Goal: Task Accomplishment & Management: Use online tool/utility

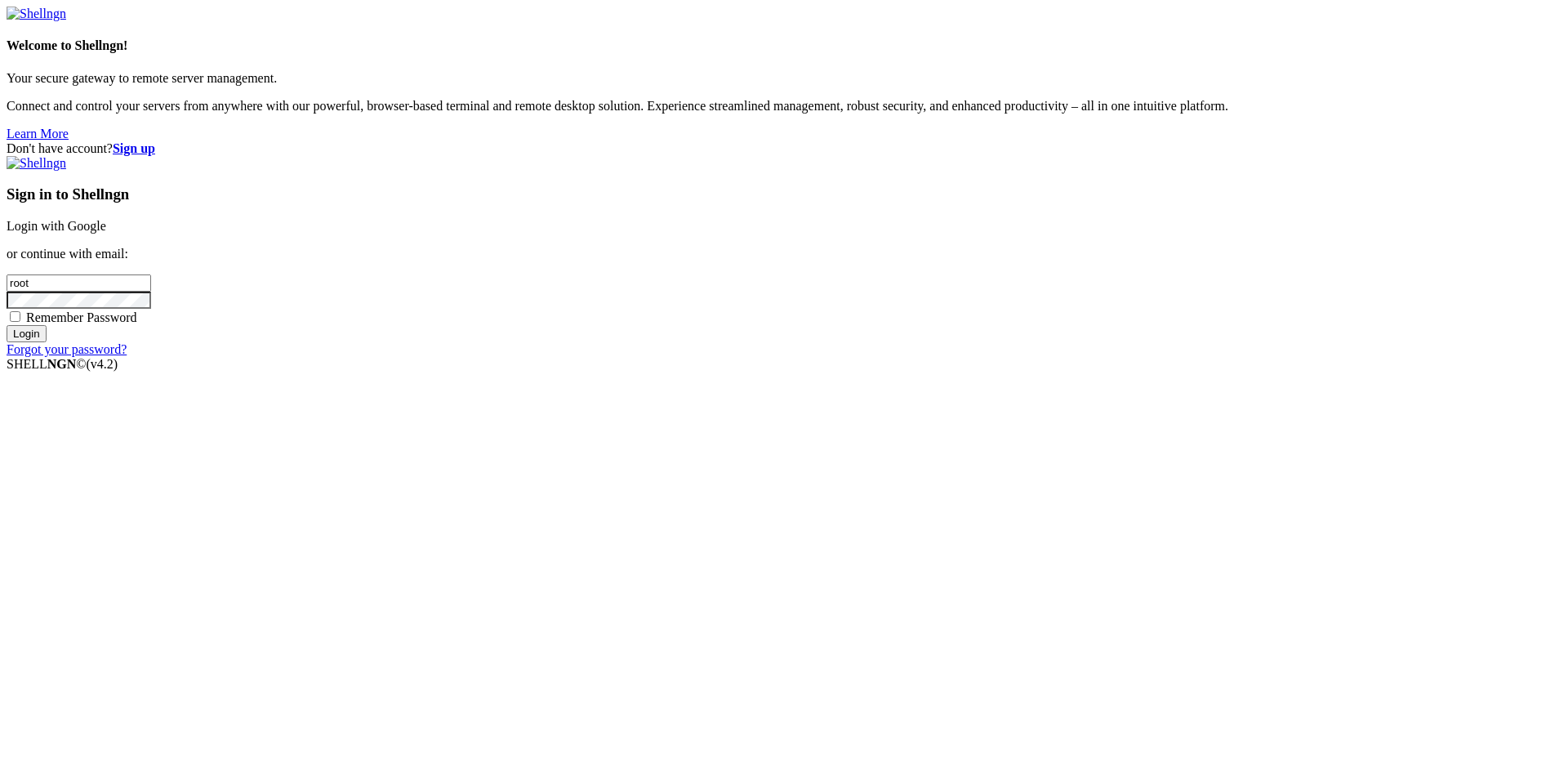
click at [106, 232] on link "Login with Google" at bounding box center [57, 225] width 100 height 14
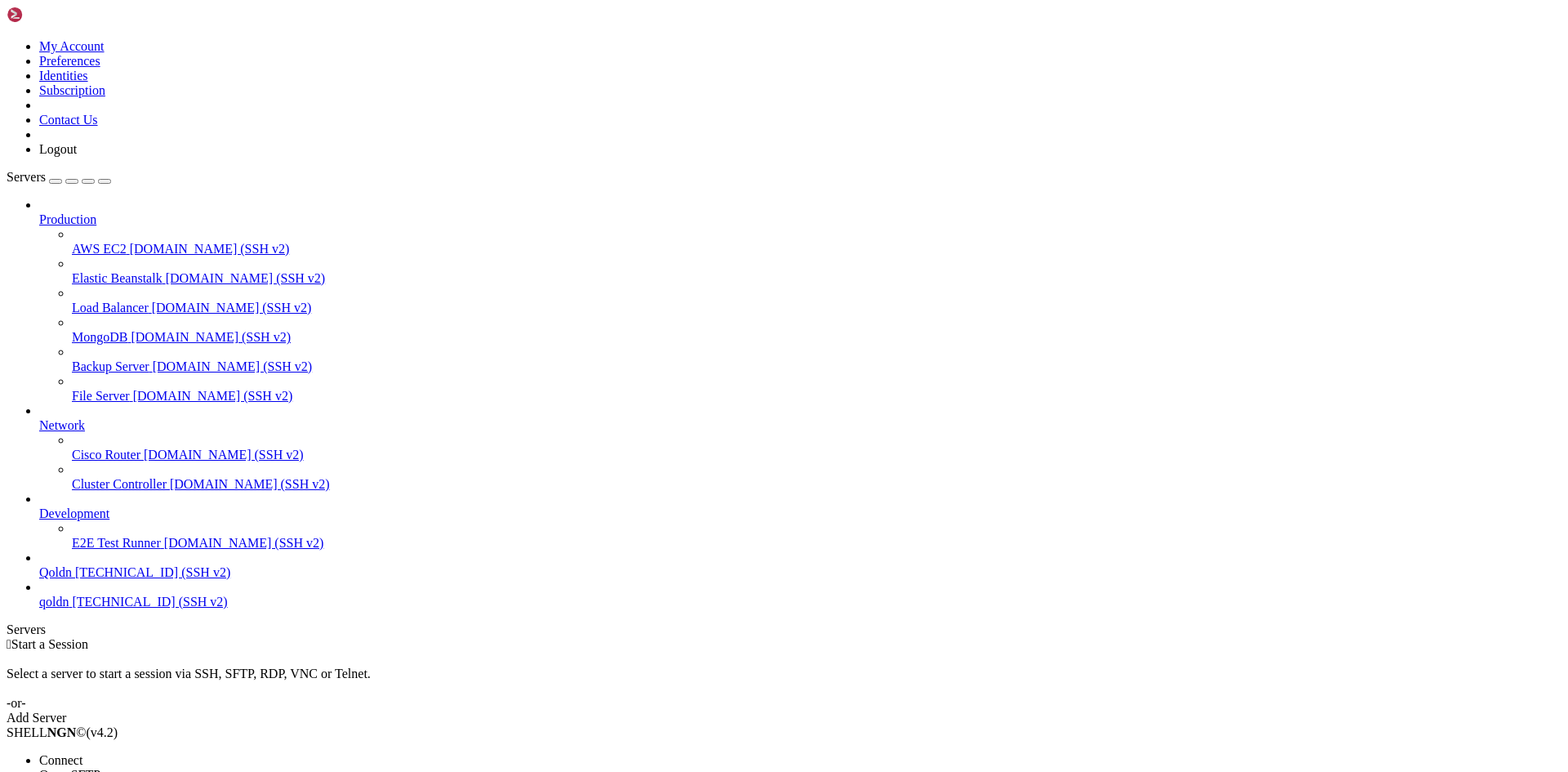
click at [83, 753] on span "Connect" at bounding box center [61, 760] width 43 height 14
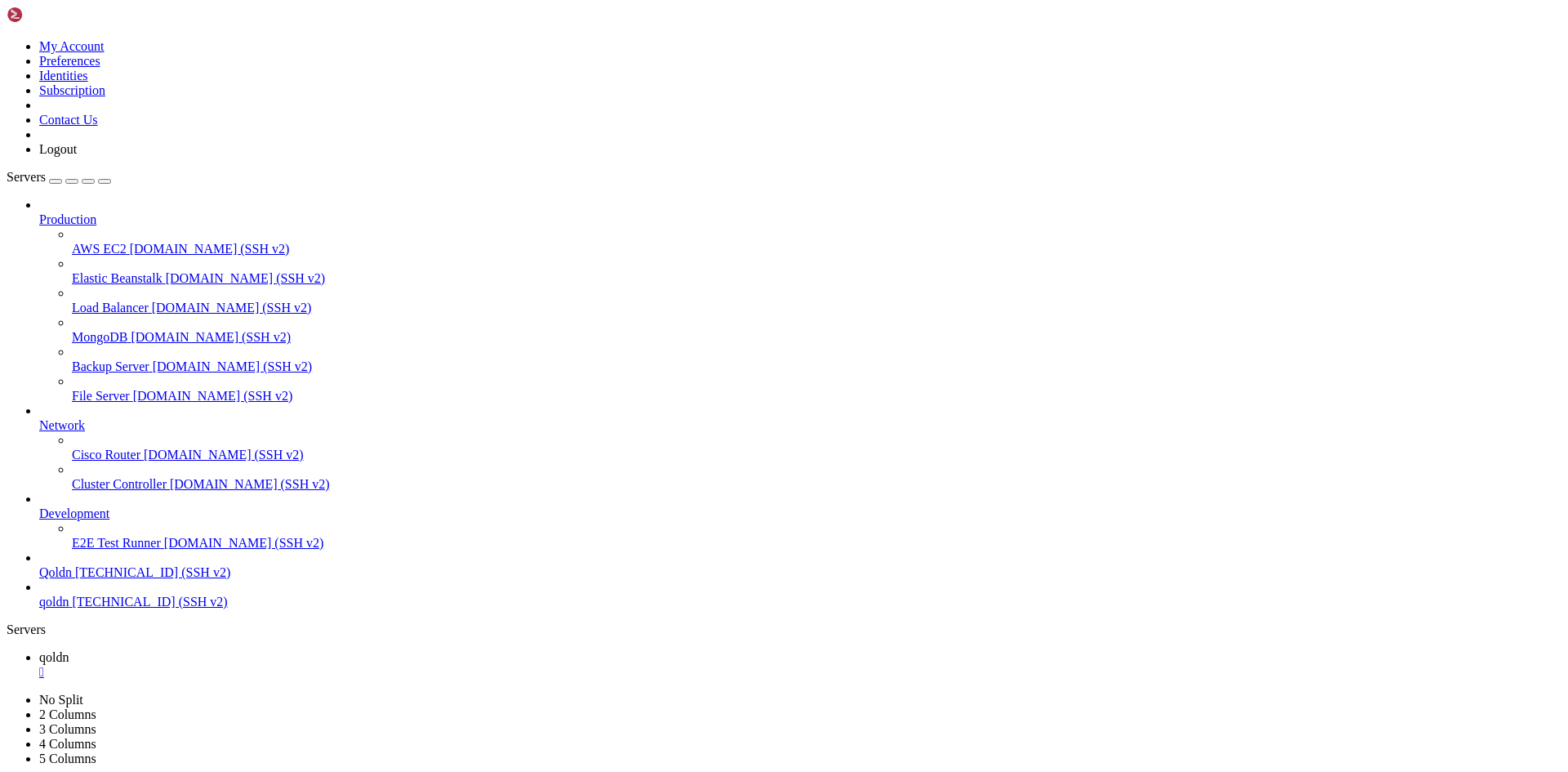
scroll to position [722, 0]
drag, startPoint x: 152, startPoint y: 1595, endPoint x: 717, endPoint y: 1596, distance: 565.0
drag, startPoint x: 264, startPoint y: 1600, endPoint x: 213, endPoint y: 1584, distance: 53.5
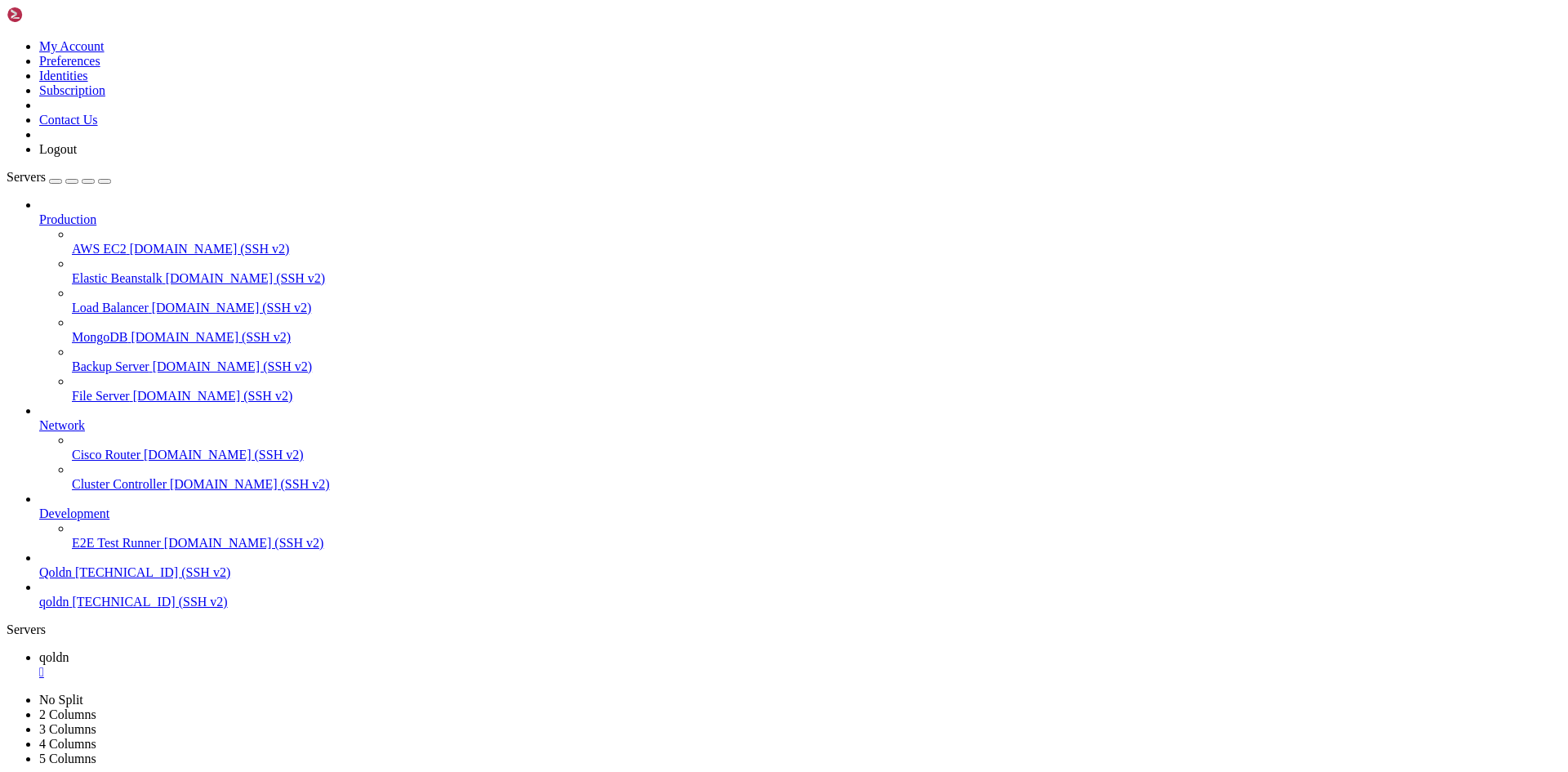
drag, startPoint x: 133, startPoint y: 1595, endPoint x: 345, endPoint y: 1587, distance: 212.2
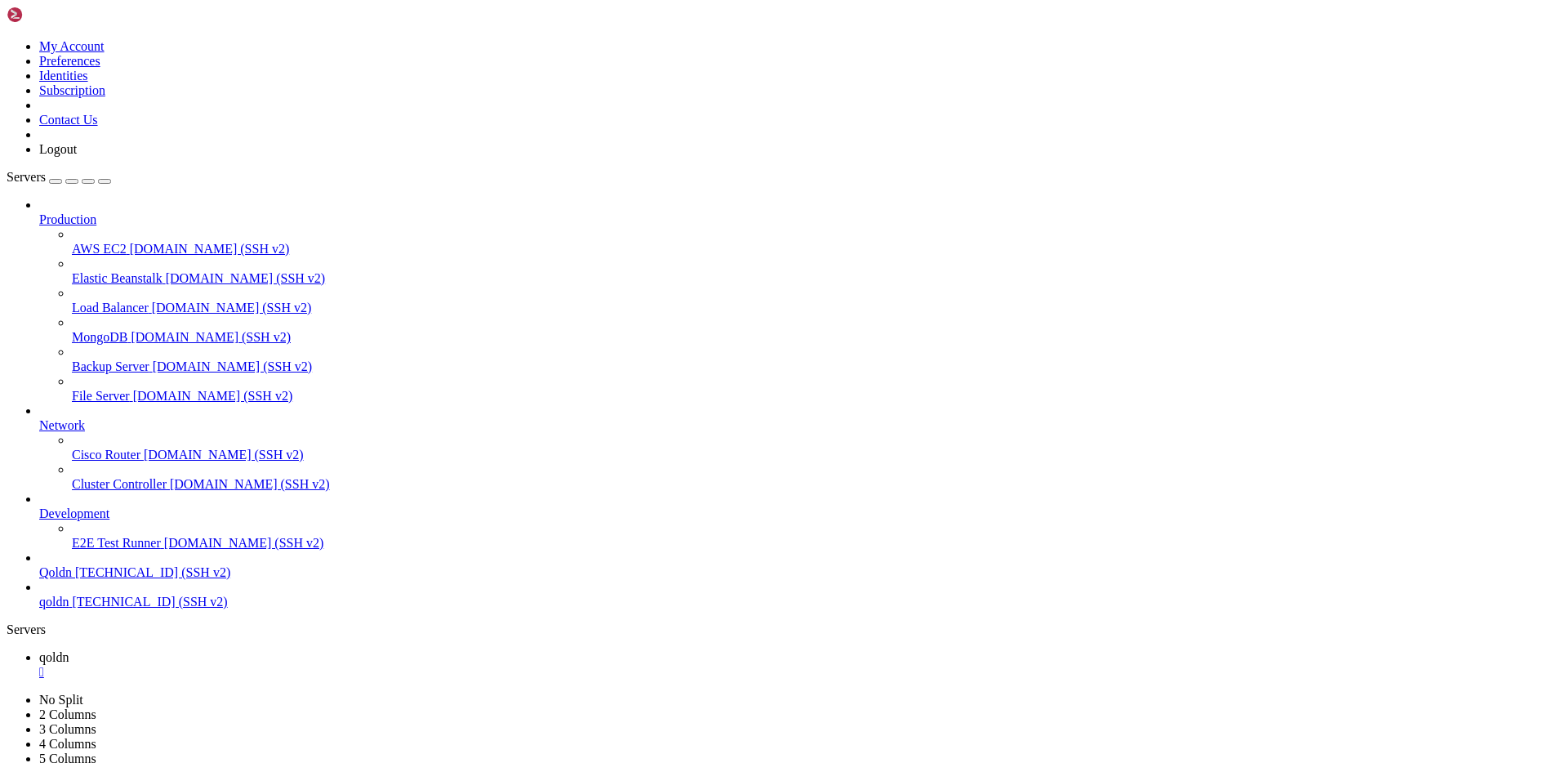
click at [278, 664] on div "" at bounding box center [800, 671] width 1522 height 15
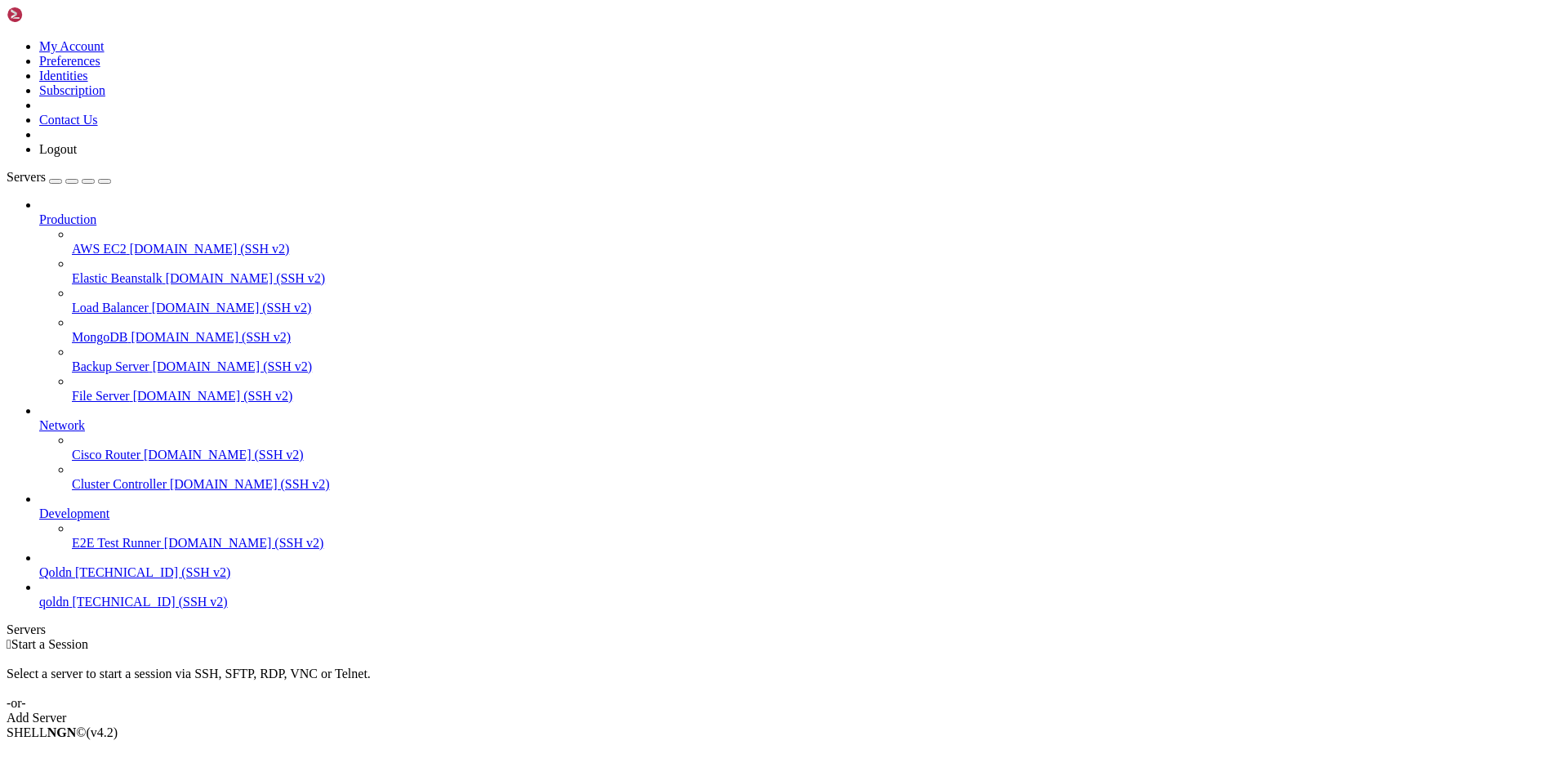
click at [872, 710] on div "Add Server" at bounding box center [784, 717] width 1554 height 15
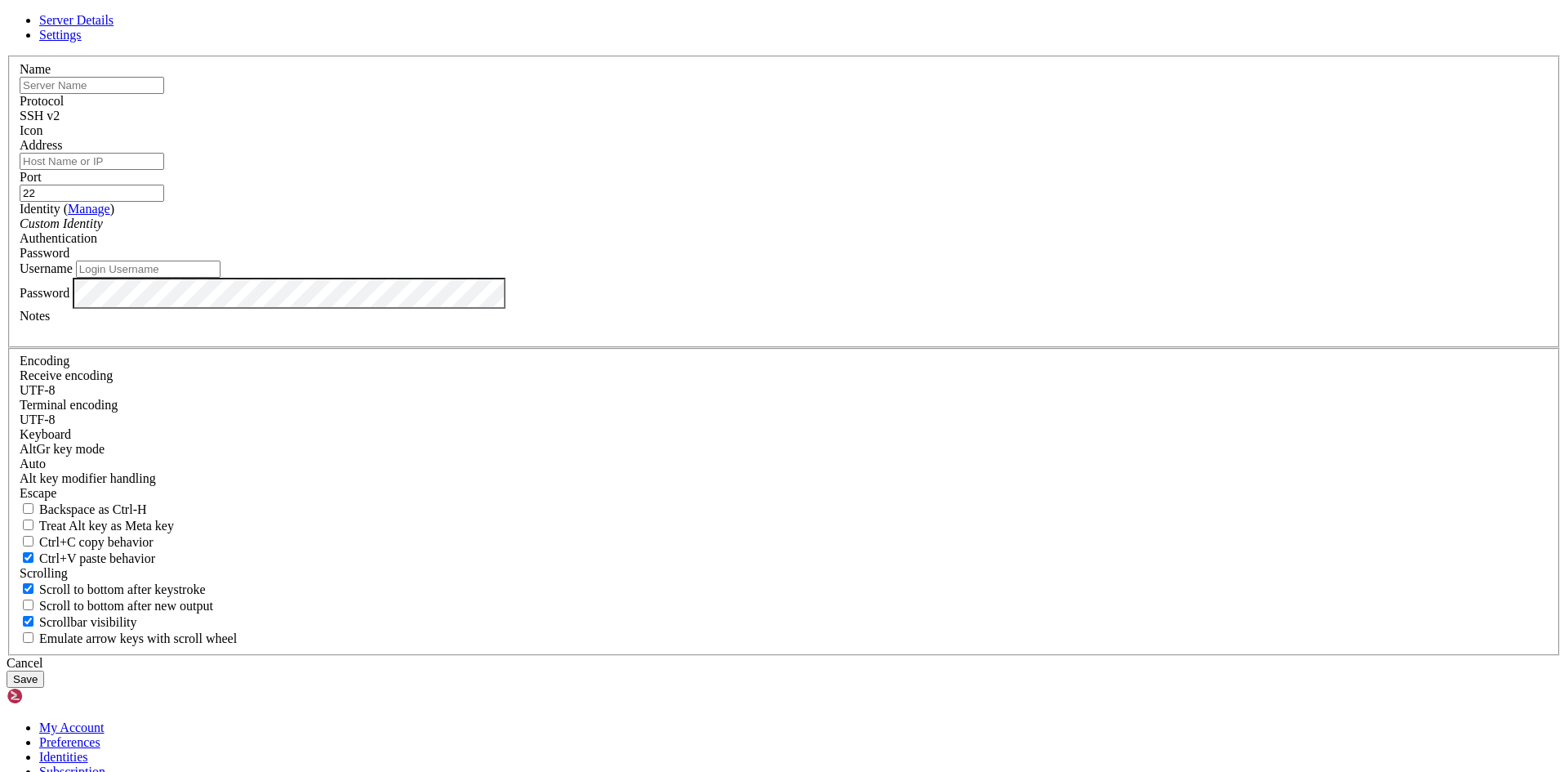
type input "root"
click at [164, 94] on input "text" at bounding box center [92, 85] width 145 height 17
type input "[DOMAIN_NAME]"
paste input "[TECHNICAL_ID]"
type input "[TECHNICAL_ID]"
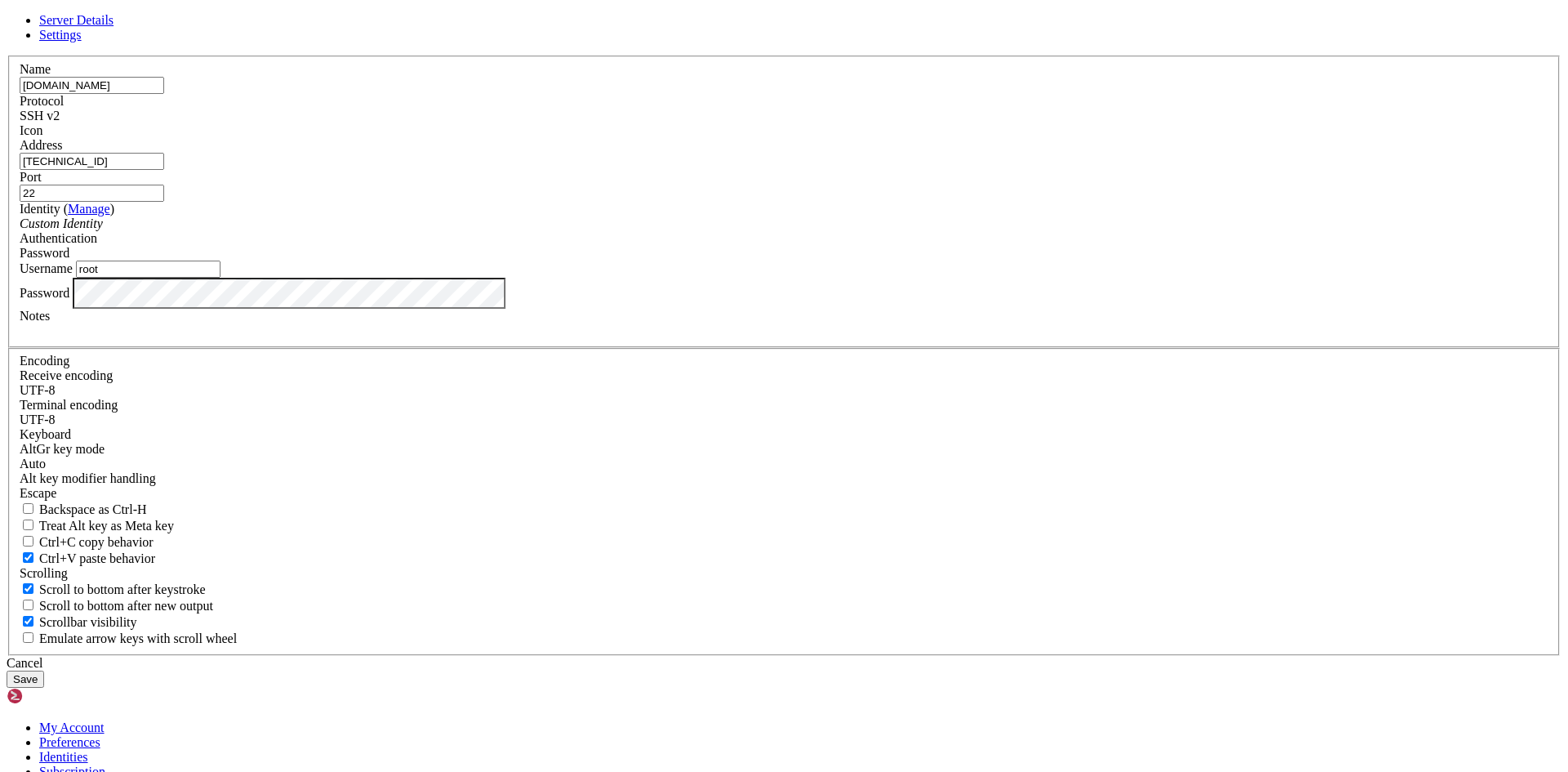
click at [44, 670] on button "Save" at bounding box center [26, 679] width 38 height 17
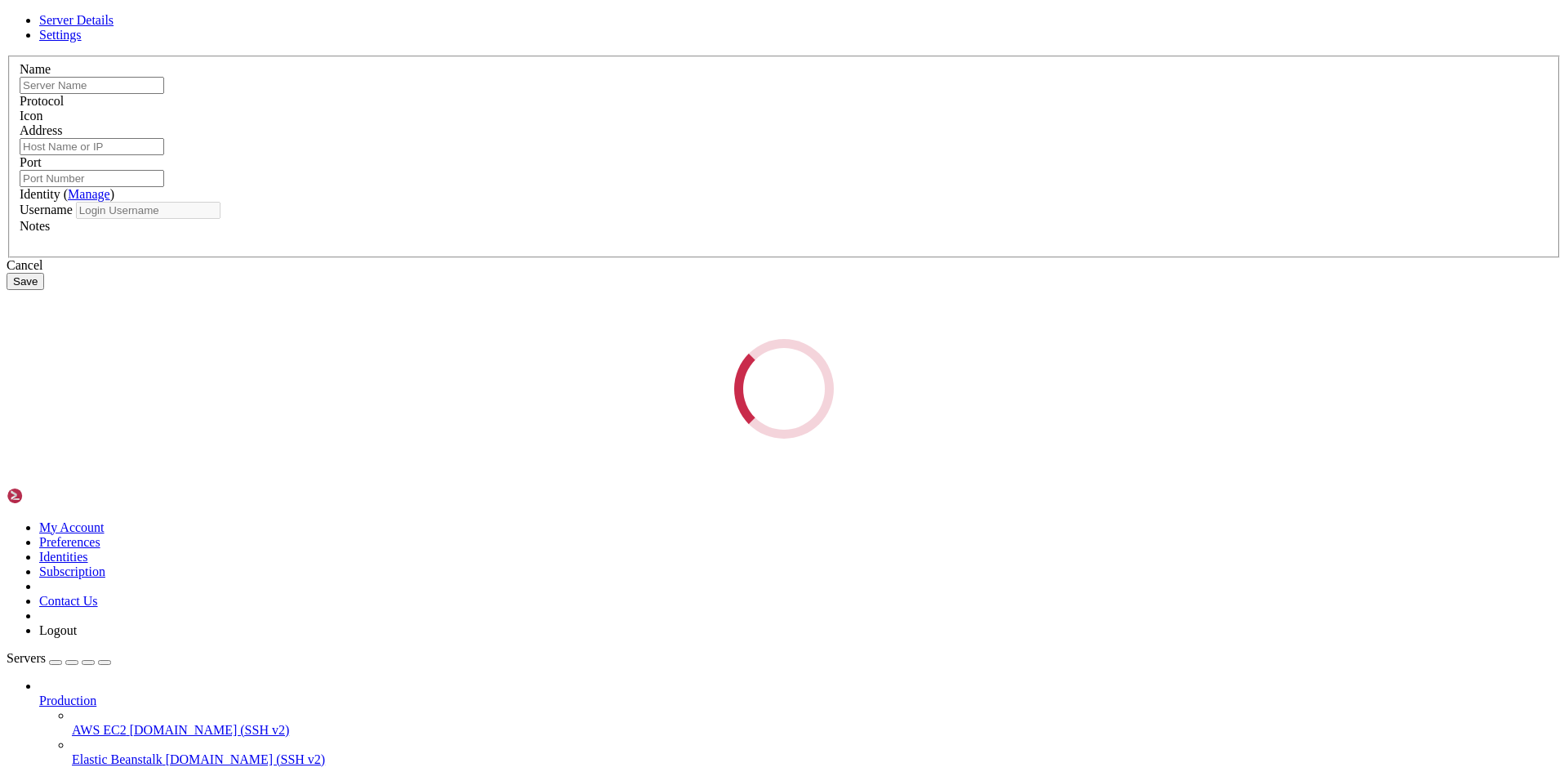
type input "[DOMAIN_NAME]"
type input "[TECHNICAL_ID]"
type input "22"
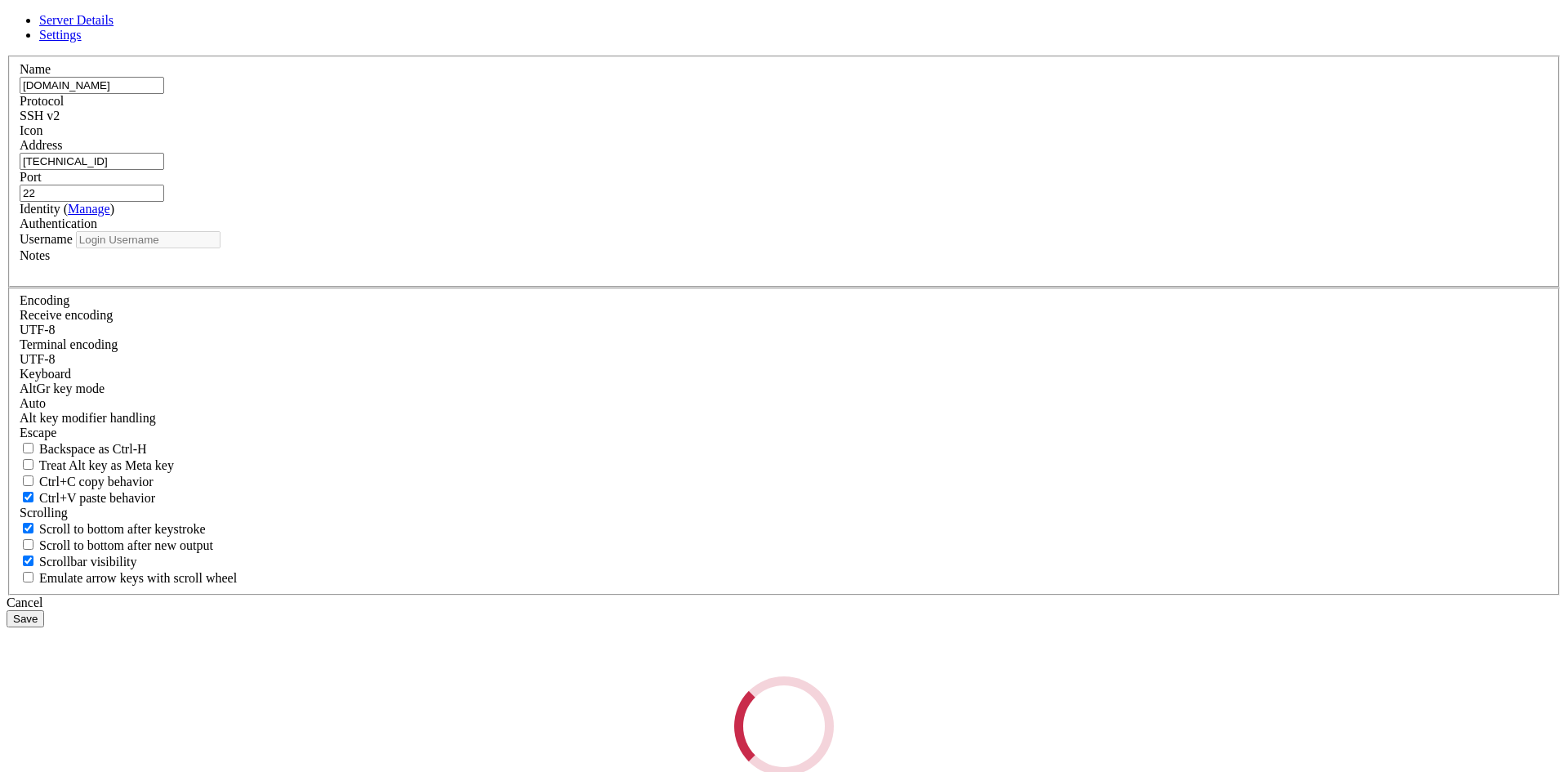
type input "root"
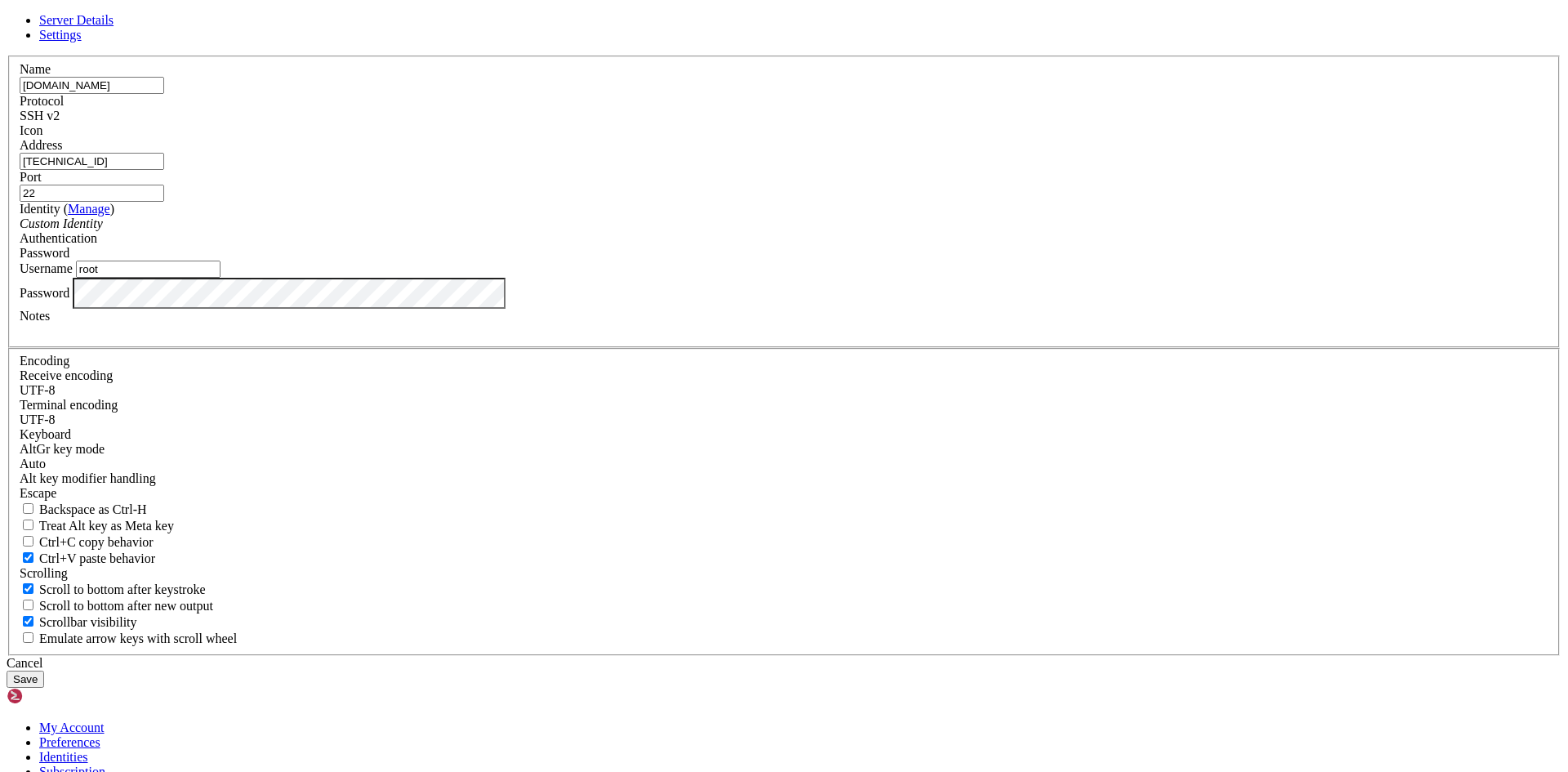
click at [44, 670] on button "Save" at bounding box center [26, 679] width 38 height 17
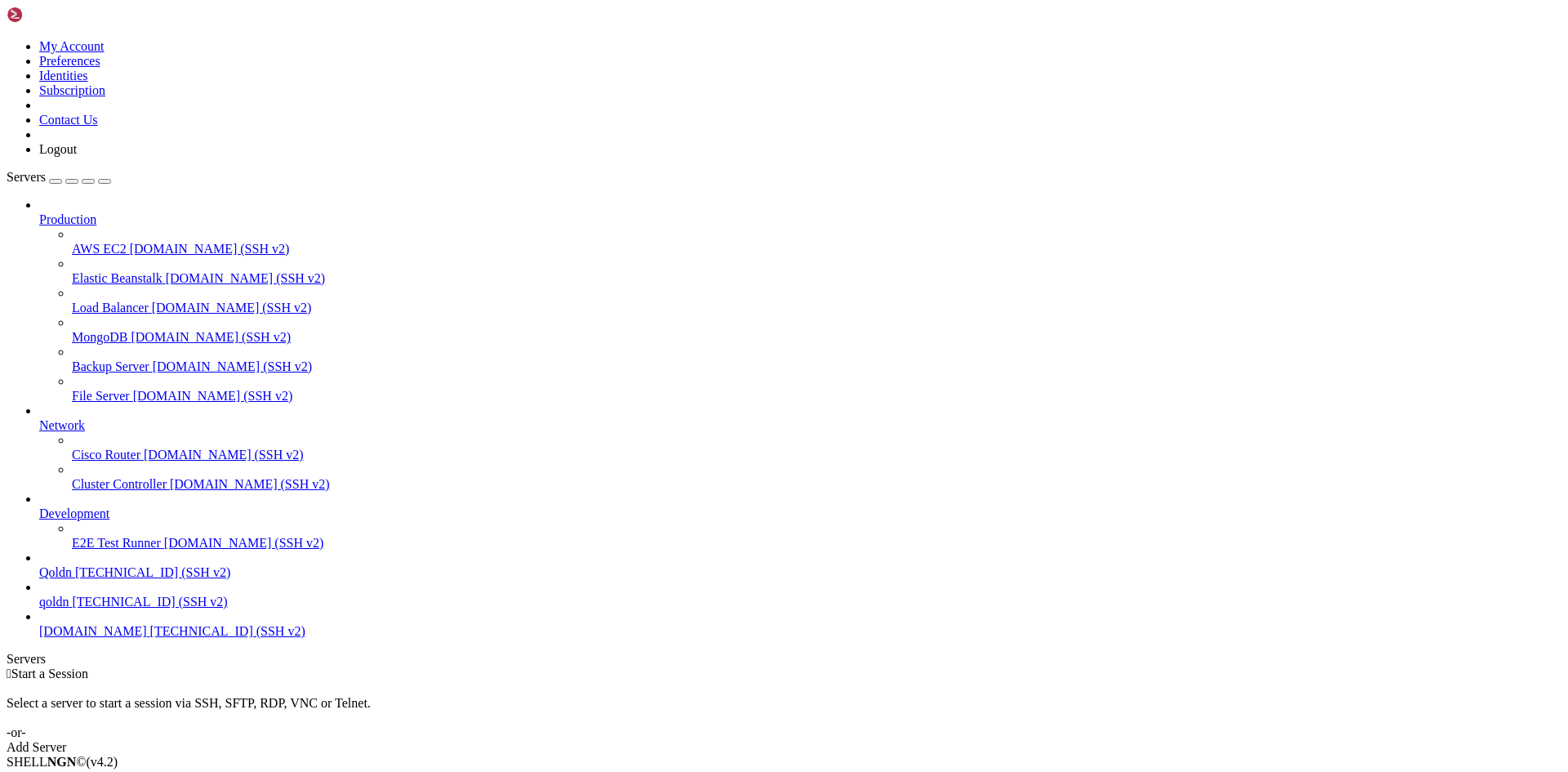
drag, startPoint x: 290, startPoint y: 1456, endPoint x: 268, endPoint y: 1485, distance: 36.4
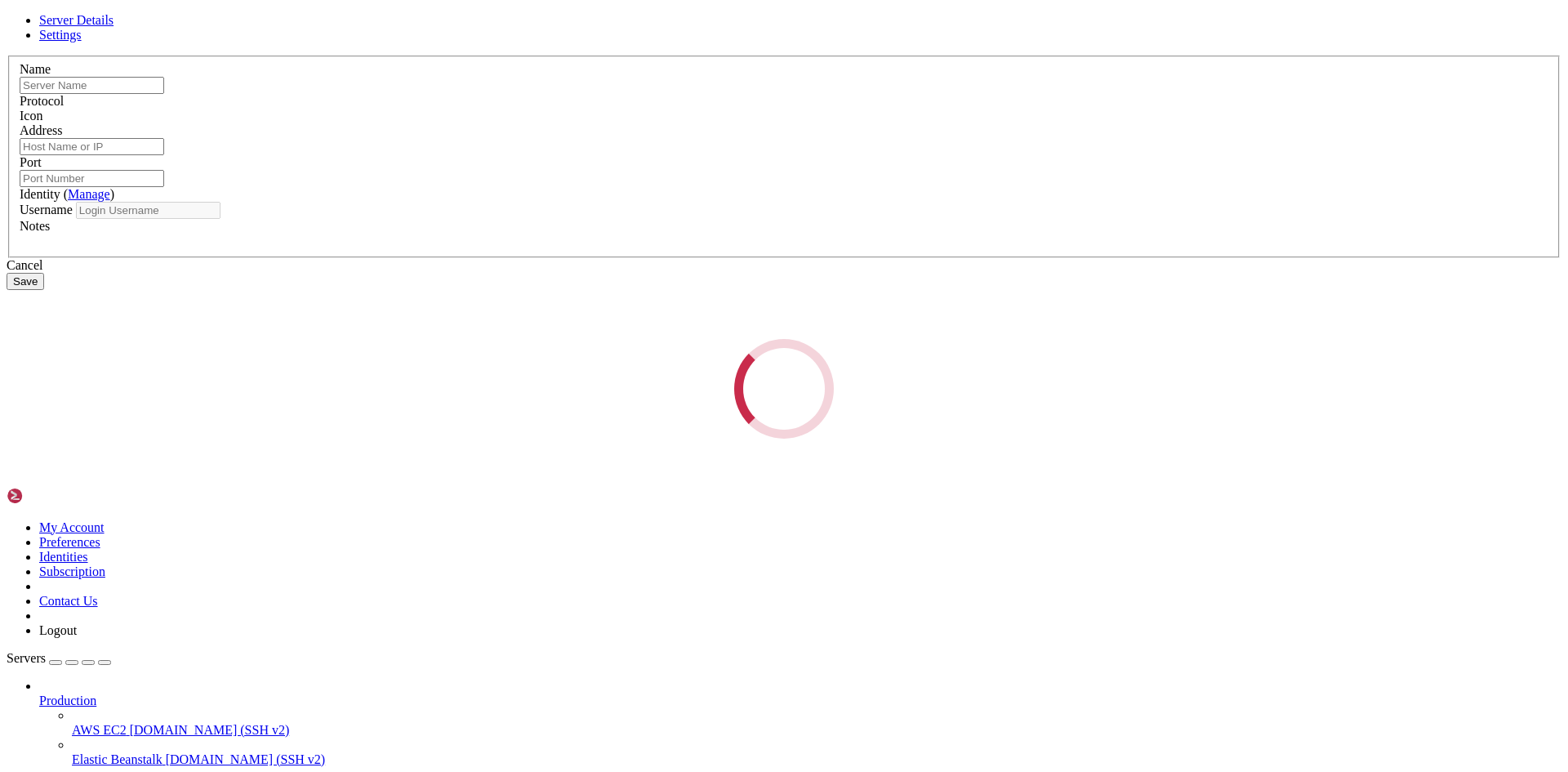
type input "[DOMAIN_NAME]"
type input "[TECHNICAL_ID]"
type input "22"
type input "root"
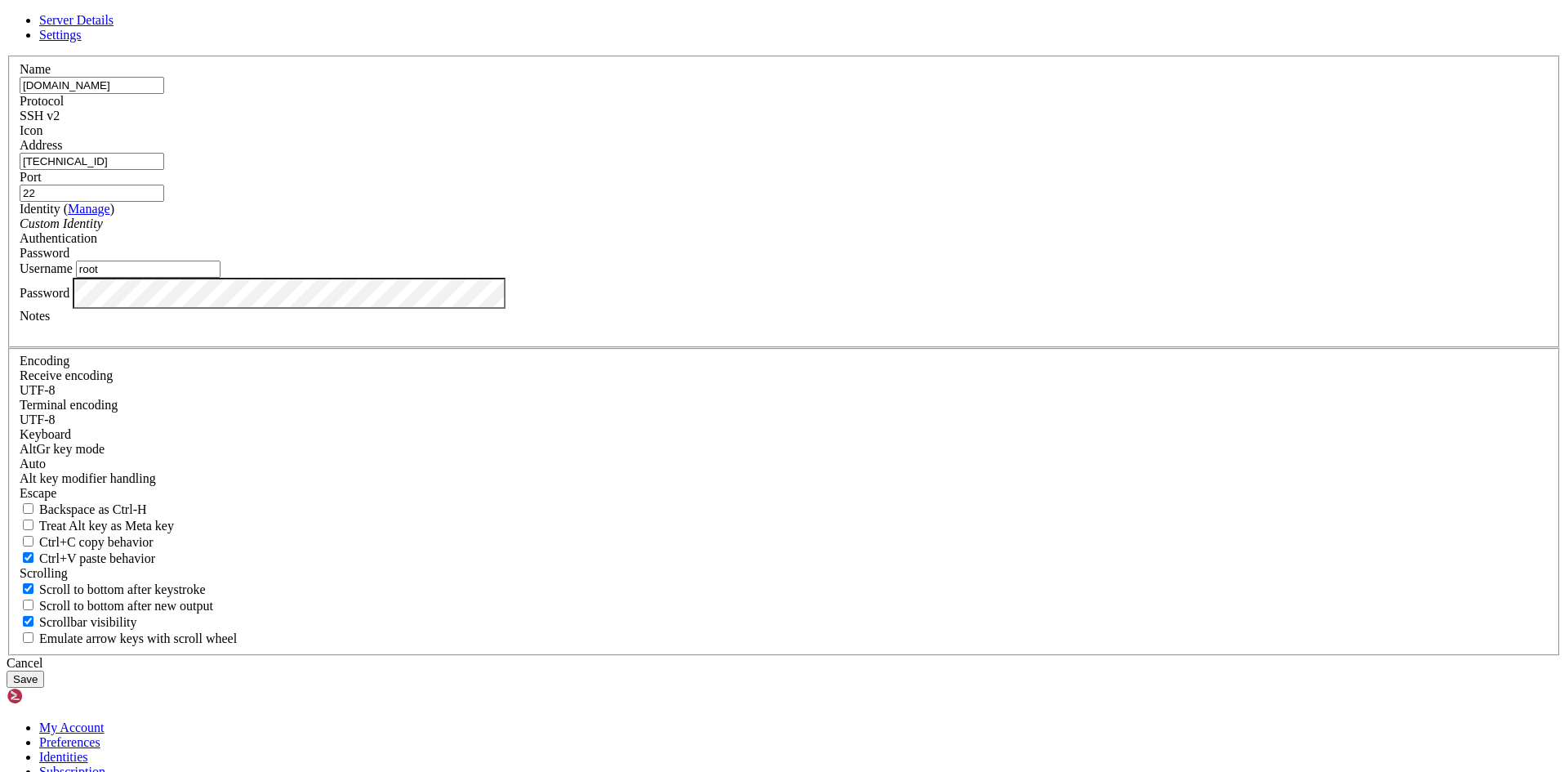
click at [44, 670] on button "Save" at bounding box center [26, 679] width 38 height 17
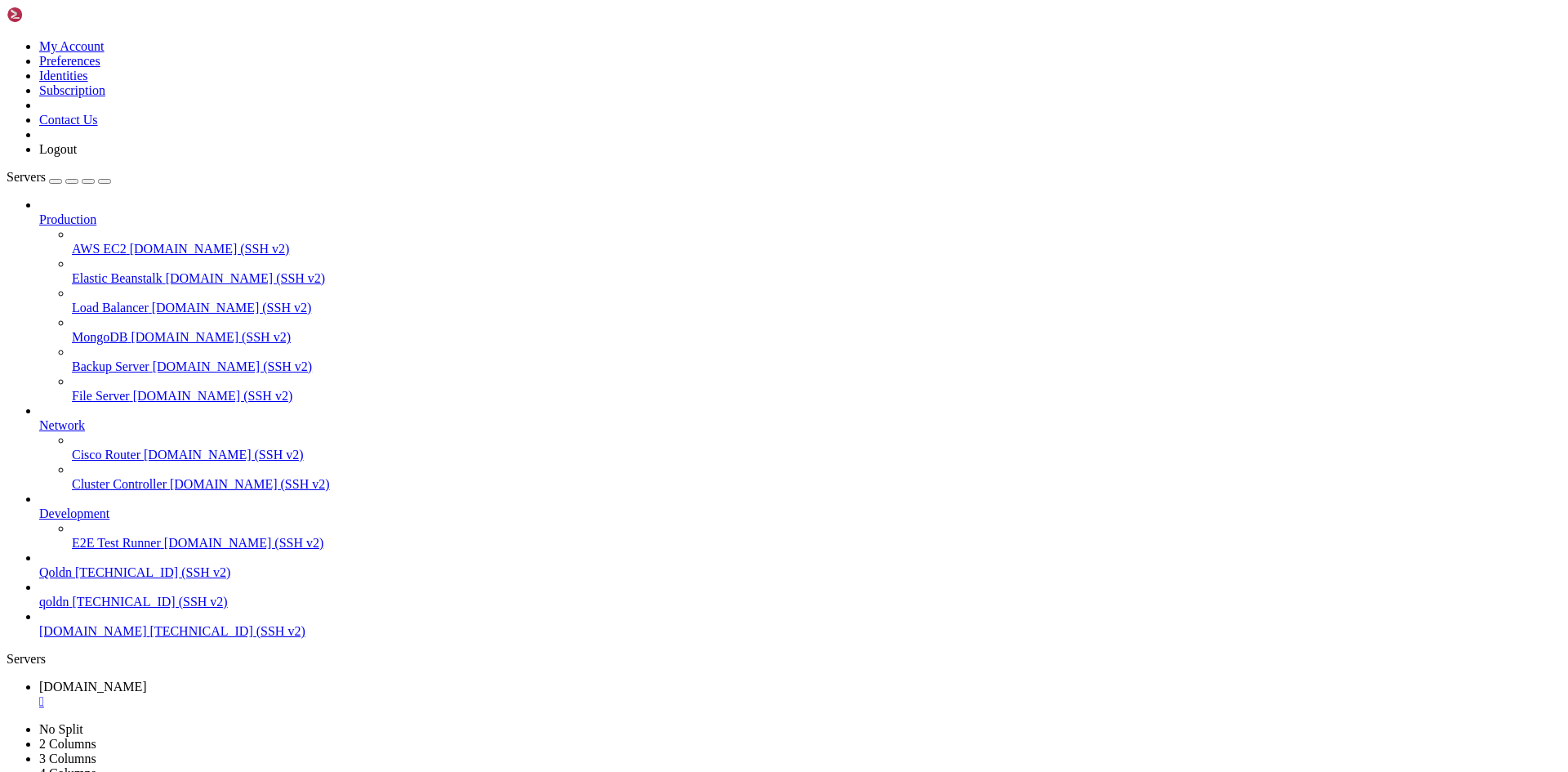
click at [294, 694] on div "" at bounding box center [800, 701] width 1522 height 15
drag, startPoint x: 287, startPoint y: 1587, endPoint x: 267, endPoint y: 1615, distance: 34.4
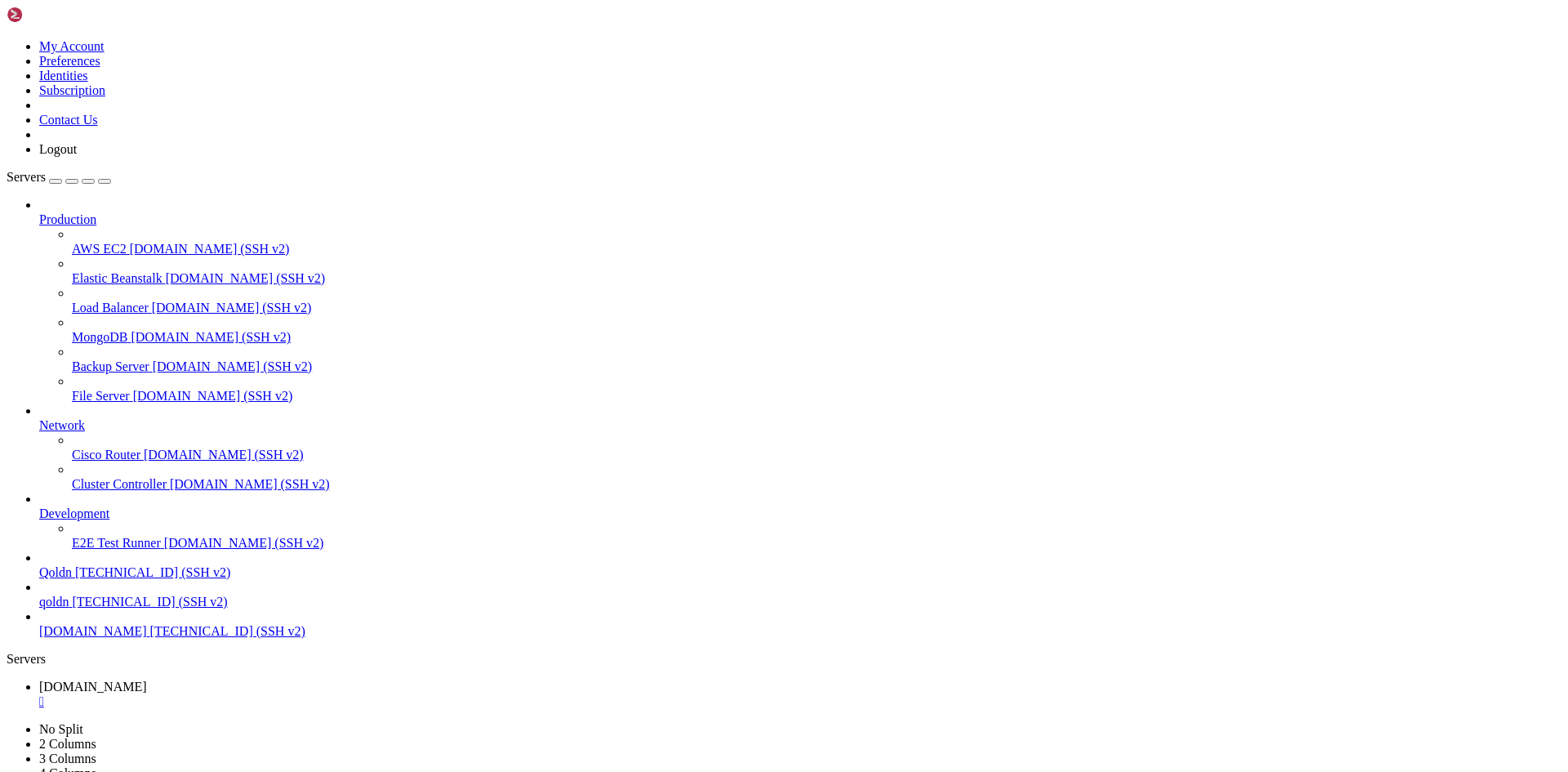
drag, startPoint x: 294, startPoint y: 1621, endPoint x: 157, endPoint y: 1616, distance: 137.1
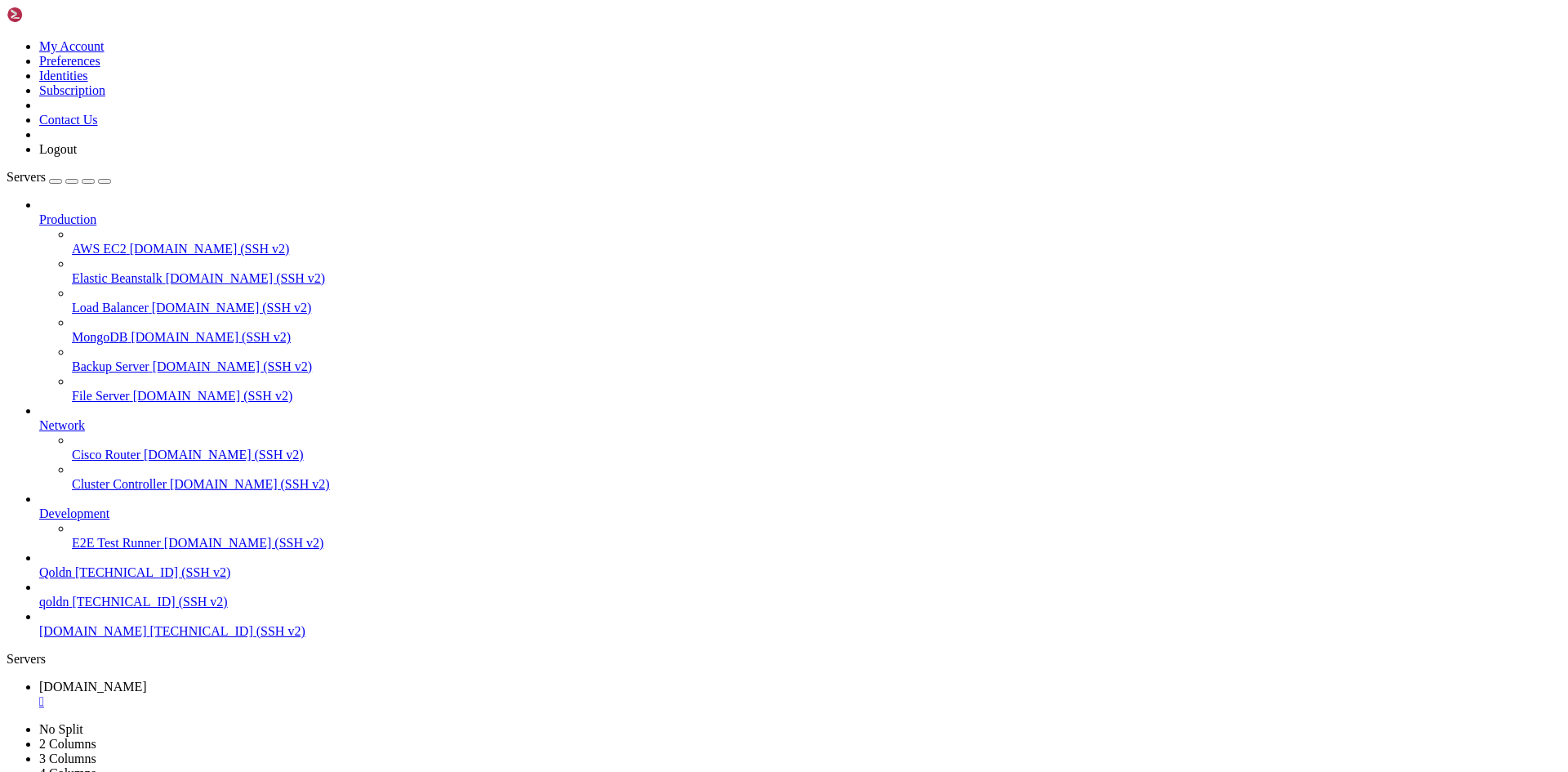
drag, startPoint x: 303, startPoint y: 1624, endPoint x: 137, endPoint y: 1617, distance: 166.1
drag, startPoint x: 12, startPoint y: 1609, endPoint x: 149, endPoint y: 1609, distance: 137.0
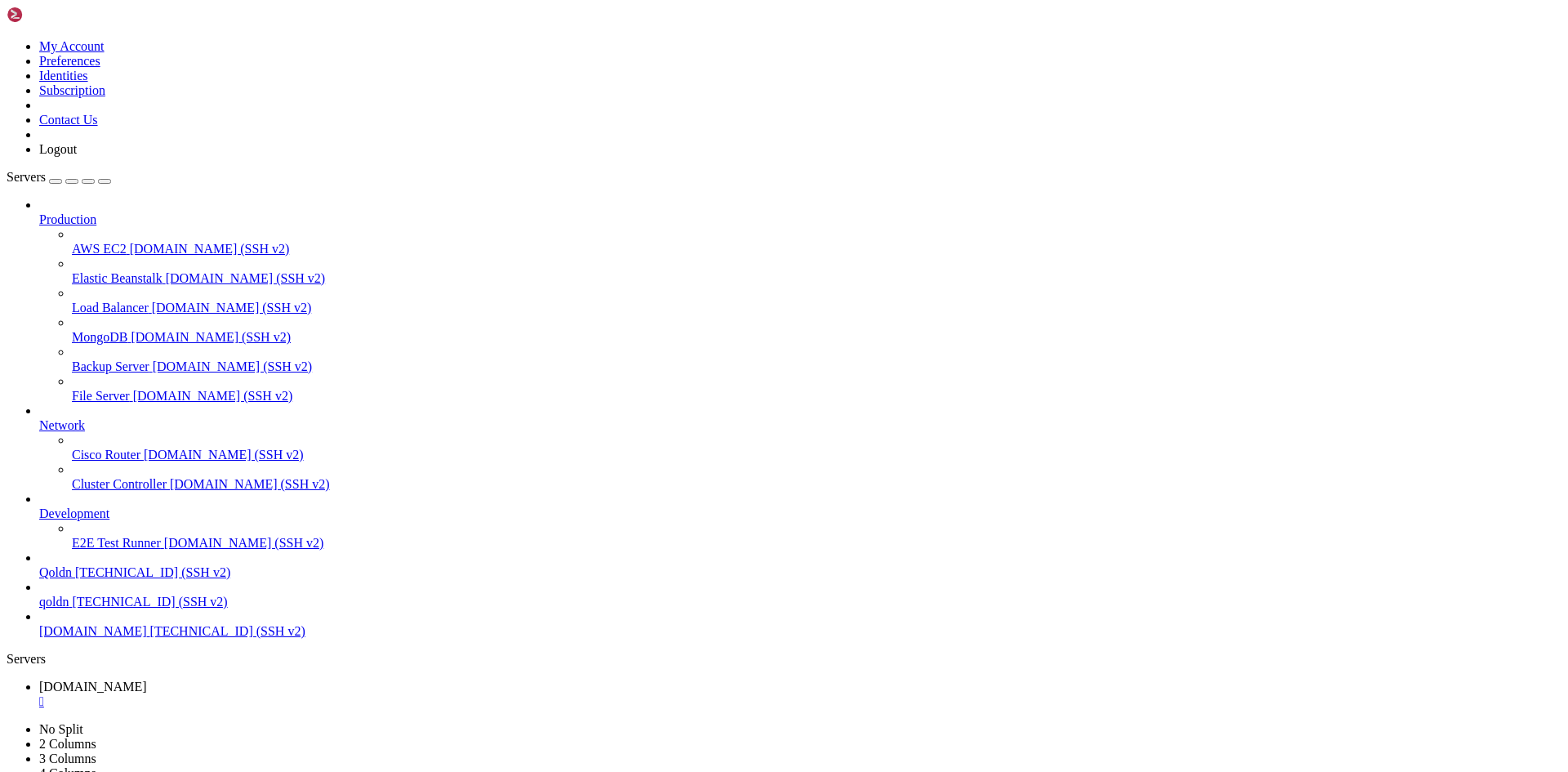
copy x-row "apt install composer"
drag, startPoint x: 290, startPoint y: 1593, endPoint x: 563, endPoint y: 1588, distance: 273.0
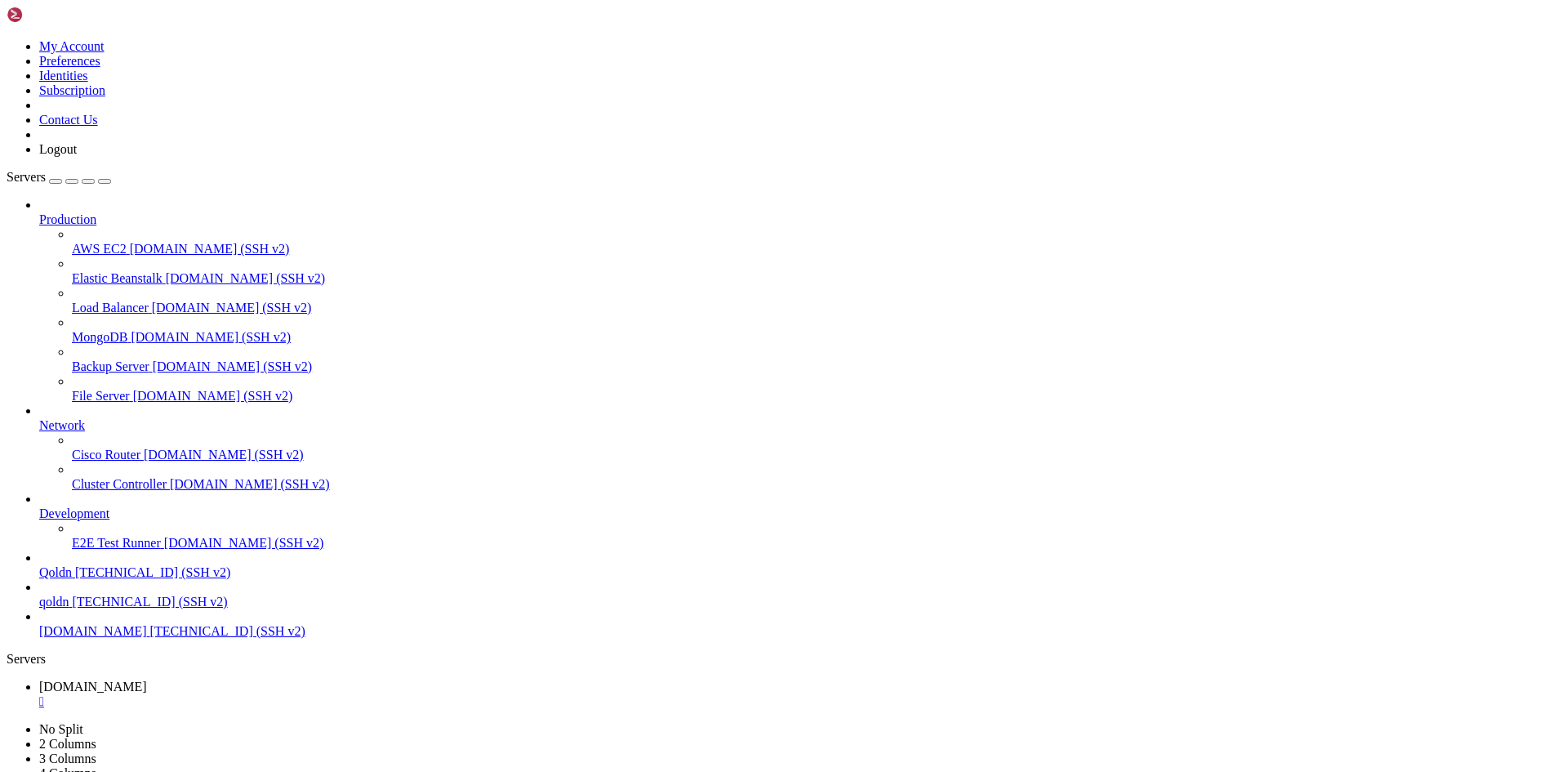
scroll to position [15005, 0]
drag, startPoint x: 306, startPoint y: 1629, endPoint x: 516, endPoint y: 1630, distance: 210.0
drag, startPoint x: 297, startPoint y: 1617, endPoint x: 178, endPoint y: 1620, distance: 119.0
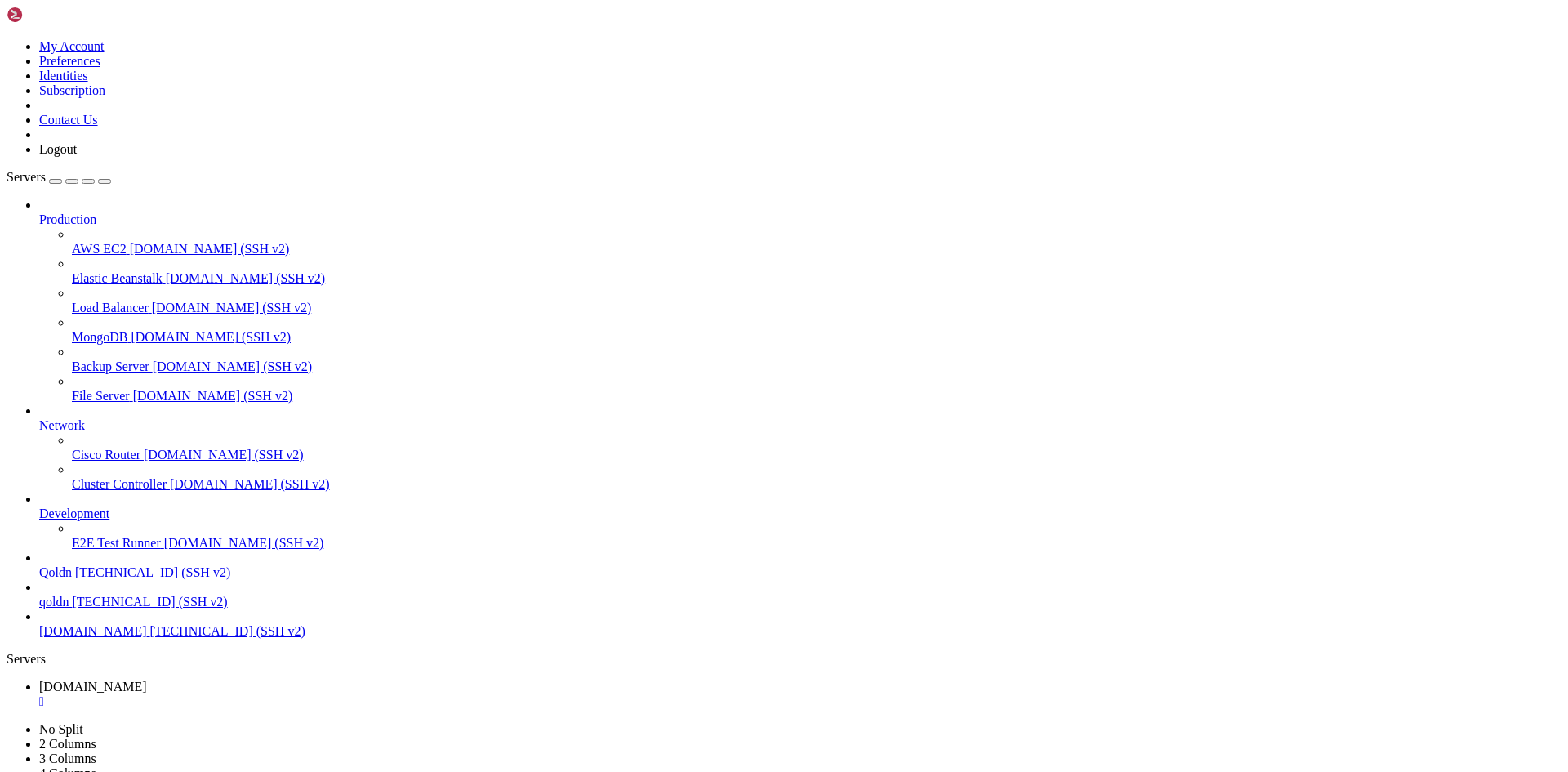
drag, startPoint x: 292, startPoint y: 1373, endPoint x: 250, endPoint y: 1438, distance: 77.4
drag, startPoint x: 295, startPoint y: 1615, endPoint x: 197, endPoint y: 1617, distance: 98.0
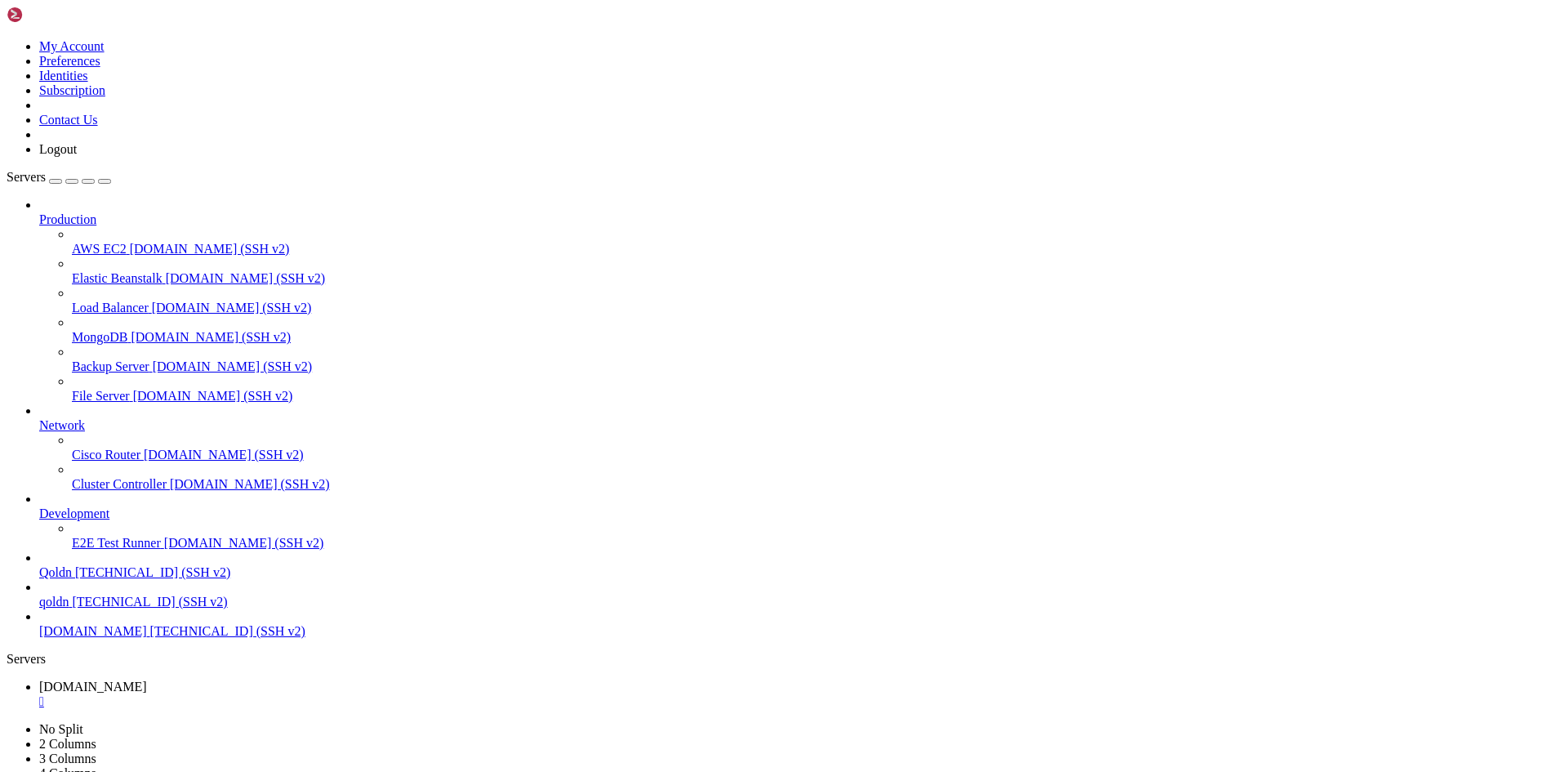
drag, startPoint x: 15, startPoint y: 1189, endPoint x: 174, endPoint y: 1408, distance: 270.6
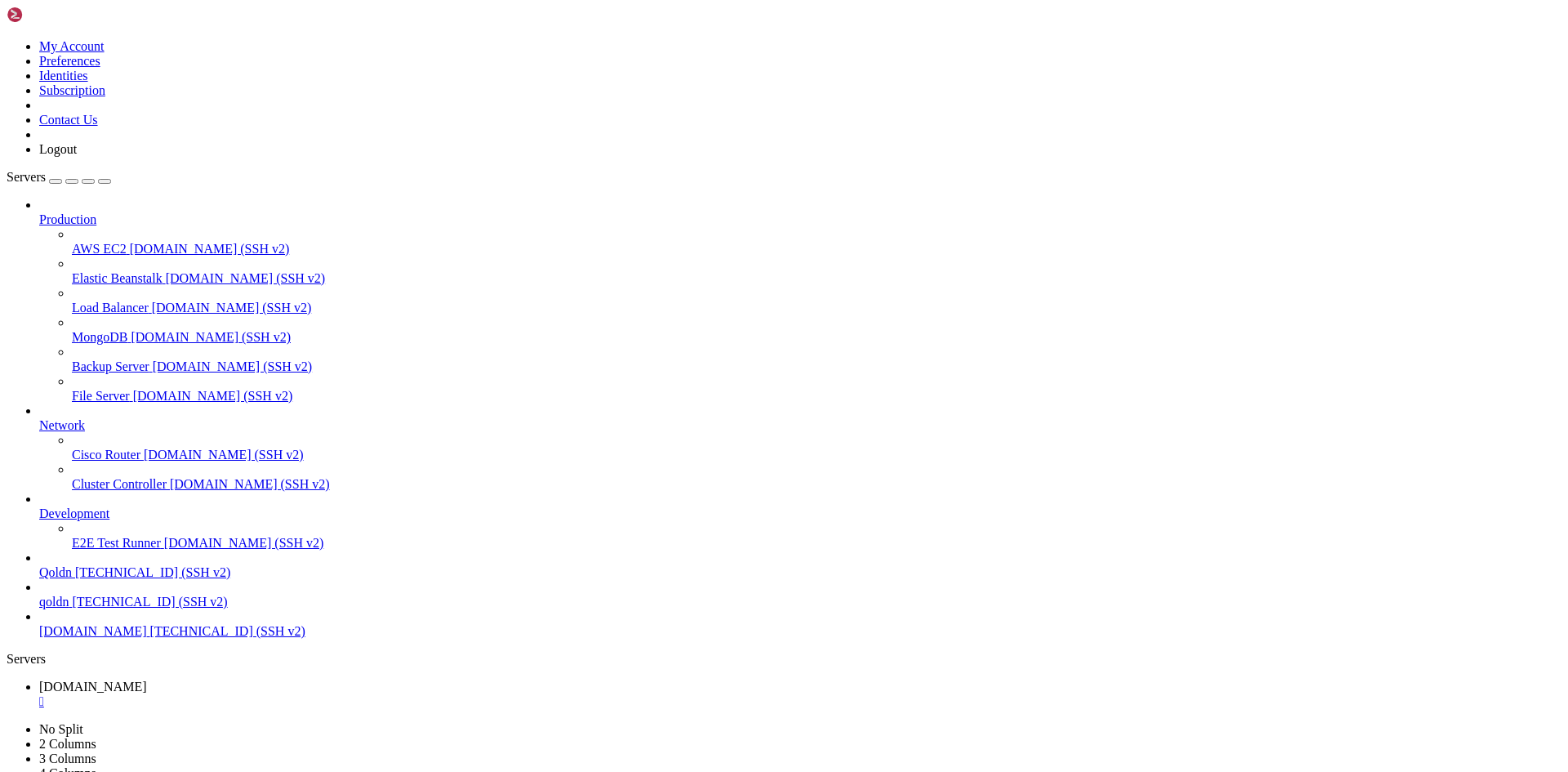
drag, startPoint x: 11, startPoint y: 1189, endPoint x: 120, endPoint y: 1319, distance: 169.6
drag, startPoint x: 14, startPoint y: 1194, endPoint x: 485, endPoint y: 1600, distance: 621.8
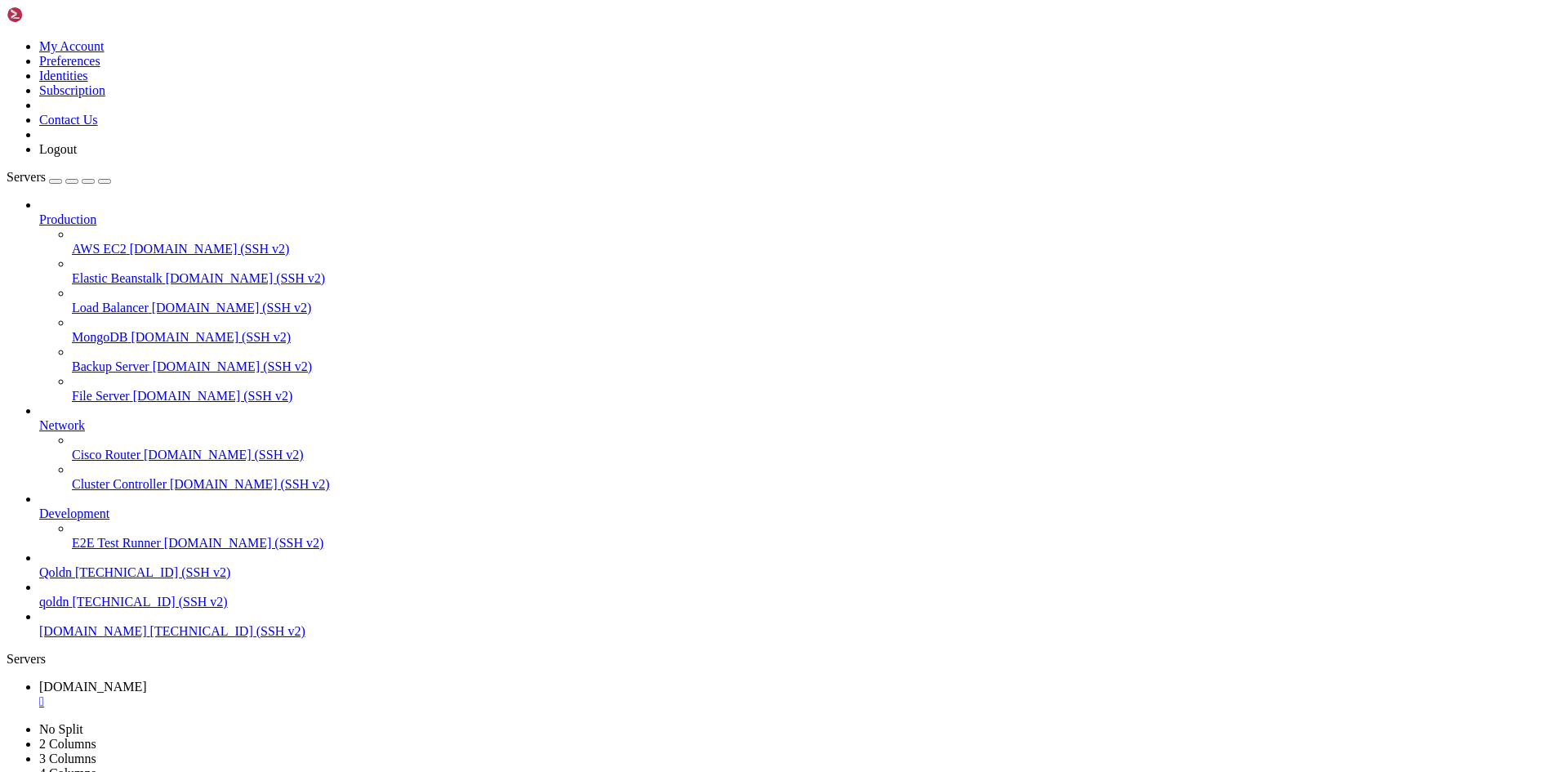
drag, startPoint x: 300, startPoint y: 1625, endPoint x: 658, endPoint y: 1624, distance: 358.0
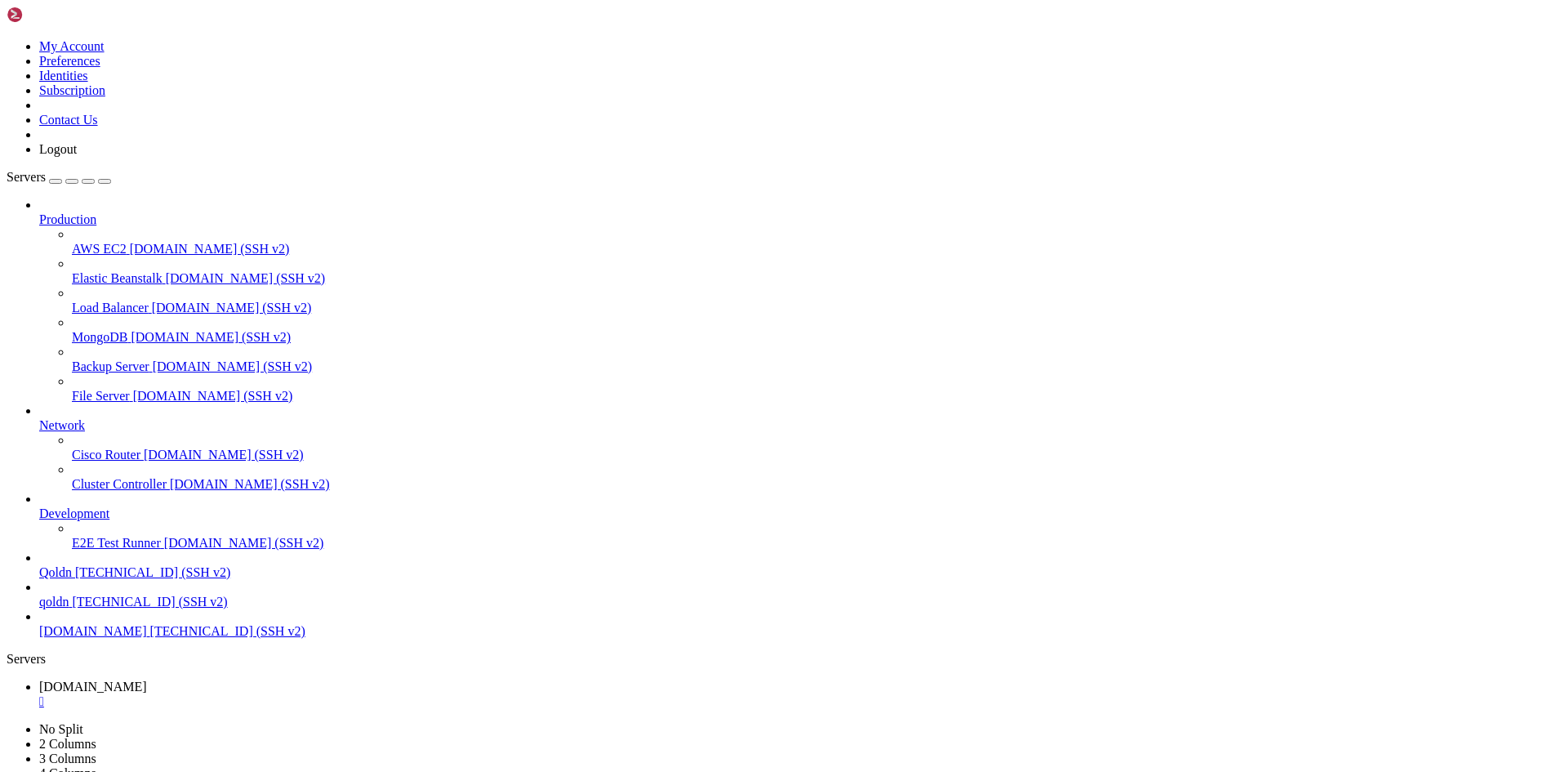
drag, startPoint x: 16, startPoint y: 1189, endPoint x: 333, endPoint y: 1609, distance: 526.2
drag, startPoint x: 305, startPoint y: 1614, endPoint x: 732, endPoint y: 1621, distance: 427.1
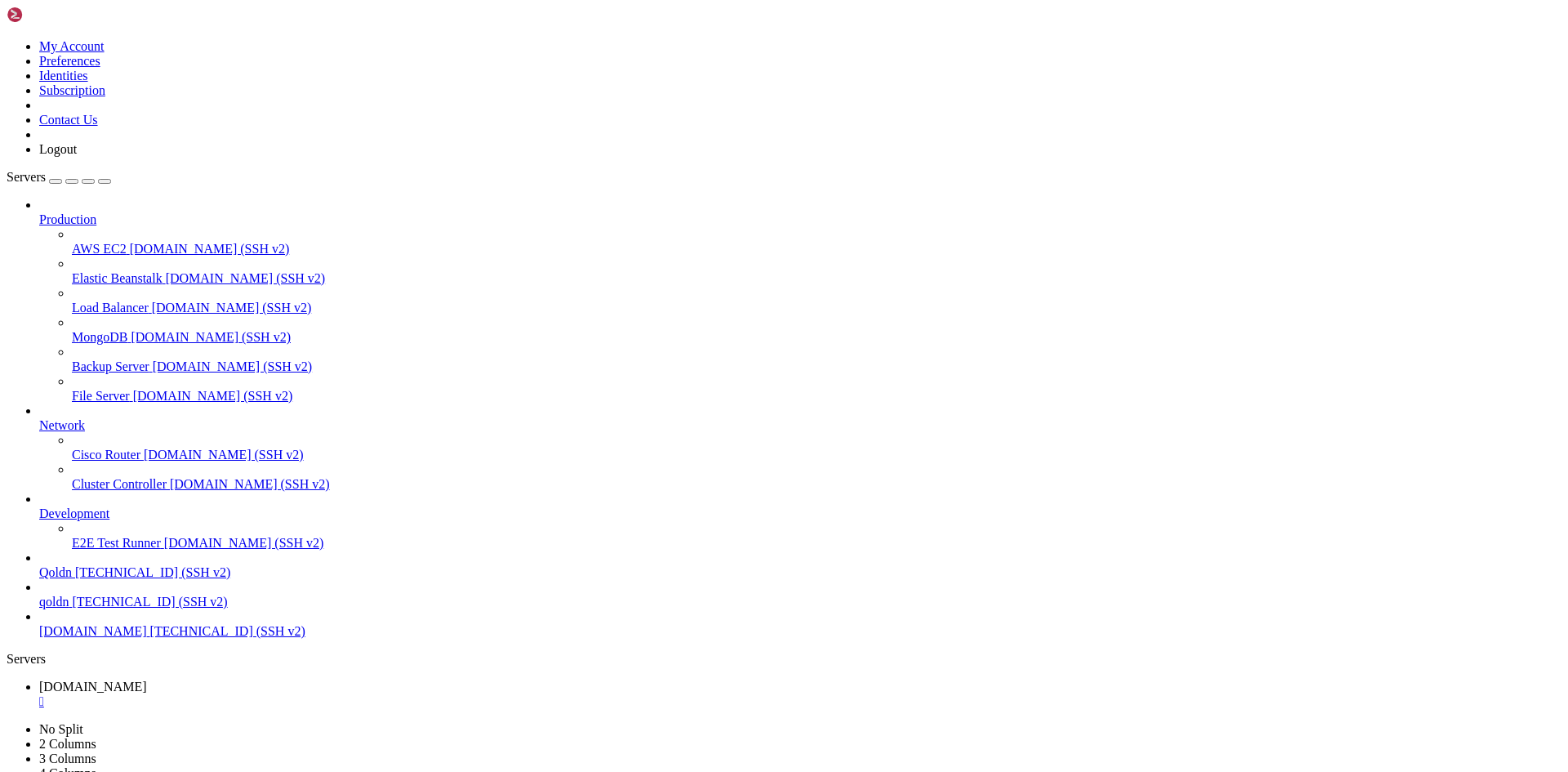
scroll to position [25942, 0]
drag, startPoint x: 15, startPoint y: 1245, endPoint x: 637, endPoint y: 1607, distance: 719.7
drag, startPoint x: 304, startPoint y: 1621, endPoint x: 196, endPoint y: 1616, distance: 108.1
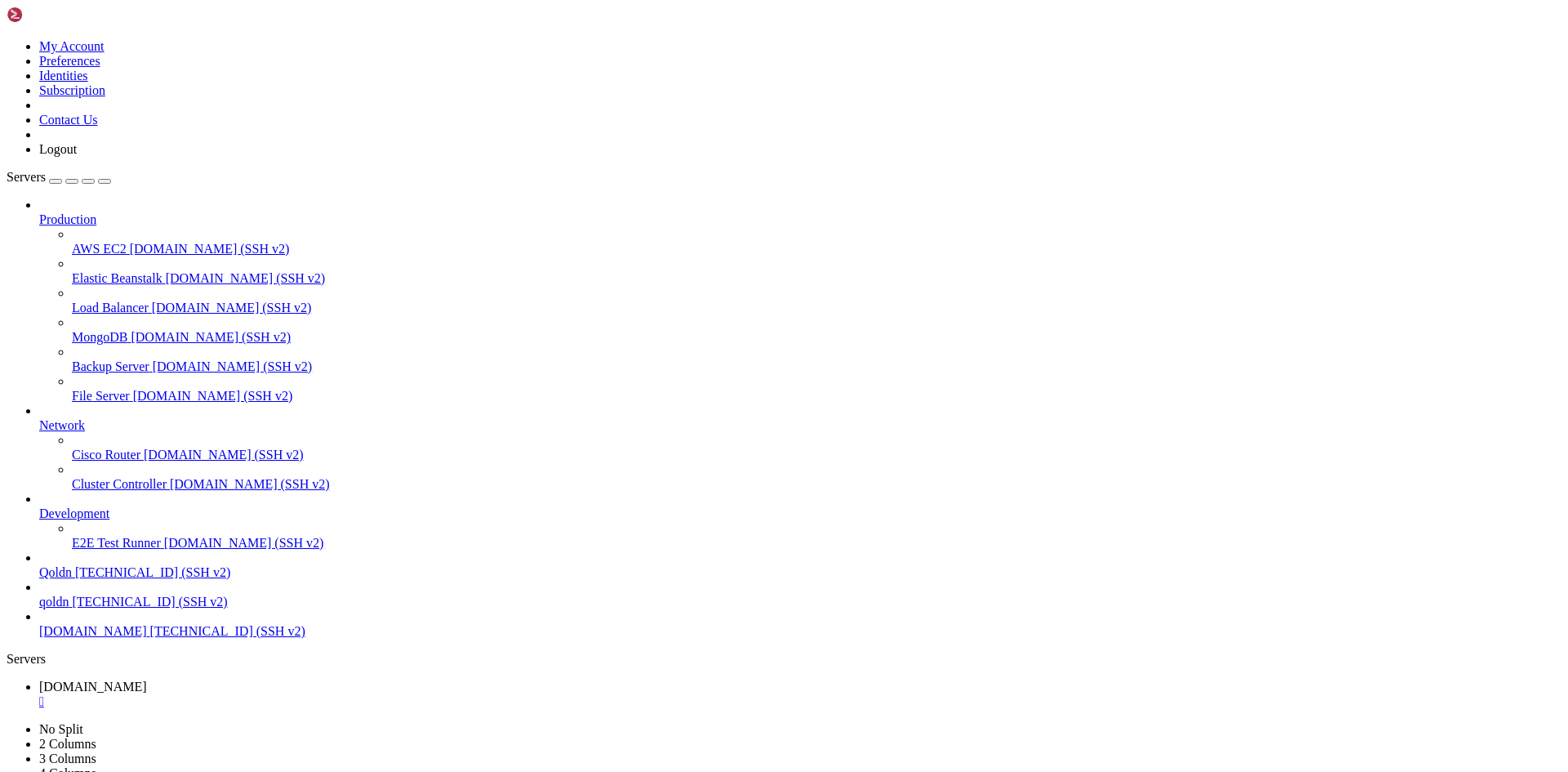
drag, startPoint x: 301, startPoint y: 1606, endPoint x: 197, endPoint y: 1615, distance: 104.4
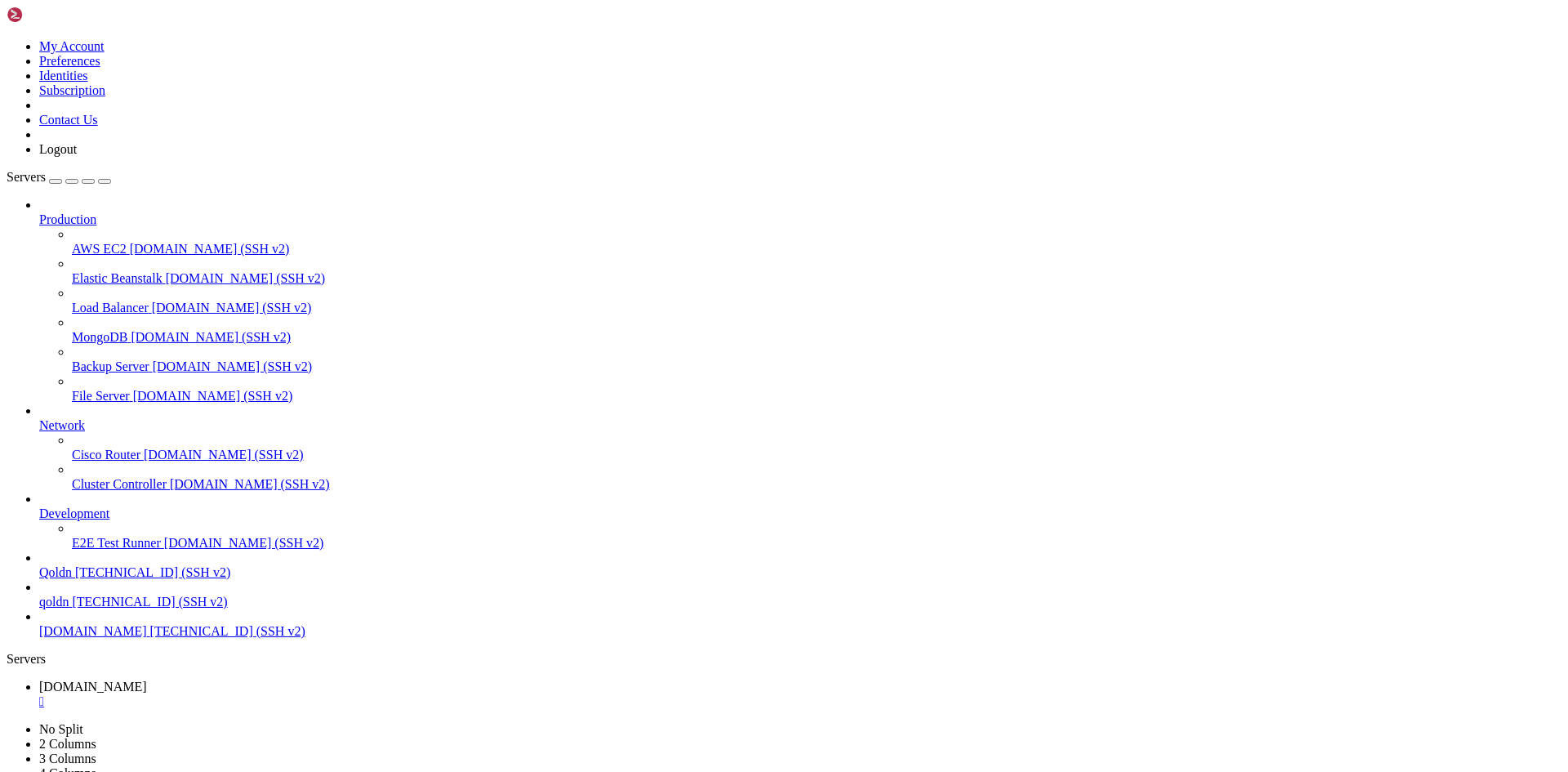
drag, startPoint x: 13, startPoint y: 1075, endPoint x: 1066, endPoint y: 1609, distance: 1180.7
drag, startPoint x: 299, startPoint y: 1624, endPoint x: 194, endPoint y: 1617, distance: 105.2
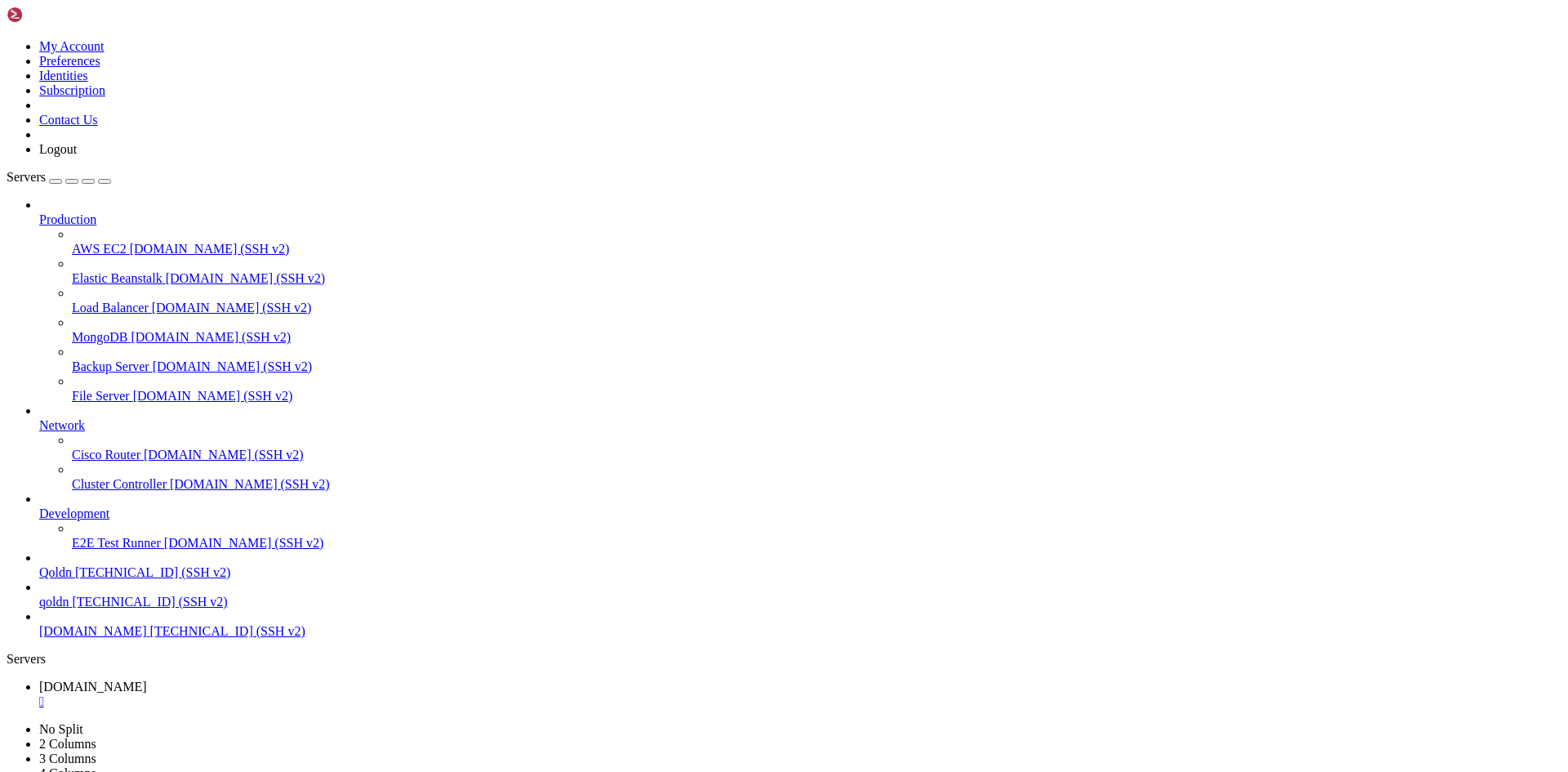
scroll to position [28074, 0]
drag, startPoint x: 11, startPoint y: 1201, endPoint x: 73, endPoint y: 1223, distance: 65.8
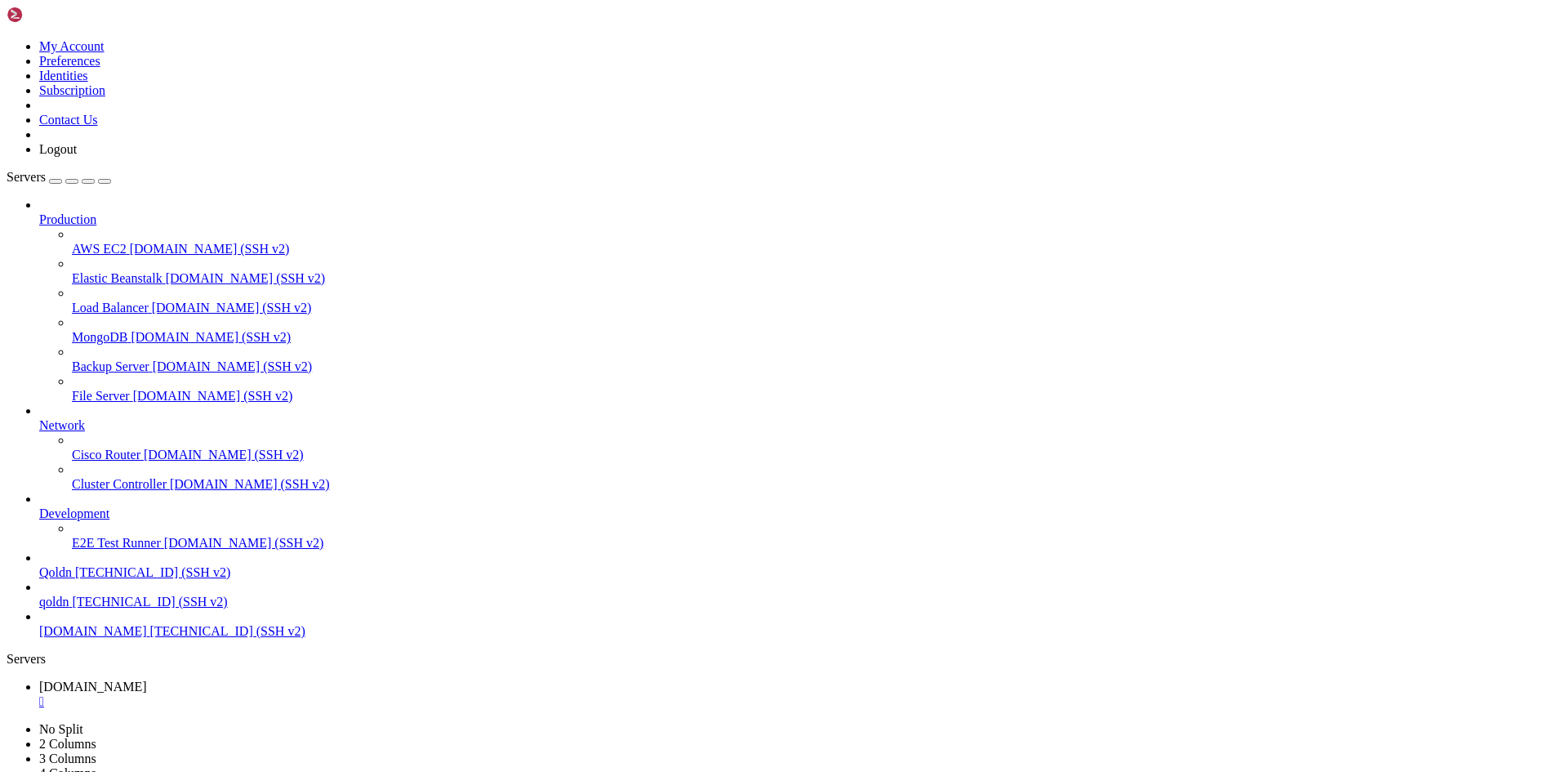
drag, startPoint x: 15, startPoint y: 1203, endPoint x: 343, endPoint y: 1605, distance: 518.8
drag, startPoint x: 295, startPoint y: 1621, endPoint x: 369, endPoint y: 1628, distance: 74.3
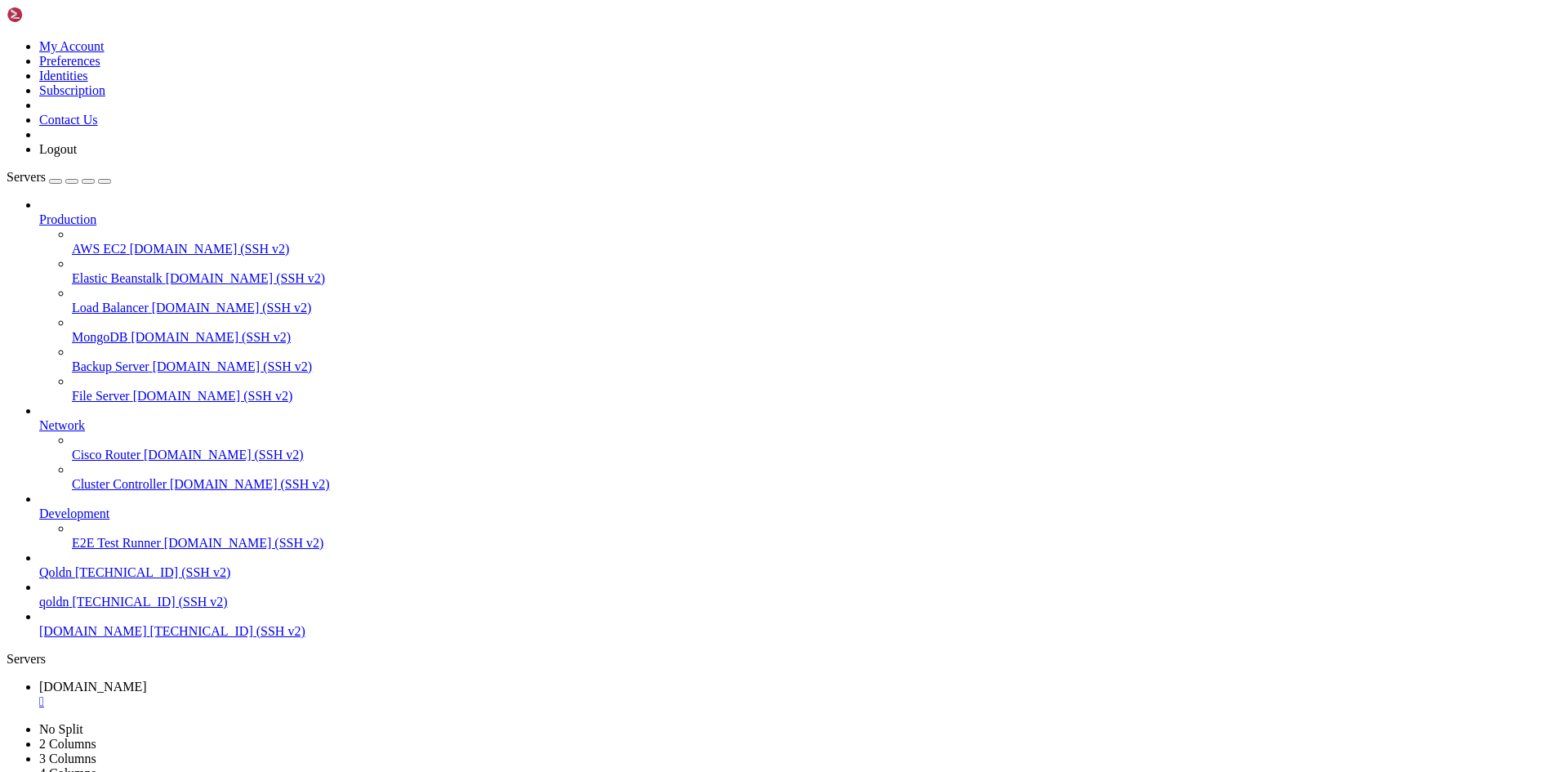
scroll to position [28677, 0]
drag, startPoint x: 312, startPoint y: 1617, endPoint x: 183, endPoint y: 1627, distance: 129.4
drag, startPoint x: 14, startPoint y: 1149, endPoint x: 1326, endPoint y: 1602, distance: 1388.0
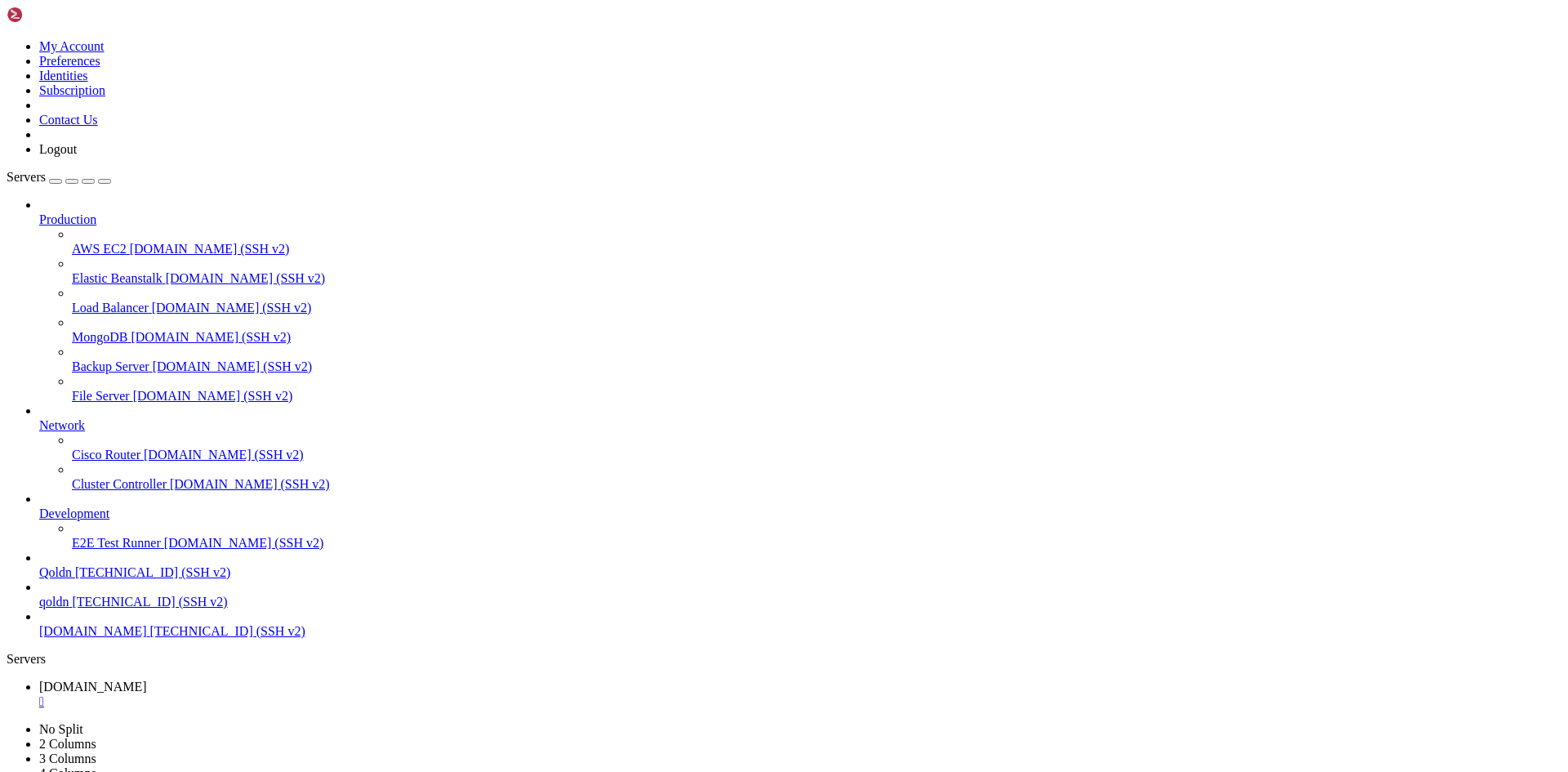
drag, startPoint x: 419, startPoint y: 1617, endPoint x: 342, endPoint y: 1621, distance: 77.1
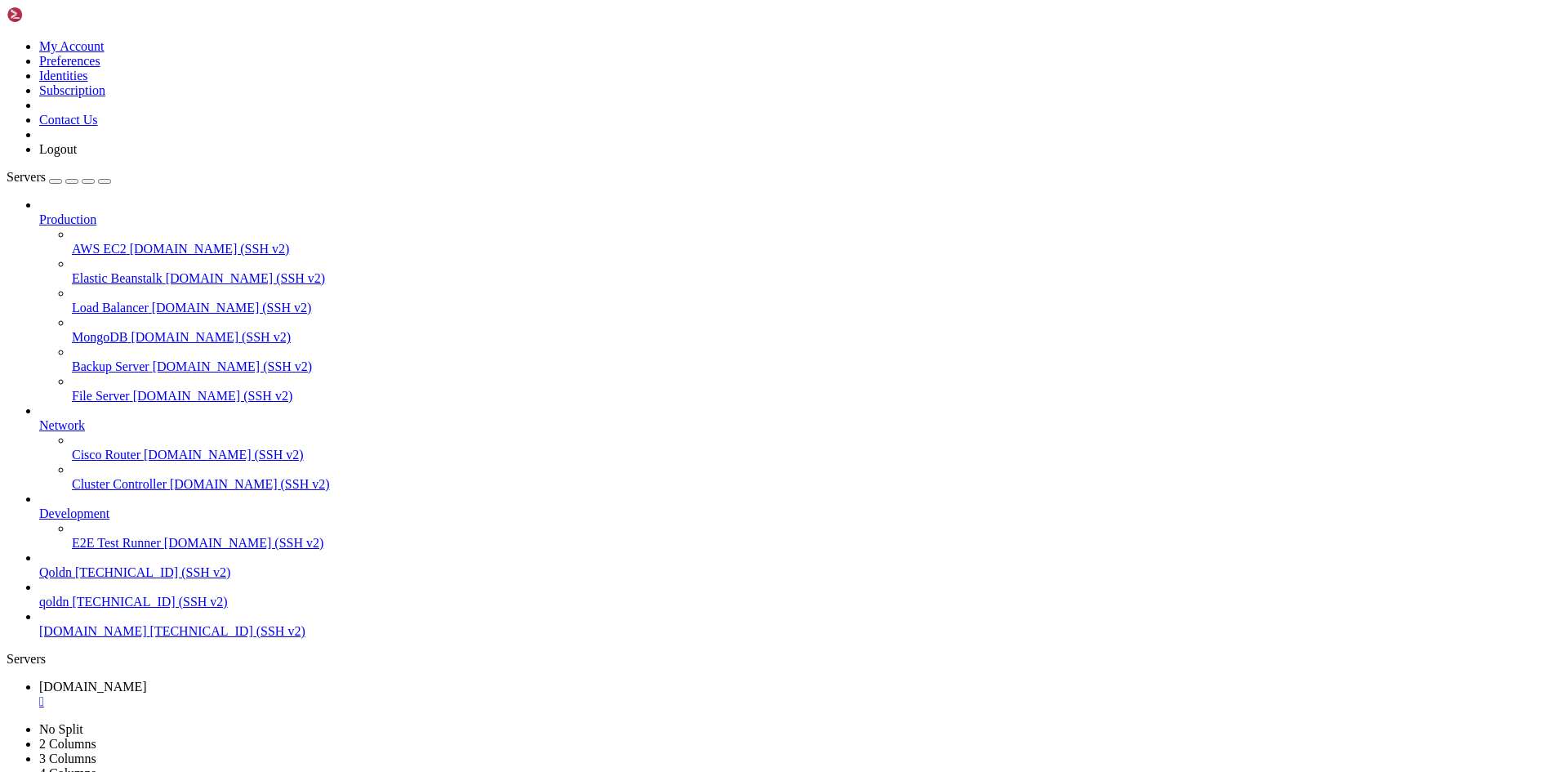
drag, startPoint x: 412, startPoint y: 1596, endPoint x: 252, endPoint y: 1623, distance: 162.3
drag, startPoint x: 410, startPoint y: 1621, endPoint x: 237, endPoint y: 1615, distance: 173.1
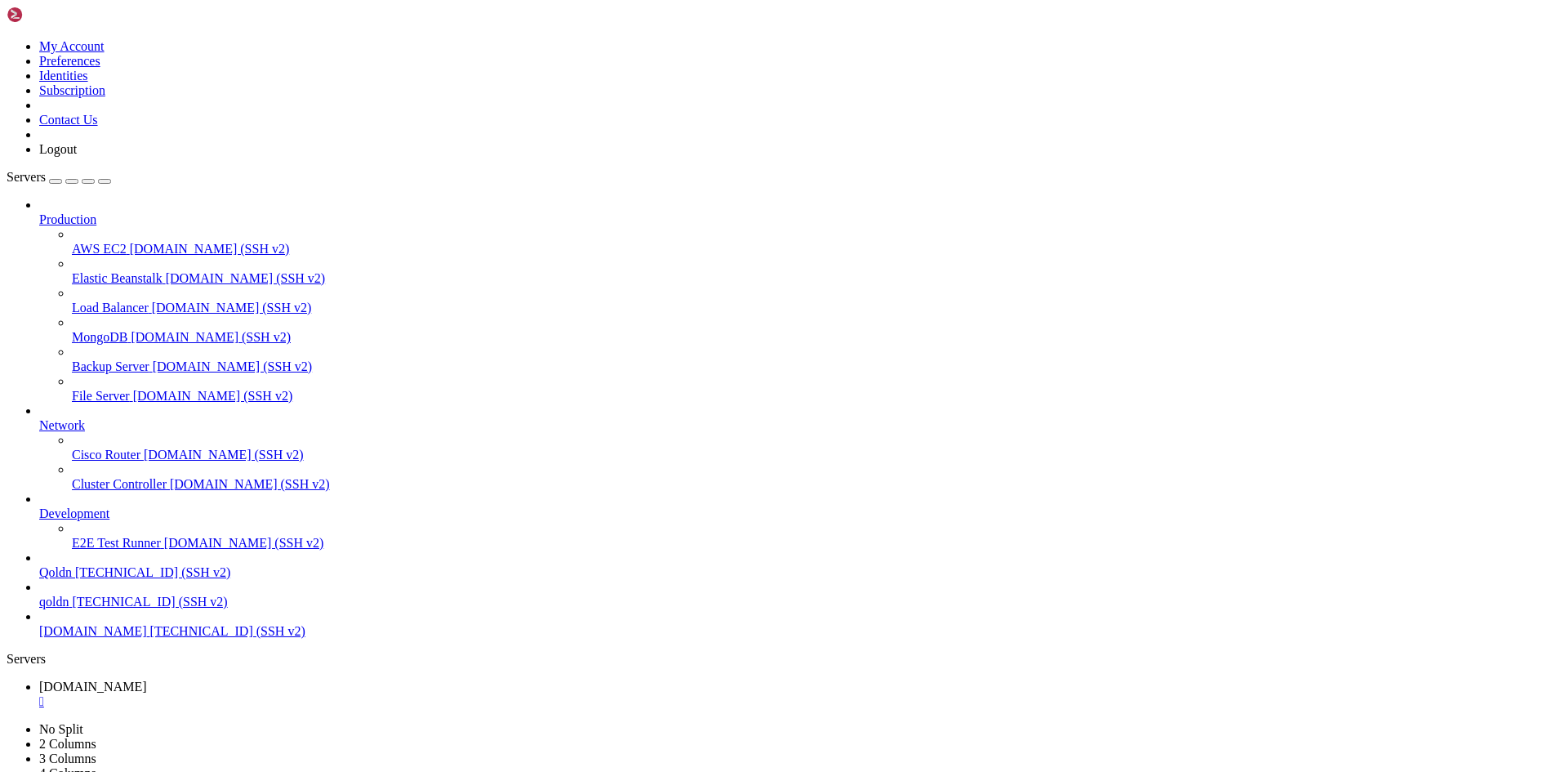
scroll to position [34479, 0]
drag, startPoint x: 12, startPoint y: 1109, endPoint x: 417, endPoint y: 1621, distance: 652.8
drag, startPoint x: 415, startPoint y: 1618, endPoint x: 596, endPoint y: 1625, distance: 181.1
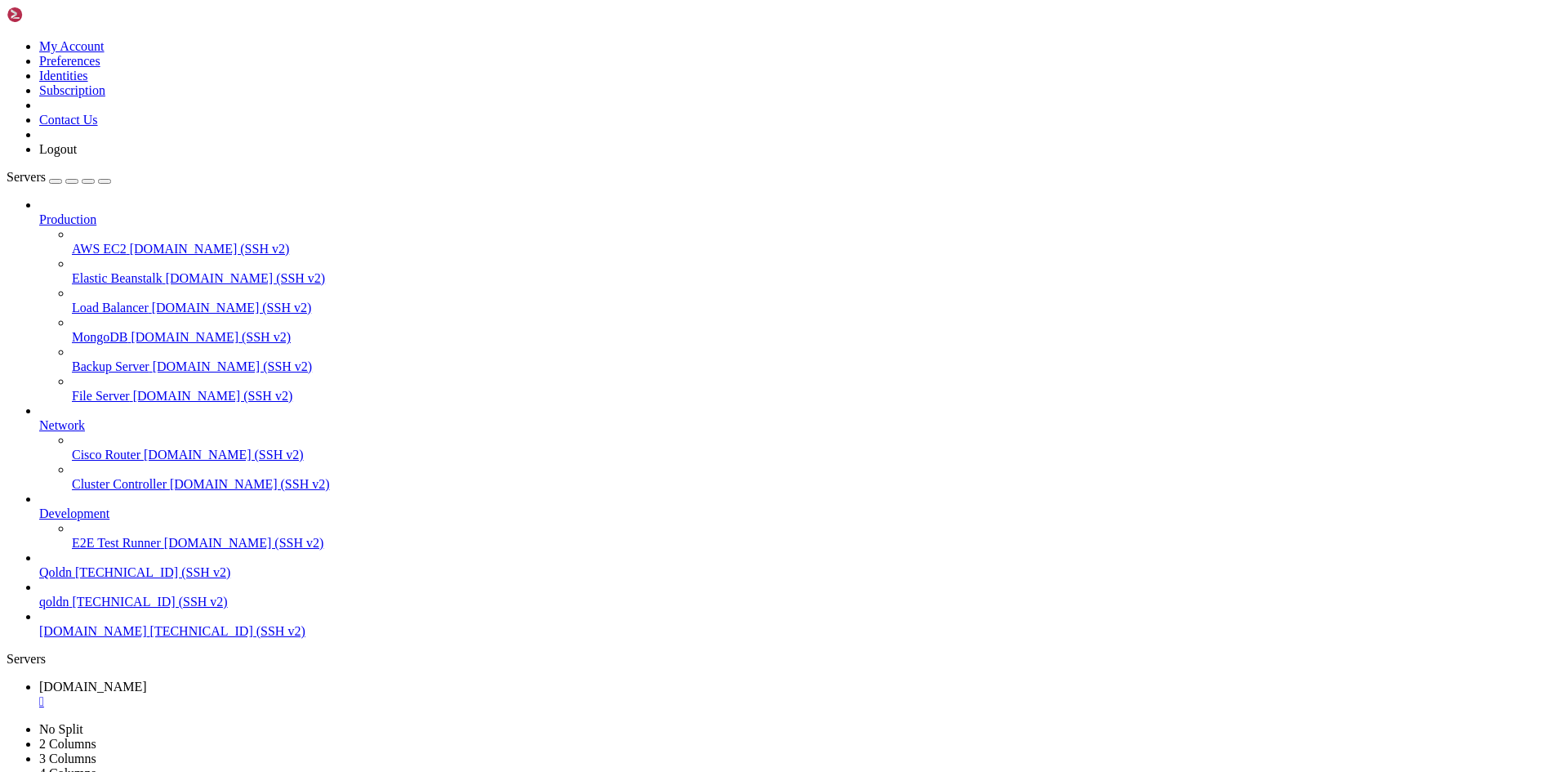
drag, startPoint x: 424, startPoint y: 1621, endPoint x: 305, endPoint y: 1627, distance: 119.2
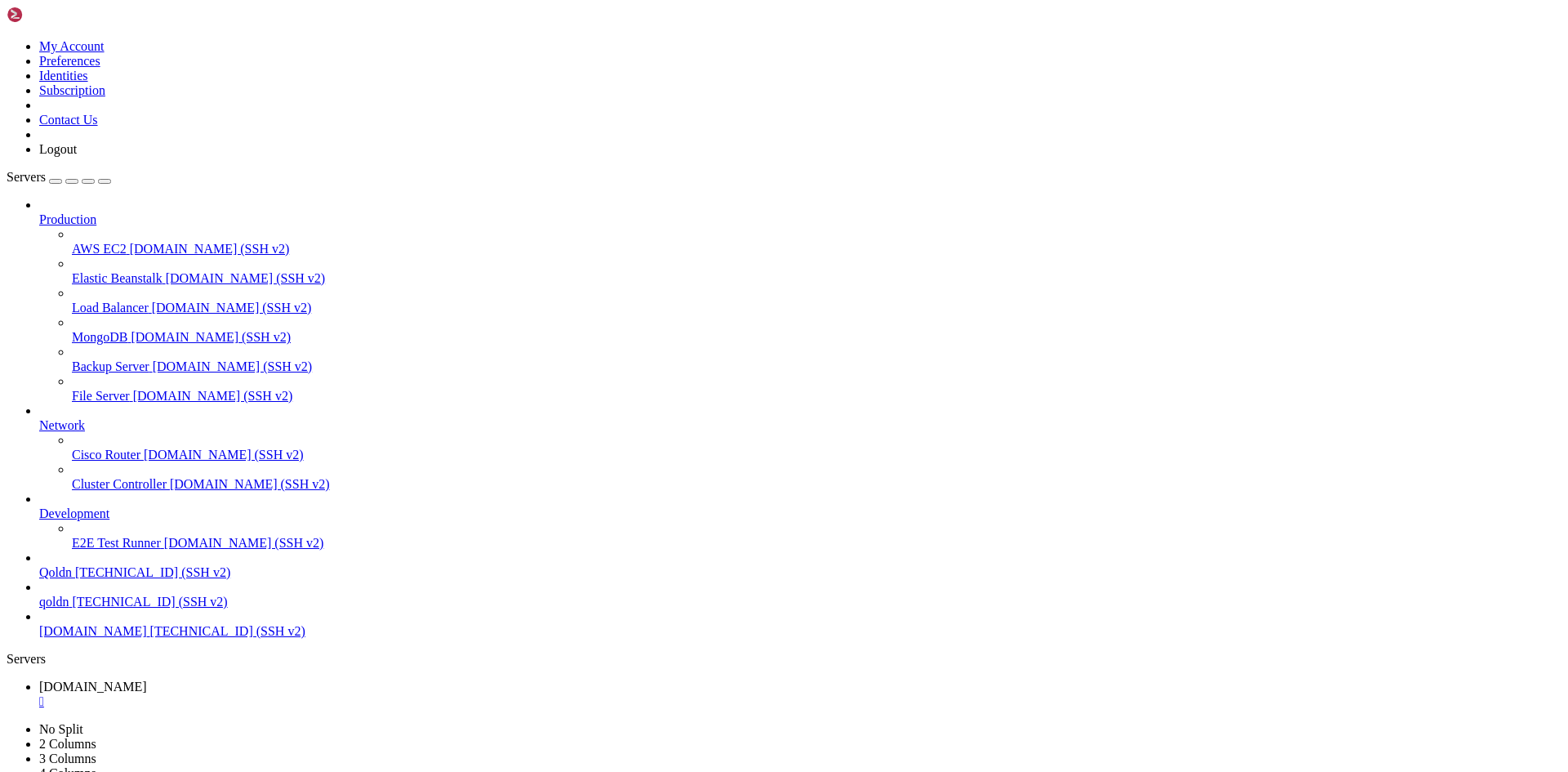
drag, startPoint x: 406, startPoint y: 1616, endPoint x: 305, endPoint y: 1617, distance: 101.0
drag, startPoint x: 416, startPoint y: 1625, endPoint x: 306, endPoint y: 1615, distance: 110.5
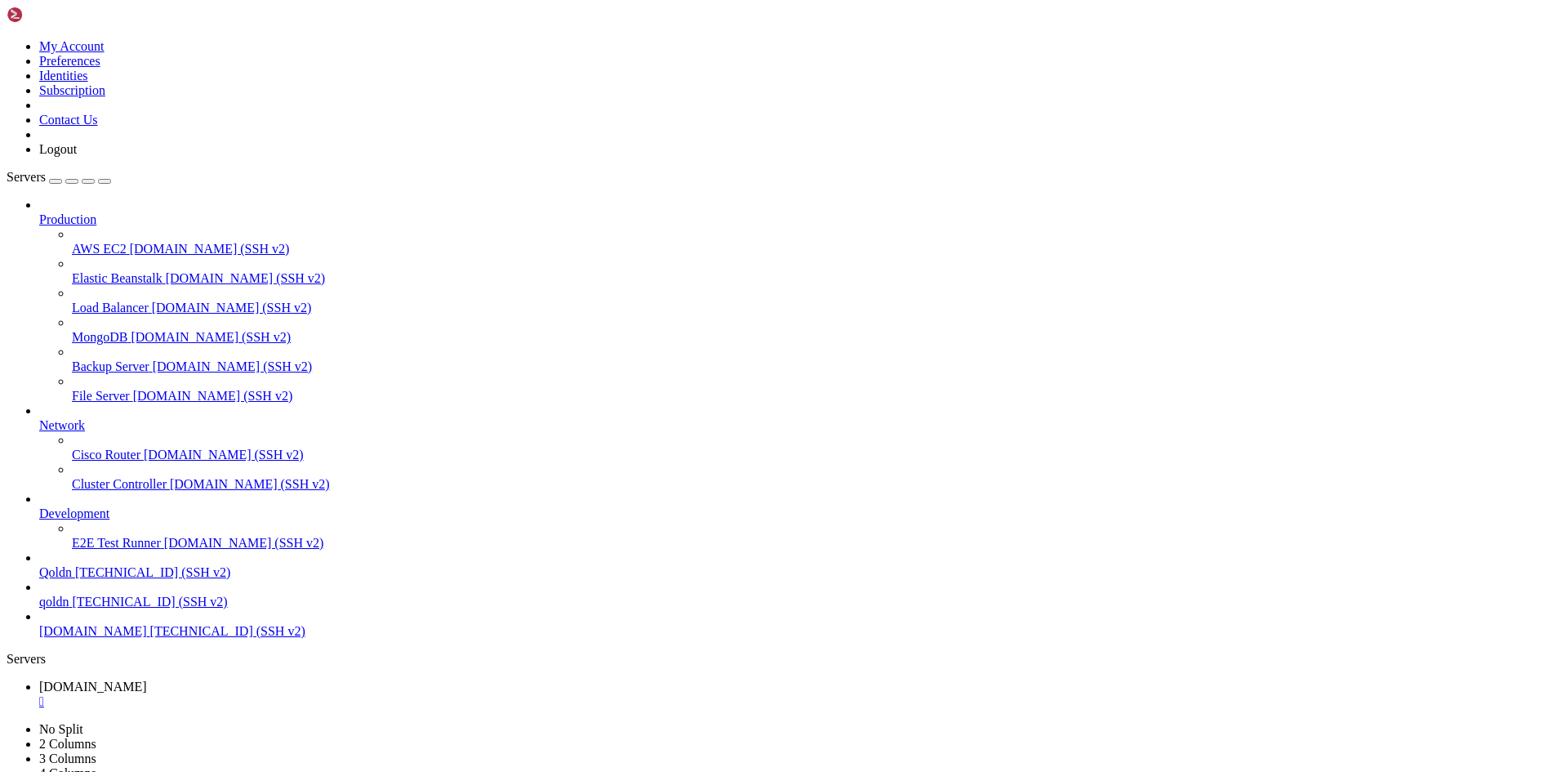
scroll to position [36824, 0]
drag, startPoint x: 14, startPoint y: 1398, endPoint x: 497, endPoint y: 1595, distance: 521.6
drag, startPoint x: 420, startPoint y: 1622, endPoint x: 298, endPoint y: 1610, distance: 122.6
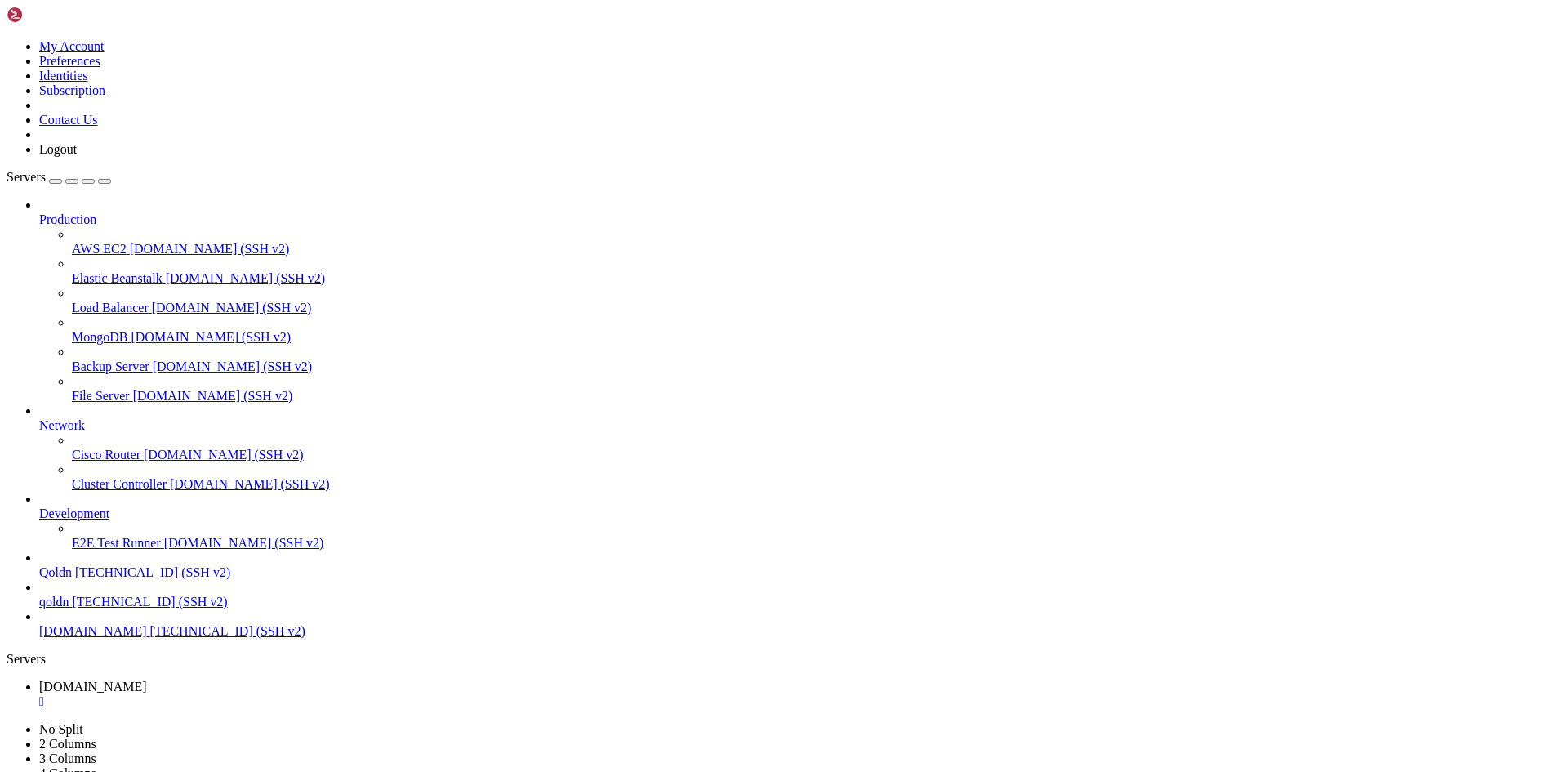
drag, startPoint x: 398, startPoint y: 1621, endPoint x: 900, endPoint y: 1624, distance: 502.0
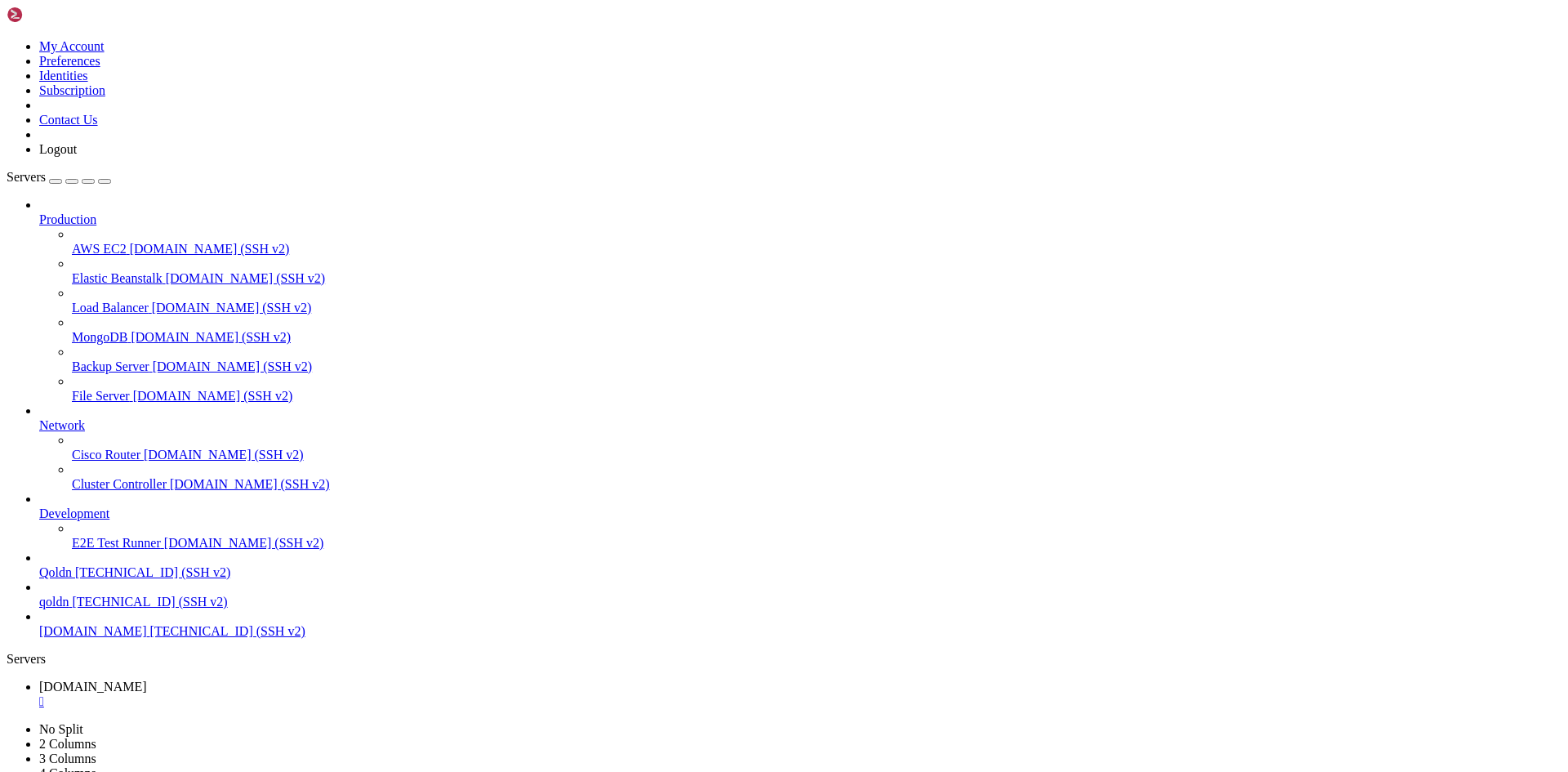
drag, startPoint x: 424, startPoint y: 1626, endPoint x: 655, endPoint y: 1630, distance: 231.0
drag, startPoint x: 423, startPoint y: 1621, endPoint x: 342, endPoint y: 1626, distance: 81.2
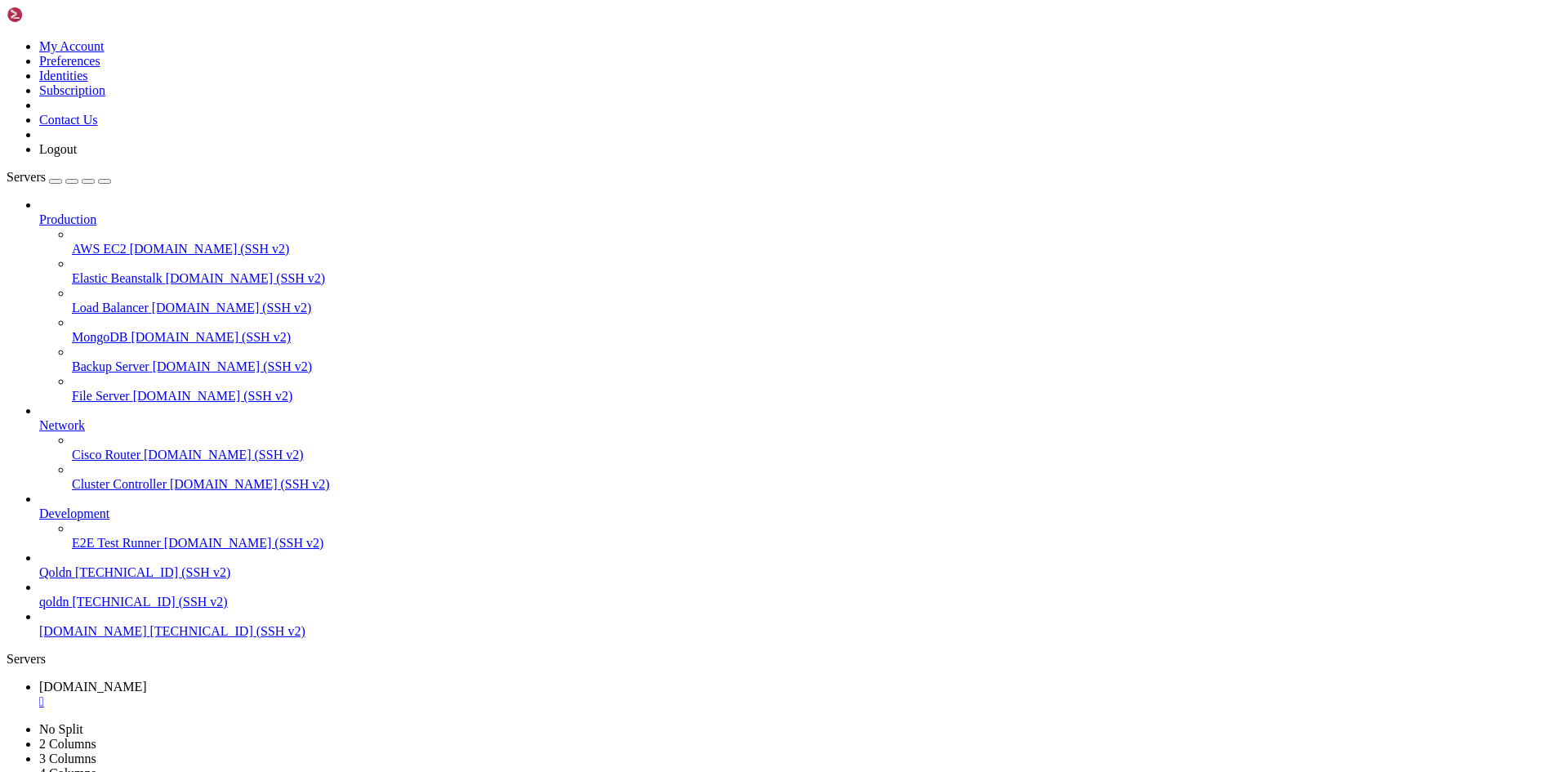
scroll to position [37255, 0]
drag, startPoint x: 26, startPoint y: 1059, endPoint x: 492, endPoint y: 1603, distance: 716.3
drag, startPoint x: 11, startPoint y: 1217, endPoint x: 59, endPoint y: 1231, distance: 50.0
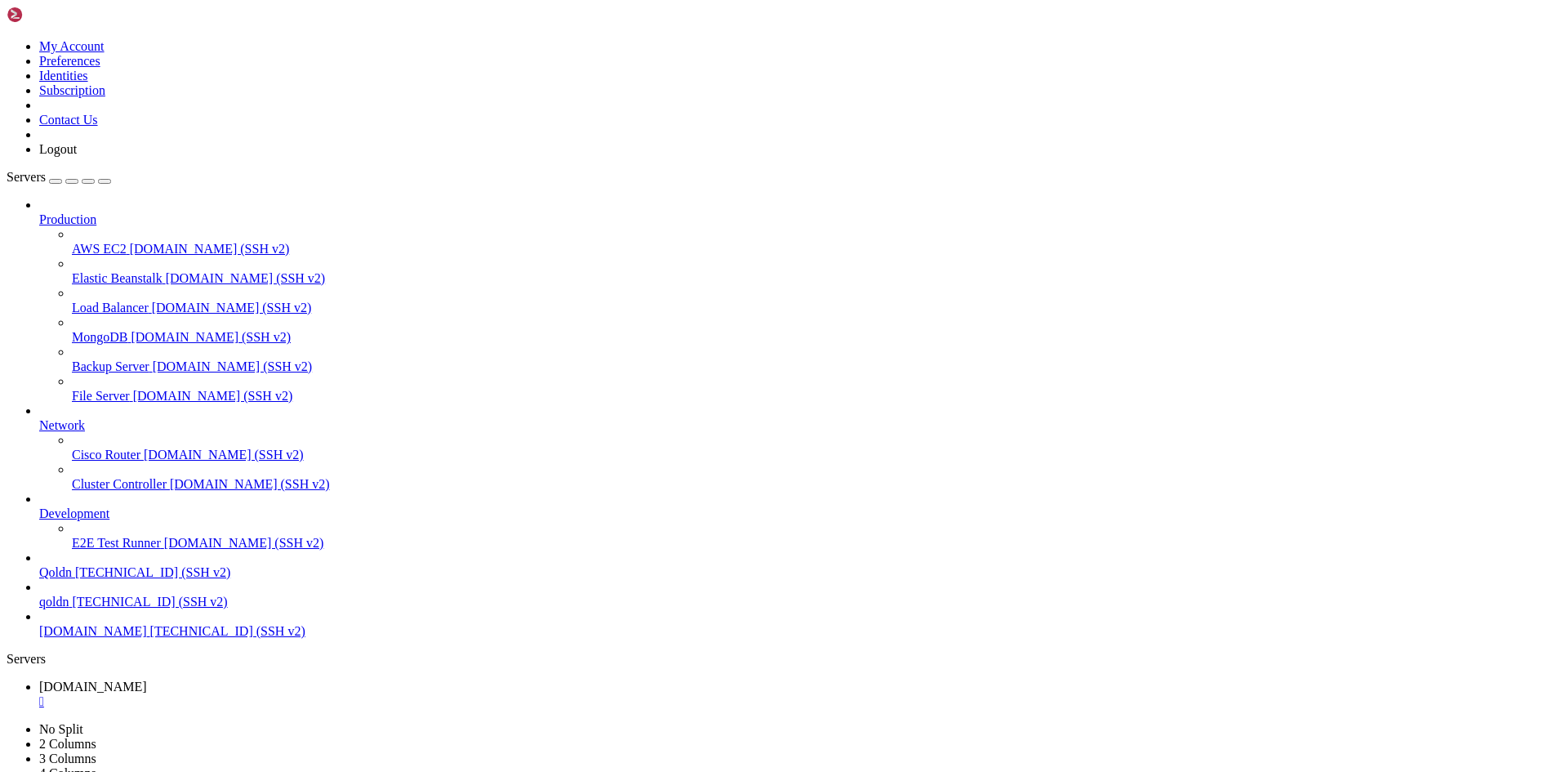
drag, startPoint x: 16, startPoint y: 1221, endPoint x: 28, endPoint y: 1233, distance: 17.0
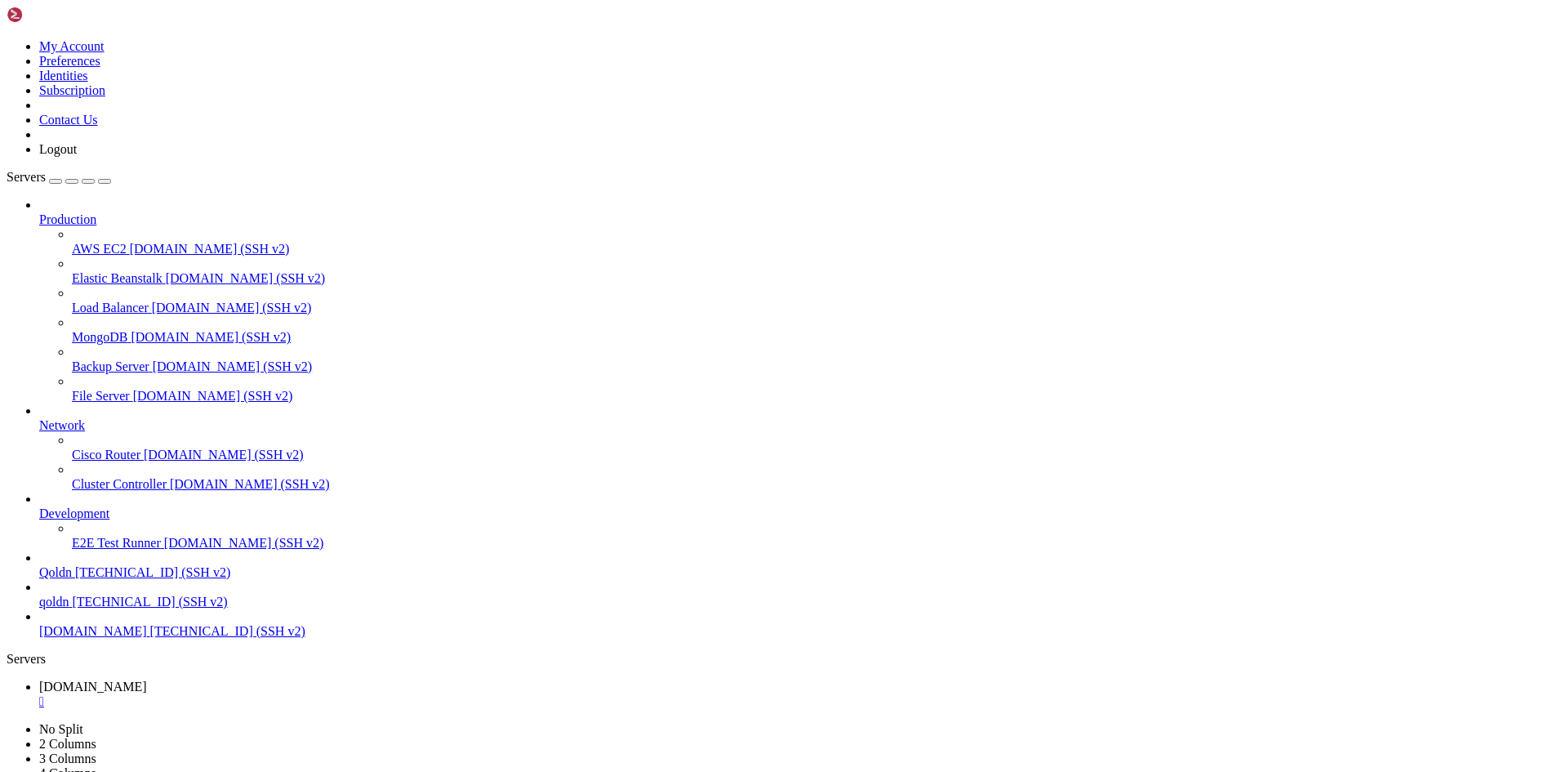
scroll to position [37255, 0]
drag, startPoint x: 14, startPoint y: 1221, endPoint x: 383, endPoint y: 1624, distance: 546.4
drag, startPoint x: 428, startPoint y: 1626, endPoint x: 352, endPoint y: 1593, distance: 82.9
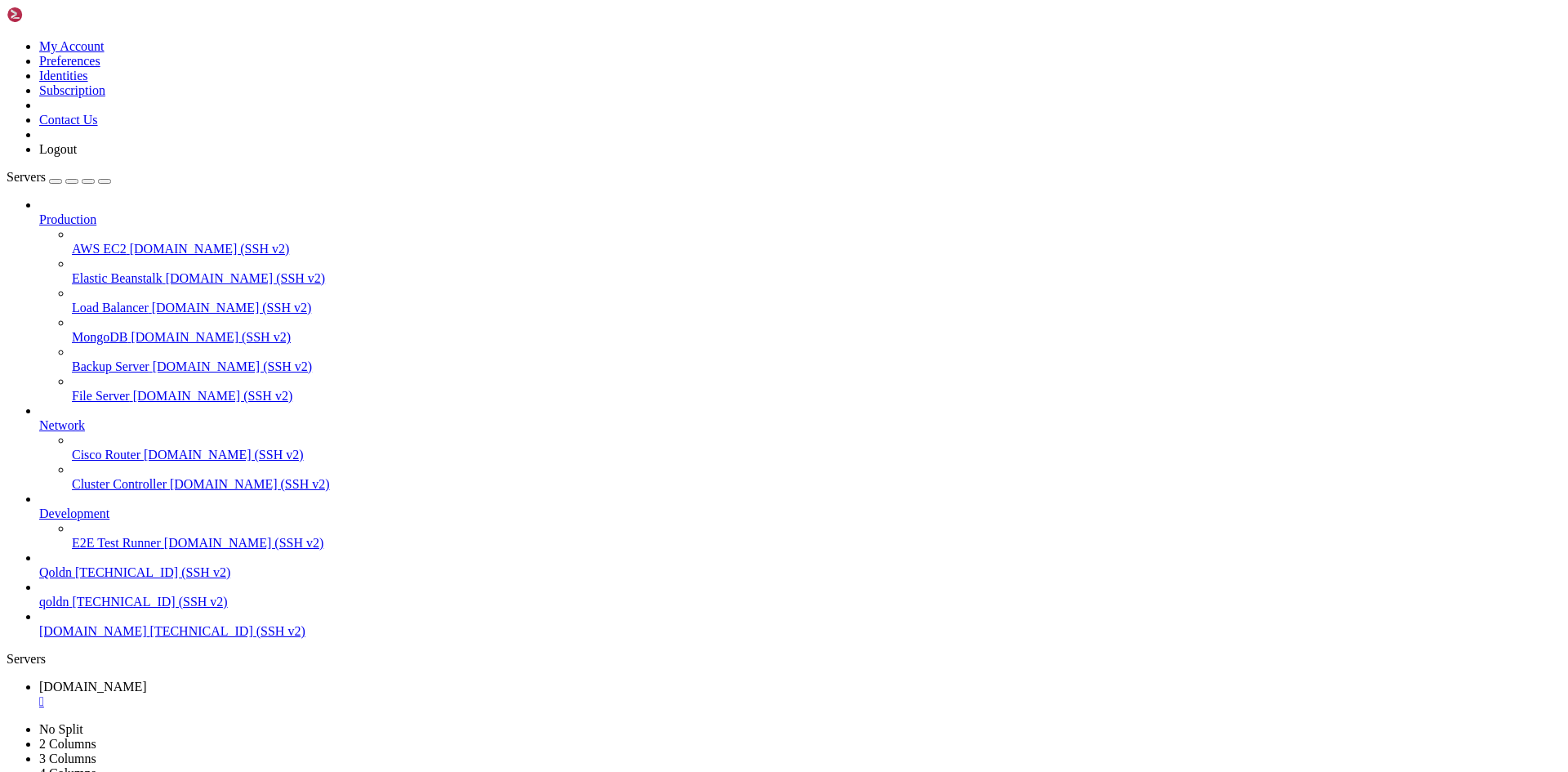
drag, startPoint x: 426, startPoint y: 1389, endPoint x: 403, endPoint y: 1416, distance: 35.5
drag, startPoint x: 405, startPoint y: 994, endPoint x: 356, endPoint y: 1057, distance: 79.8
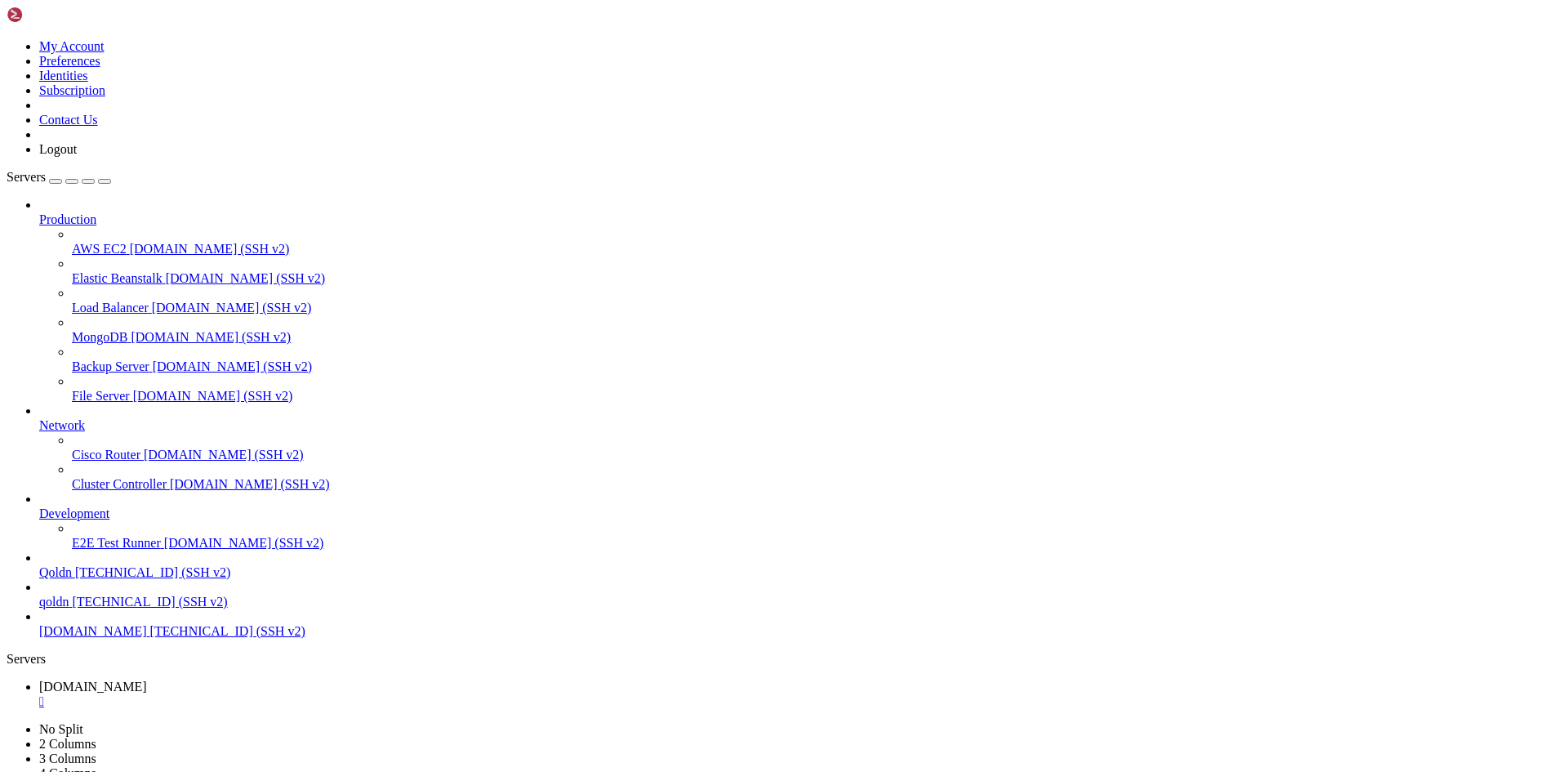
drag, startPoint x: 608, startPoint y: 1090, endPoint x: 324, endPoint y: 1092, distance: 284.0
drag, startPoint x: 416, startPoint y: 1057, endPoint x: 324, endPoint y: 1142, distance: 125.3
drag, startPoint x: 400, startPoint y: 1091, endPoint x: 342, endPoint y: 1140, distance: 75.9
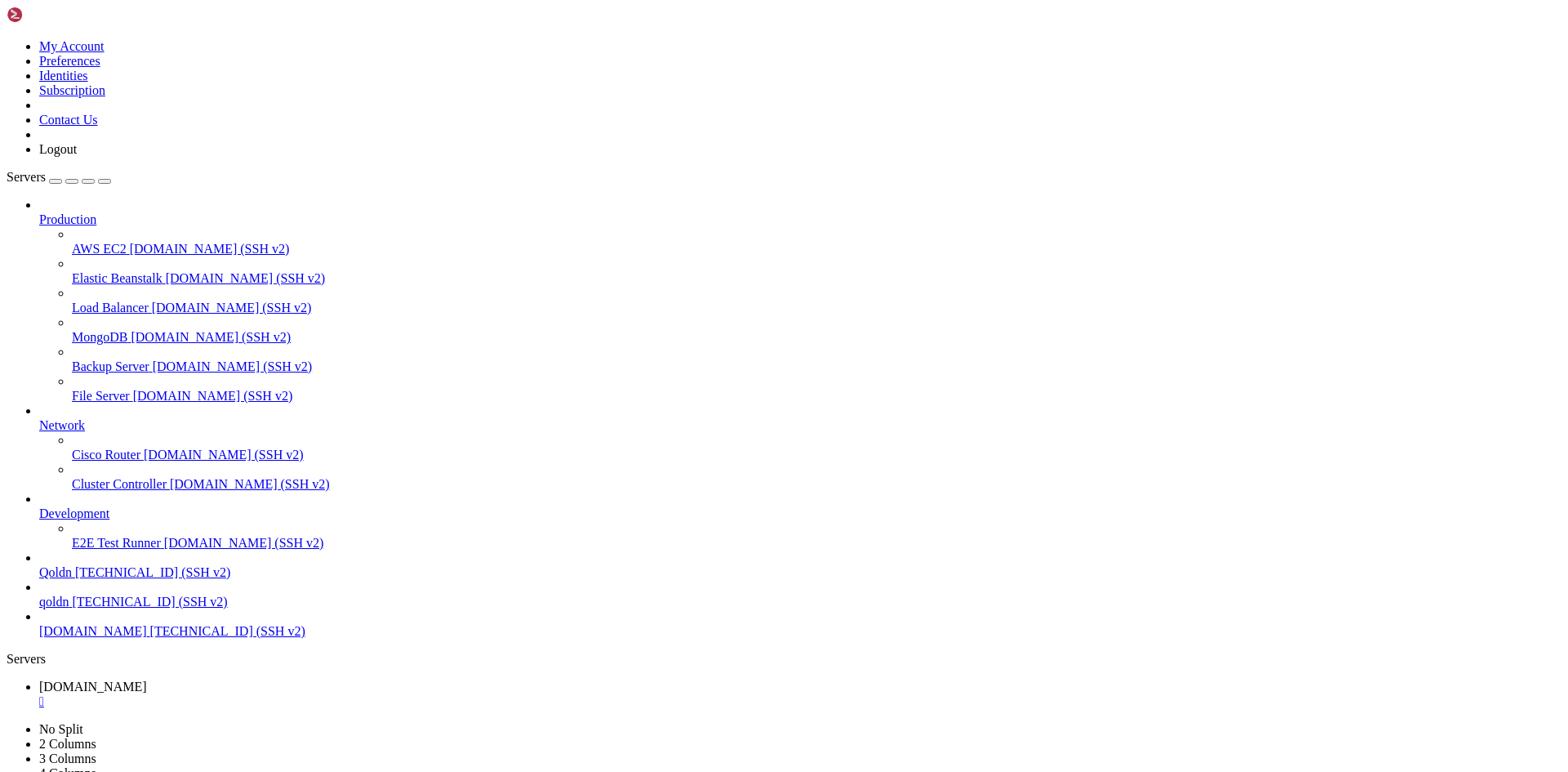
drag, startPoint x: 405, startPoint y: 1133, endPoint x: 324, endPoint y: 1182, distance: 94.7
drag, startPoint x: 398, startPoint y: 1178, endPoint x: 315, endPoint y: 1219, distance: 92.6
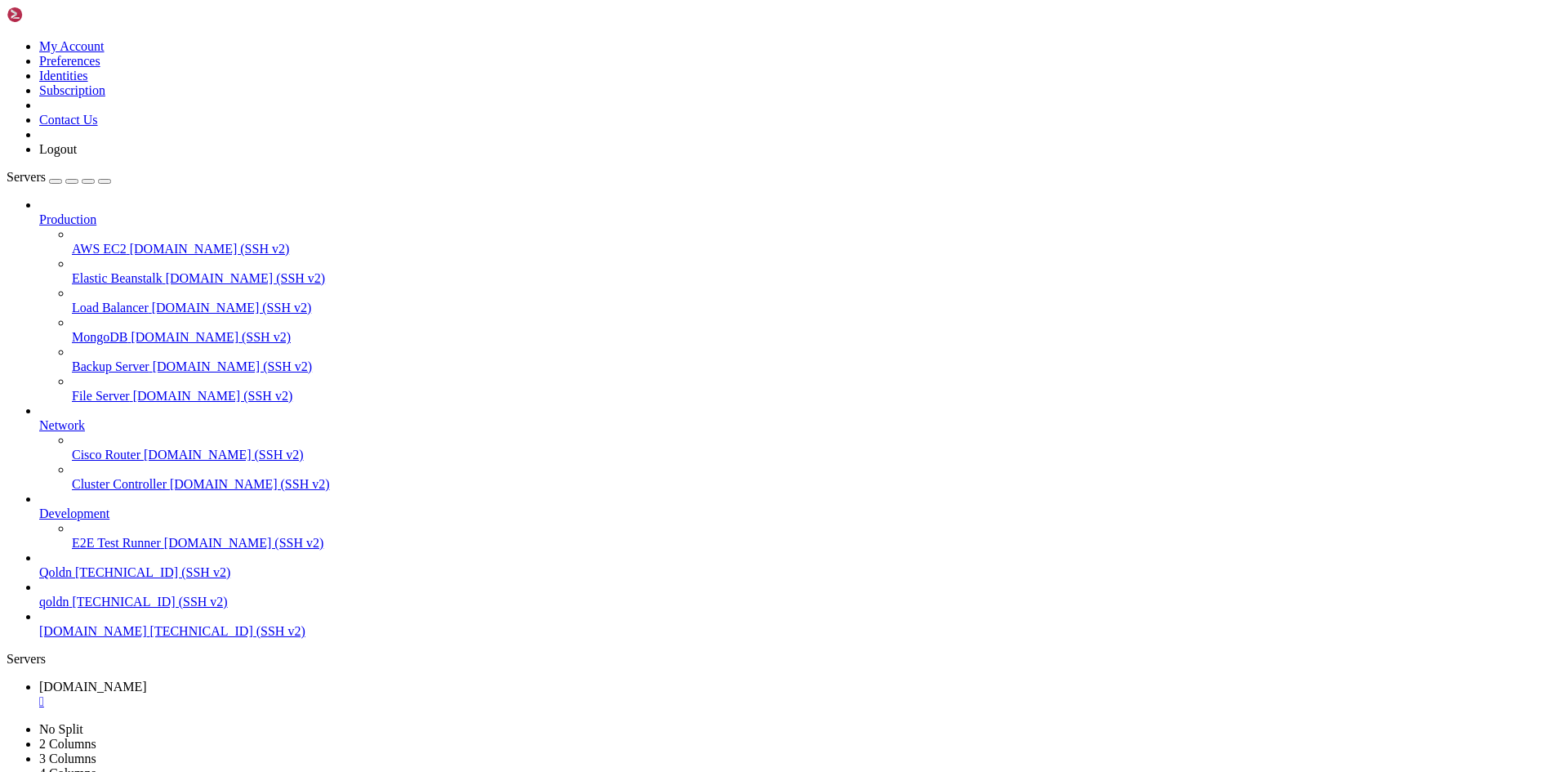
drag, startPoint x: 404, startPoint y: 1219, endPoint x: 351, endPoint y: 1268, distance: 72.2
drag, startPoint x: 405, startPoint y: 1261, endPoint x: 305, endPoint y: 1326, distance: 119.3
drag, startPoint x: 401, startPoint y: 1396, endPoint x: 345, endPoint y: 1423, distance: 62.2
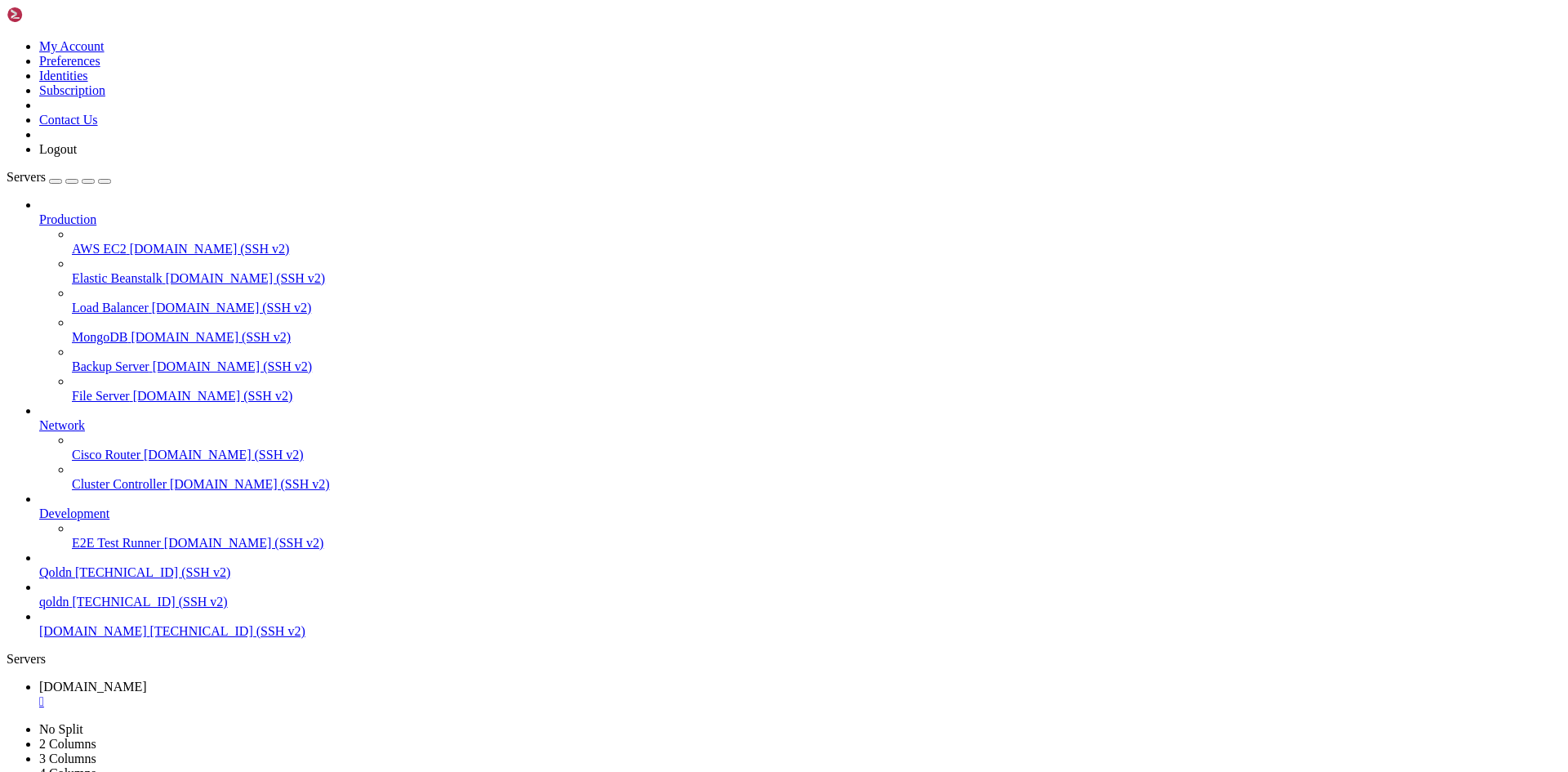
drag, startPoint x: 399, startPoint y: 1453, endPoint x: 339, endPoint y: 1473, distance: 63.2
drag, startPoint x: 403, startPoint y: 1507, endPoint x: 312, endPoint y: 1543, distance: 97.9
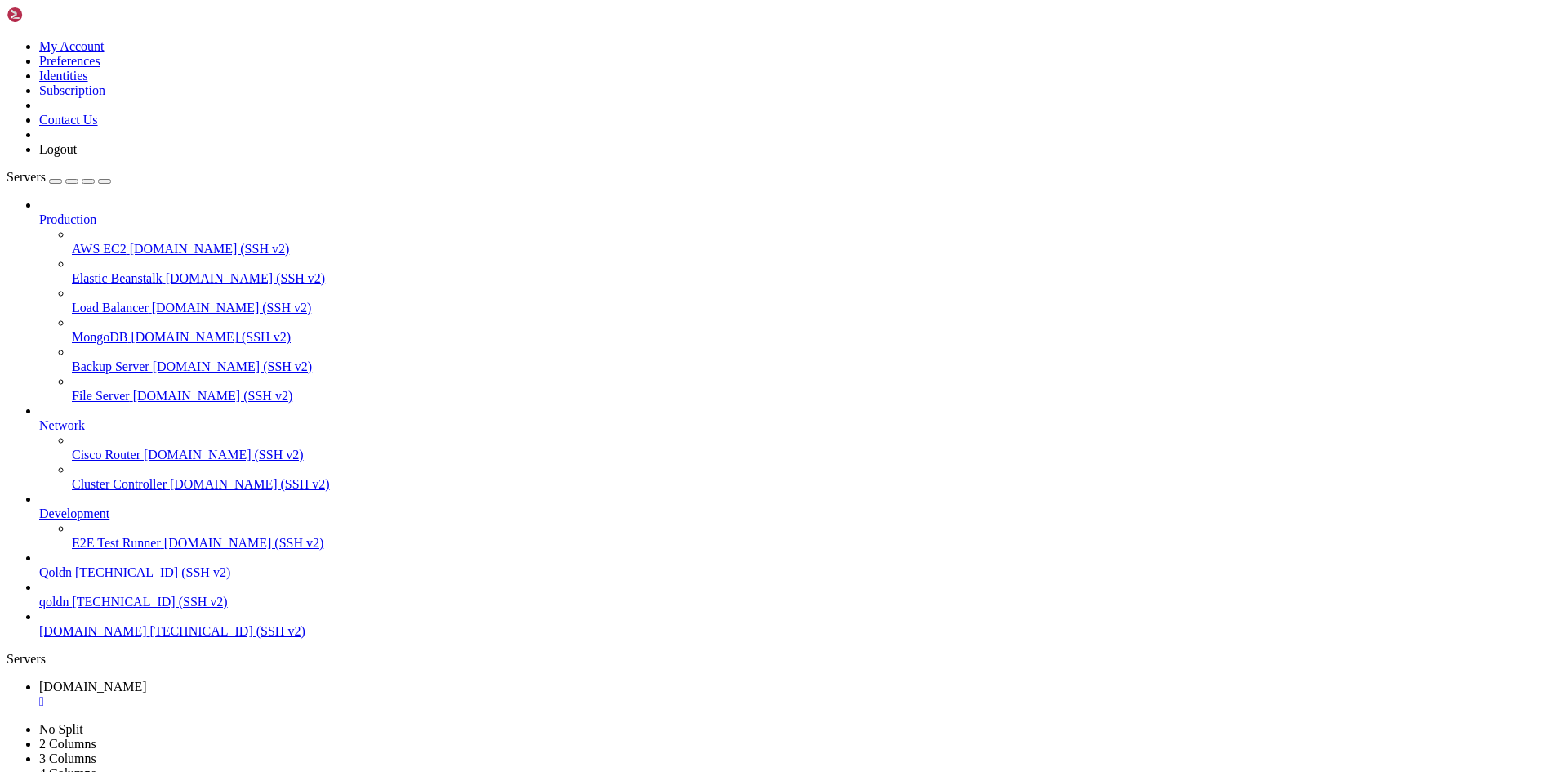
scroll to position [37977, 0]
drag, startPoint x: 14, startPoint y: 1455, endPoint x: 655, endPoint y: 1598, distance: 656.8
drag, startPoint x: 437, startPoint y: 1629, endPoint x: 665, endPoint y: 1626, distance: 228.0
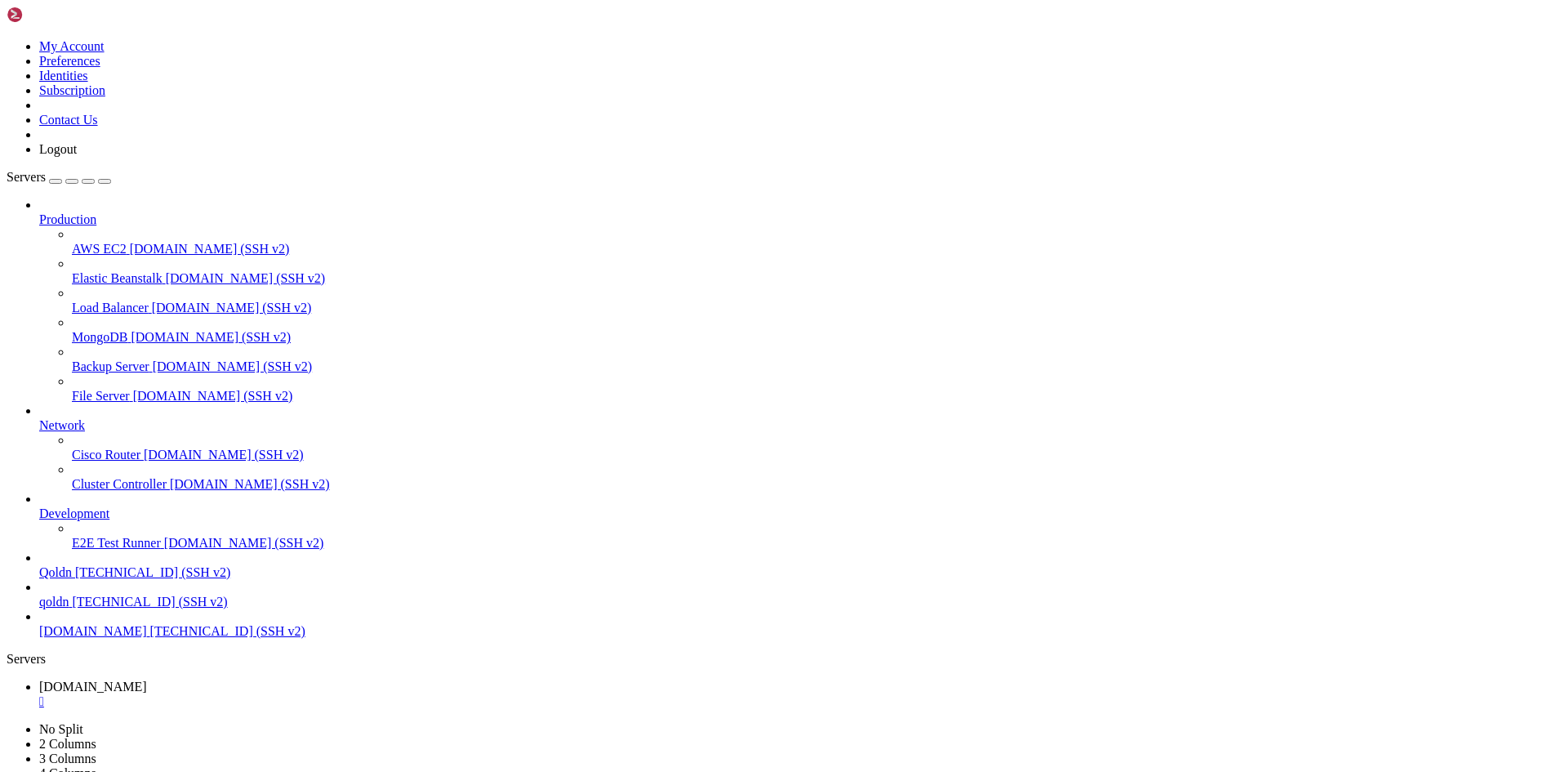
scroll to position [38032, 0]
drag, startPoint x: 417, startPoint y: 1621, endPoint x: 951, endPoint y: 1616, distance: 534.0
drag, startPoint x: 415, startPoint y: 1617, endPoint x: 614, endPoint y: 1621, distance: 199.0
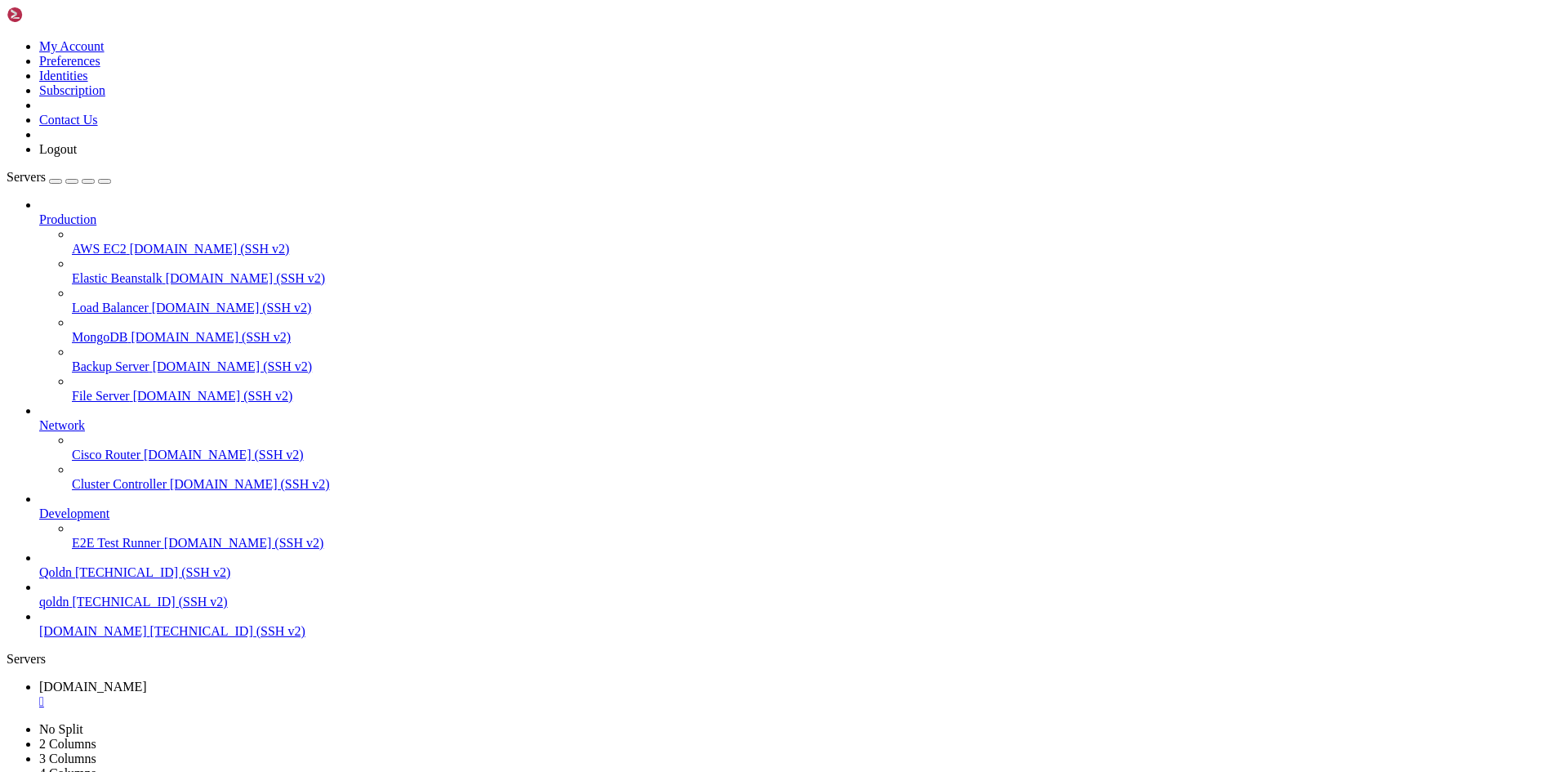
drag, startPoint x: 414, startPoint y: 1623, endPoint x: 979, endPoint y: 1620, distance: 565.0
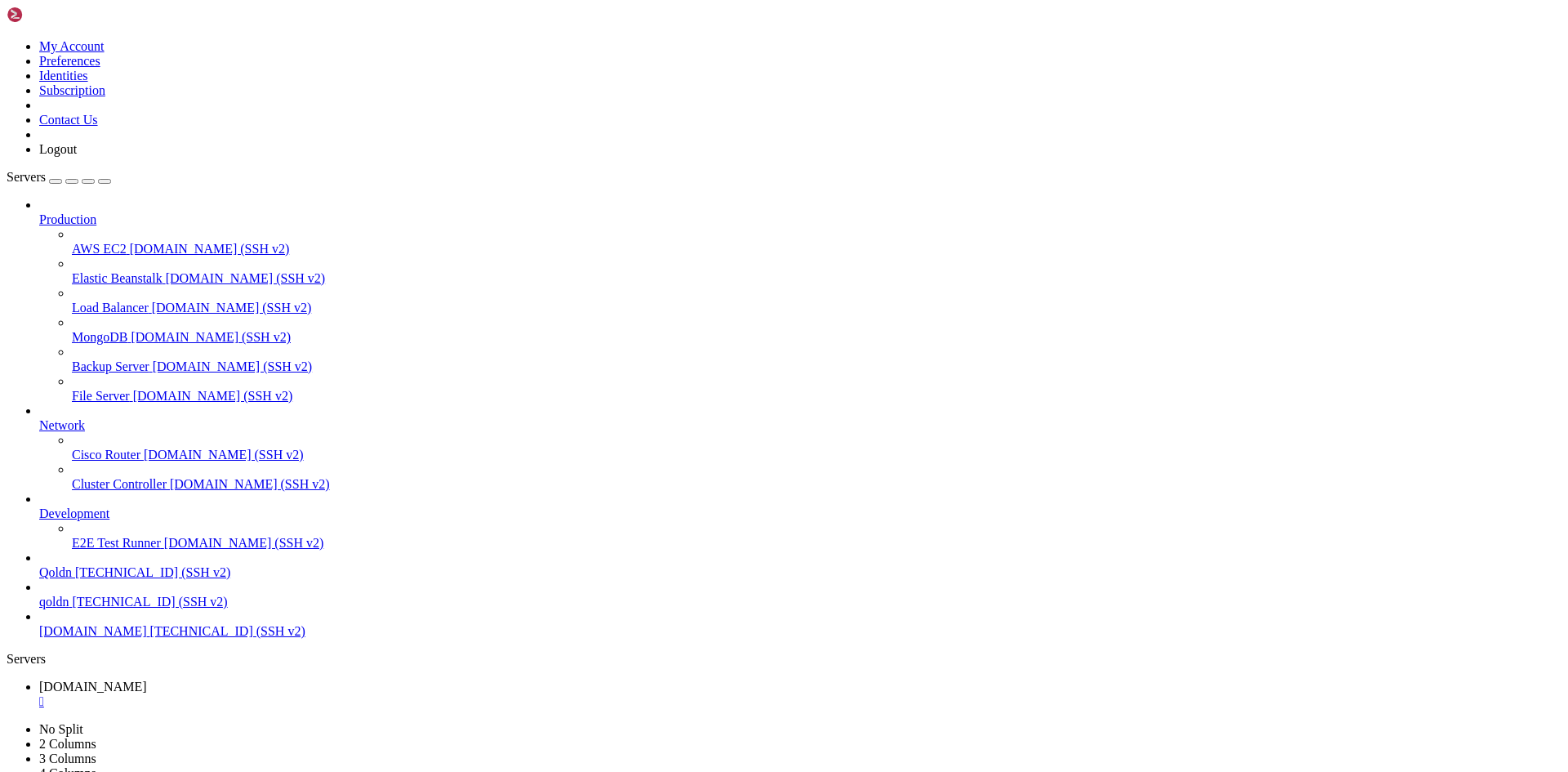
drag, startPoint x: 409, startPoint y: 1622, endPoint x: 963, endPoint y: 1619, distance: 554.0
drag, startPoint x: 416, startPoint y: 1626, endPoint x: 1083, endPoint y: 1630, distance: 667.0
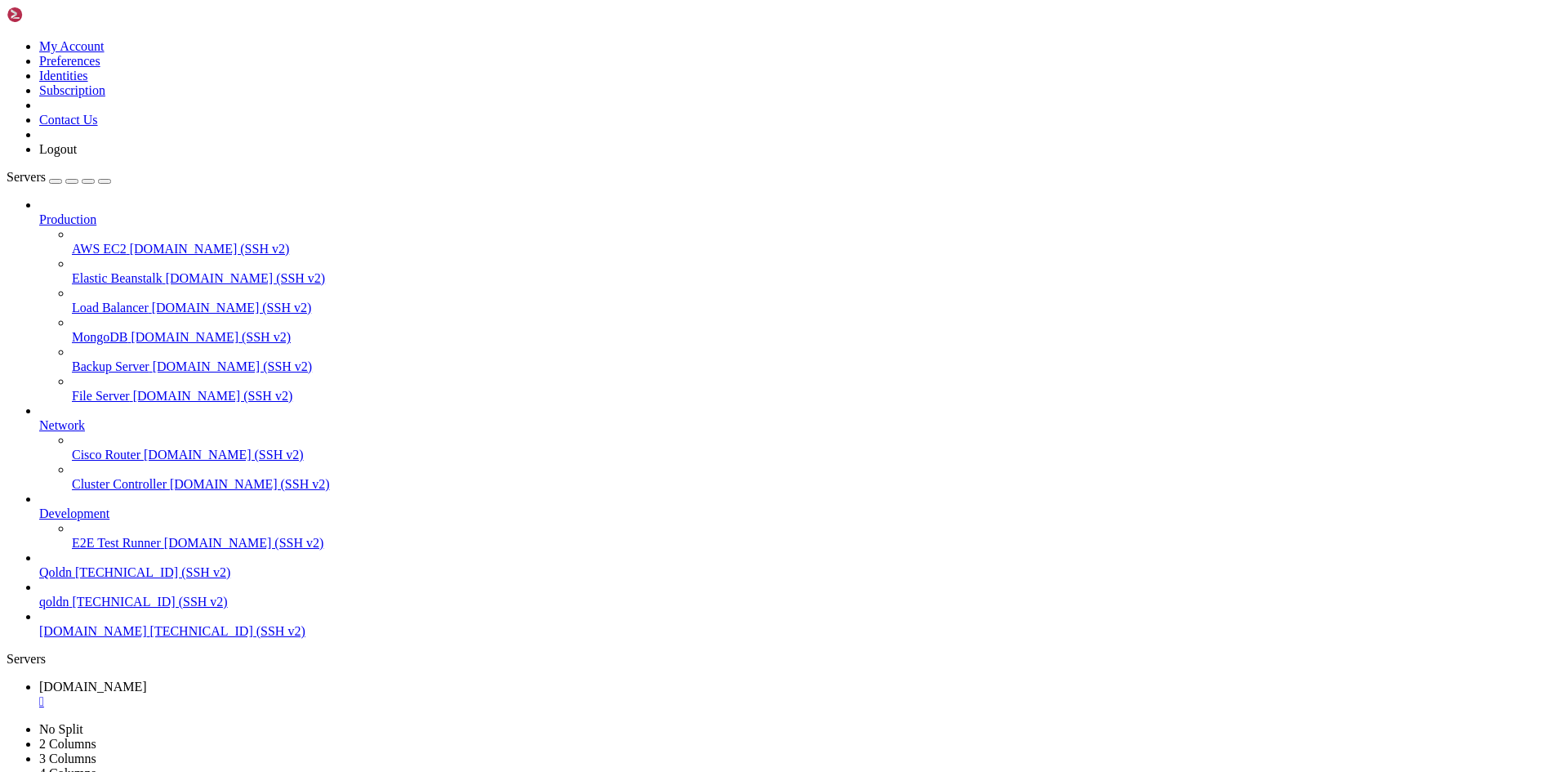
scroll to position [38546, 0]
drag, startPoint x: 400, startPoint y: 652, endPoint x: 1466, endPoint y: 728, distance: 1068.7
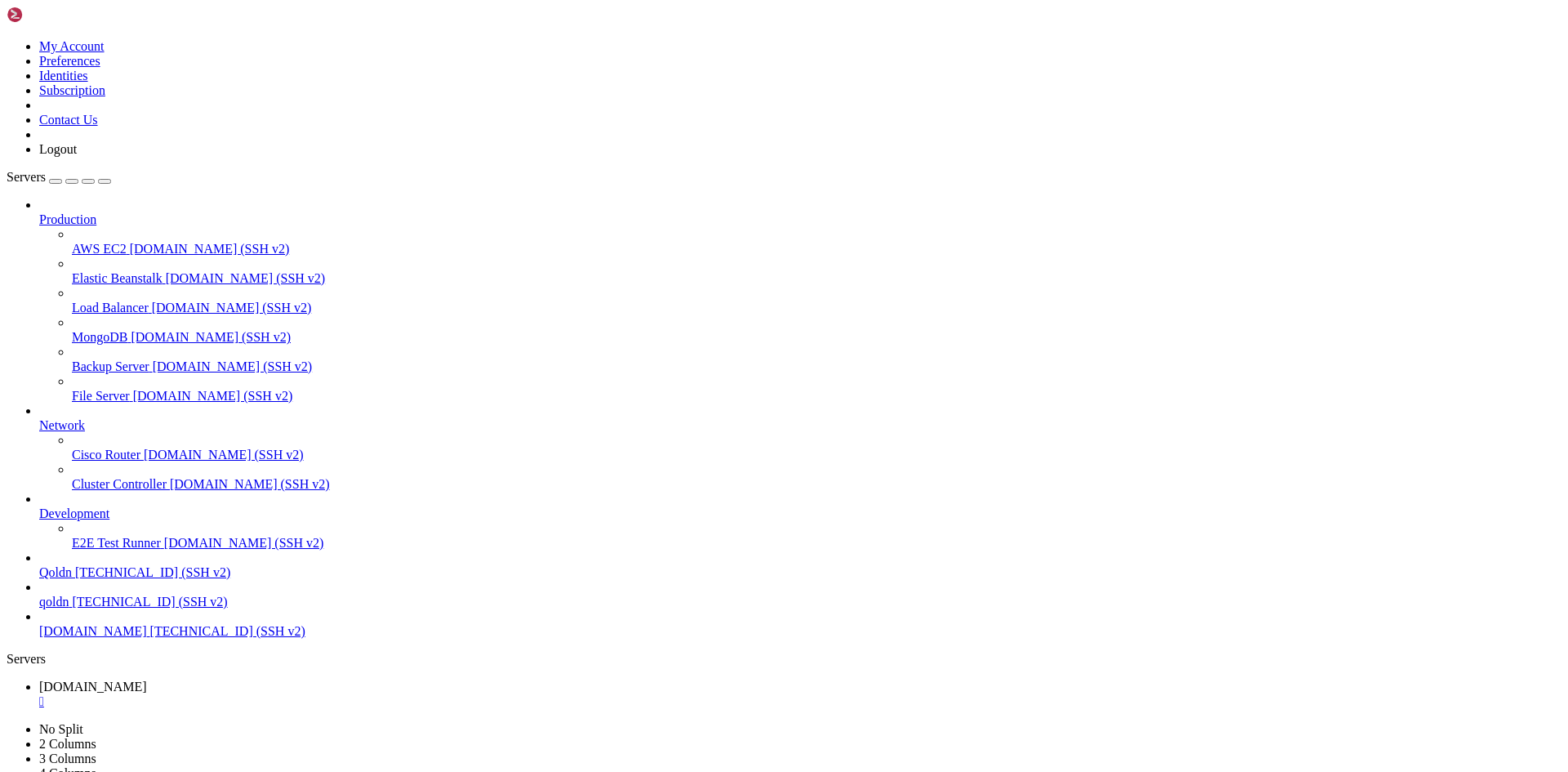
drag, startPoint x: 436, startPoint y: 1626, endPoint x: 1298, endPoint y: 1619, distance: 862.0
drag, startPoint x: 423, startPoint y: 1621, endPoint x: 1342, endPoint y: 1622, distance: 919.0
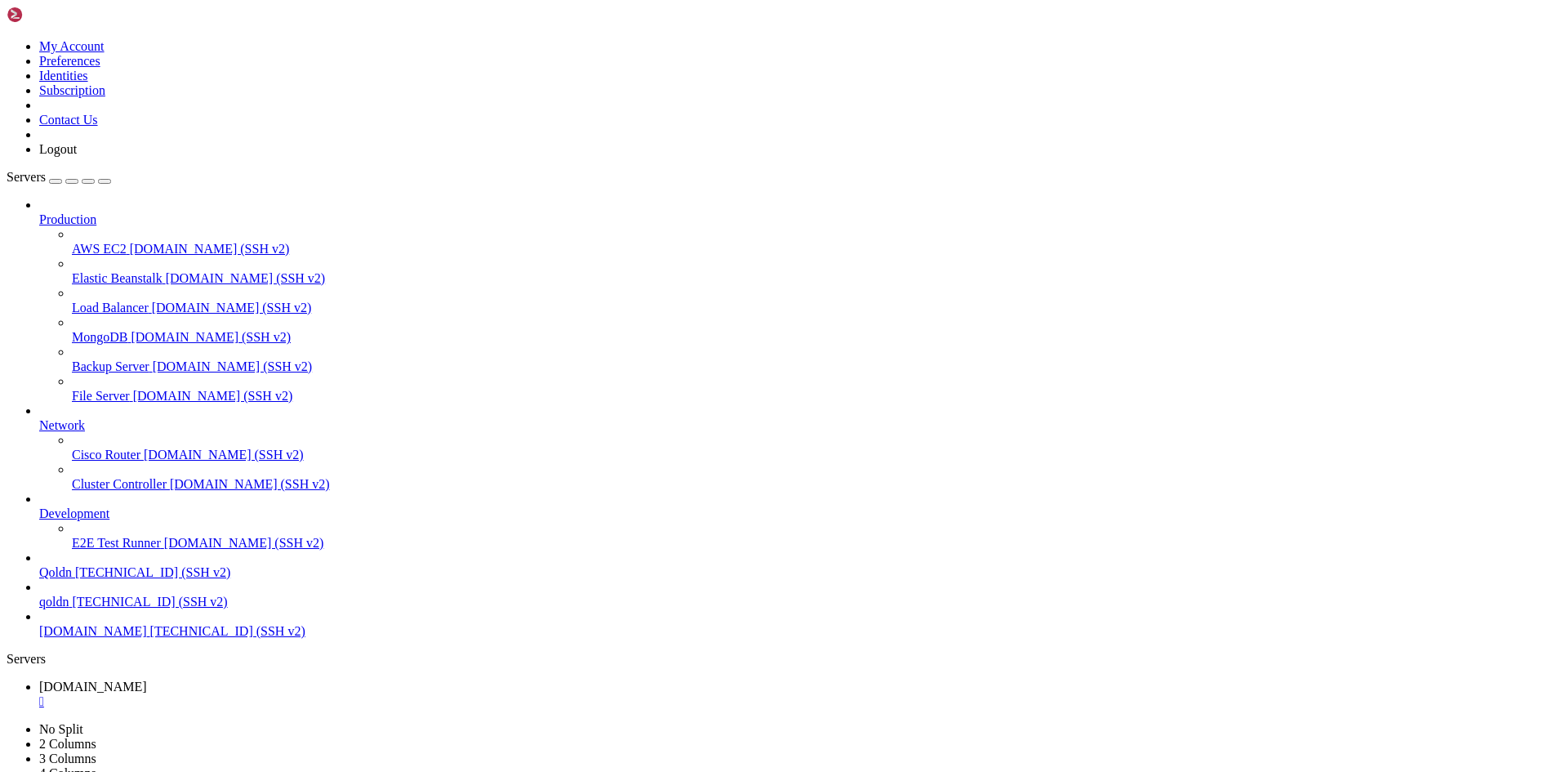
scroll to position [38588, 0]
drag, startPoint x: 418, startPoint y: 1620, endPoint x: 871, endPoint y: 1619, distance: 453.0
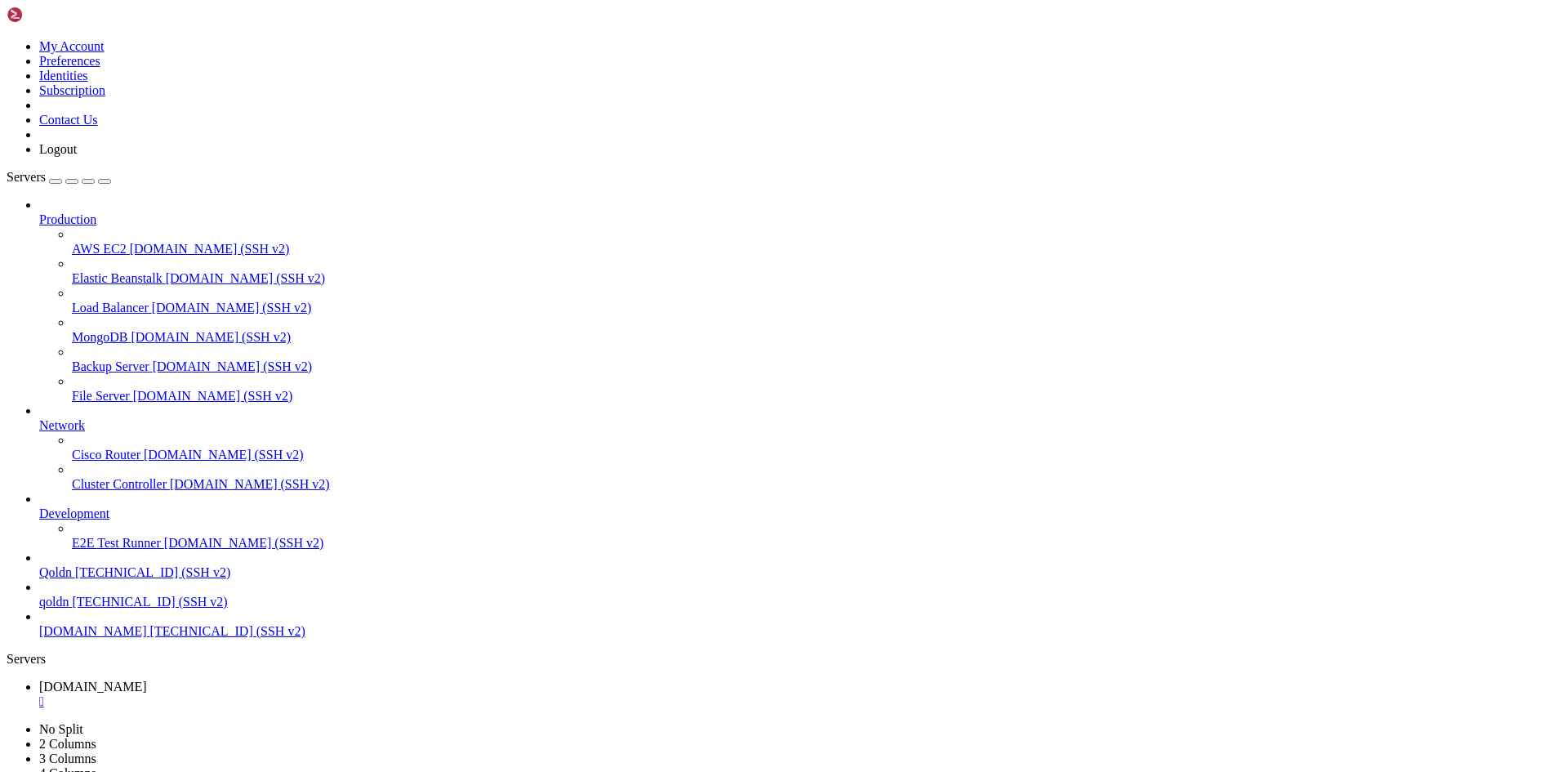
drag, startPoint x: 411, startPoint y: 1621, endPoint x: 830, endPoint y: 1624, distance: 419.0
drag, startPoint x: 408, startPoint y: 1624, endPoint x: 667, endPoint y: 1619, distance: 259.0
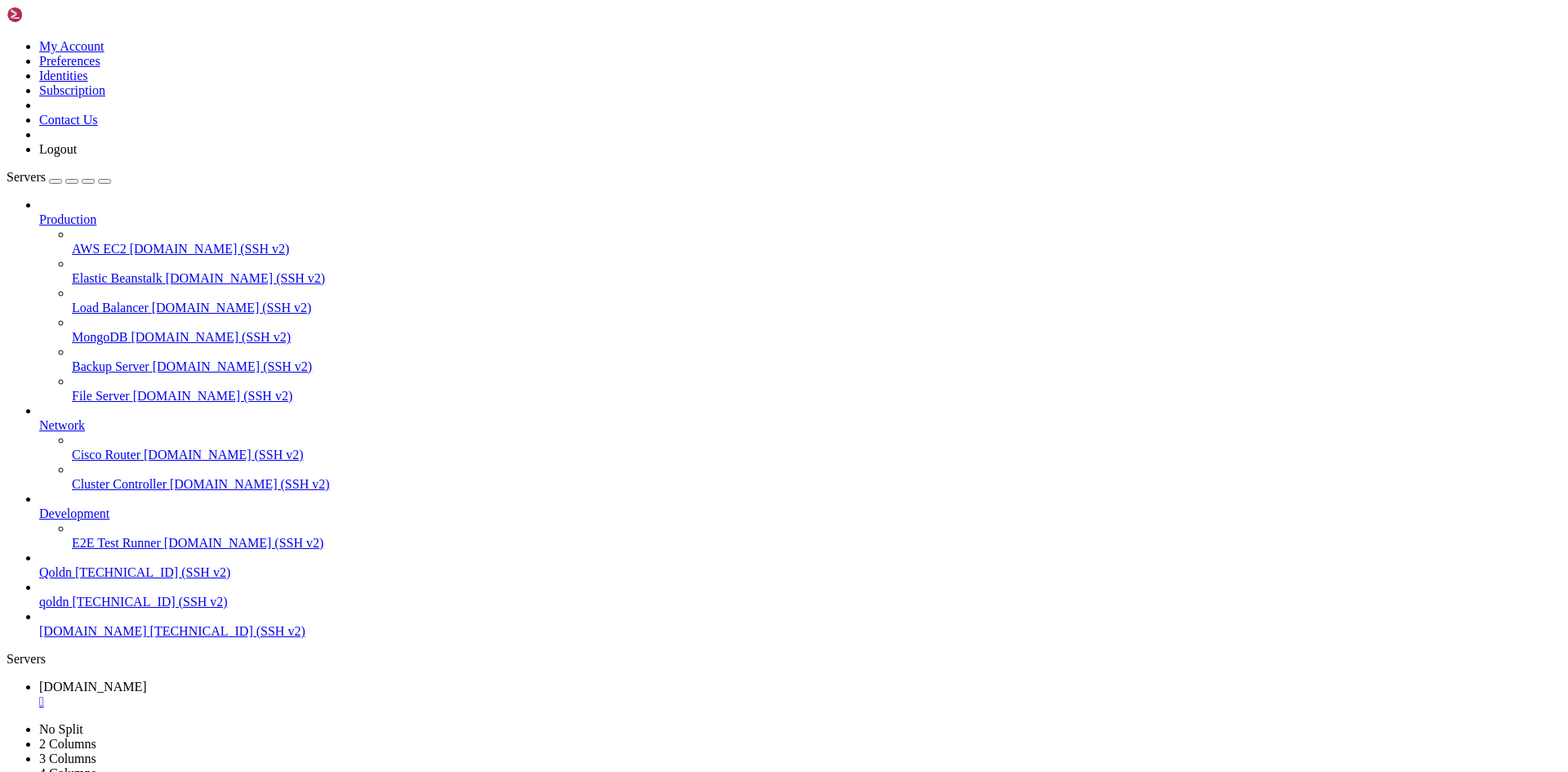
drag, startPoint x: 408, startPoint y: 1615, endPoint x: 638, endPoint y: 1616, distance: 230.0
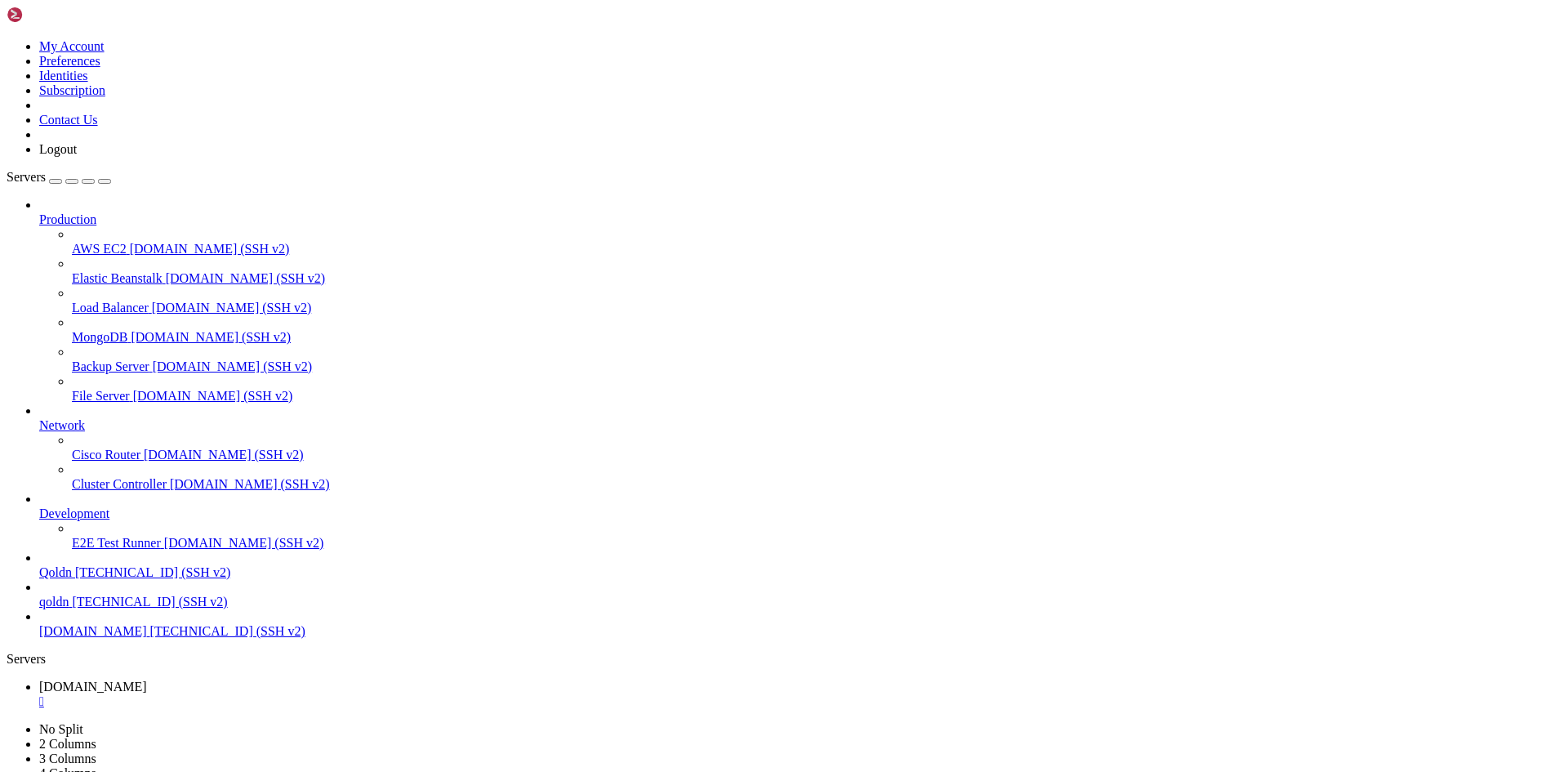
scroll to position [38727, 0]
drag, startPoint x: 427, startPoint y: 1623, endPoint x: 620, endPoint y: 1623, distance: 193.0
drag, startPoint x: 414, startPoint y: 1621, endPoint x: 620, endPoint y: 1621, distance: 206.0
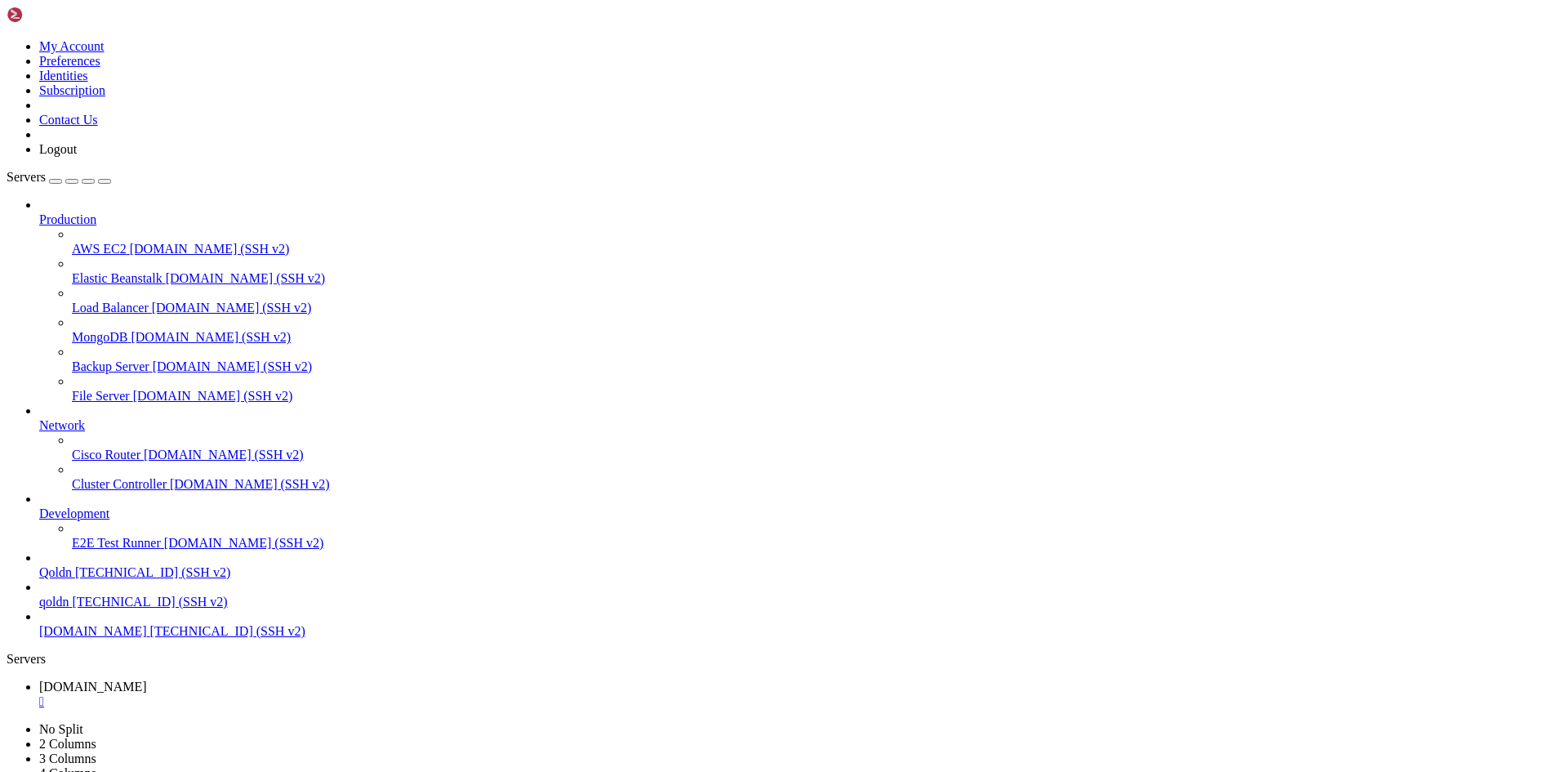
drag, startPoint x: 410, startPoint y: 1622, endPoint x: 612, endPoint y: 1624, distance: 202.0
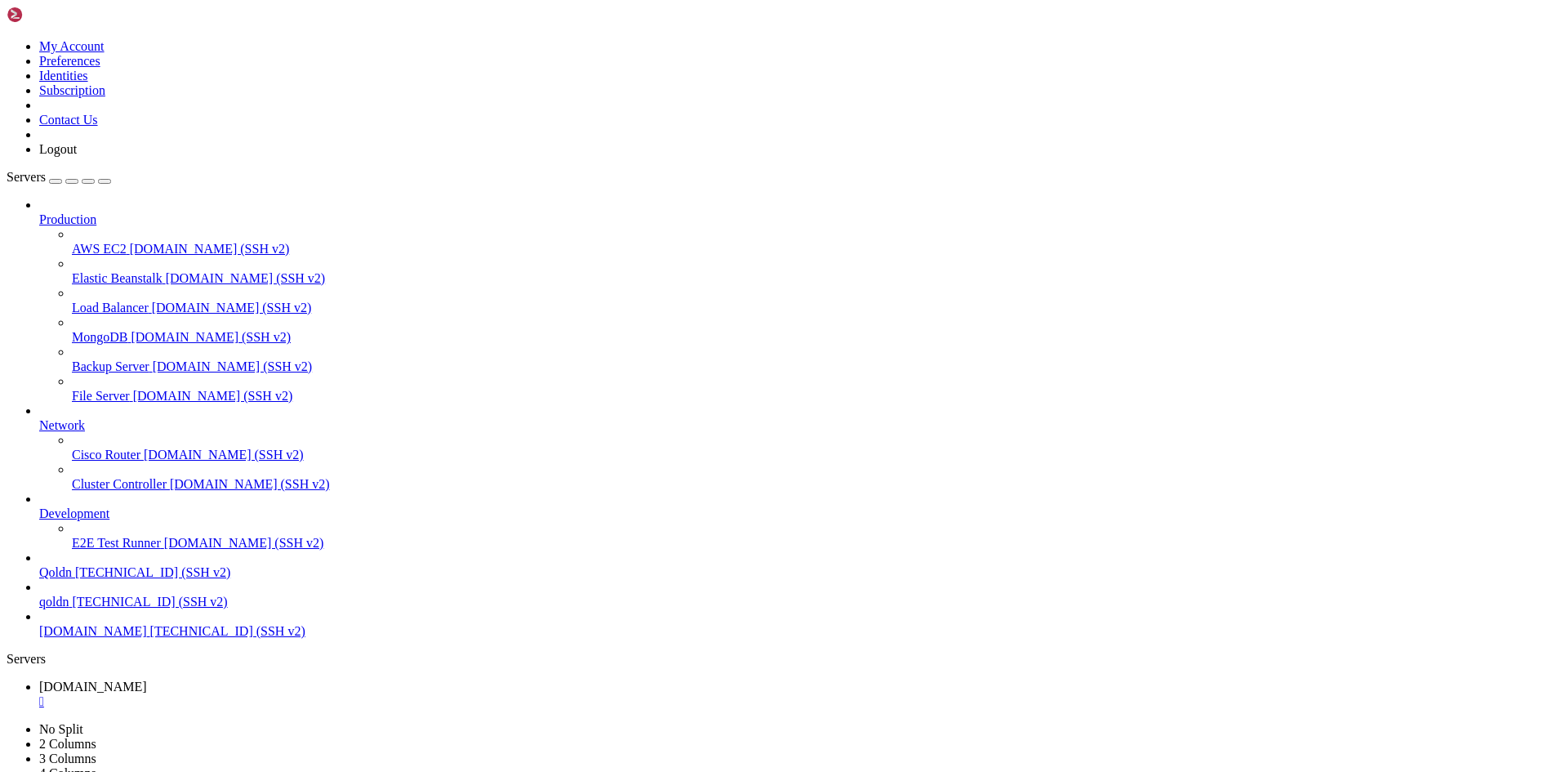
scroll to position [38962, 0]
drag, startPoint x: 426, startPoint y: 1625, endPoint x: 657, endPoint y: 1626, distance: 231.0
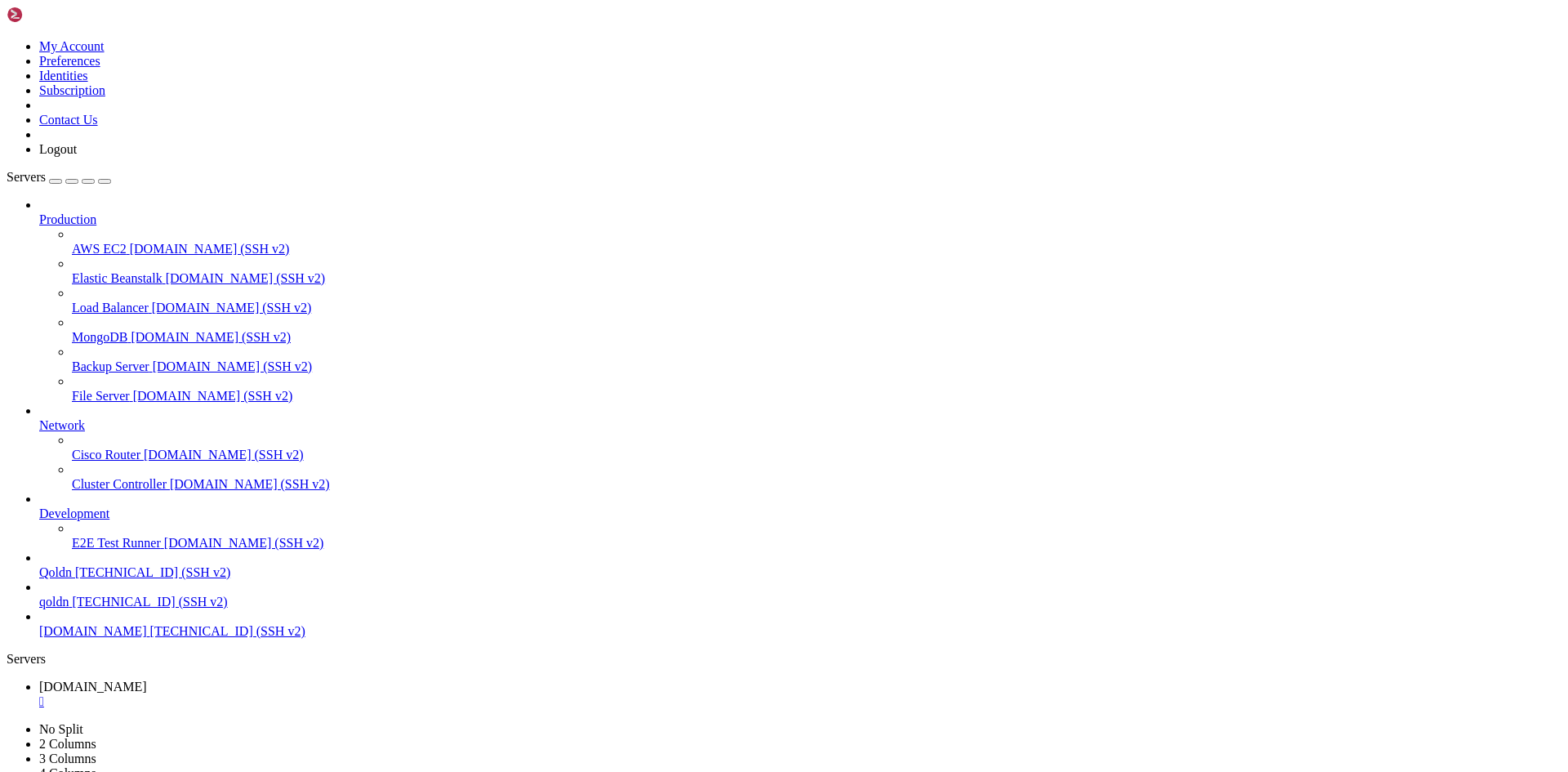
drag, startPoint x: 416, startPoint y: 1624, endPoint x: 721, endPoint y: 1631, distance: 305.1
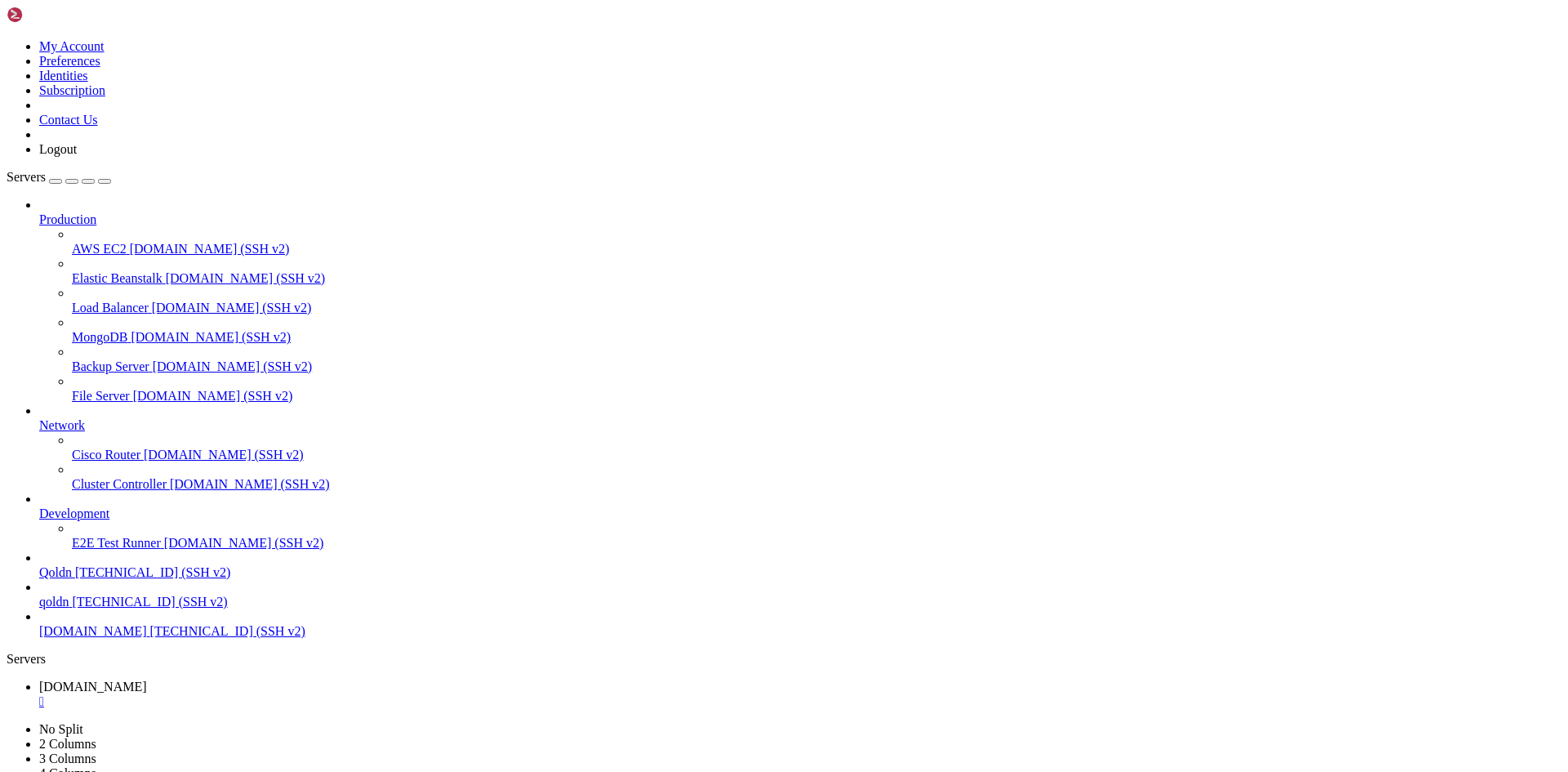
drag, startPoint x: 422, startPoint y: 1624, endPoint x: 808, endPoint y: 1622, distance: 386.0
drag, startPoint x: 418, startPoint y: 657, endPoint x: 1002, endPoint y: 733, distance: 588.9
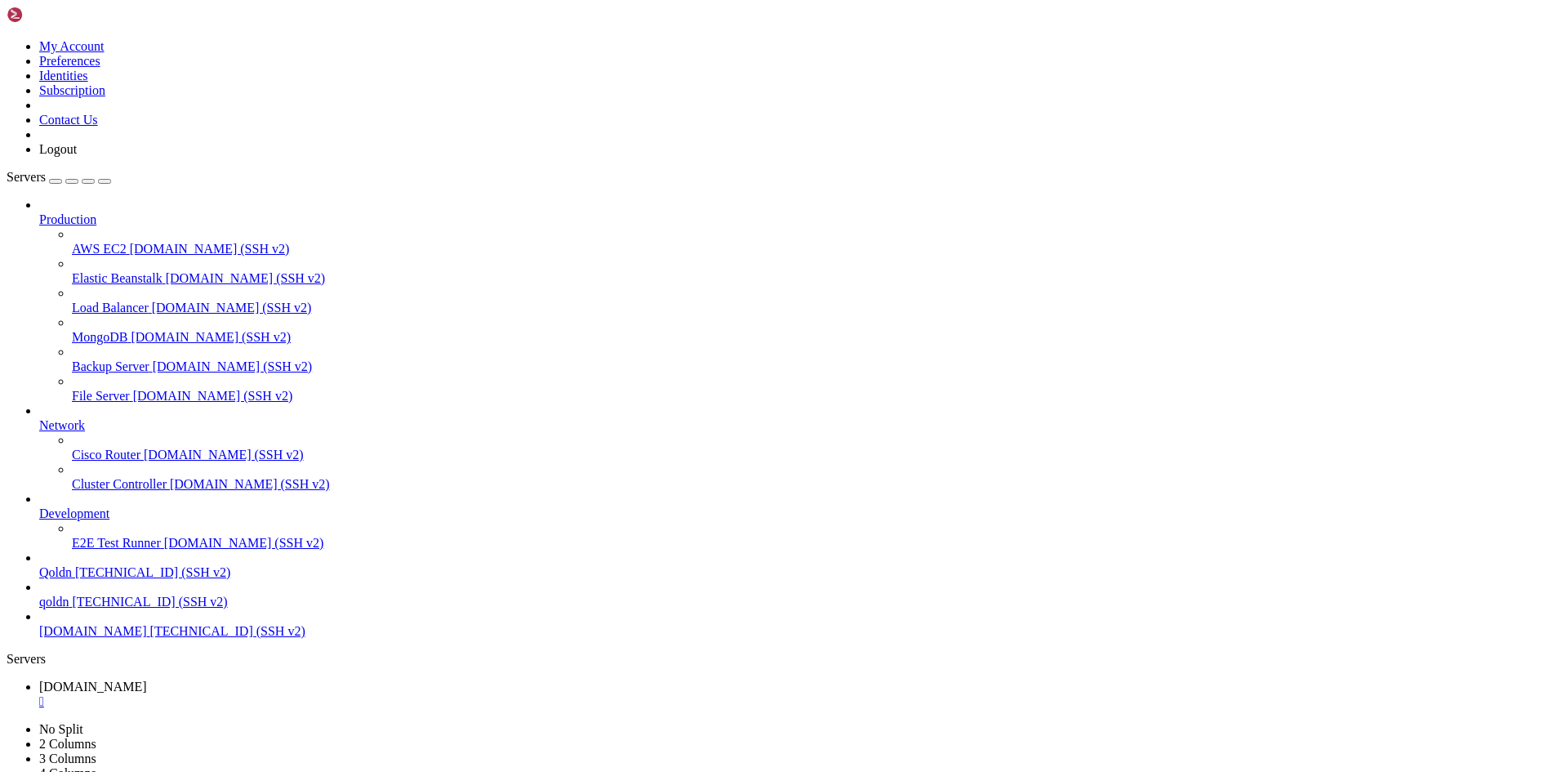
drag, startPoint x: 437, startPoint y: 1627, endPoint x: 665, endPoint y: 1627, distance: 228.0
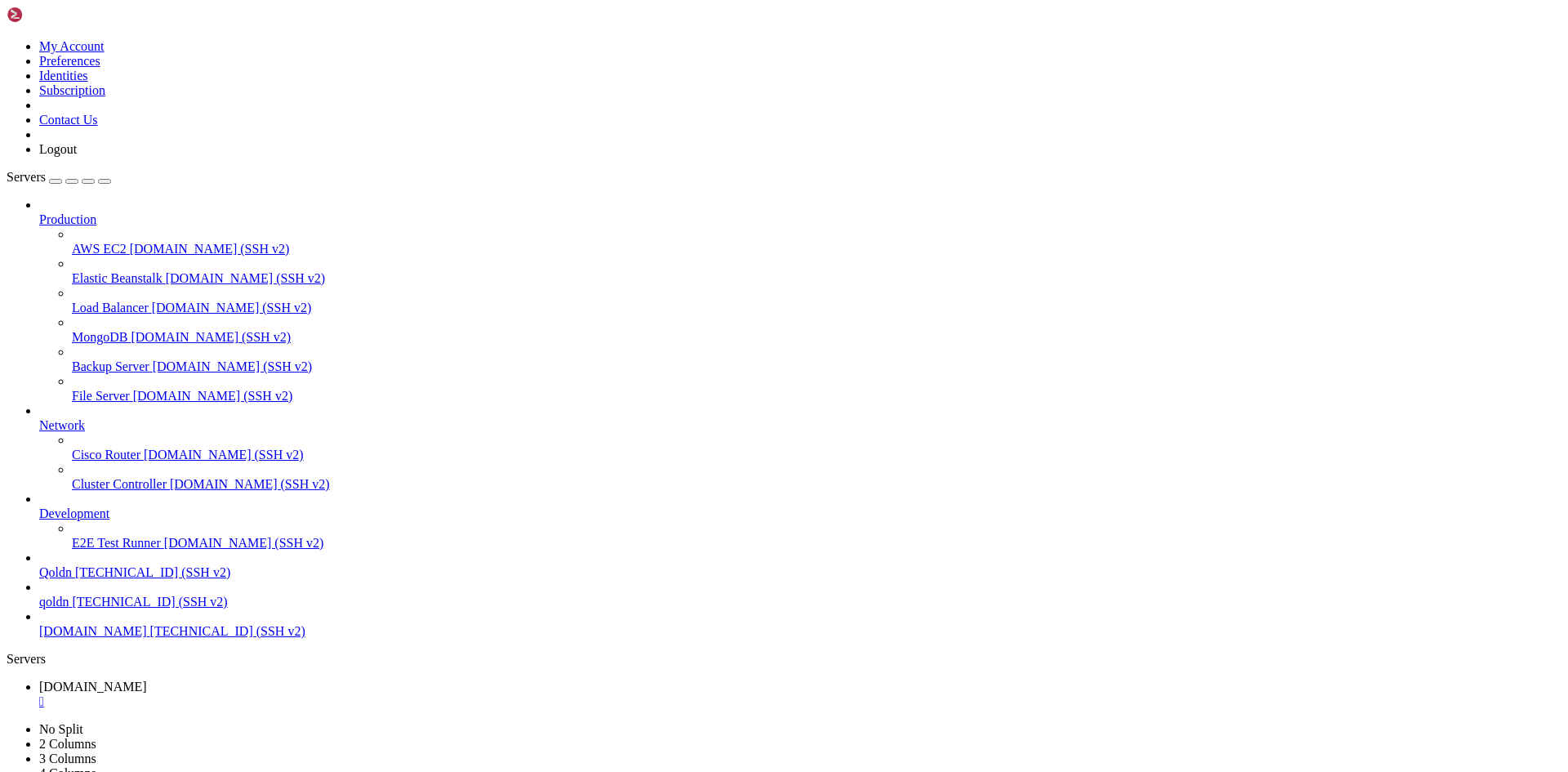
drag, startPoint x: 413, startPoint y: 1625, endPoint x: 614, endPoint y: 1620, distance: 201.1
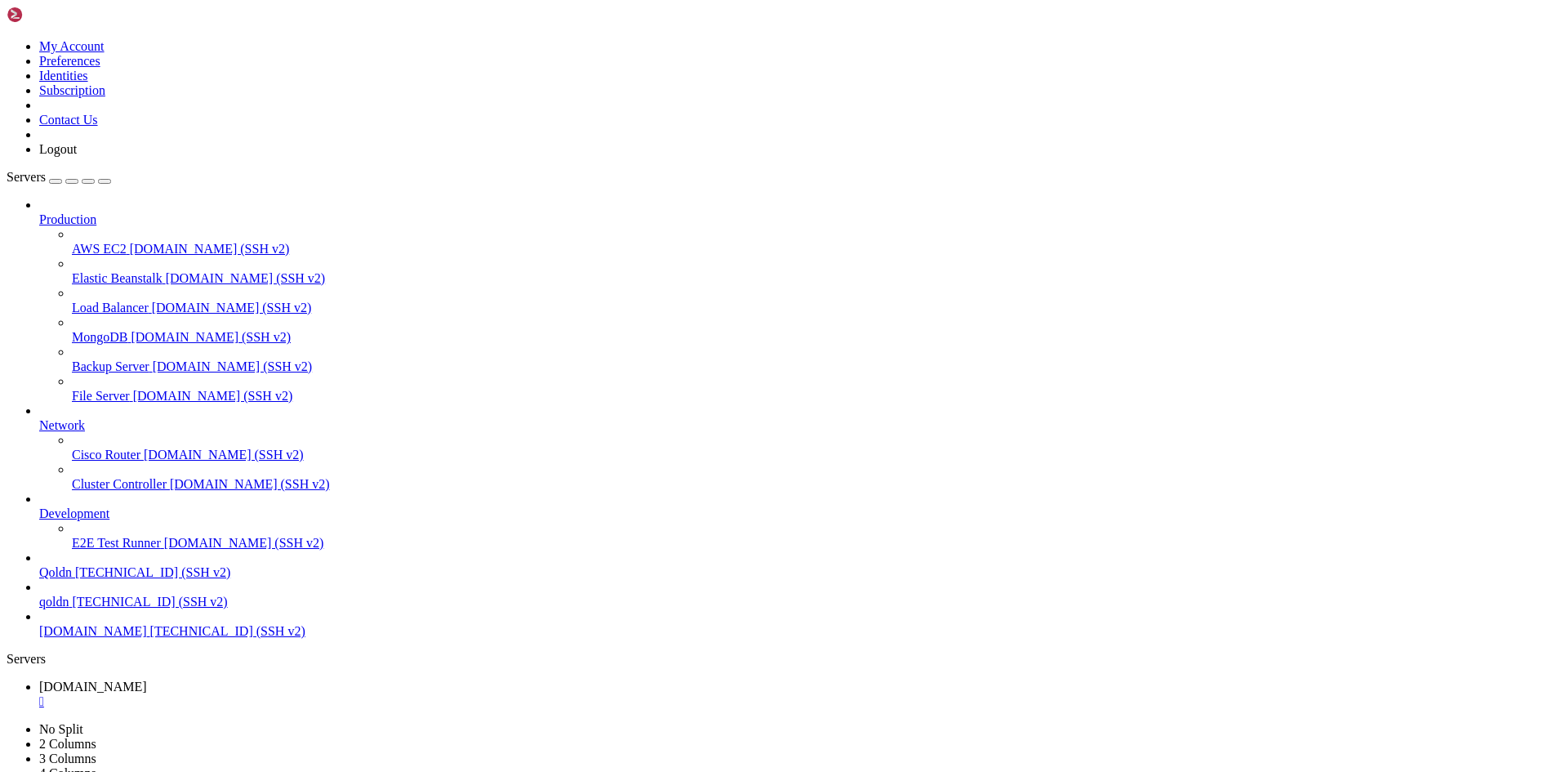
scroll to position [39712, 0]
drag, startPoint x: 420, startPoint y: 1622, endPoint x: 636, endPoint y: 1627, distance: 216.1
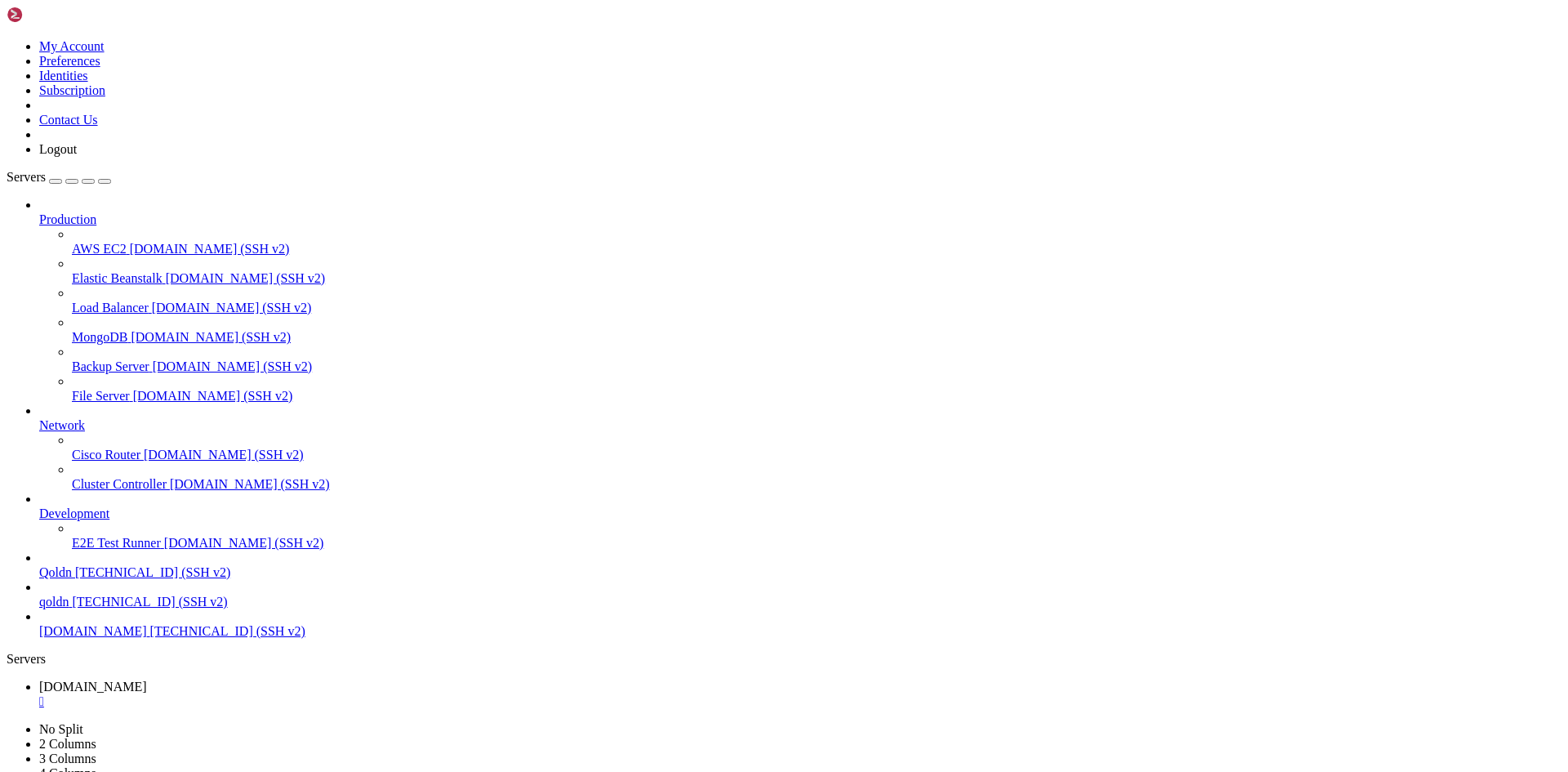
drag, startPoint x: 15, startPoint y: 1121, endPoint x: 502, endPoint y: 1602, distance: 684.5
drag, startPoint x: 422, startPoint y: 1622, endPoint x: 343, endPoint y: 1627, distance: 79.2
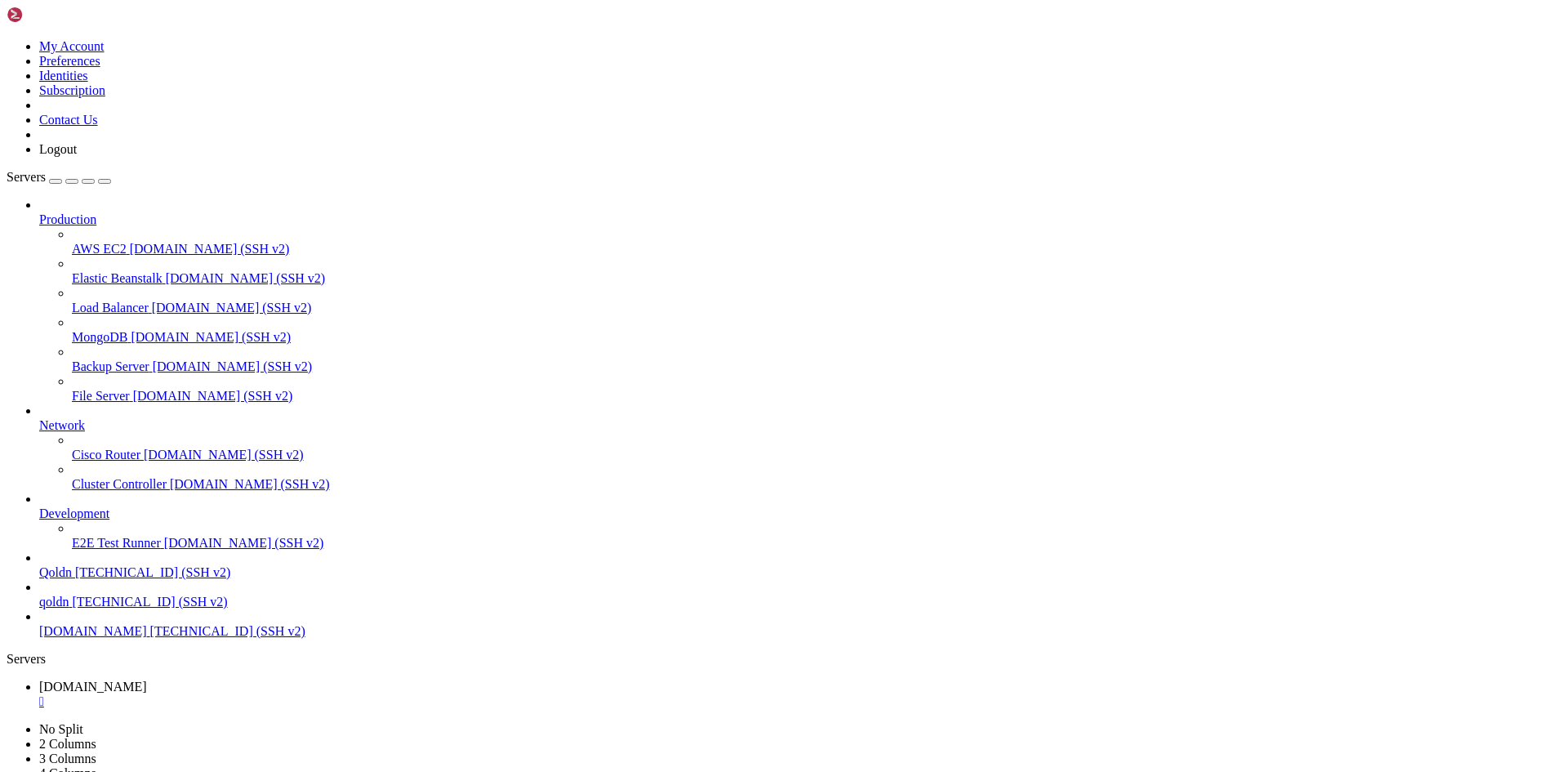
scroll to position [40600, 0]
drag, startPoint x: 420, startPoint y: 1603, endPoint x: 355, endPoint y: 1612, distance: 65.6
drag, startPoint x: 435, startPoint y: 1620, endPoint x: 657, endPoint y: 1624, distance: 222.0
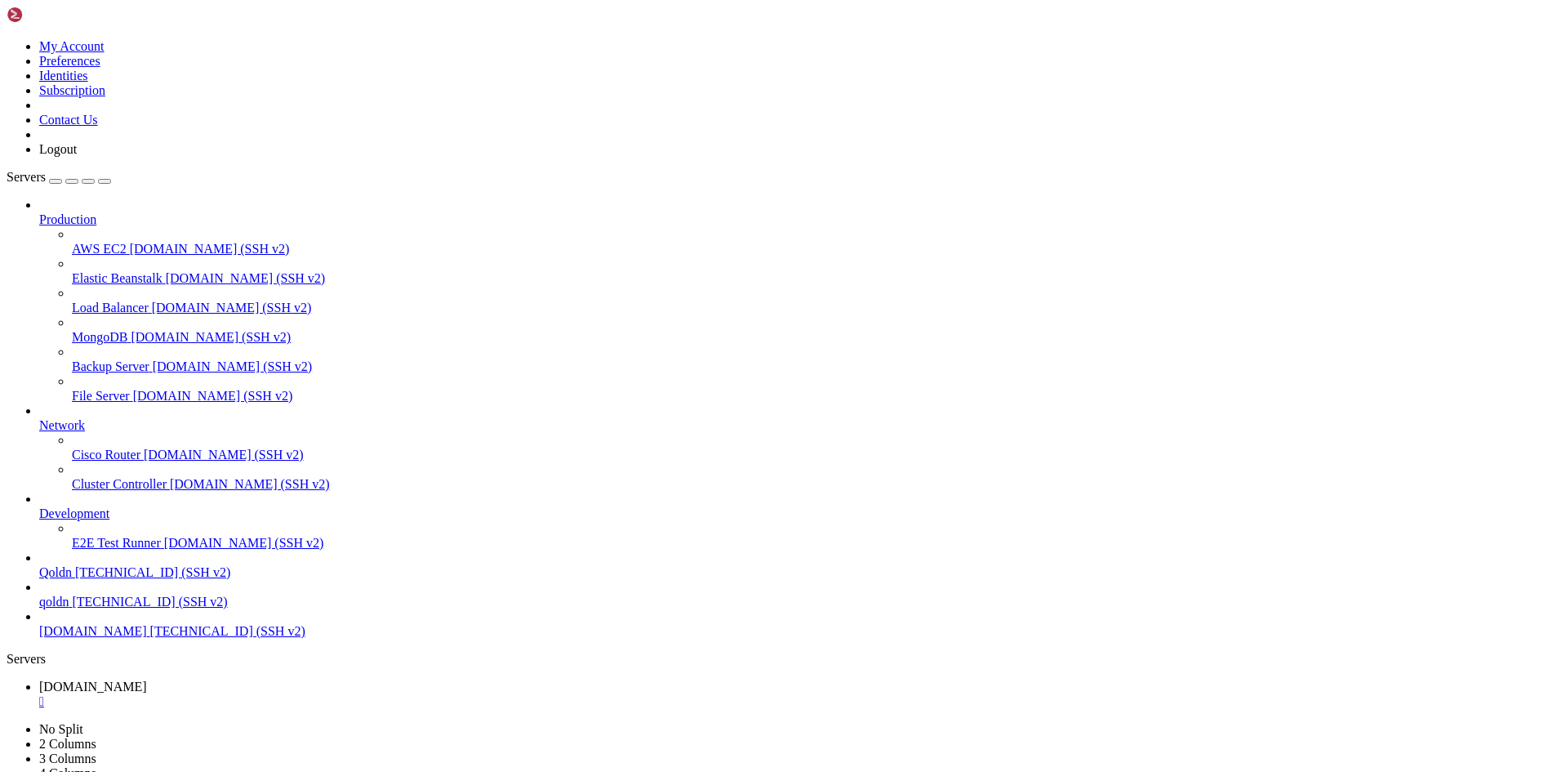
drag, startPoint x: 14, startPoint y: 1578, endPoint x: 465, endPoint y: 1624, distance: 453.3
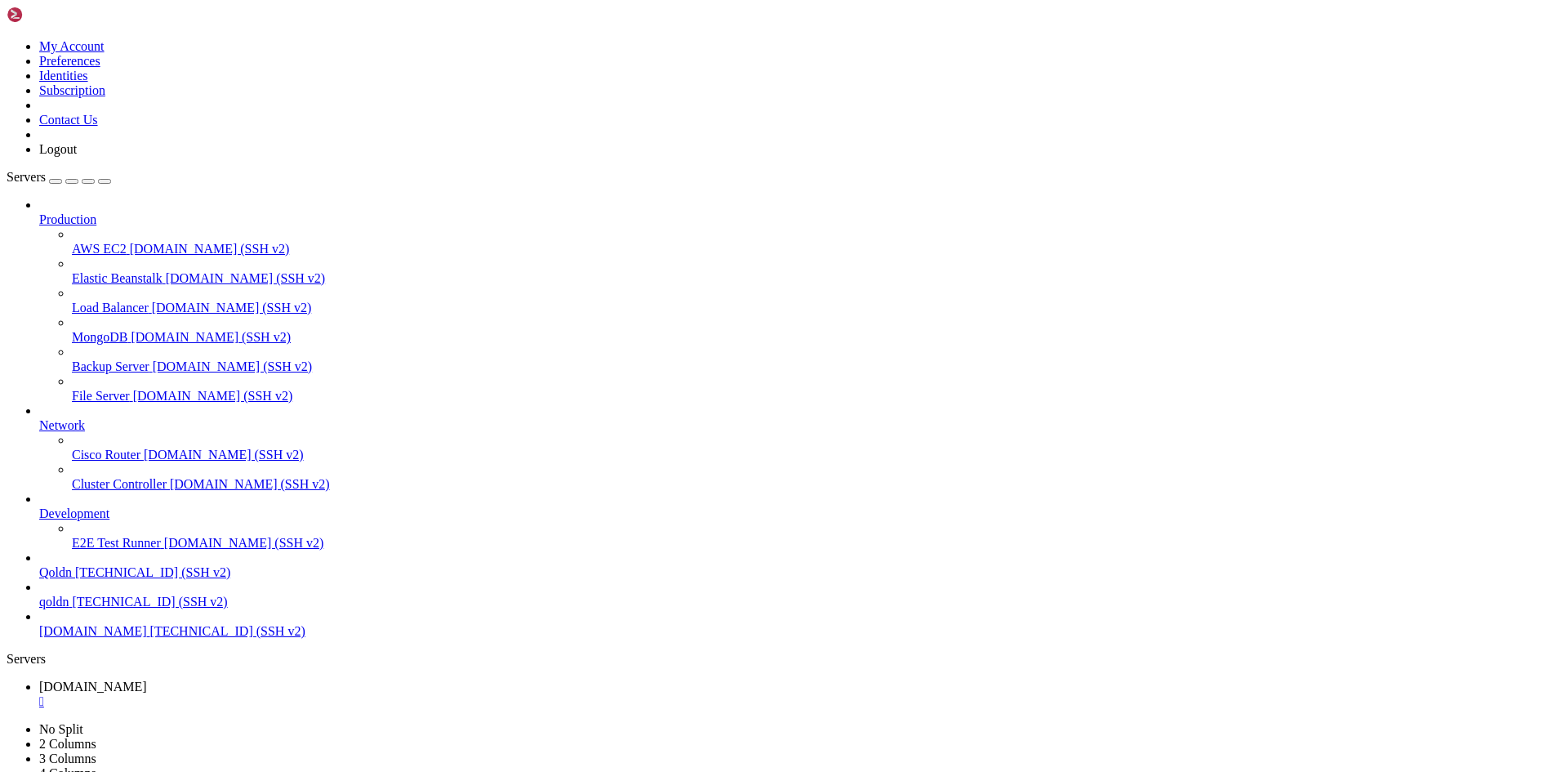
scroll to position [41058, 0]
drag, startPoint x: 400, startPoint y: 1539, endPoint x: 337, endPoint y: 1555, distance: 65.0
drag, startPoint x: 428, startPoint y: 1600, endPoint x: 324, endPoint y: 1613, distance: 104.8
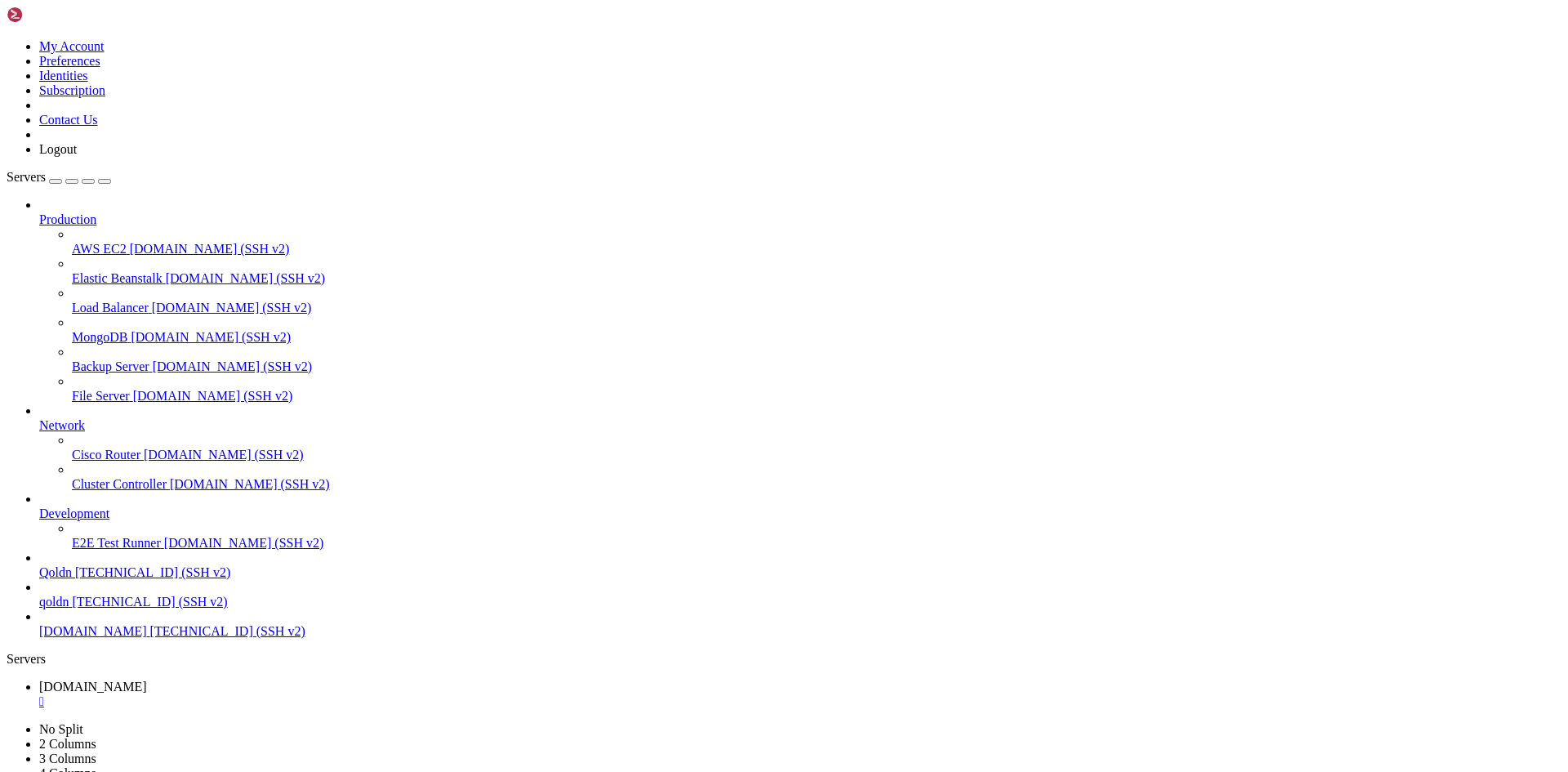
drag, startPoint x: 425, startPoint y: 1628, endPoint x: 641, endPoint y: 1627, distance: 216.0
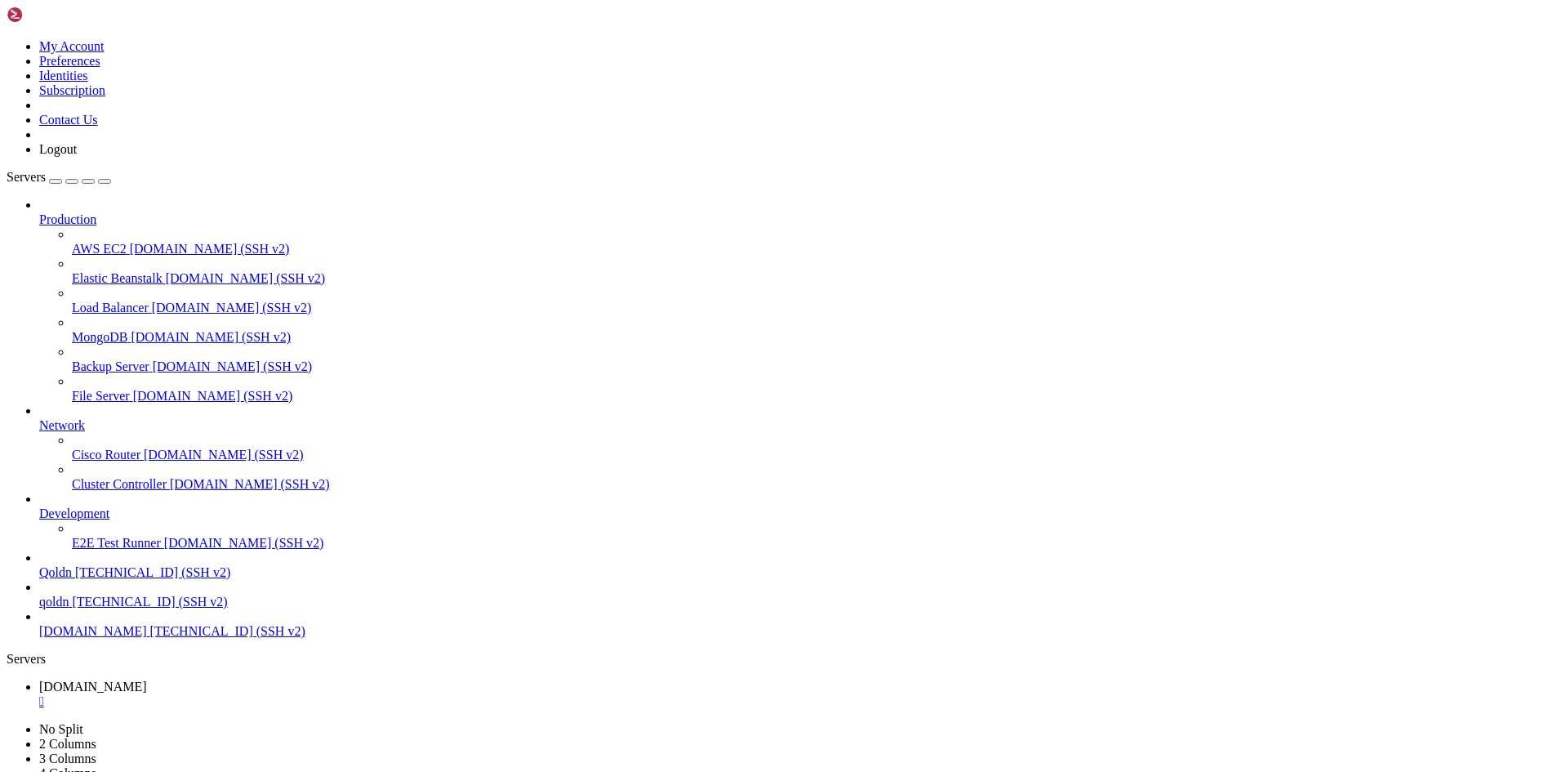
drag, startPoint x: 437, startPoint y: 1617, endPoint x: 732, endPoint y: 1624, distance: 295.1
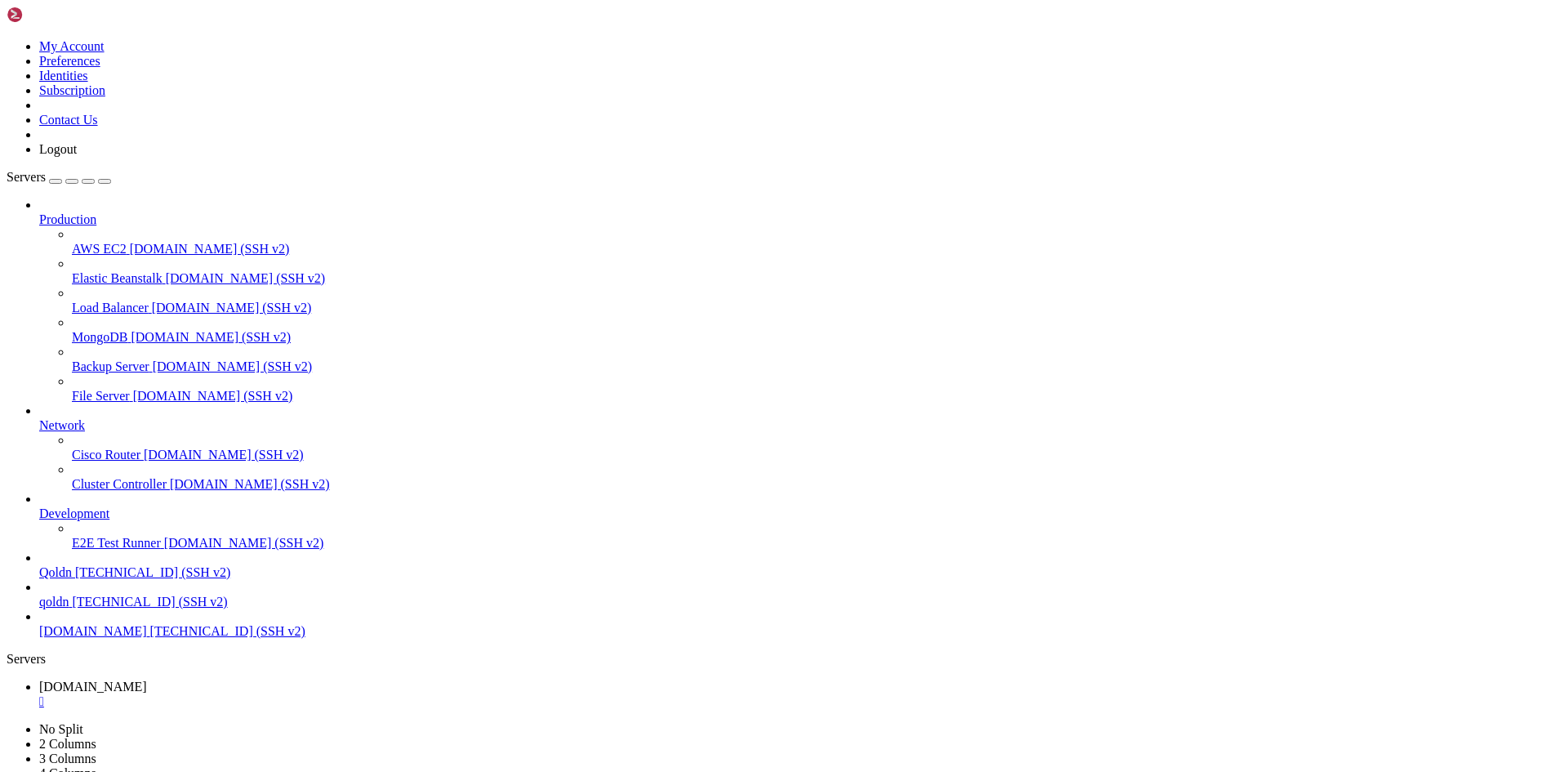
drag, startPoint x: 410, startPoint y: 1620, endPoint x: 719, endPoint y: 1621, distance: 309.0
drag, startPoint x: 410, startPoint y: 1621, endPoint x: 762, endPoint y: 1626, distance: 352.0
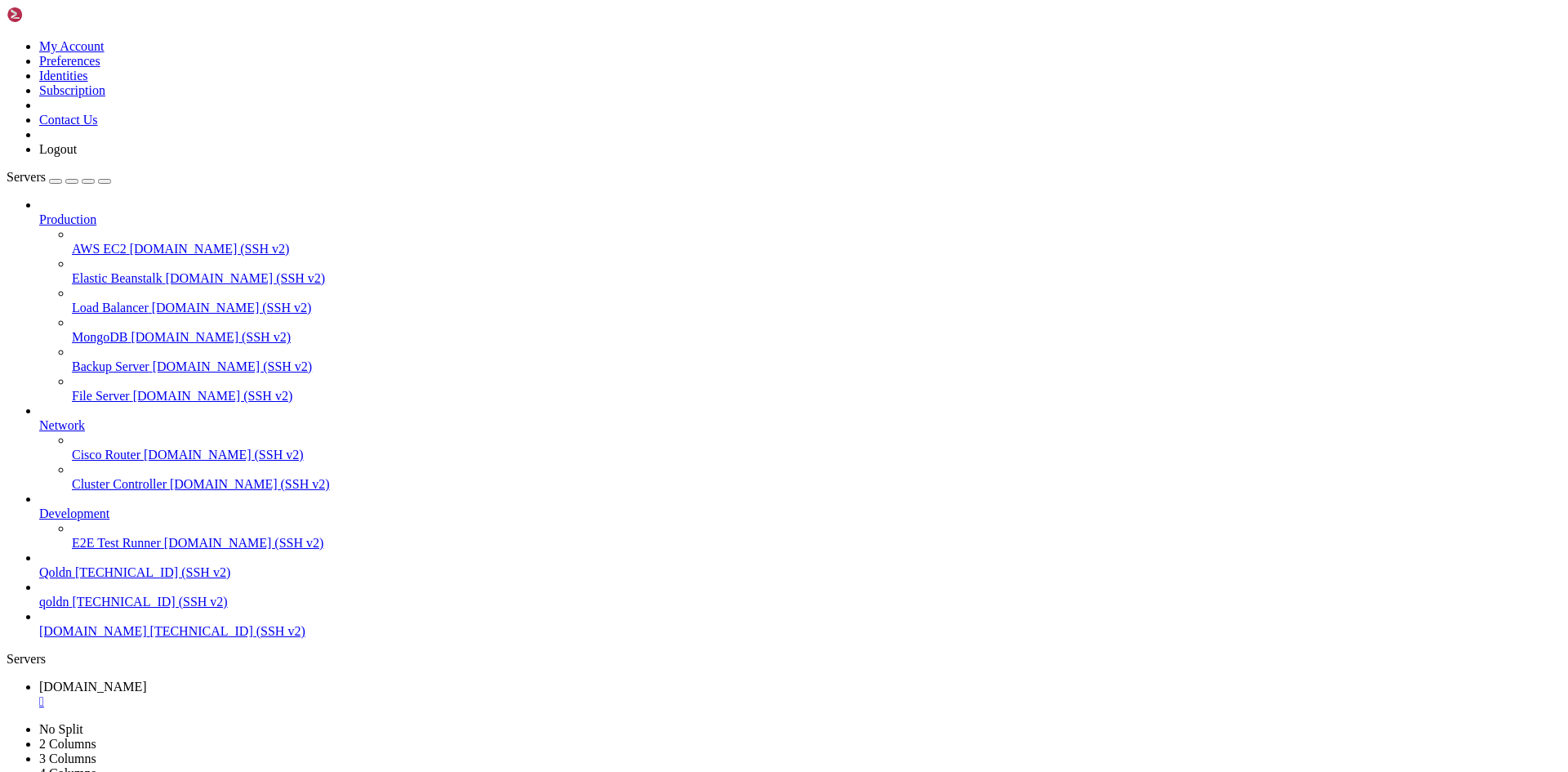
drag, startPoint x: 423, startPoint y: 1622, endPoint x: 765, endPoint y: 1622, distance: 342.0
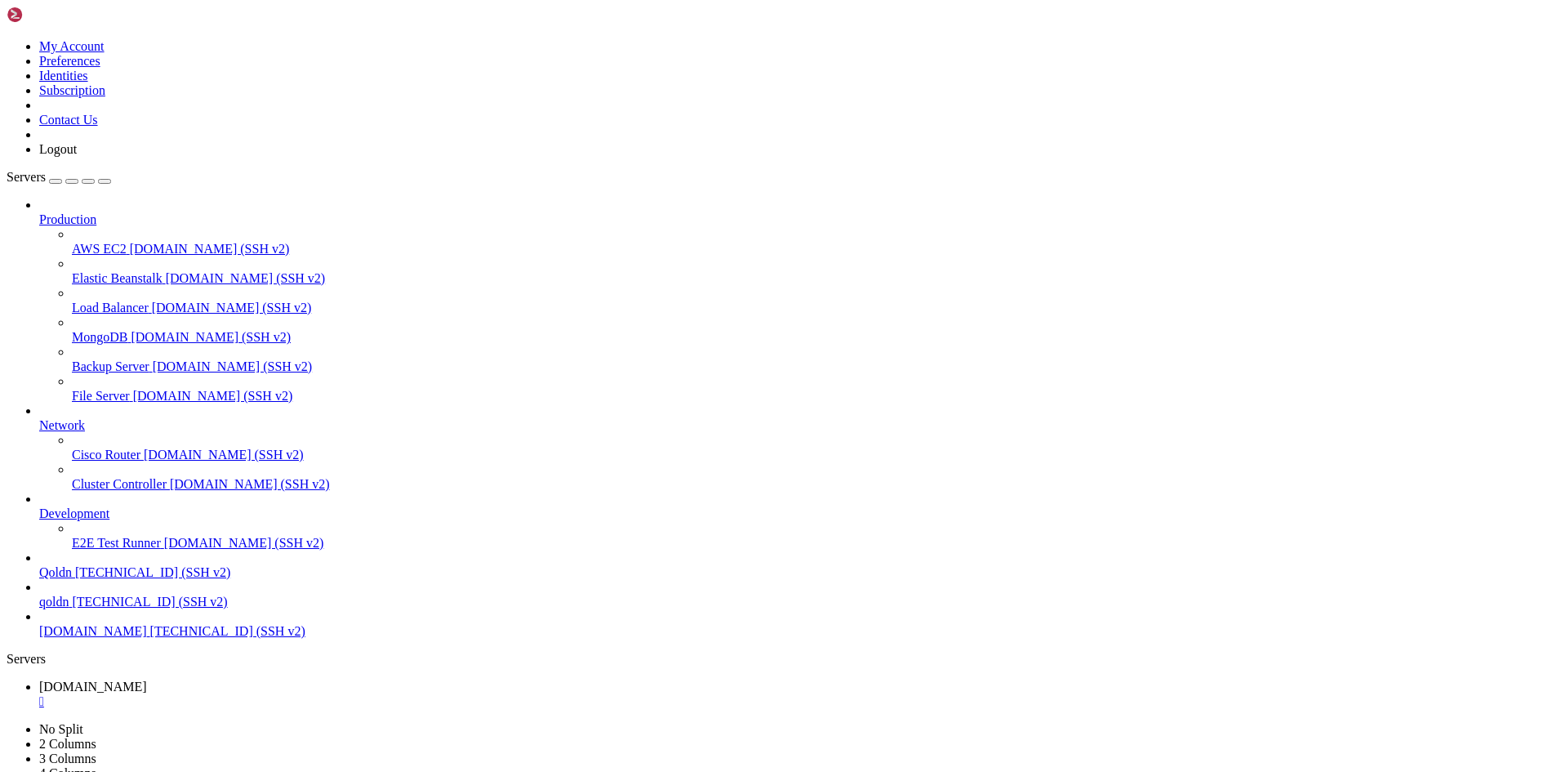
drag, startPoint x: 422, startPoint y: 1624, endPoint x: 709, endPoint y: 1618, distance: 287.1
drag, startPoint x: 441, startPoint y: 660, endPoint x: 880, endPoint y: 729, distance: 444.4
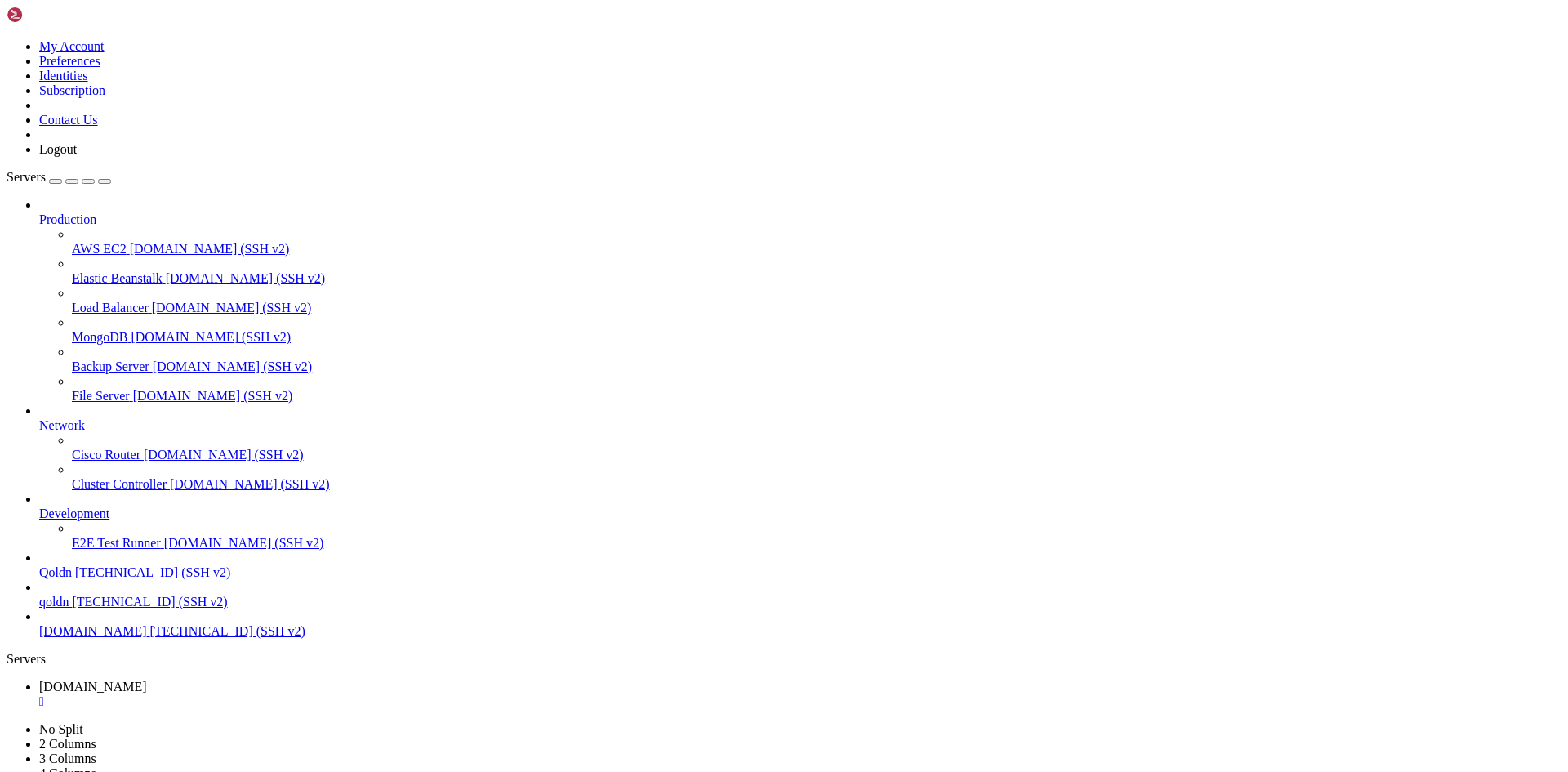
drag, startPoint x: 419, startPoint y: 1625, endPoint x: 762, endPoint y: 1620, distance: 343.0
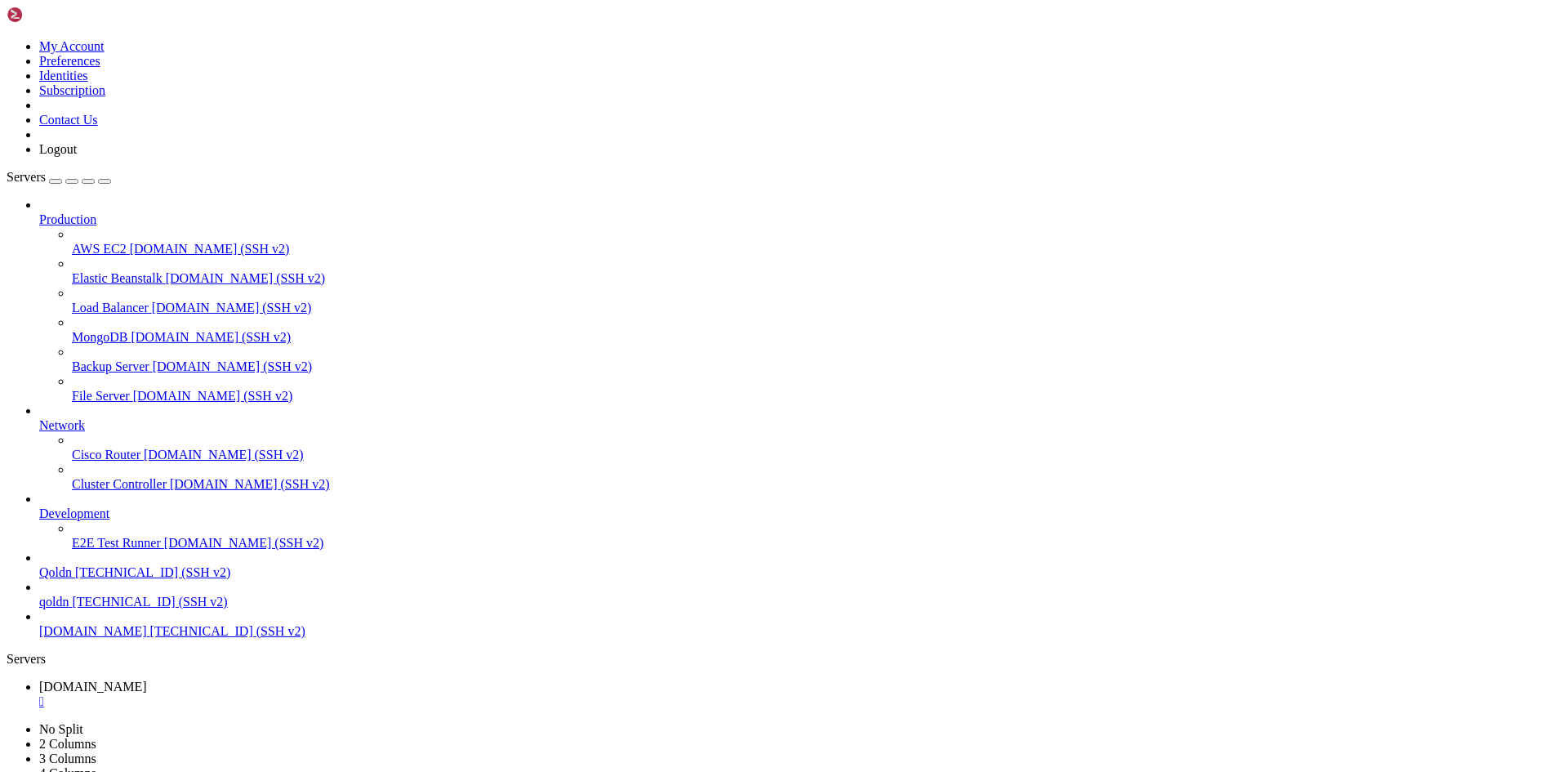
drag, startPoint x: 418, startPoint y: 1627, endPoint x: 761, endPoint y: 1618, distance: 343.1
drag, startPoint x: 440, startPoint y: 1628, endPoint x: 816, endPoint y: 1623, distance: 376.0
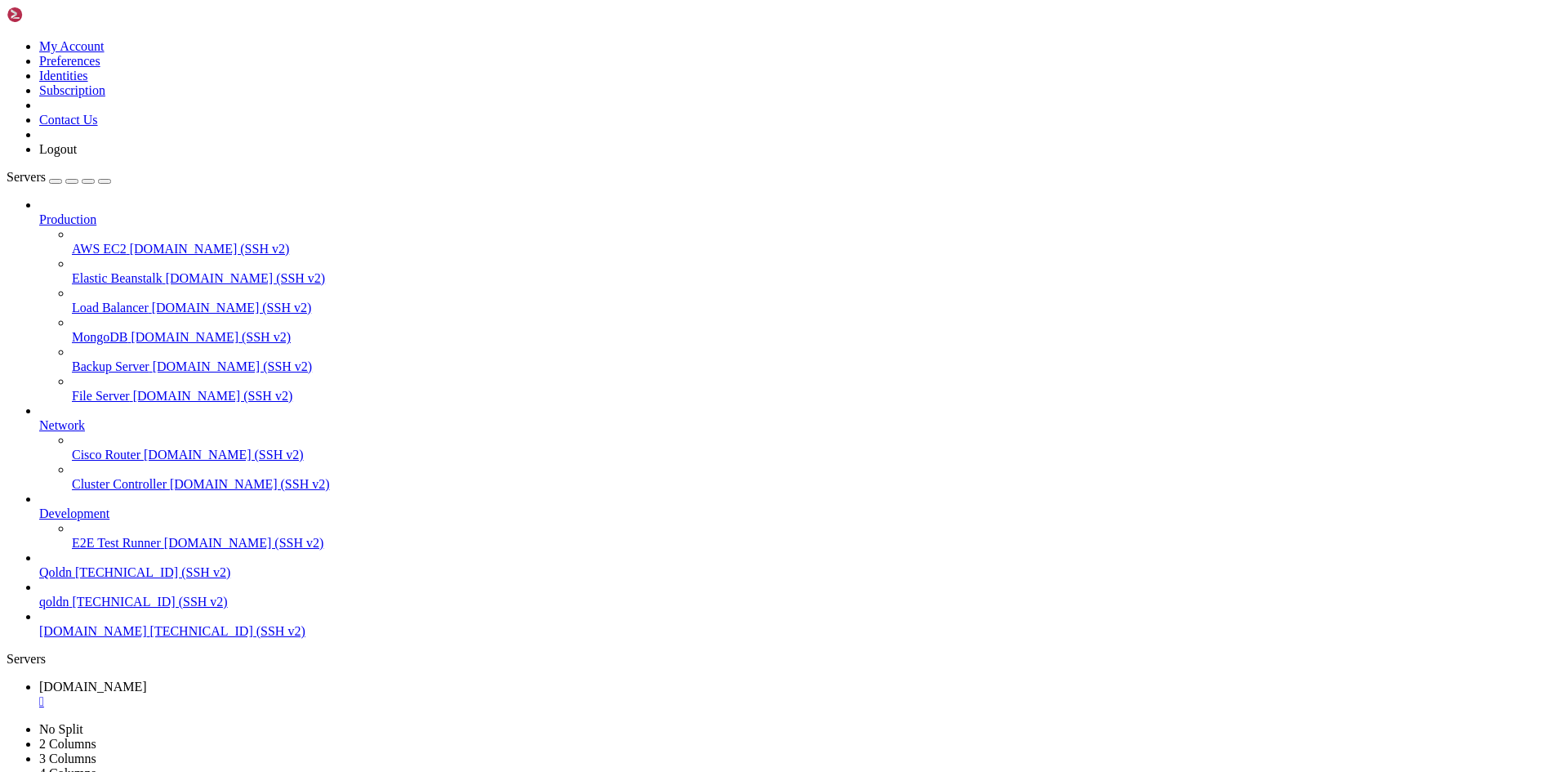
drag, startPoint x: 440, startPoint y: 1629, endPoint x: 1233, endPoint y: 1619, distance: 793.1
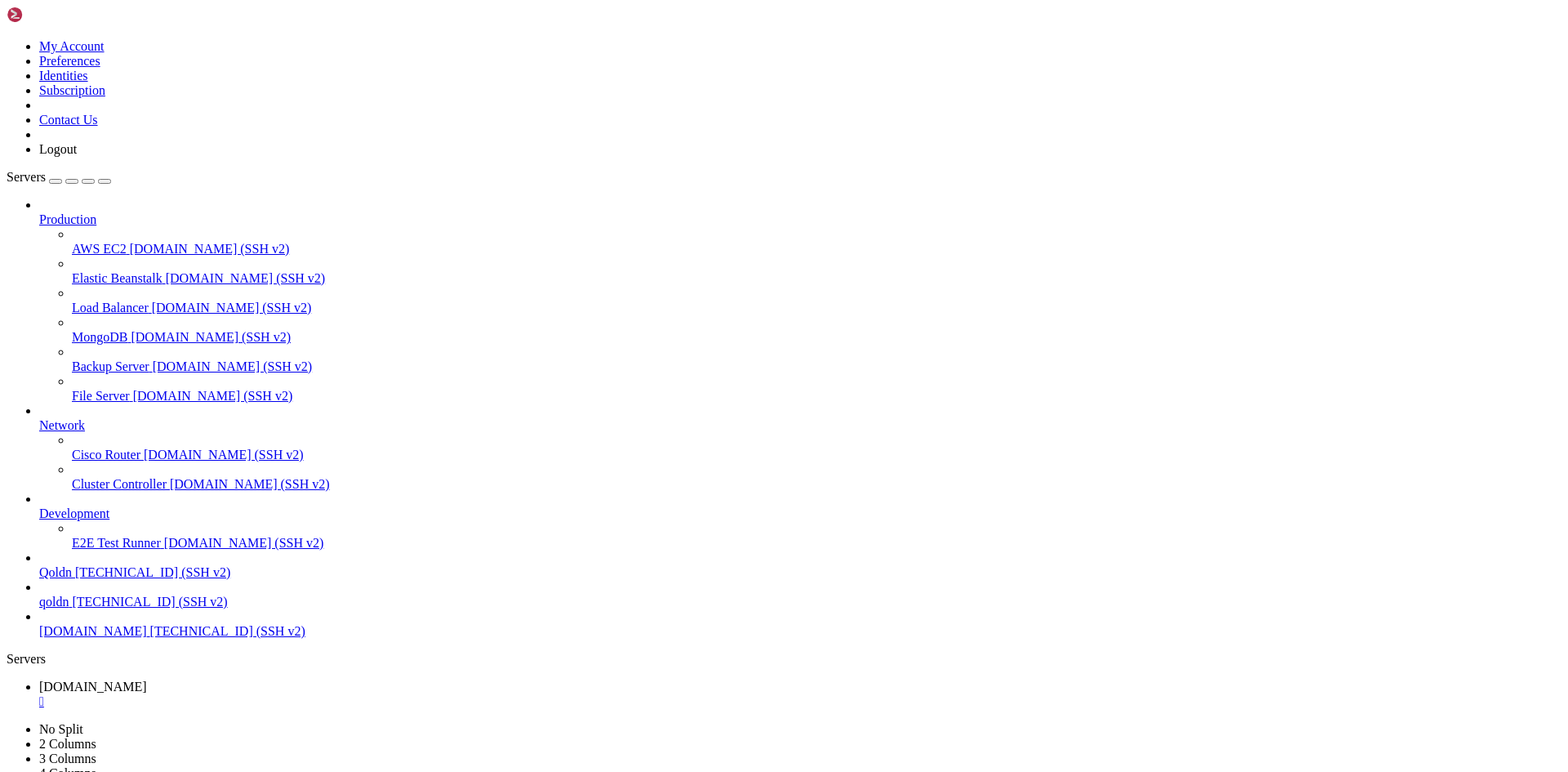
drag, startPoint x: 441, startPoint y: 1625, endPoint x: 1288, endPoint y: 1623, distance: 847.0
drag, startPoint x: 438, startPoint y: 1626, endPoint x: 1345, endPoint y: 1625, distance: 907.0
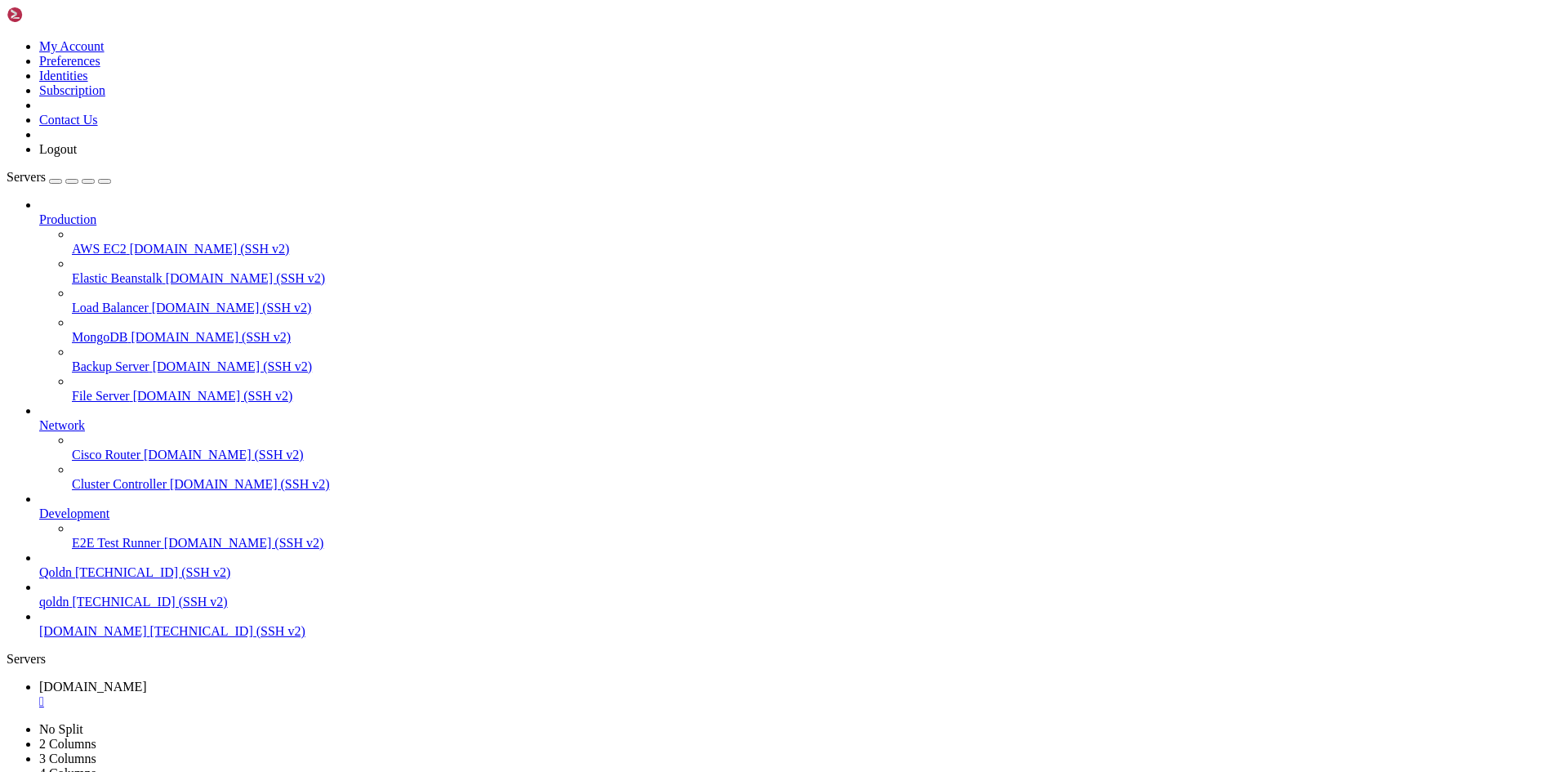
scroll to position [41461, 0]
drag, startPoint x: 461, startPoint y: 652, endPoint x: 1440, endPoint y: 729, distance: 982.0
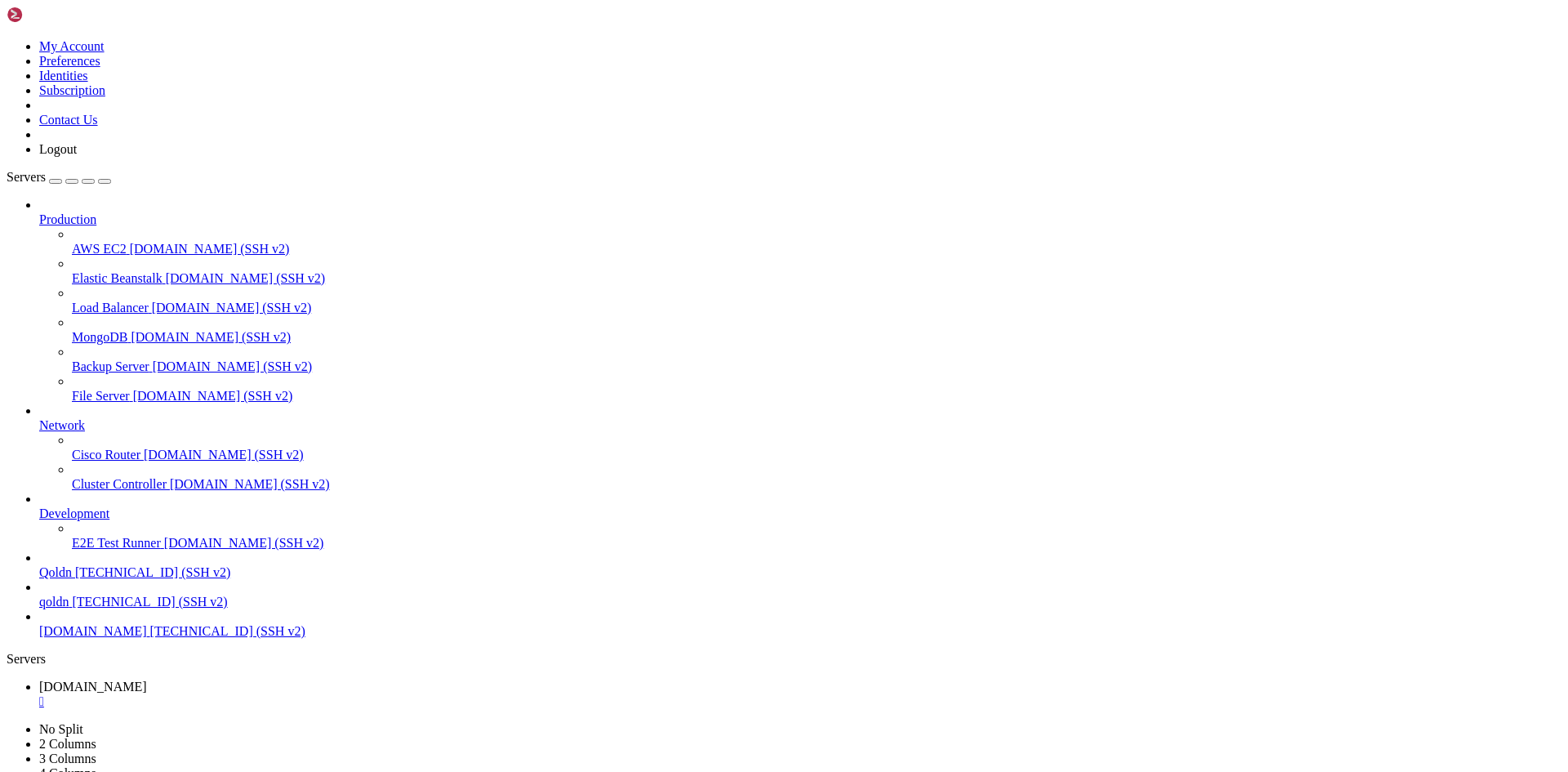
scroll to position [41475, 0]
drag, startPoint x: 417, startPoint y: 659, endPoint x: 1075, endPoint y: 730, distance: 661.8
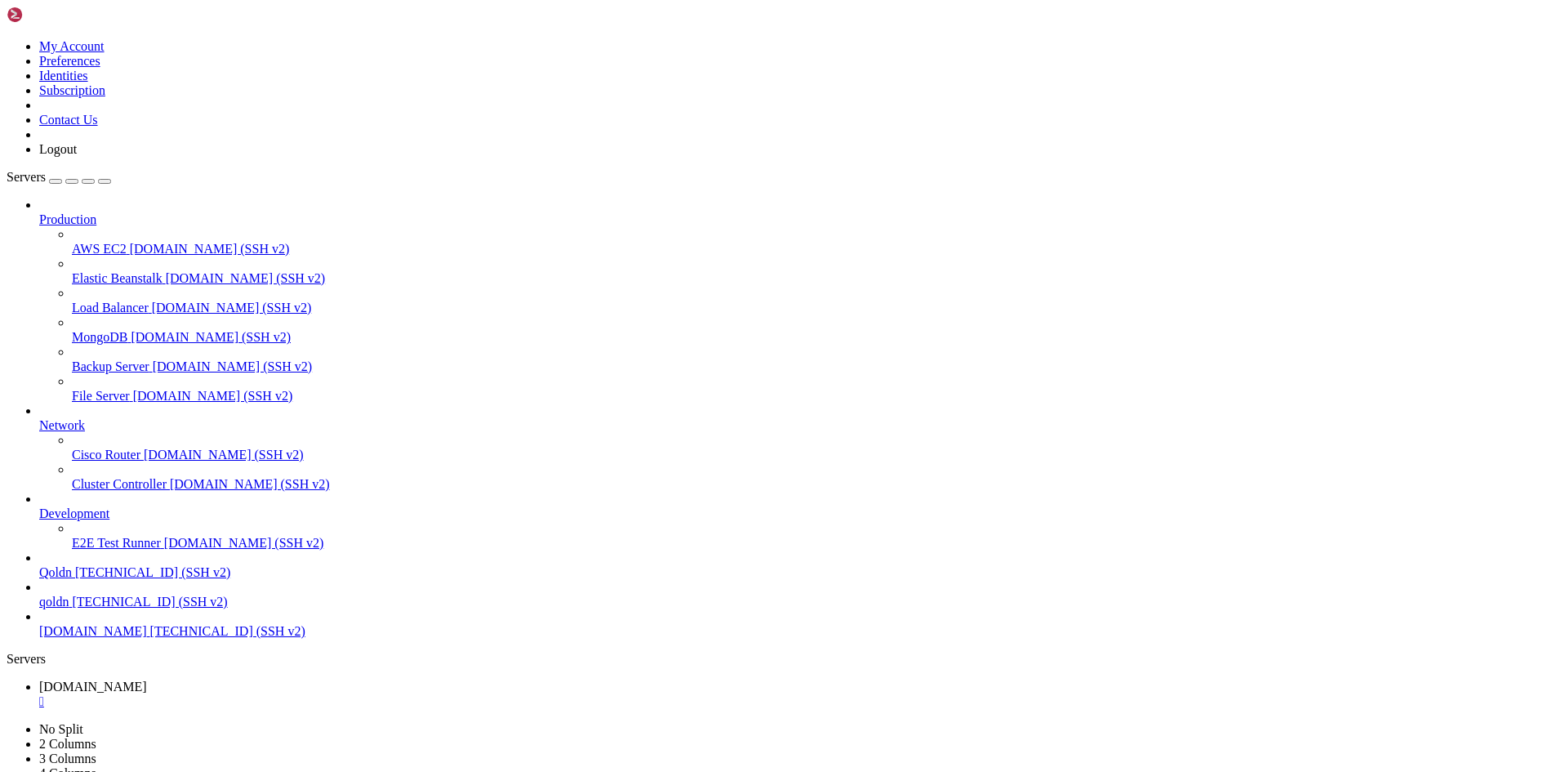
scroll to position [41488, 0]
drag, startPoint x: 411, startPoint y: 1624, endPoint x: 1164, endPoint y: 1623, distance: 753.0
drag, startPoint x: 429, startPoint y: 1623, endPoint x: 1170, endPoint y: 1619, distance: 741.0
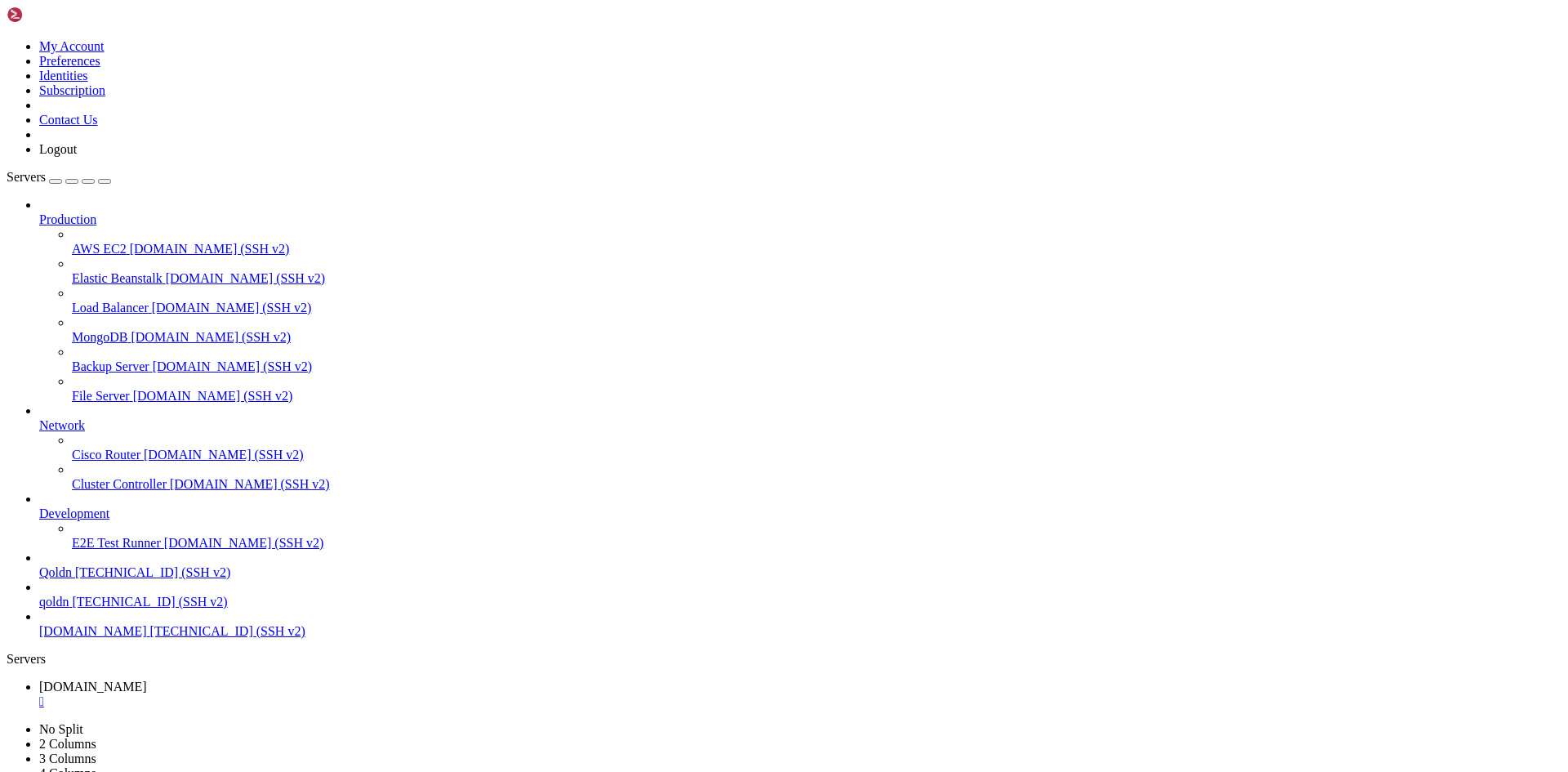
drag, startPoint x: 422, startPoint y: 1616, endPoint x: 692, endPoint y: 1613, distance: 270.0
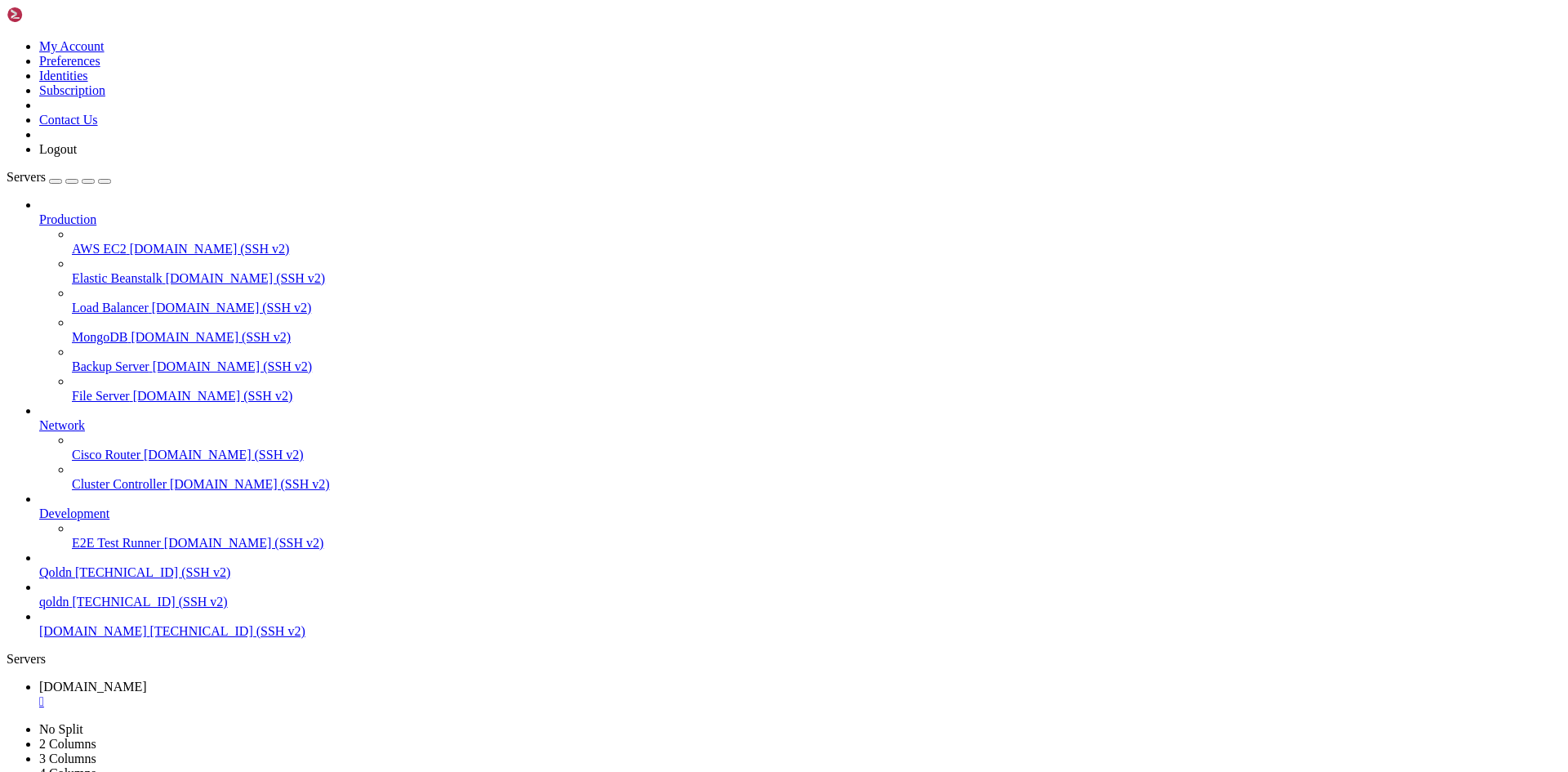
drag, startPoint x: 398, startPoint y: 1620, endPoint x: 636, endPoint y: 1617, distance: 238.0
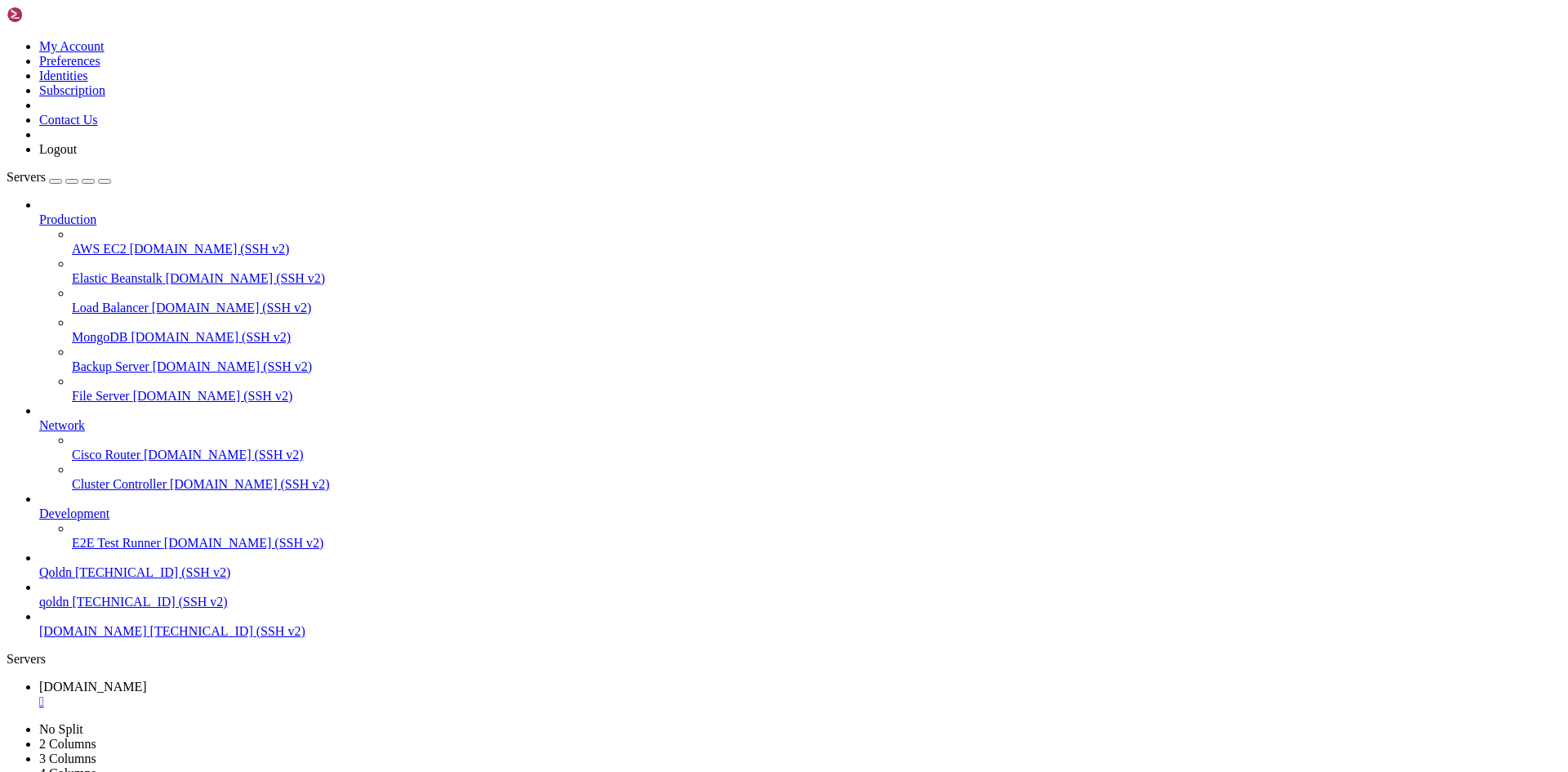
drag, startPoint x: 421, startPoint y: 1616, endPoint x: 617, endPoint y: 1621, distance: 196.1
drag, startPoint x: 400, startPoint y: 1620, endPoint x: 592, endPoint y: 1621, distance: 192.0
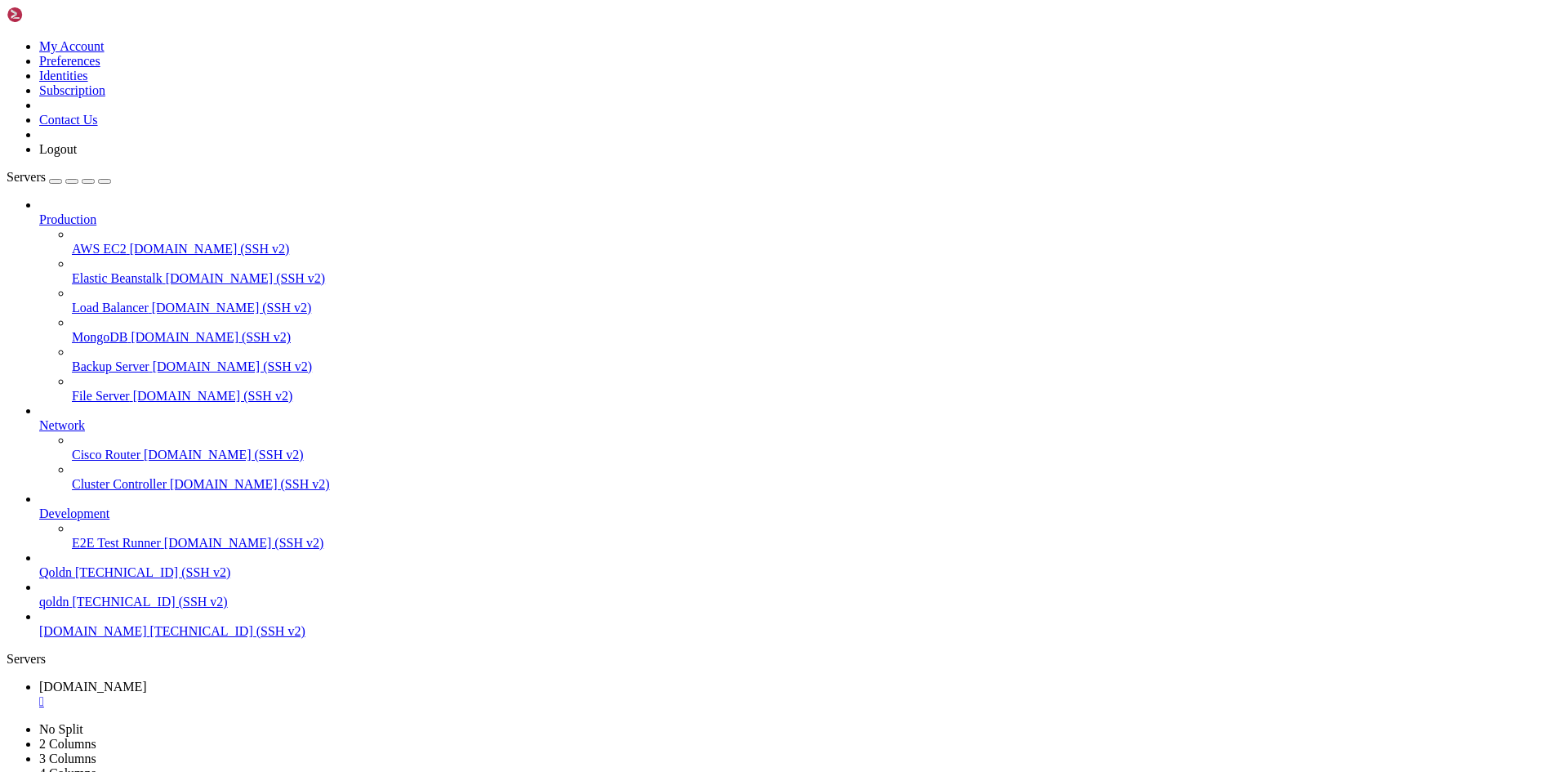
drag, startPoint x: 406, startPoint y: 1618, endPoint x: 622, endPoint y: 1622, distance: 216.0
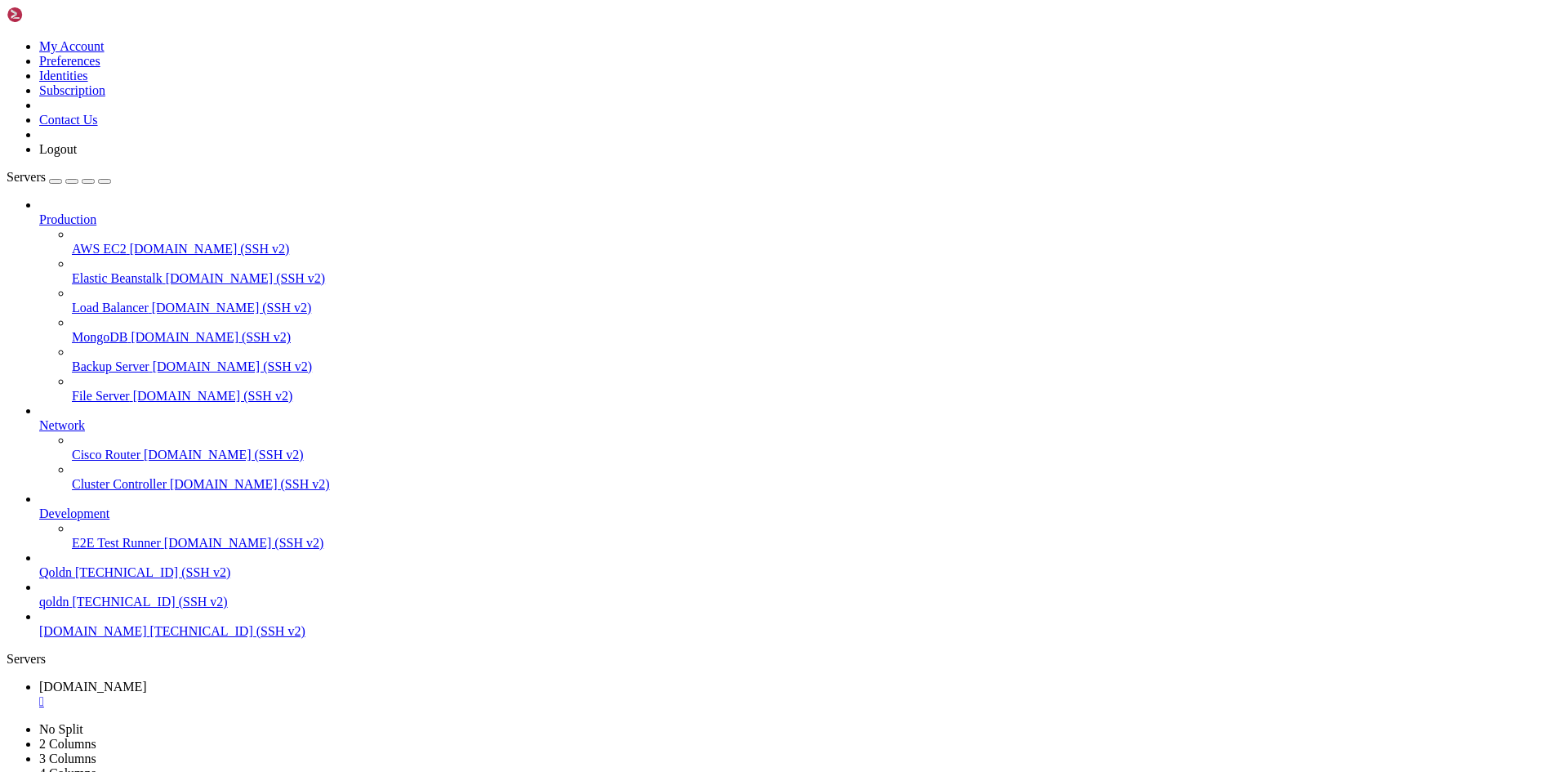
drag, startPoint x: 404, startPoint y: 652, endPoint x: 1202, endPoint y: 731, distance: 801.9
drag, startPoint x: 422, startPoint y: 1621, endPoint x: 828, endPoint y: 1631, distance: 406.1
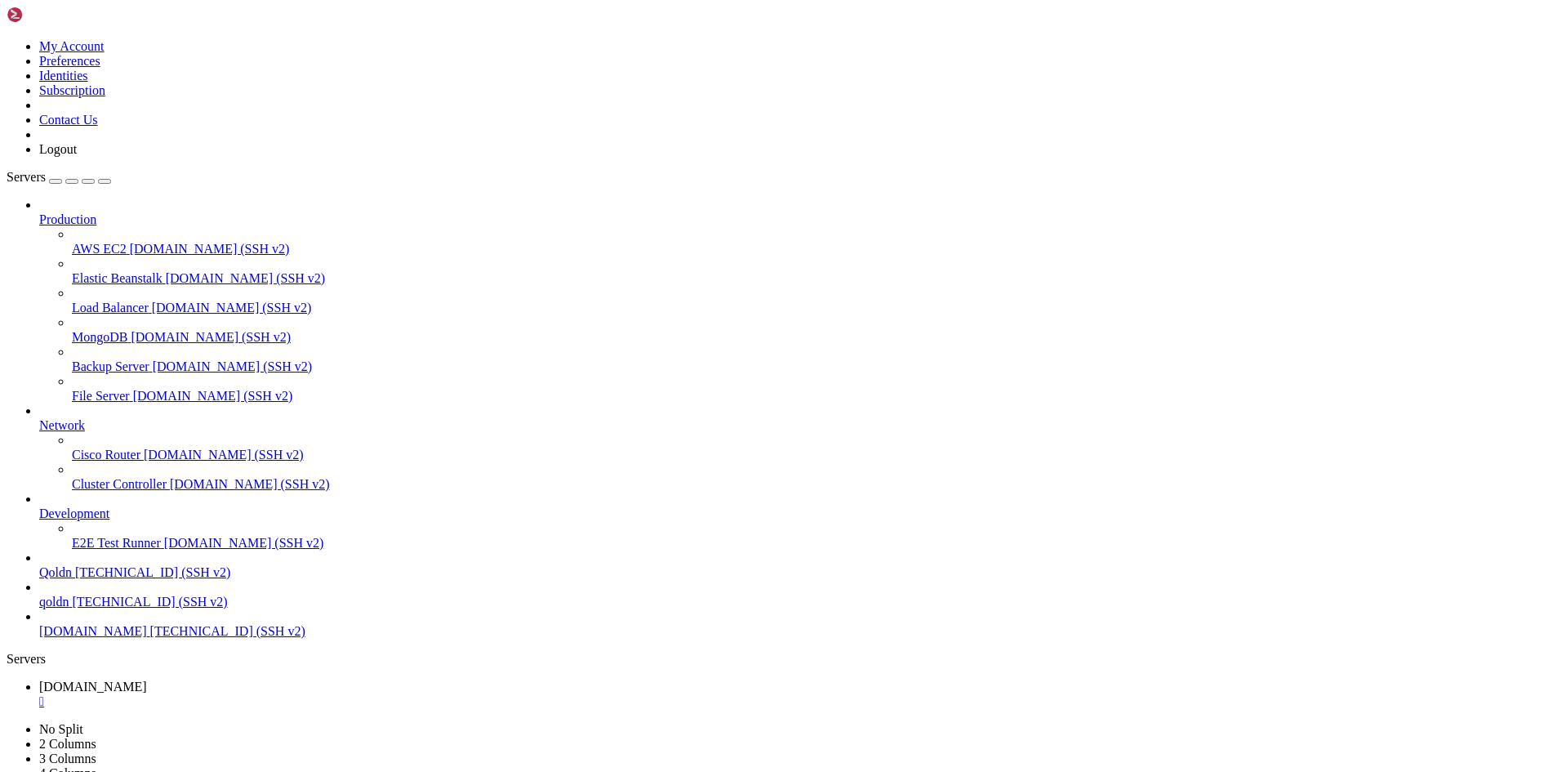
drag, startPoint x: 420, startPoint y: 658, endPoint x: 1076, endPoint y: 728, distance: 659.7
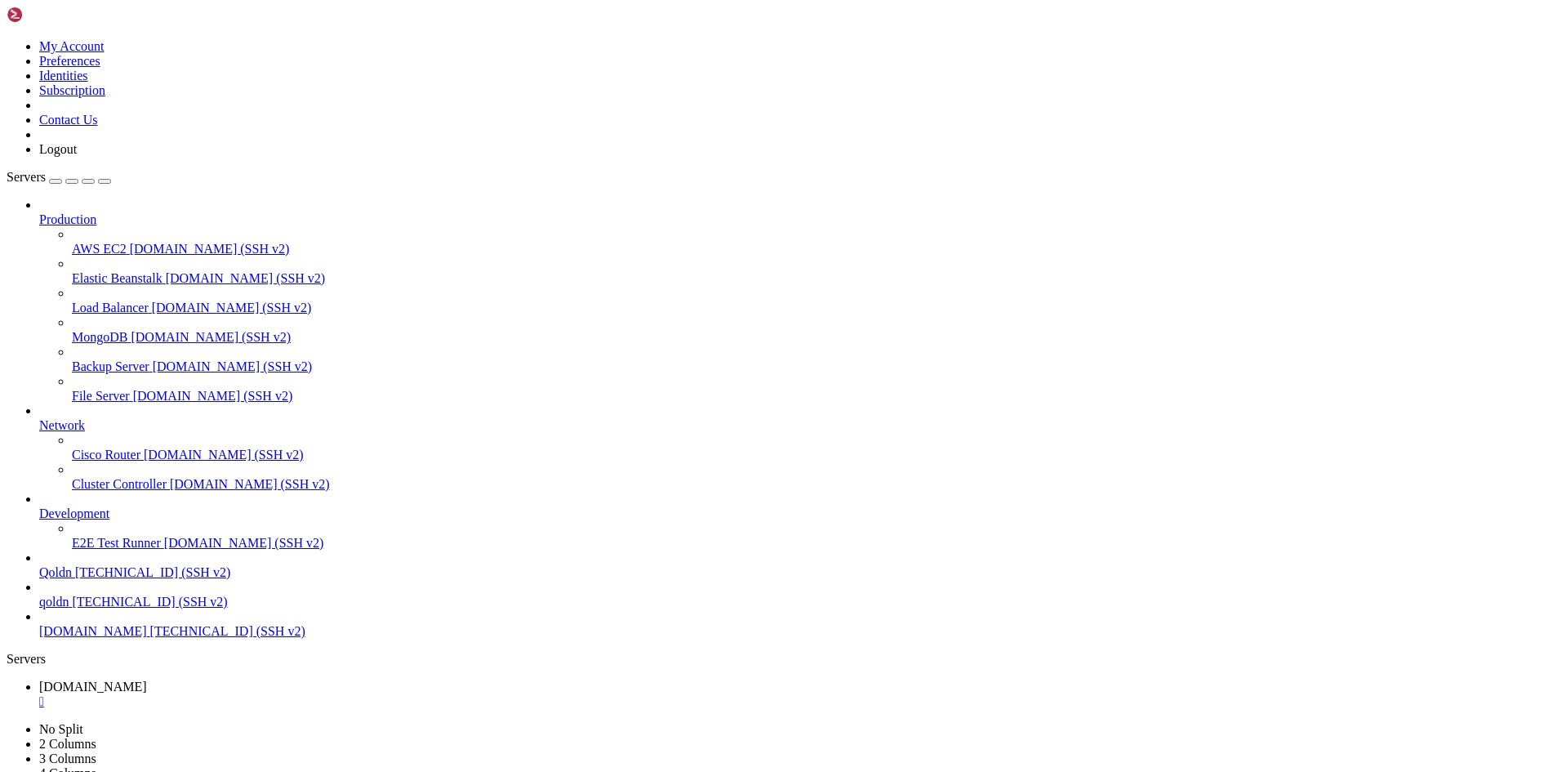
scroll to position [42641, 0]
drag, startPoint x: 429, startPoint y: 1623, endPoint x: 627, endPoint y: 1615, distance: 198.2
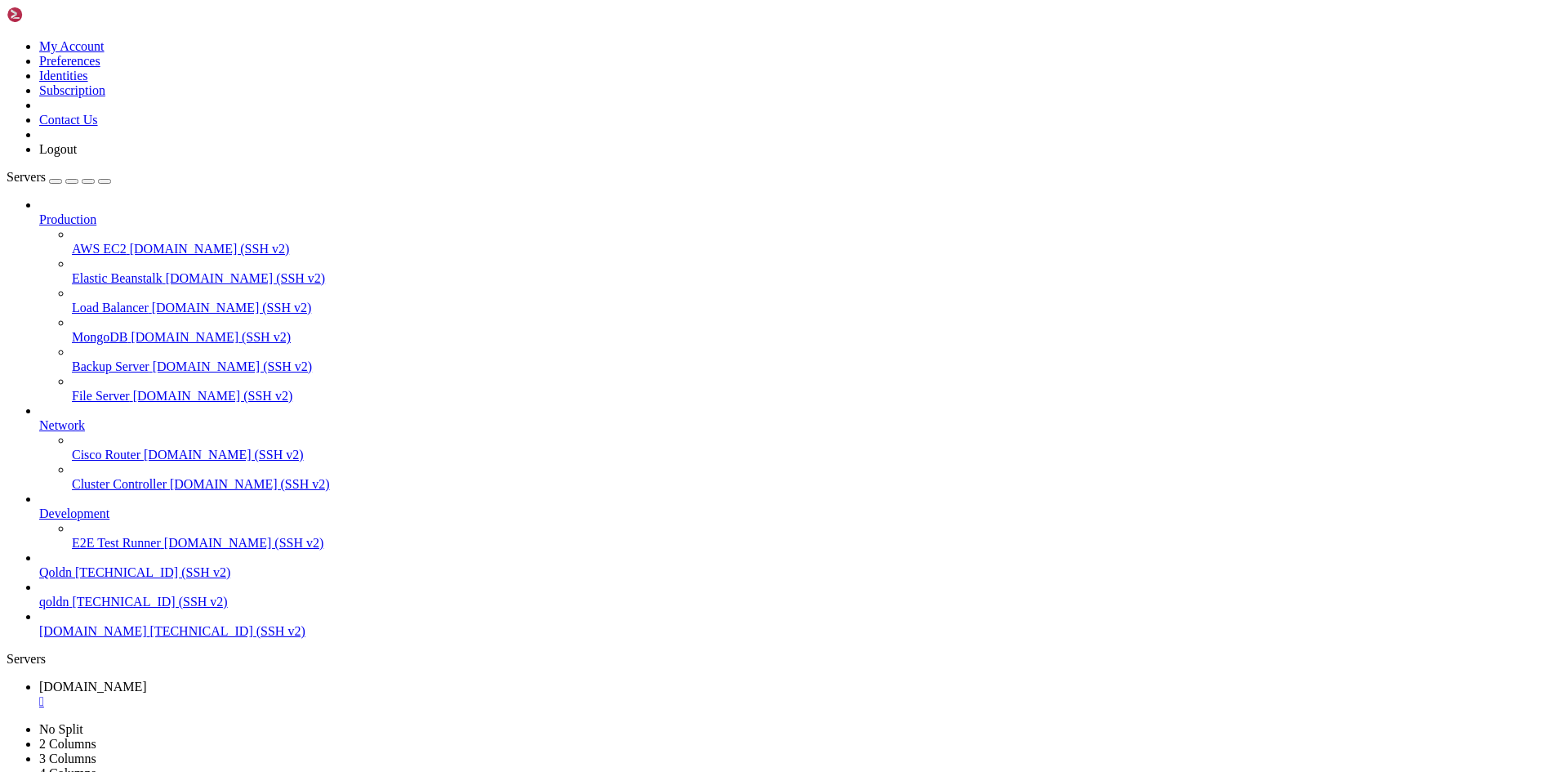
drag, startPoint x: 405, startPoint y: 1621, endPoint x: 932, endPoint y: 1619, distance: 527.0
drag, startPoint x: 423, startPoint y: 1621, endPoint x: 678, endPoint y: 1622, distance: 255.0
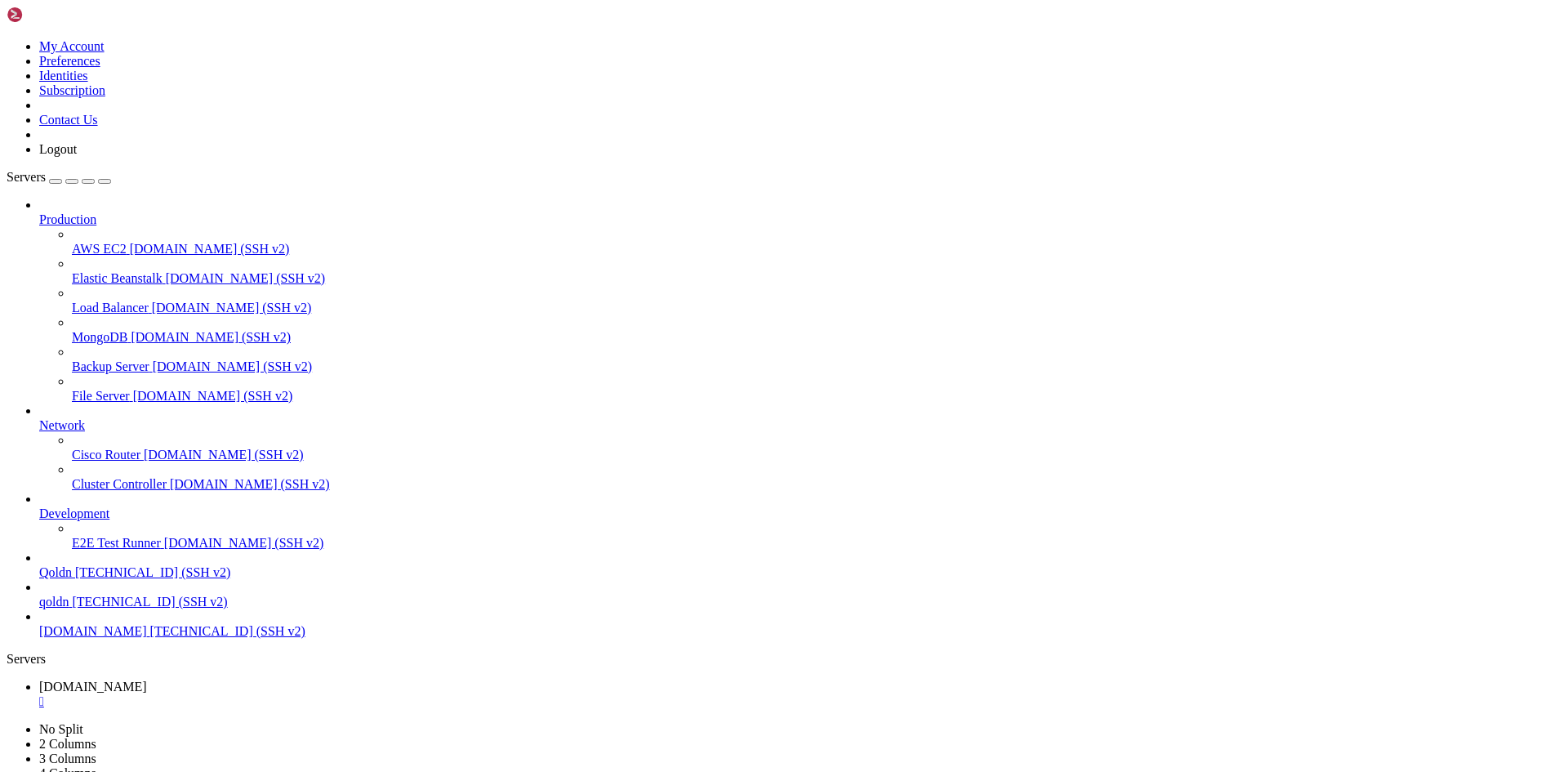
scroll to position [42682, 0]
drag, startPoint x: 412, startPoint y: 650, endPoint x: 836, endPoint y: 729, distance: 431.3
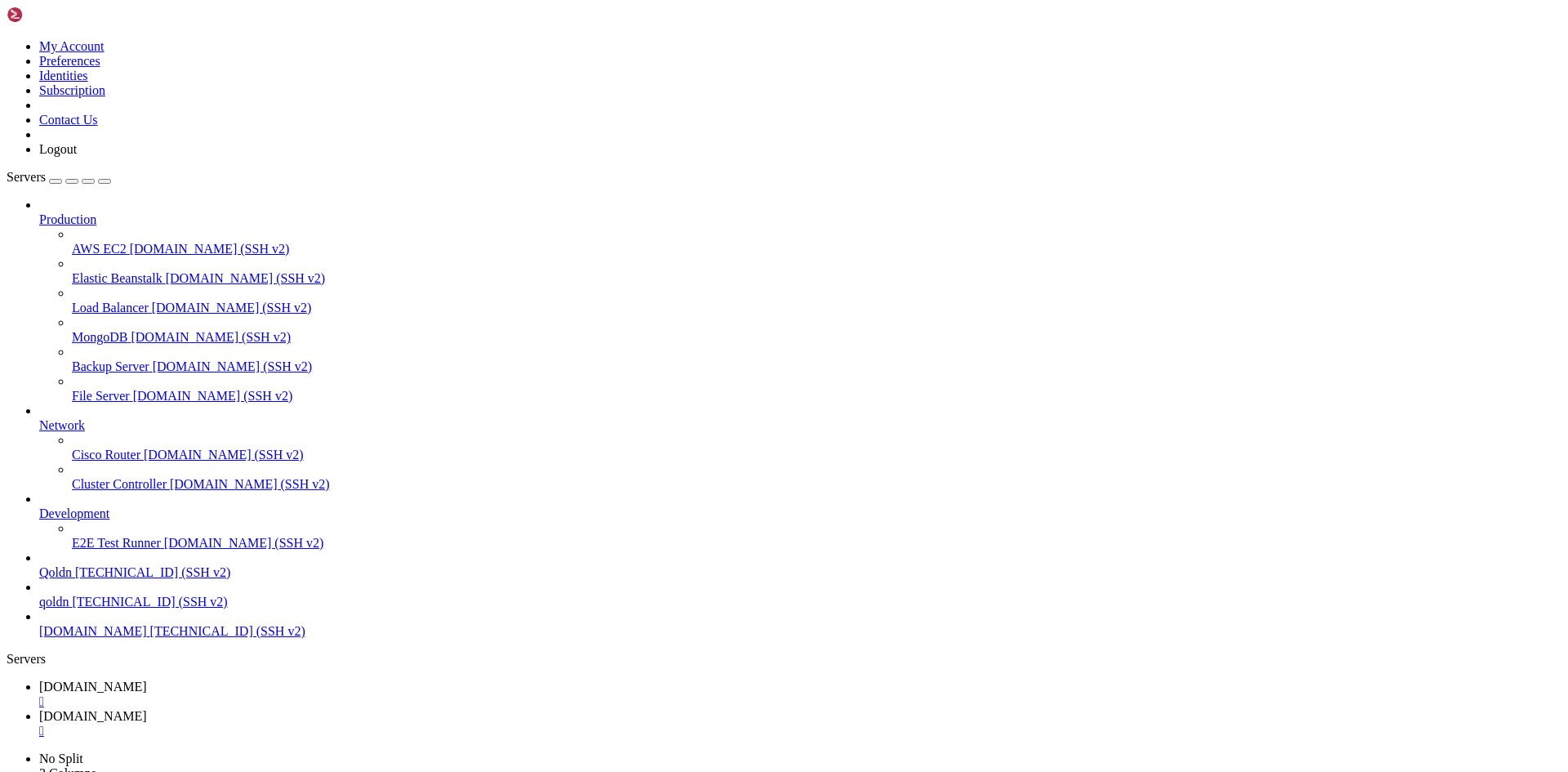
click at [147, 679] on span "[DOMAIN_NAME]" at bounding box center [93, 686] width 108 height 14
click at [147, 708] on span "[DOMAIN_NAME]" at bounding box center [93, 715] width 108 height 14
click at [147, 679] on span "[DOMAIN_NAME]" at bounding box center [93, 686] width 108 height 14
drag, startPoint x: 247, startPoint y: 1649, endPoint x: 368, endPoint y: 1648, distance: 121.0
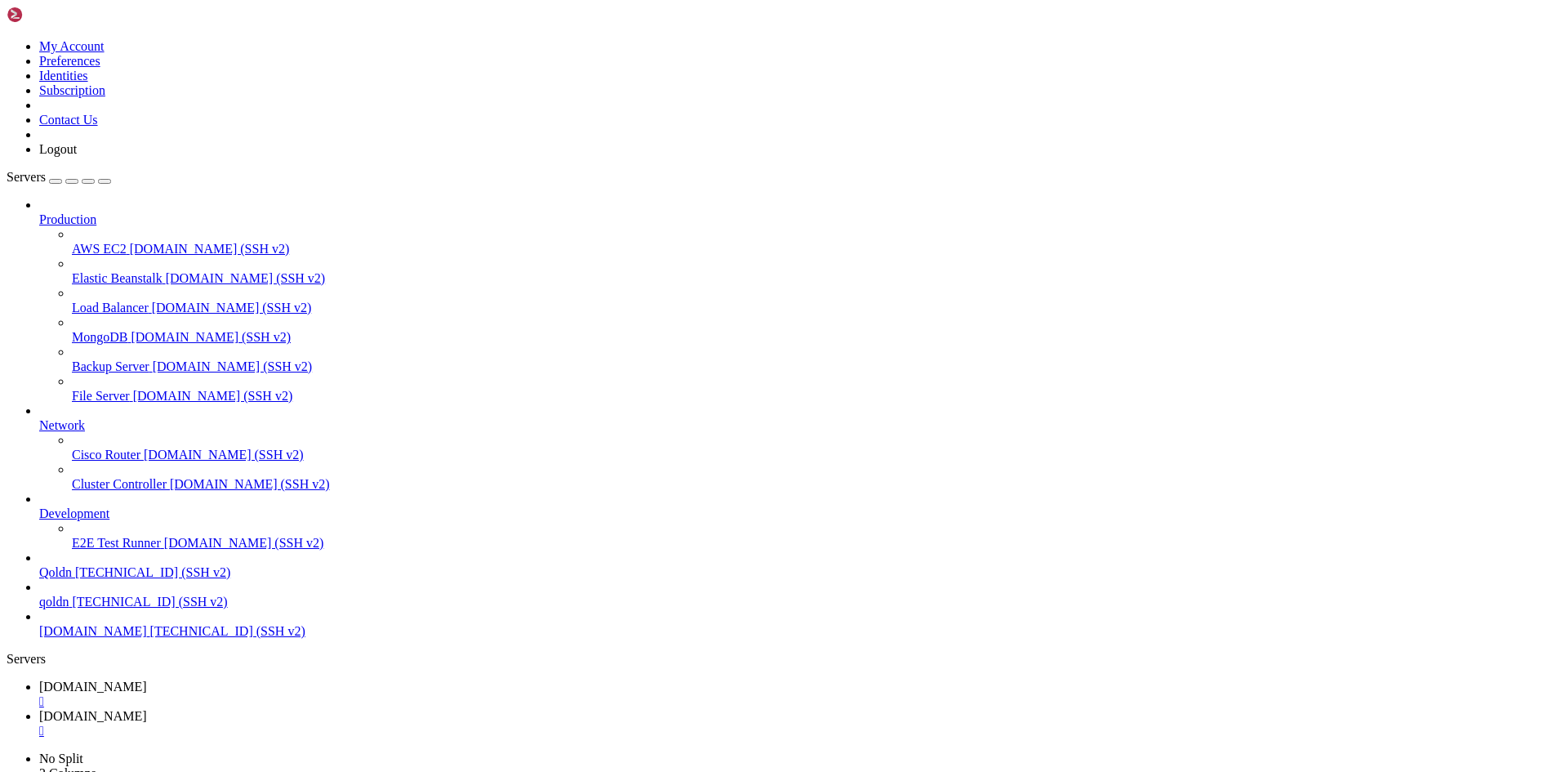
drag, startPoint x: 340, startPoint y: 1646, endPoint x: 775, endPoint y: 1652, distance: 435.0
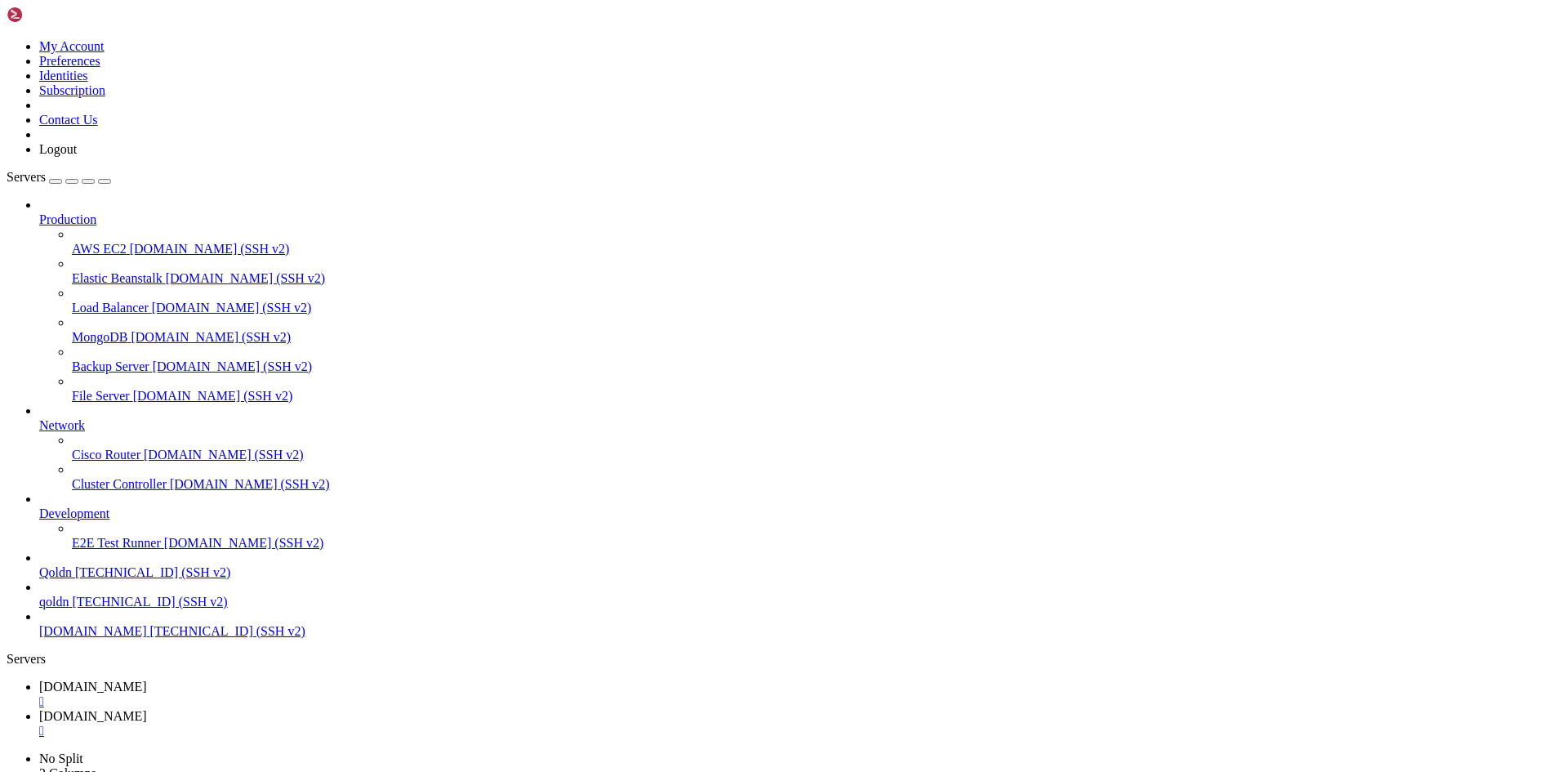
scroll to position [42779, 0]
drag, startPoint x: 412, startPoint y: 1650, endPoint x: 269, endPoint y: 1652, distance: 143.0
drag, startPoint x: 11, startPoint y: 1626, endPoint x: 279, endPoint y: 1621, distance: 268.0
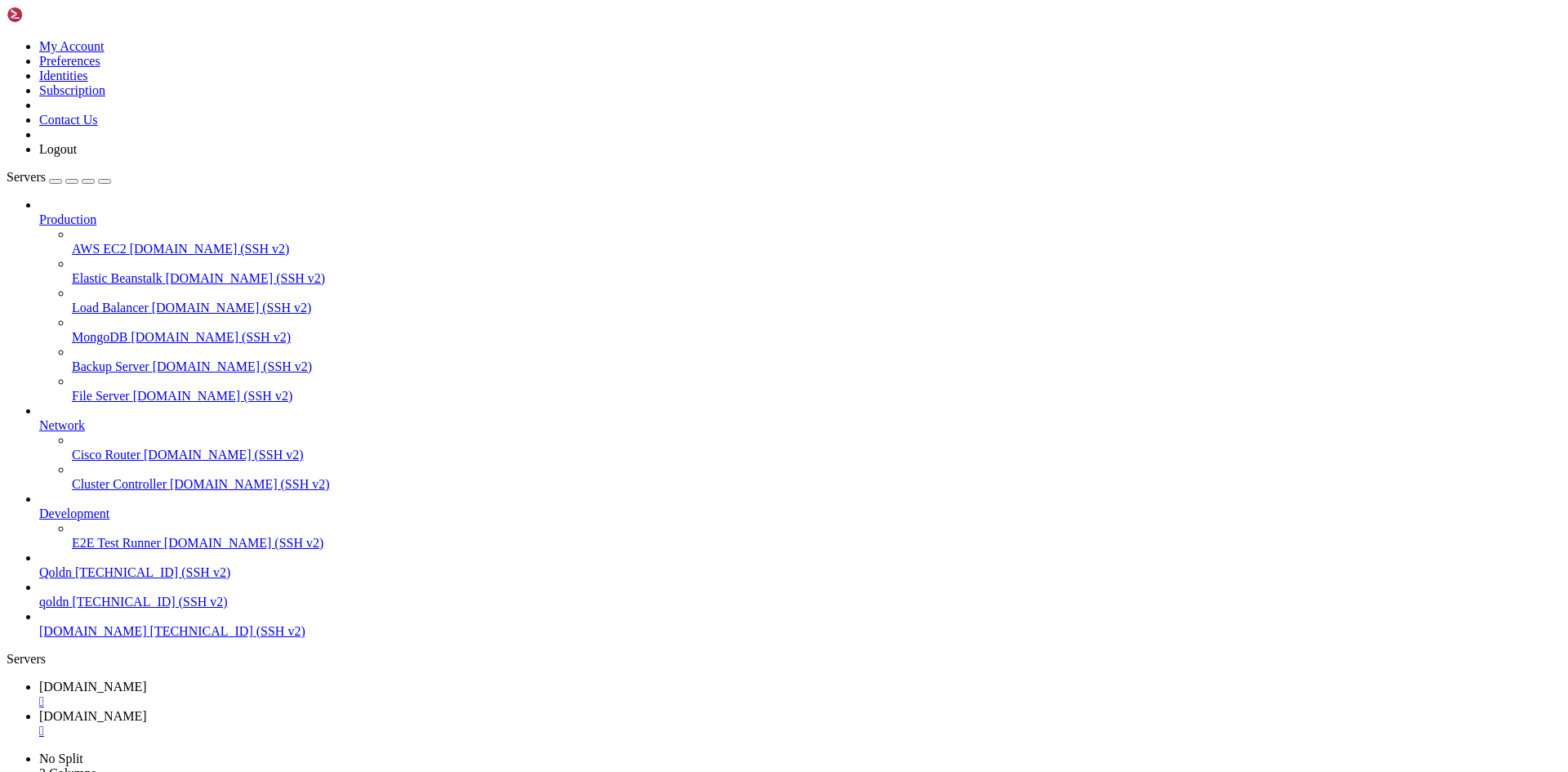
drag, startPoint x: 328, startPoint y: 1624, endPoint x: 14, endPoint y: 1624, distance: 314.0
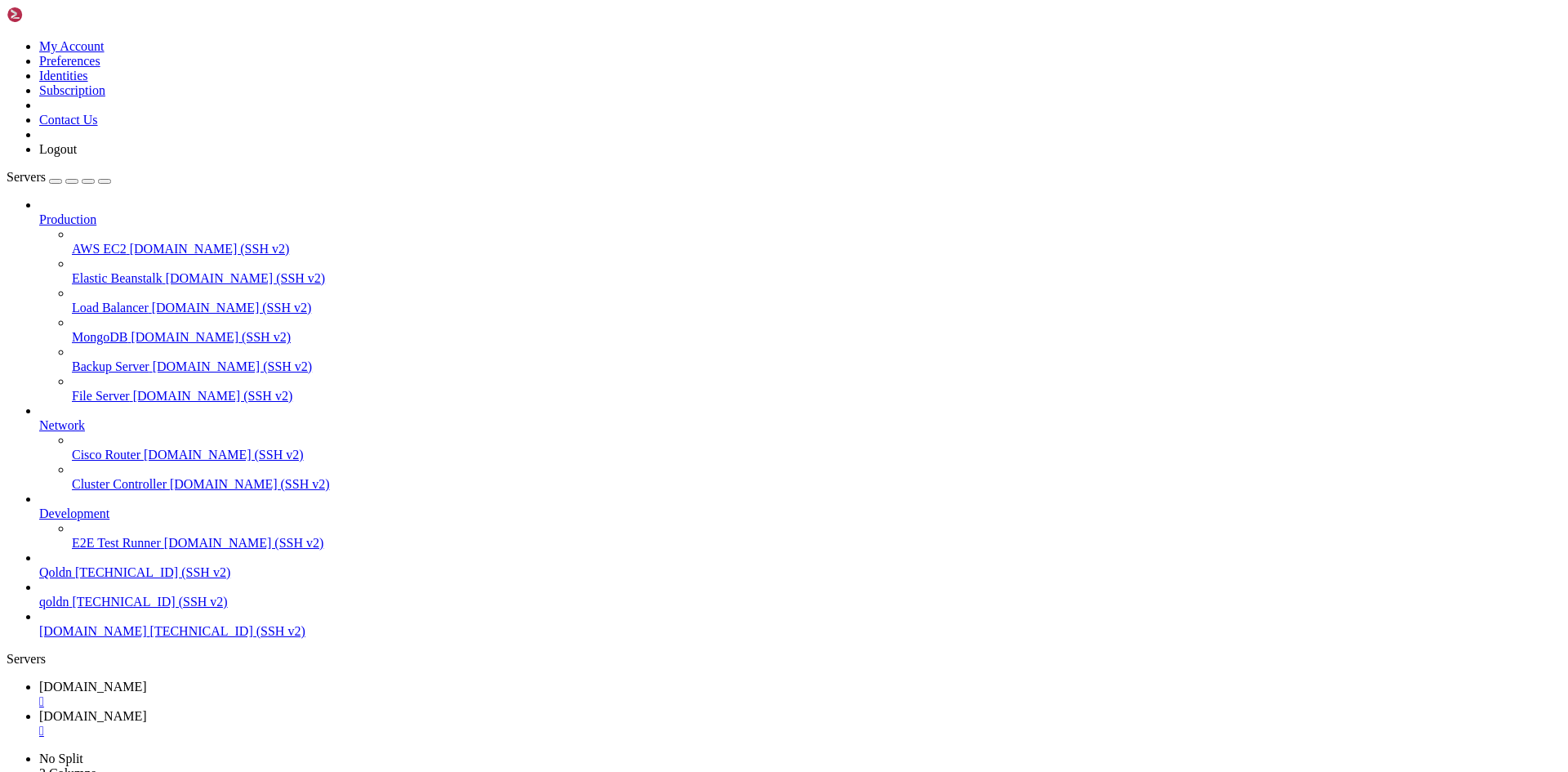
drag, startPoint x: 408, startPoint y: 1649, endPoint x: 645, endPoint y: 1648, distance: 237.0
drag, startPoint x: 14, startPoint y: 1441, endPoint x: 114, endPoint y: 1480, distance: 107.3
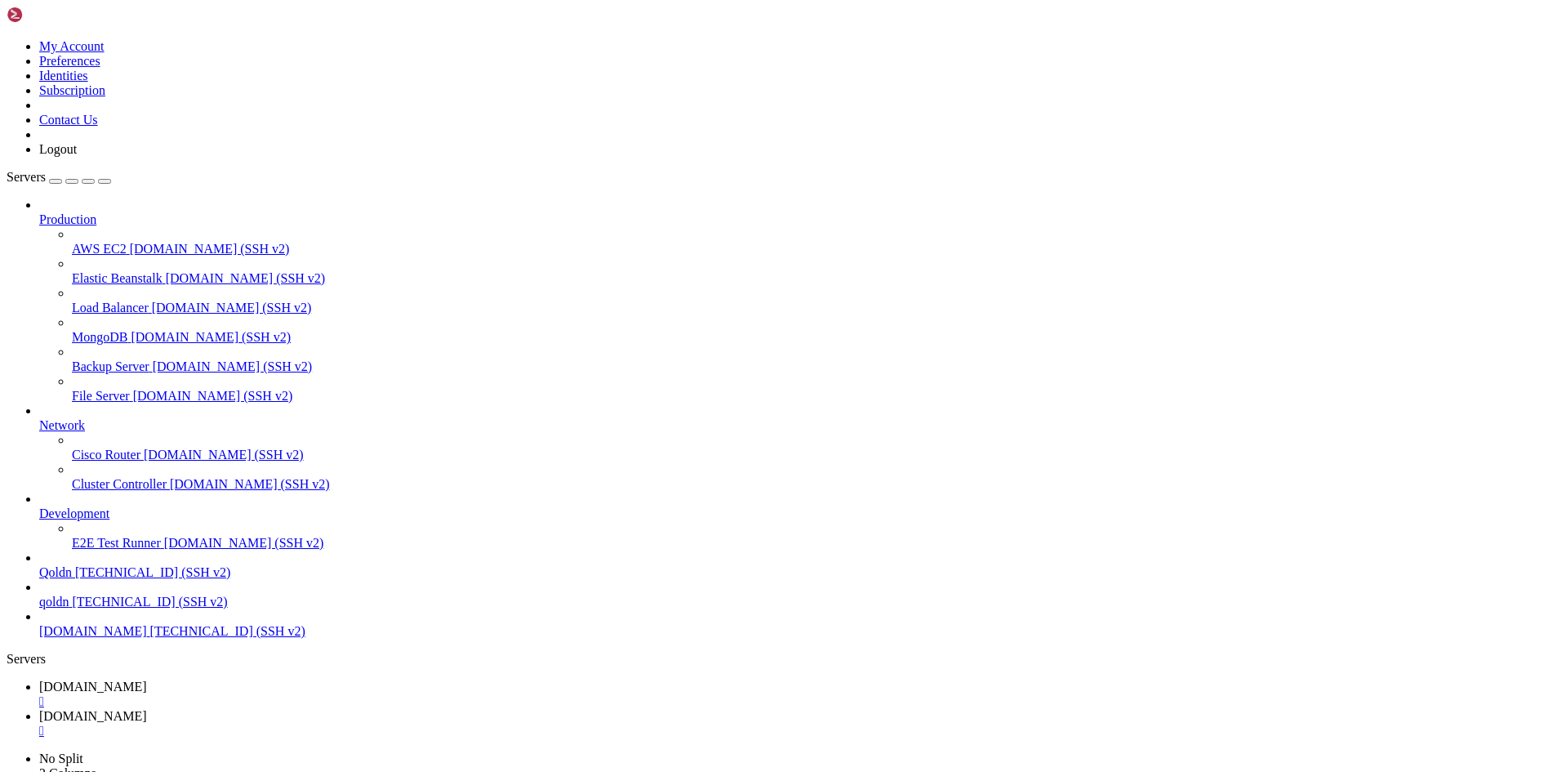
drag, startPoint x: 13, startPoint y: 1412, endPoint x: 1195, endPoint y: 1641, distance: 1204.0
drag, startPoint x: 423, startPoint y: 1655, endPoint x: 599, endPoint y: 1658, distance: 176.0
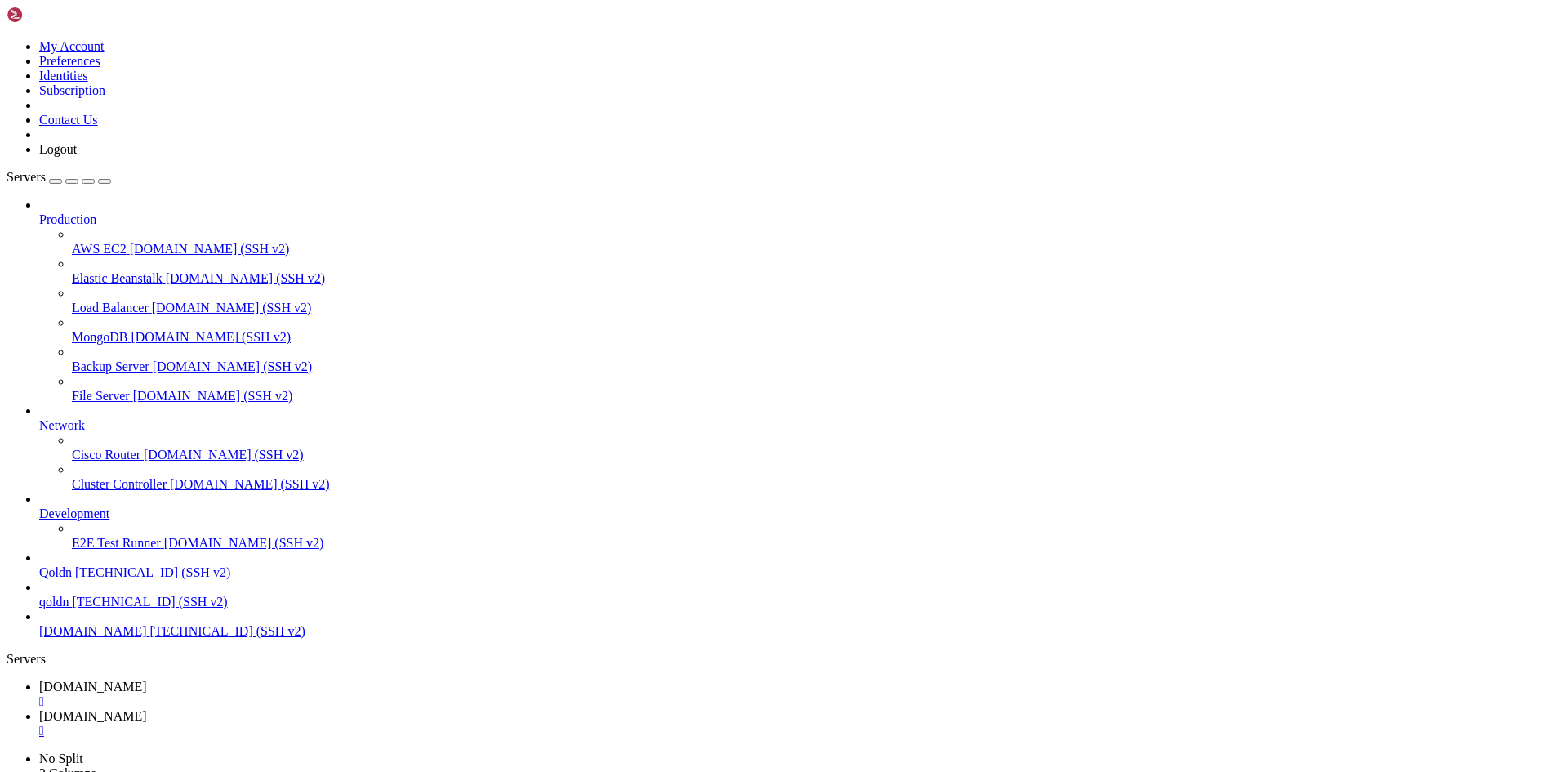
scroll to position [44625, 0]
drag, startPoint x: 408, startPoint y: 1648, endPoint x: 602, endPoint y: 1657, distance: 194.2
drag, startPoint x: 417, startPoint y: 1649, endPoint x: 763, endPoint y: 1647, distance: 346.0
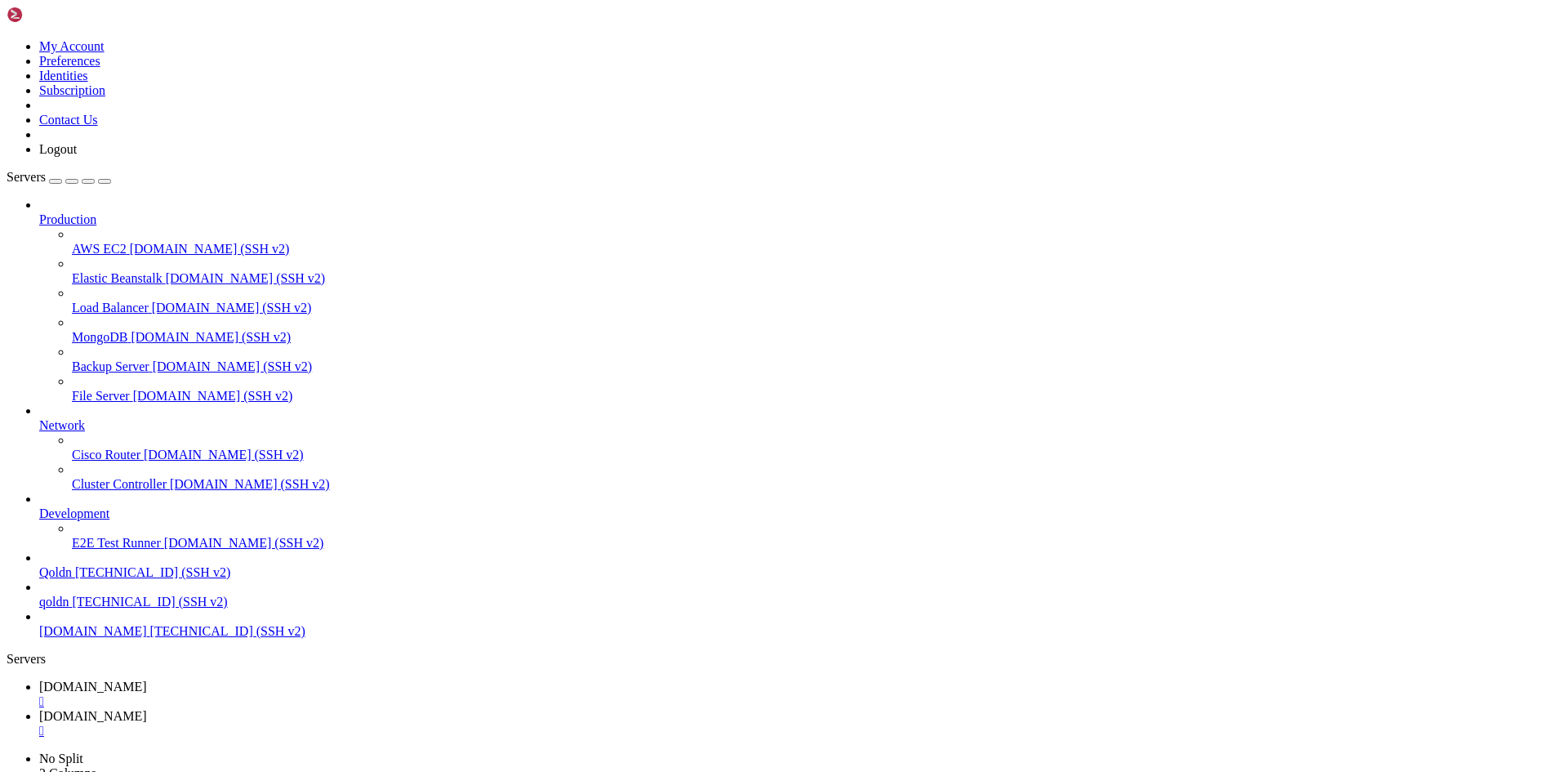
drag, startPoint x: 412, startPoint y: 1645, endPoint x: 594, endPoint y: 1648, distance: 182.0
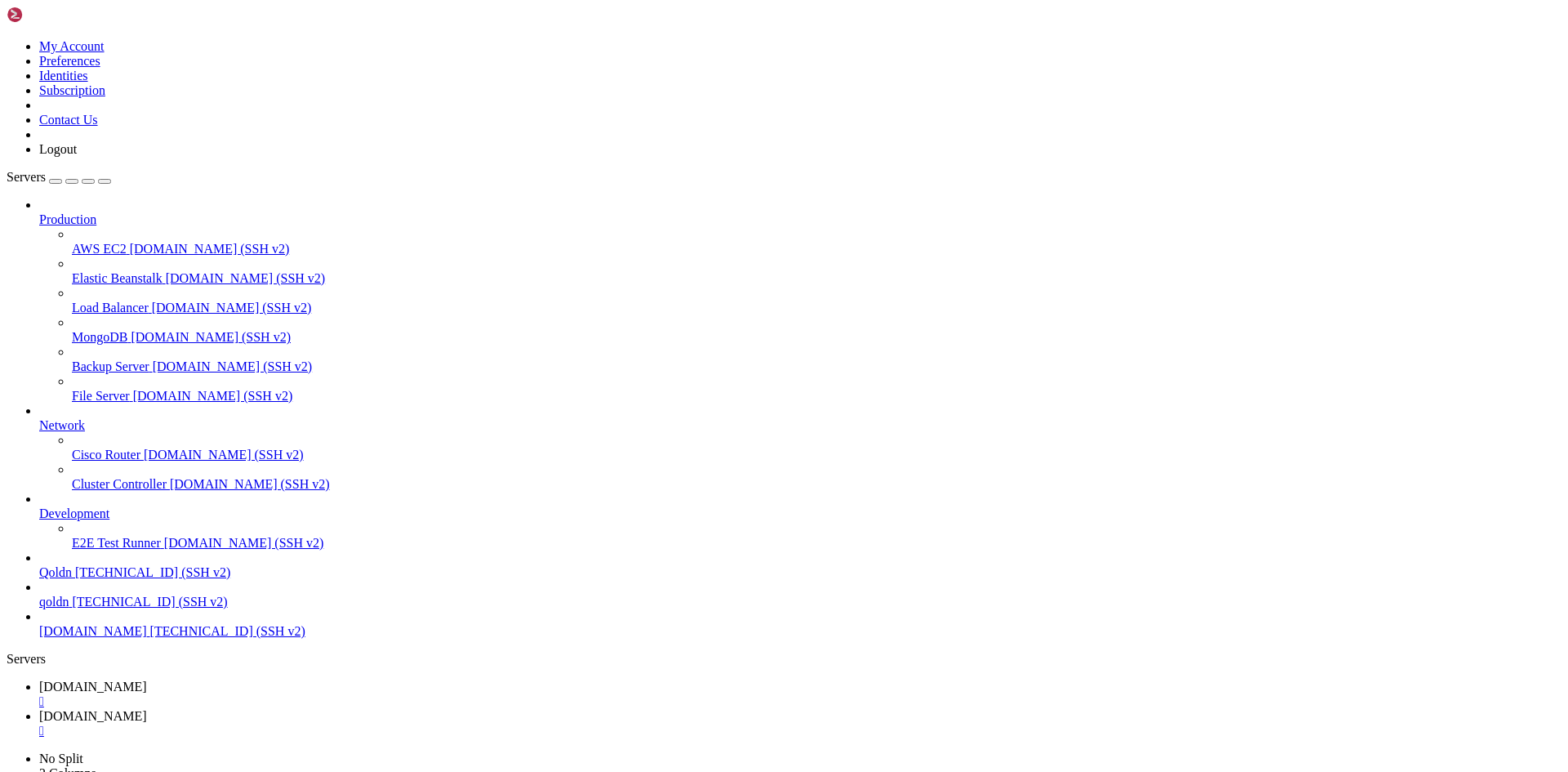
drag, startPoint x: 406, startPoint y: 1644, endPoint x: 493, endPoint y: 1654, distance: 87.6
drag, startPoint x: 399, startPoint y: 1647, endPoint x: 560, endPoint y: 1651, distance: 161.0
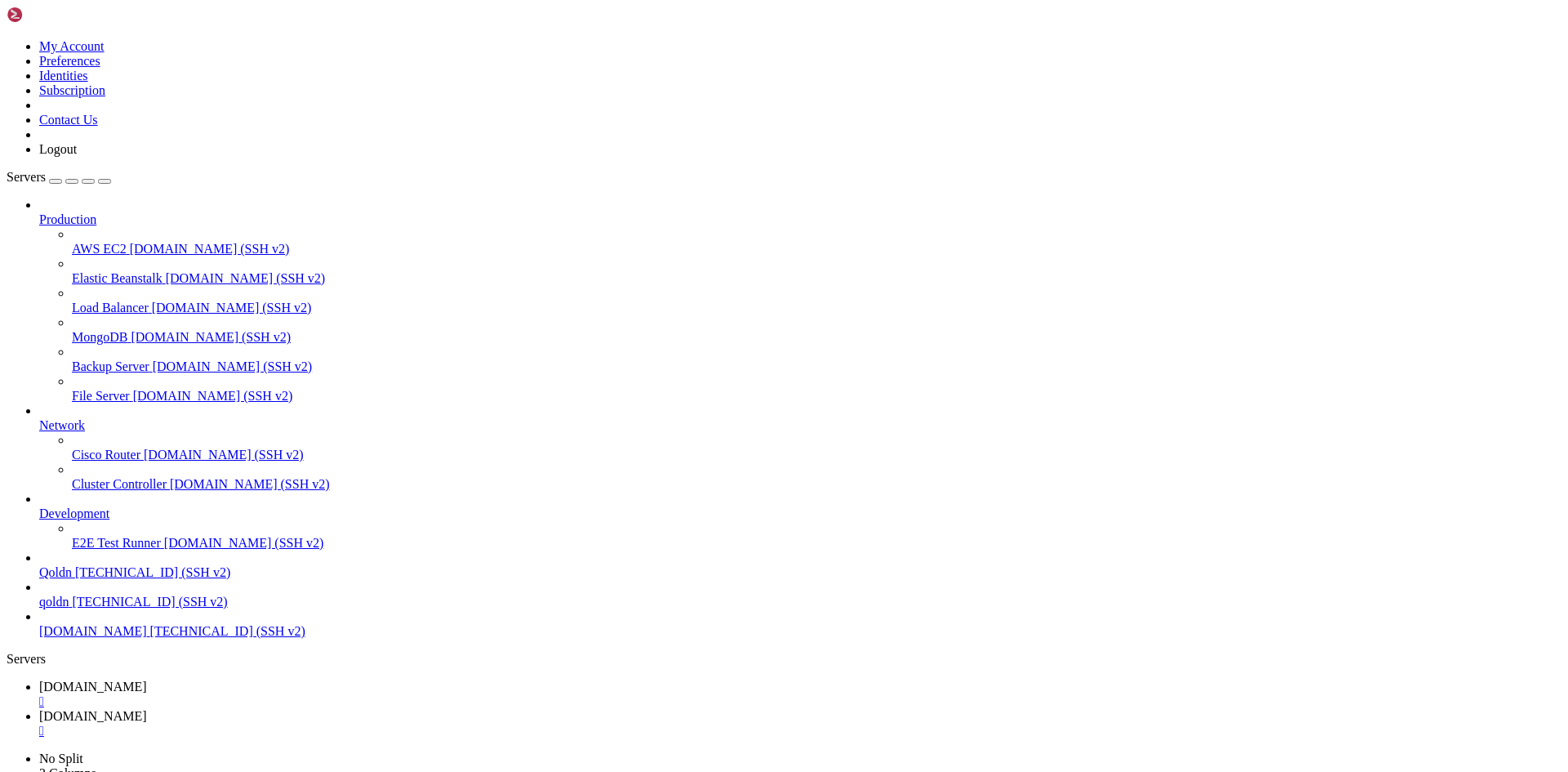
scroll to position [45625, 0]
drag, startPoint x: 411, startPoint y: 1625, endPoint x: 470, endPoint y: 1648, distance: 63.3
drag, startPoint x: 401, startPoint y: 650, endPoint x: 680, endPoint y: 732, distance: 290.8
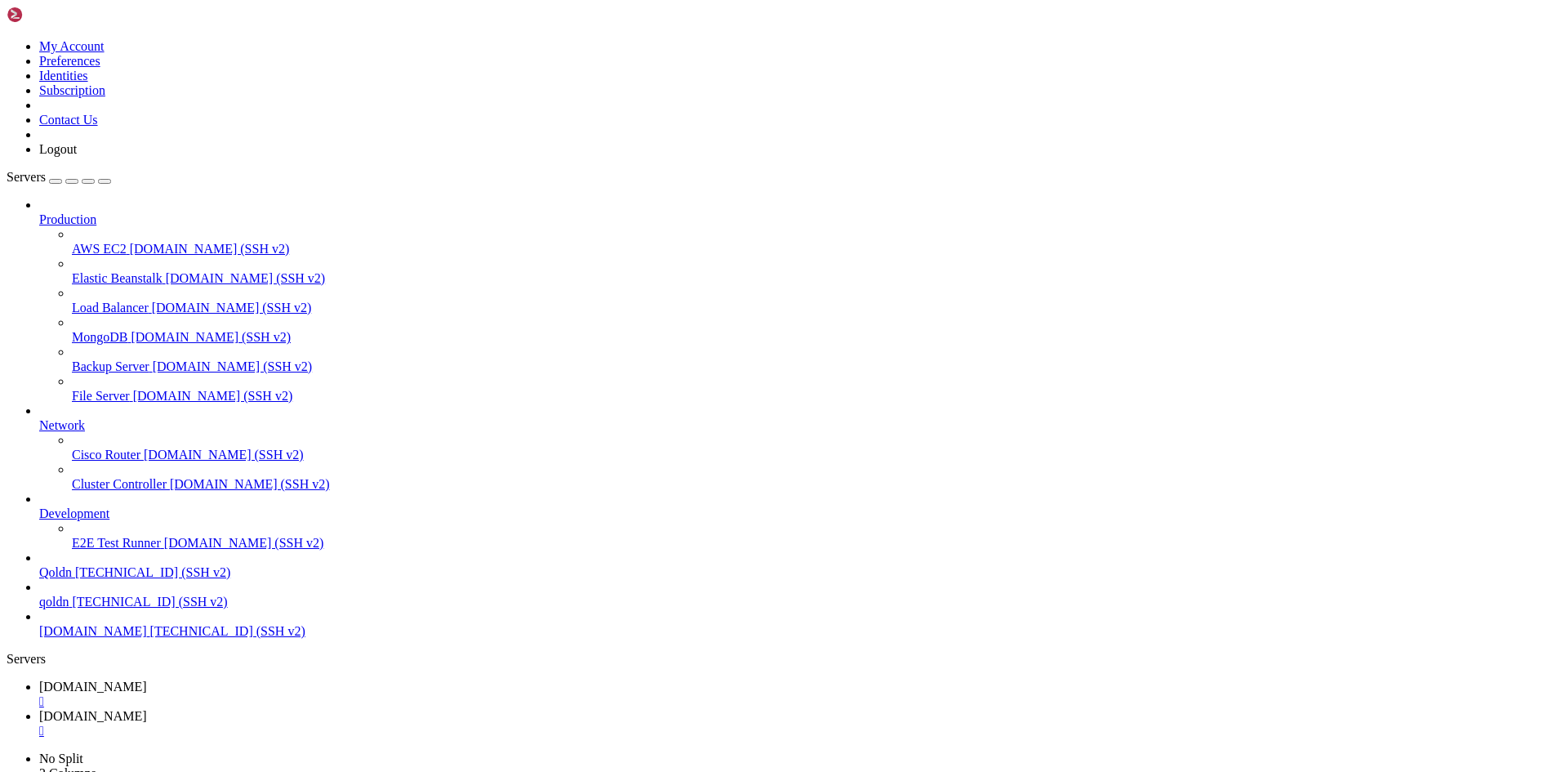
drag, startPoint x: 398, startPoint y: 1647, endPoint x: 577, endPoint y: 1658, distance: 179.3
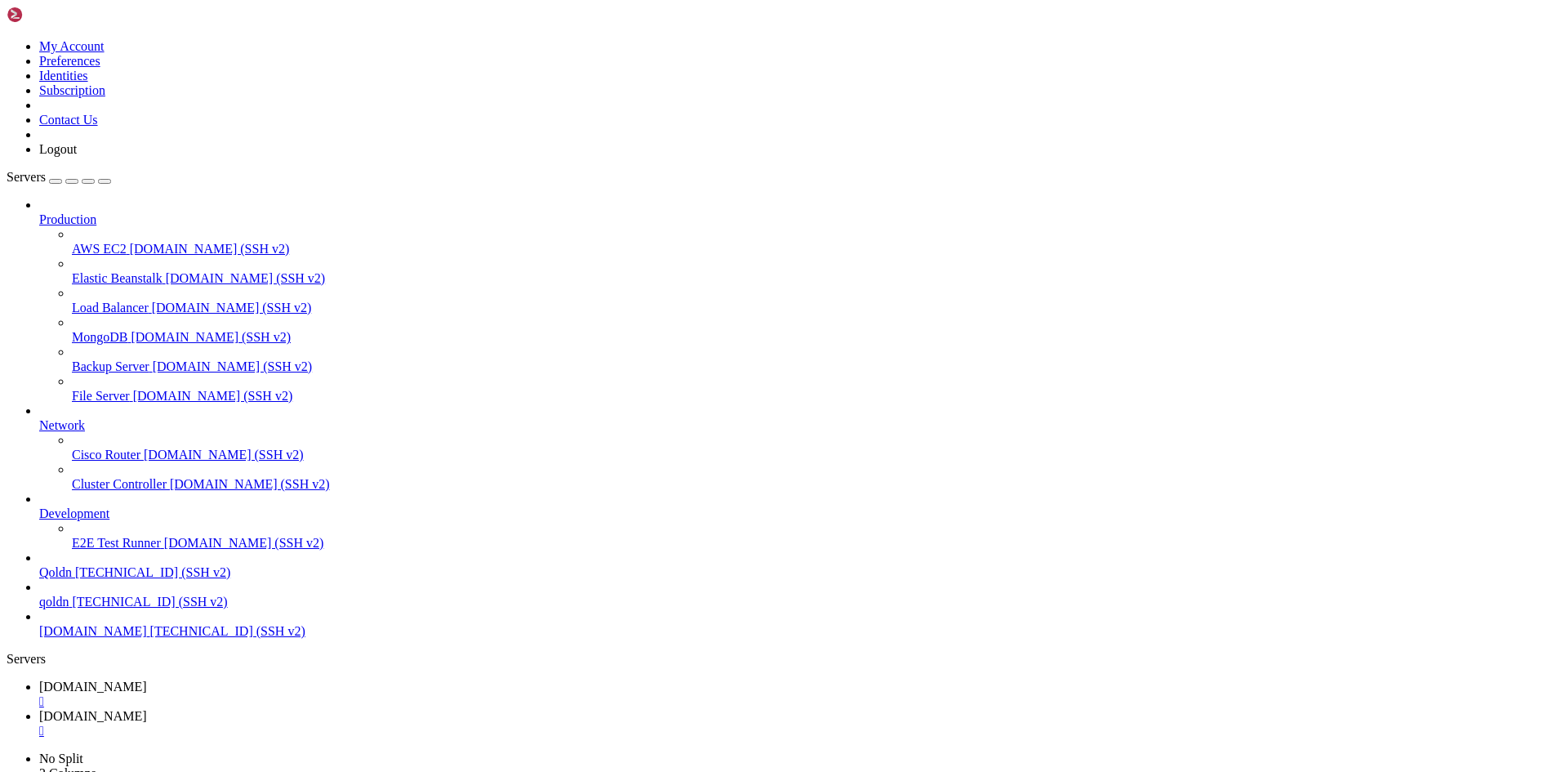
drag, startPoint x: 404, startPoint y: 1647, endPoint x: 231, endPoint y: 1628, distance: 174.0
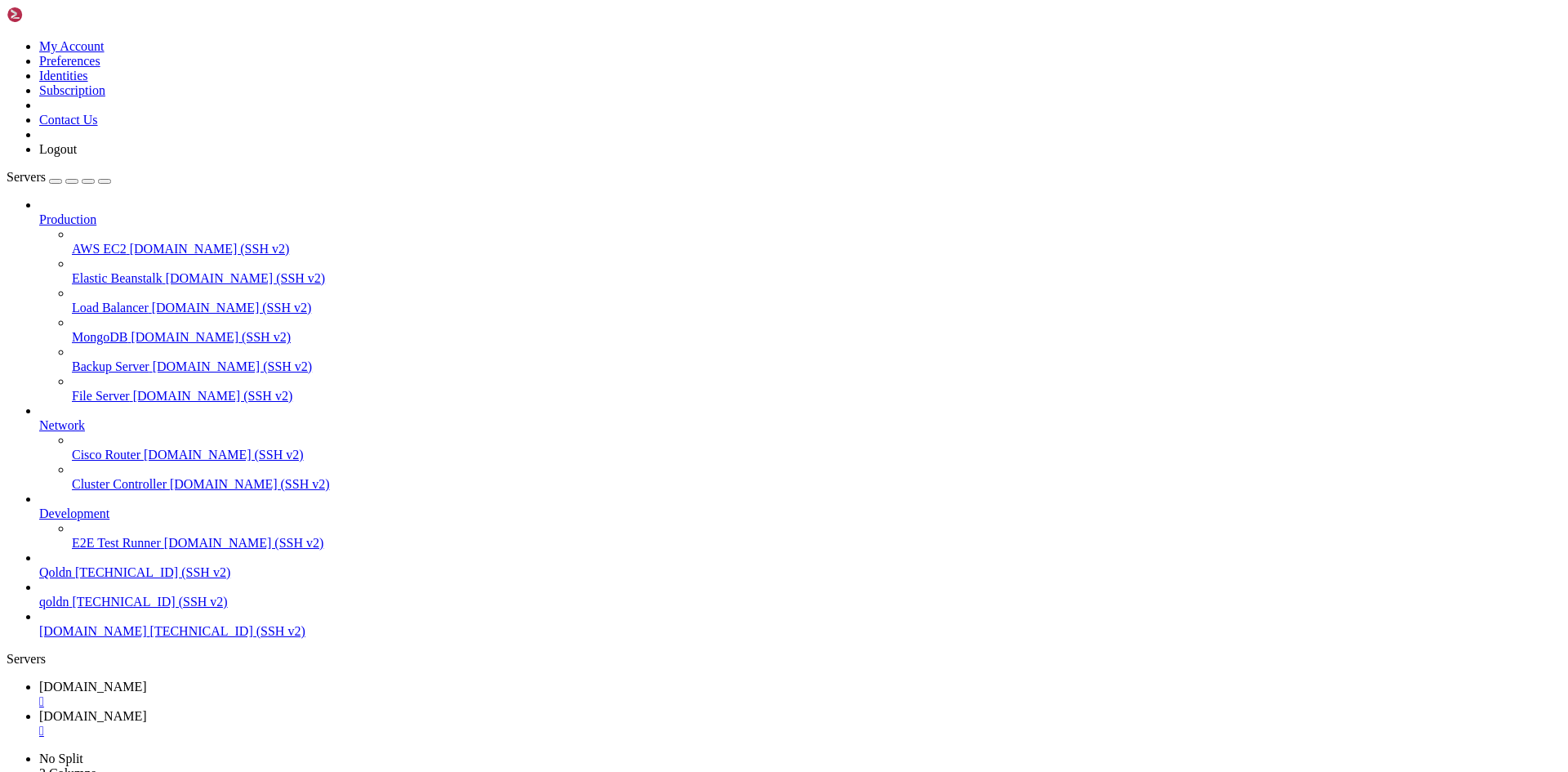
drag, startPoint x: 403, startPoint y: 1650, endPoint x: 522, endPoint y: 1657, distance: 119.2
drag, startPoint x: 398, startPoint y: 1649, endPoint x: 608, endPoint y: 1650, distance: 210.0
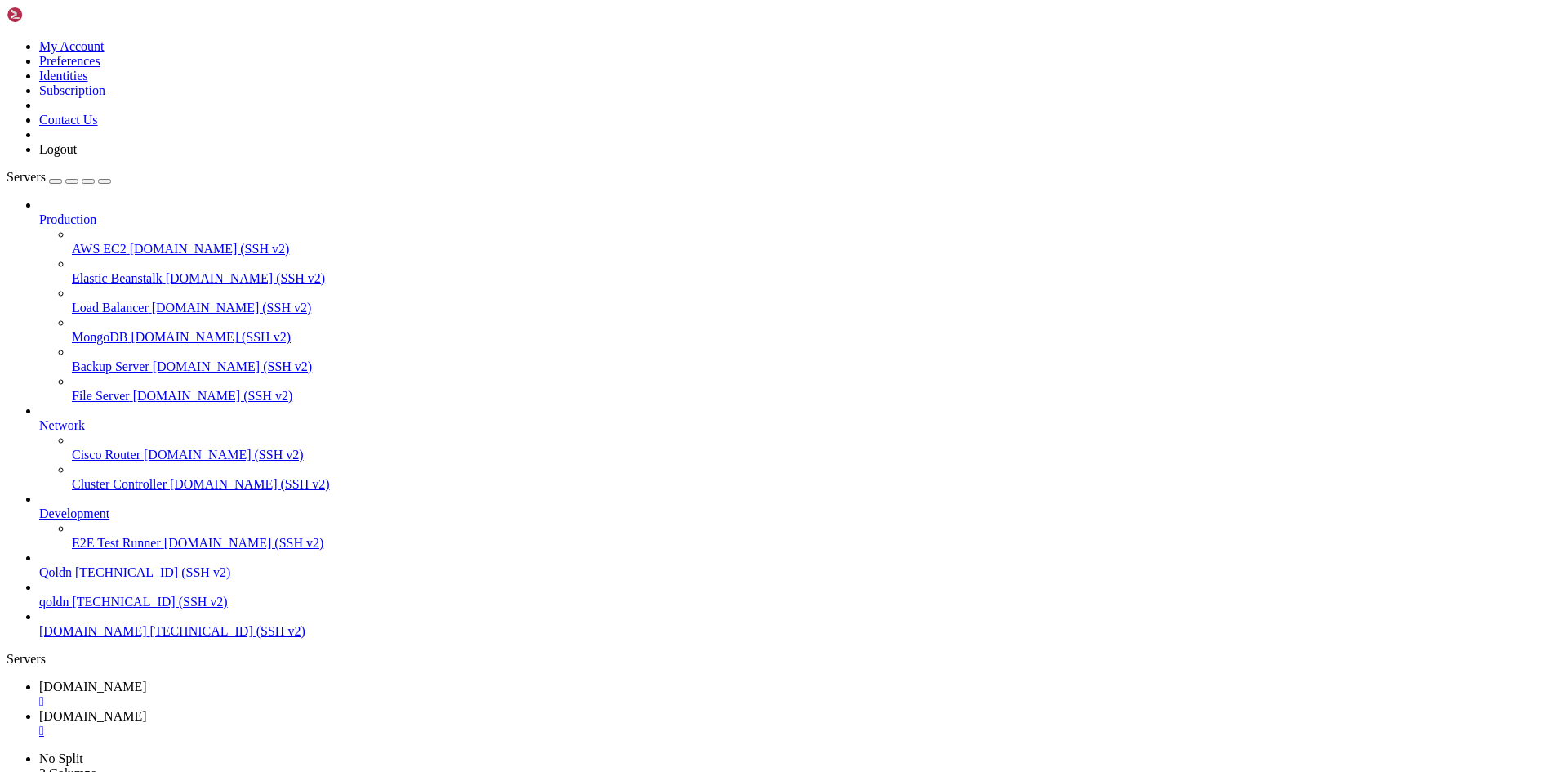
scroll to position [46125, 0]
drag, startPoint x: 398, startPoint y: 643, endPoint x: 772, endPoint y: 730, distance: 384.0
click at [147, 708] on span "[DOMAIN_NAME]" at bounding box center [93, 715] width 108 height 14
click at [404, 724] on div "" at bounding box center [800, 731] width 1522 height 15
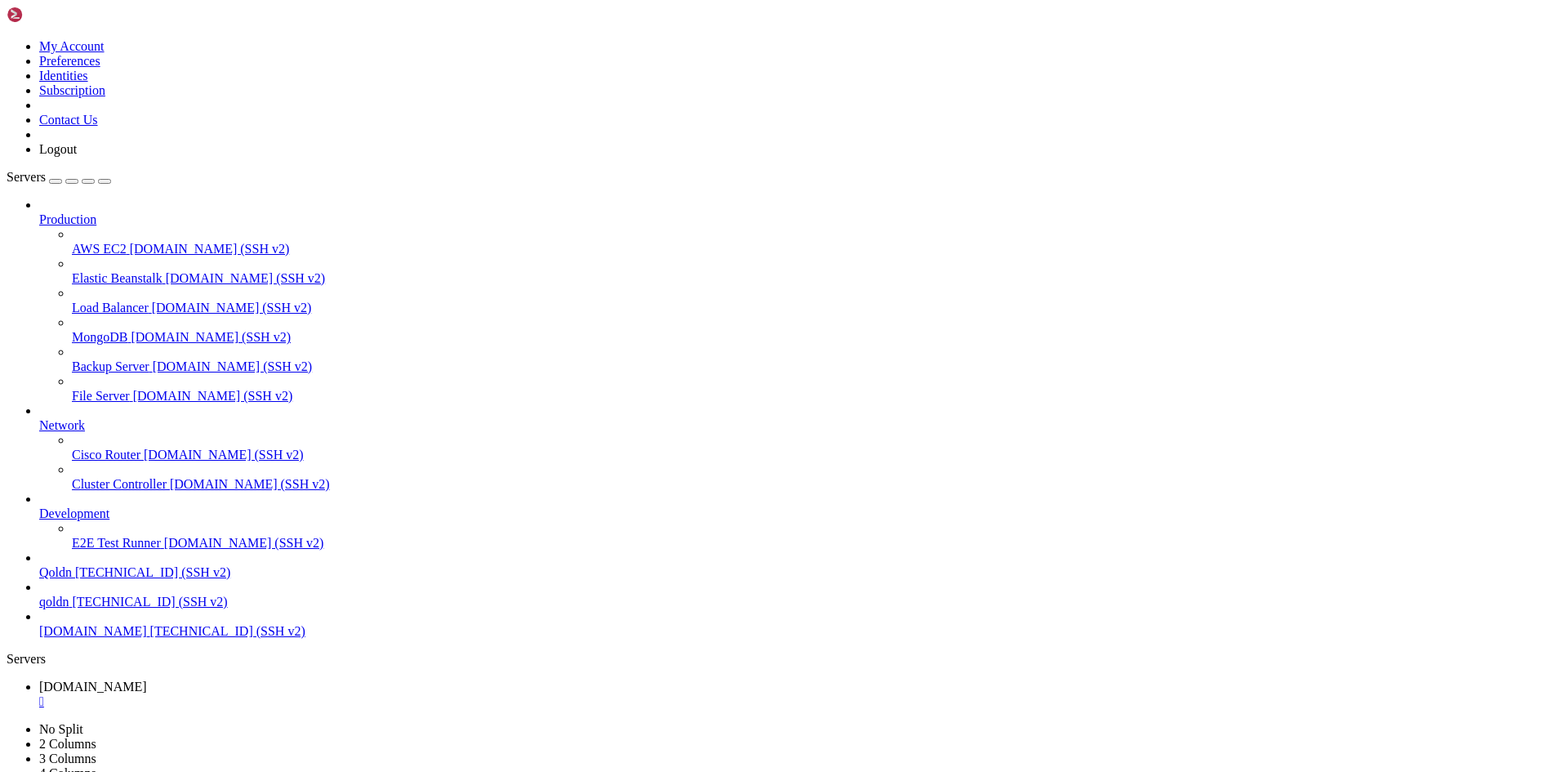
scroll to position [46249, 0]
drag, startPoint x: 417, startPoint y: 1620, endPoint x: 364, endPoint y: 1611, distance: 53.8
drag, startPoint x: 403, startPoint y: 657, endPoint x: 559, endPoint y: 733, distance: 173.5
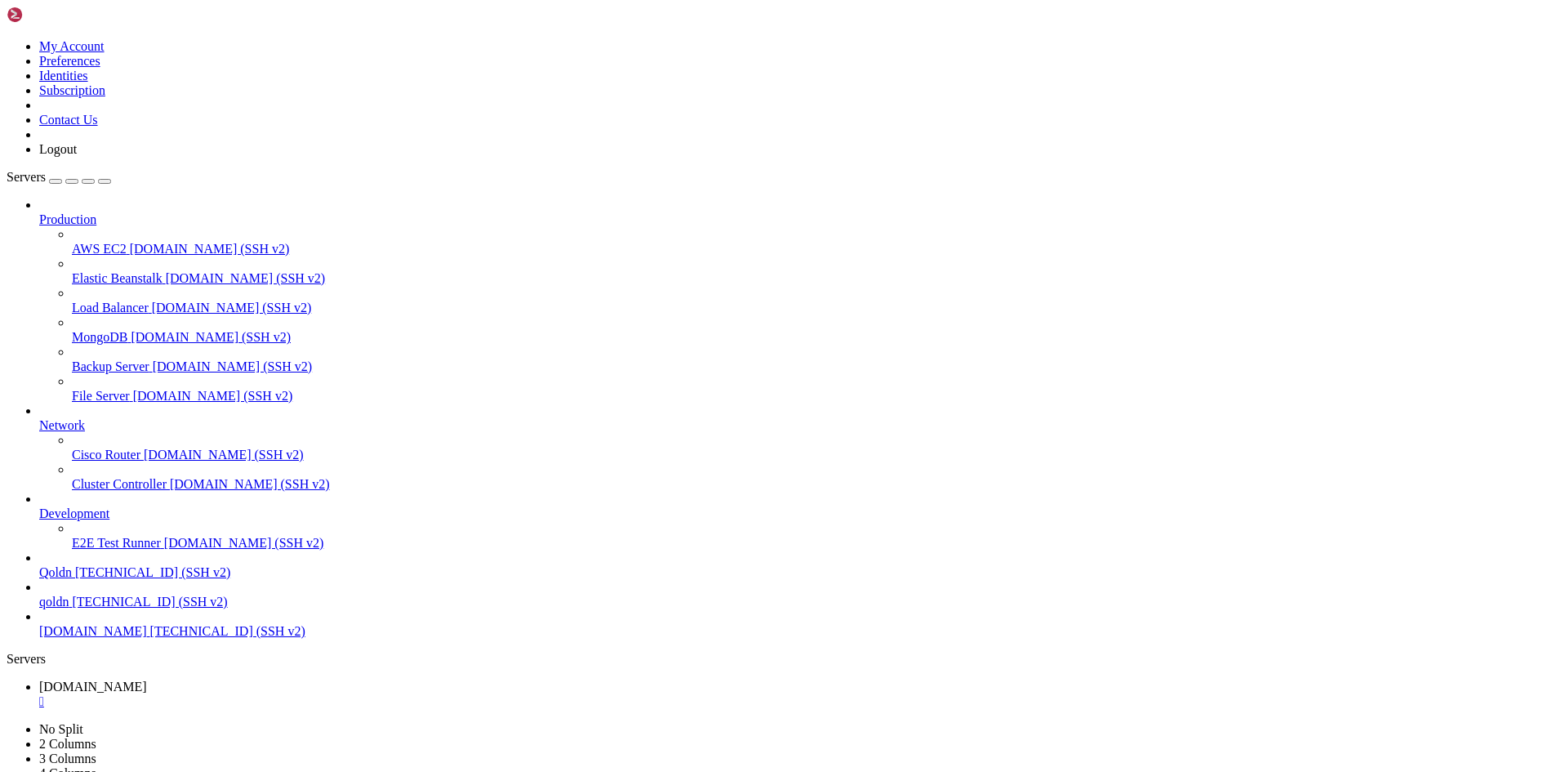
drag, startPoint x: 12, startPoint y: 1109, endPoint x: 448, endPoint y: 1609, distance: 663.4
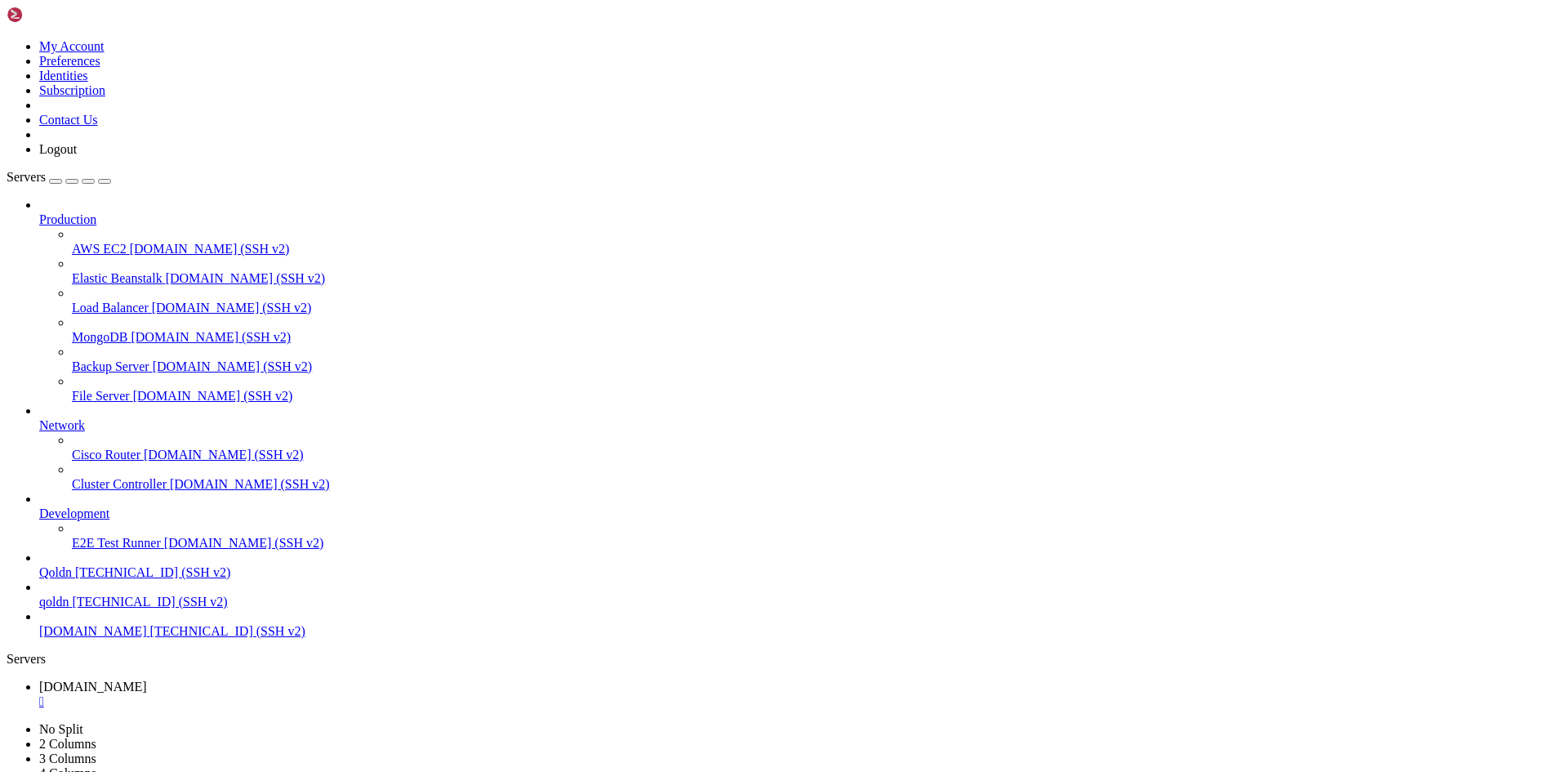
scroll to position [47138, 0]
drag, startPoint x: 417, startPoint y: 1621, endPoint x: 472, endPoint y: 1628, distance: 55.4
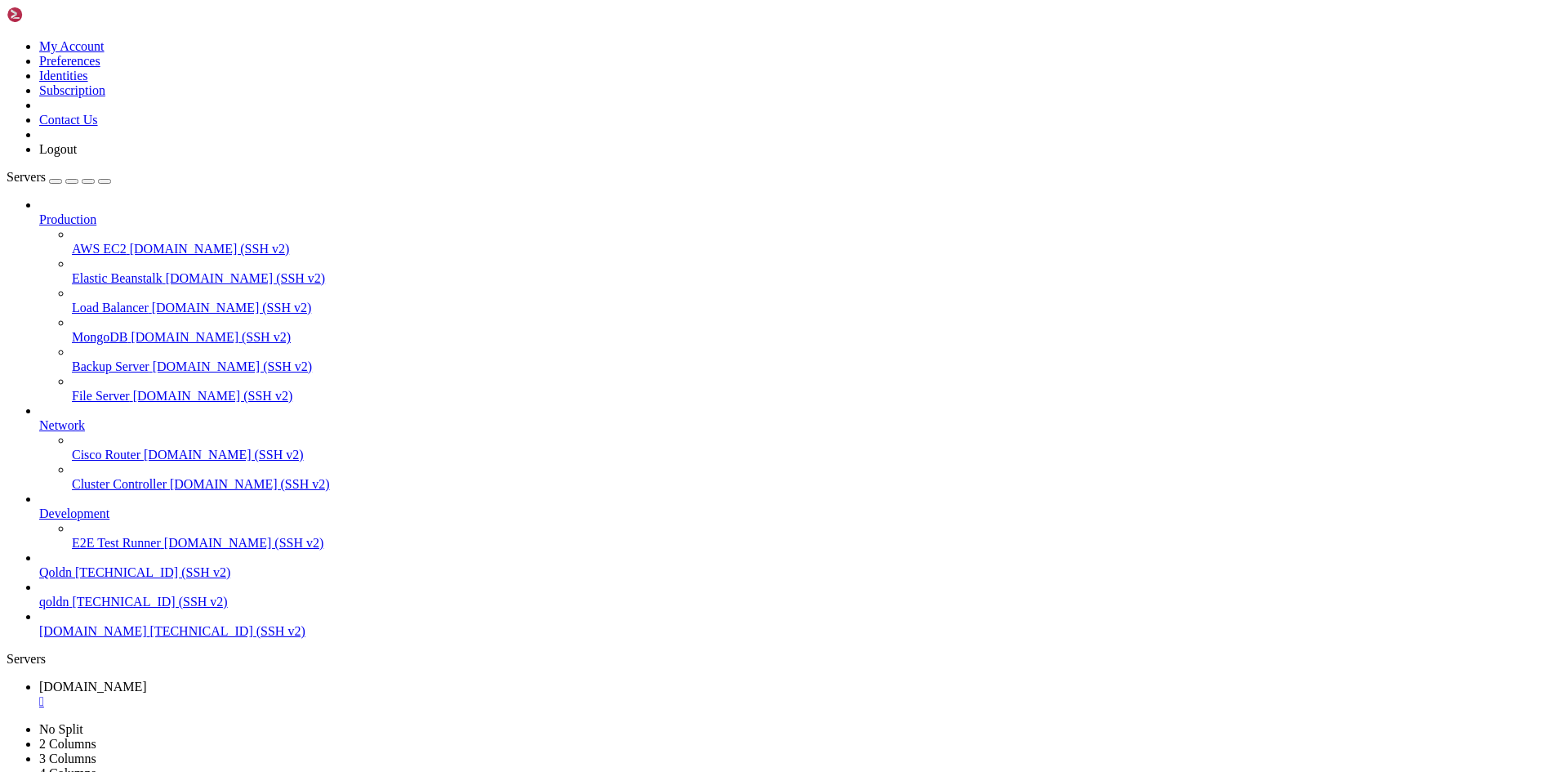
drag, startPoint x: 409, startPoint y: 1626, endPoint x: 525, endPoint y: 1636, distance: 116.4
drag, startPoint x: 399, startPoint y: 648, endPoint x: 689, endPoint y: 737, distance: 303.3
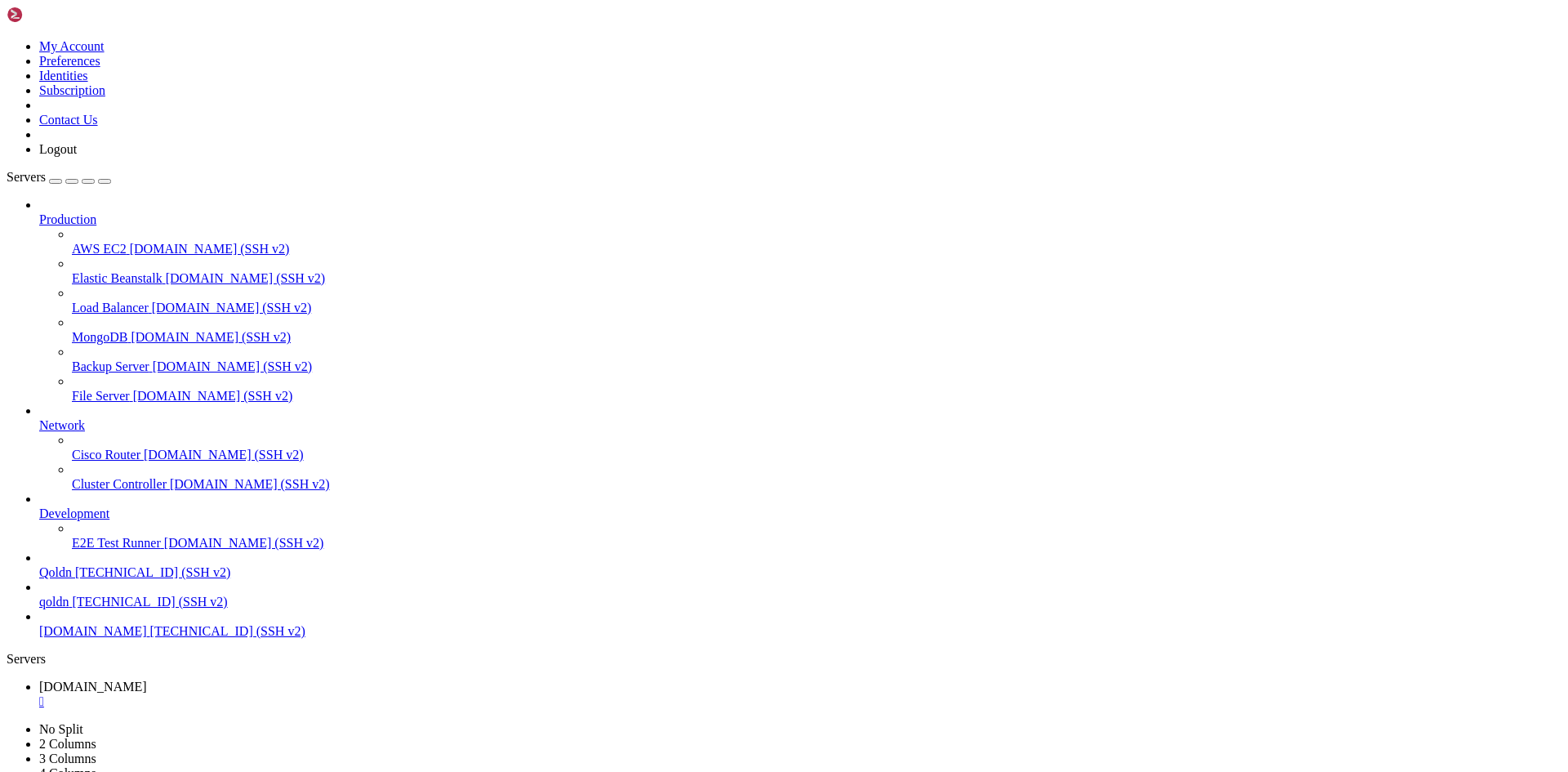
drag, startPoint x: 403, startPoint y: 649, endPoint x: 1252, endPoint y: 732, distance: 853.0
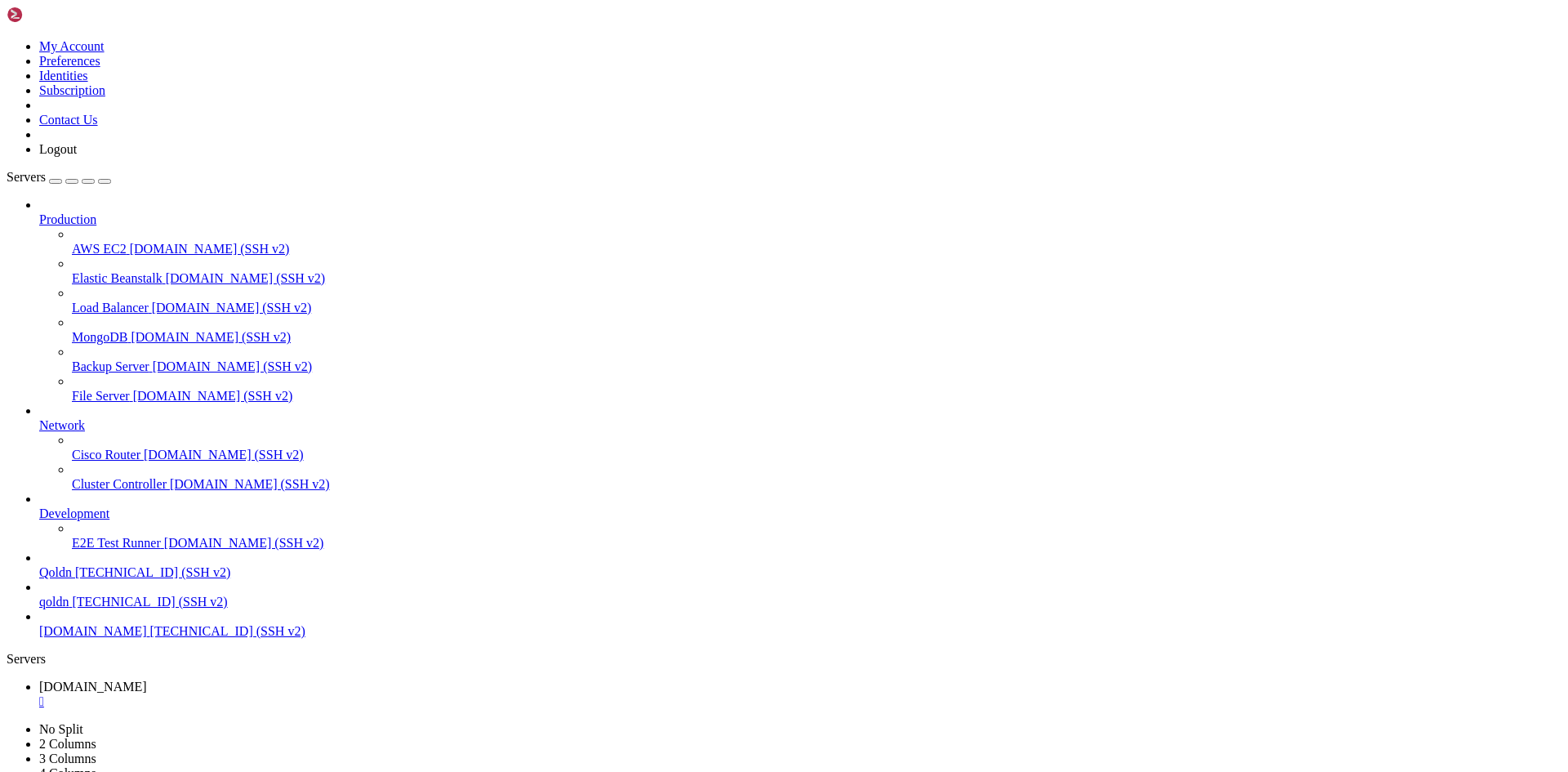
drag, startPoint x: 419, startPoint y: 1627, endPoint x: 763, endPoint y: 1621, distance: 344.1
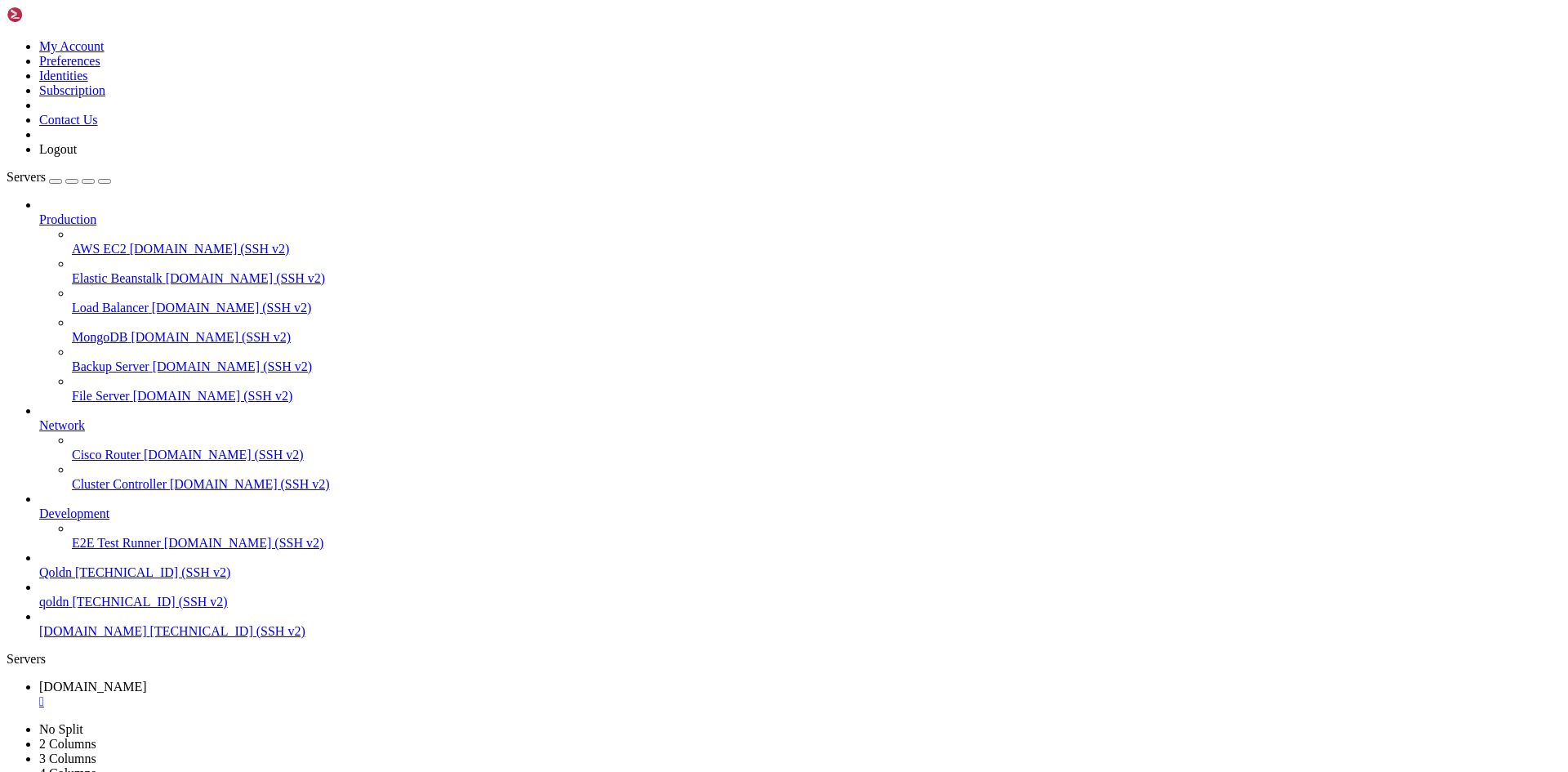
drag, startPoint x: 422, startPoint y: 1620, endPoint x: 638, endPoint y: 1619, distance: 216.0
drag, startPoint x: 409, startPoint y: 1615, endPoint x: 640, endPoint y: 1624, distance: 231.2
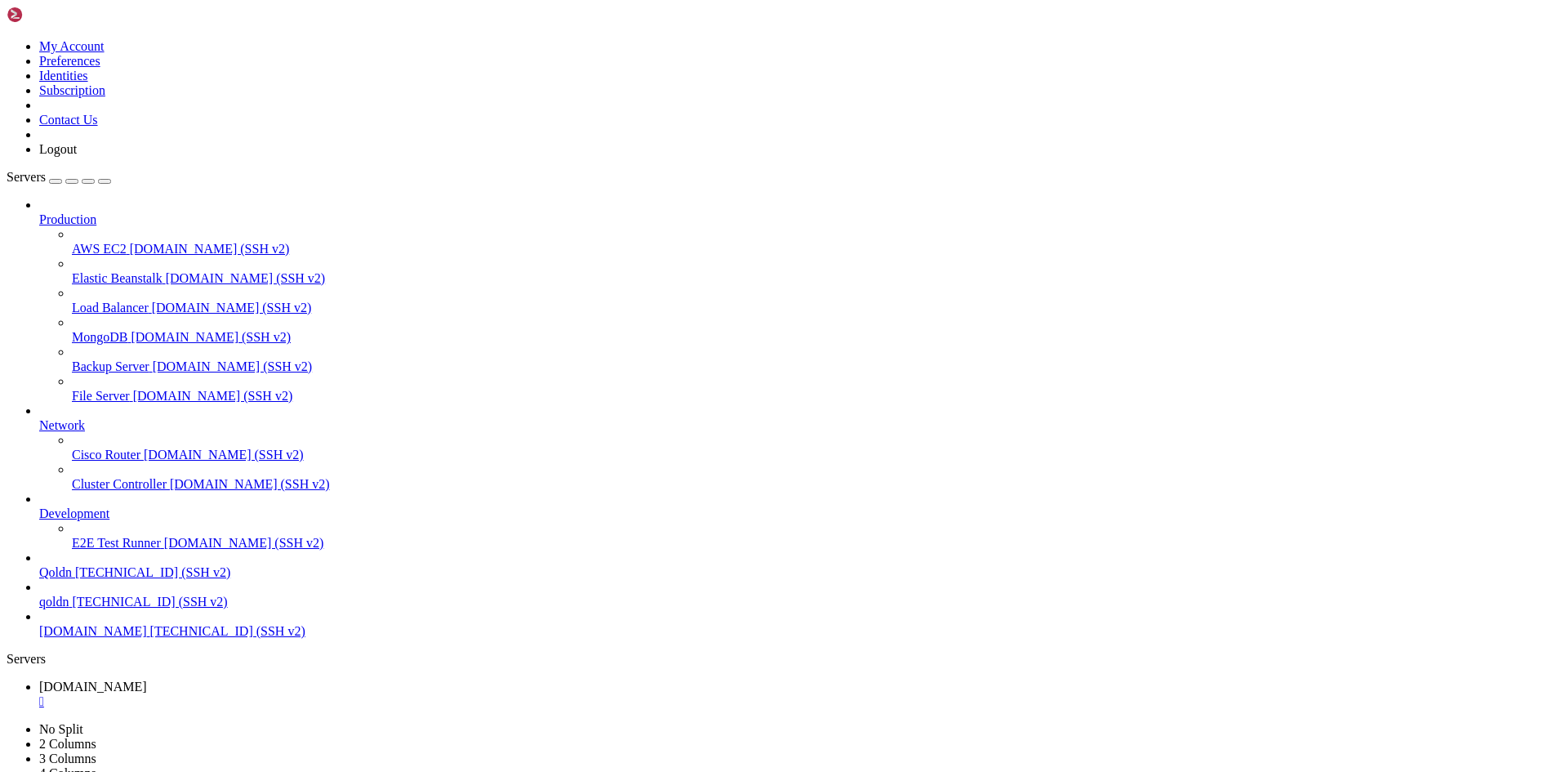
scroll to position [48901, 0]
click at [293, 694] on div "" at bounding box center [800, 701] width 1522 height 15
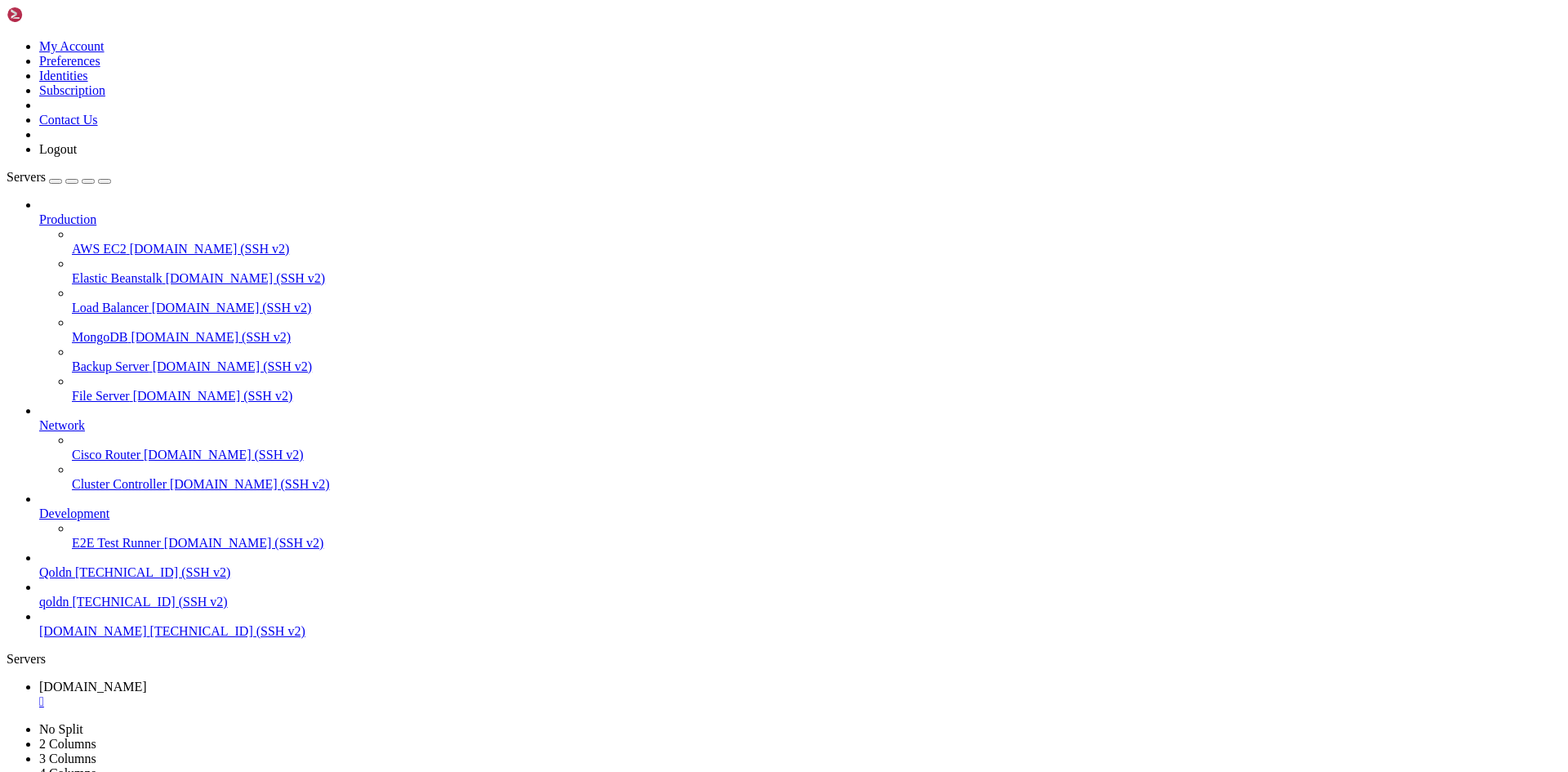
drag, startPoint x: 299, startPoint y: 1480, endPoint x: 250, endPoint y: 1511, distance: 58.0
drag, startPoint x: 301, startPoint y: 1627, endPoint x: 530, endPoint y: 1620, distance: 229.1
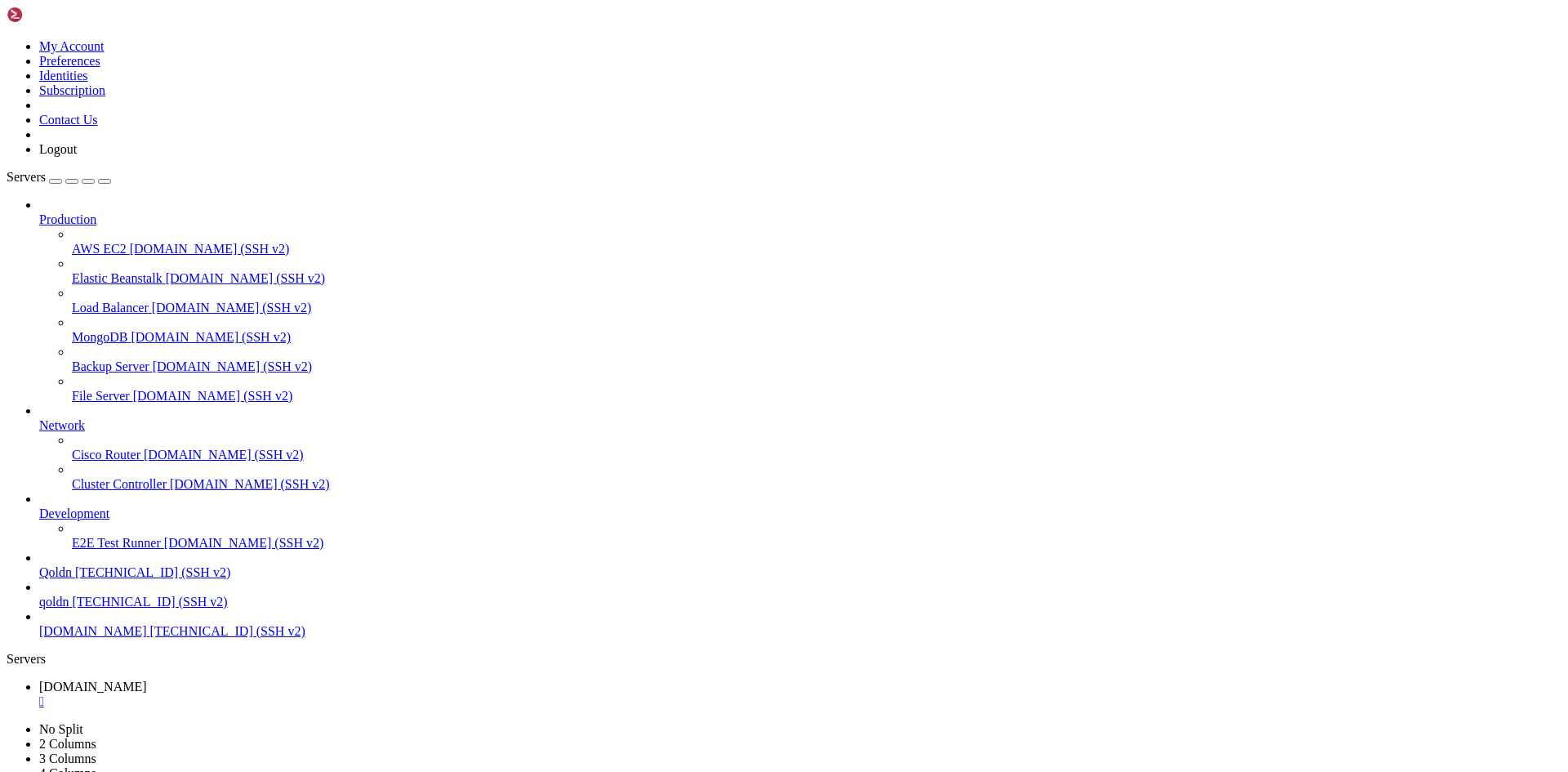
scroll to position [83, 0]
drag, startPoint x: 292, startPoint y: 1626, endPoint x: 509, endPoint y: 1629, distance: 217.0
drag, startPoint x: 332, startPoint y: 1624, endPoint x: 589, endPoint y: 1627, distance: 257.0
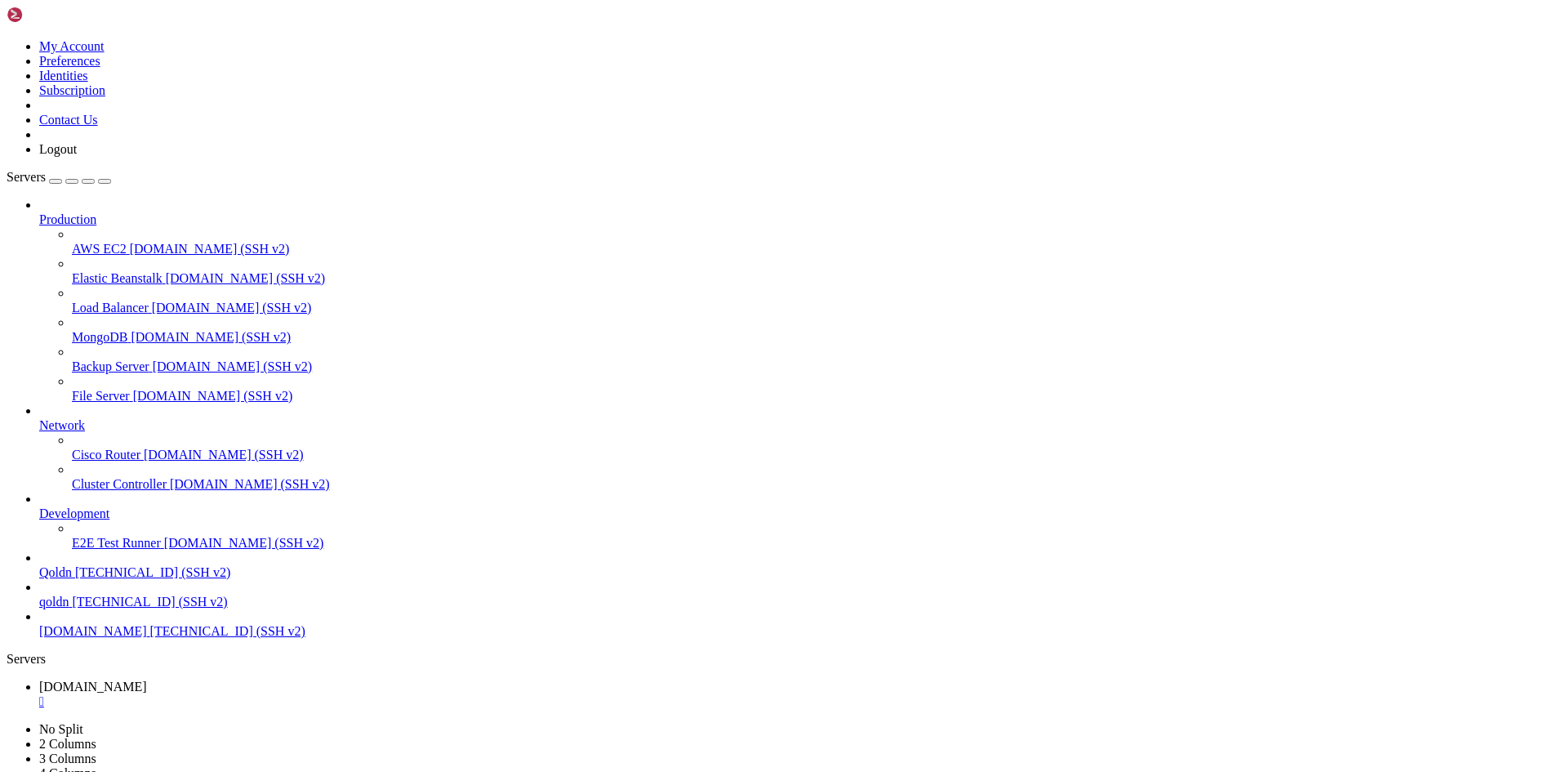
drag, startPoint x: 297, startPoint y: 1622, endPoint x: 182, endPoint y: 1583, distance: 121.4
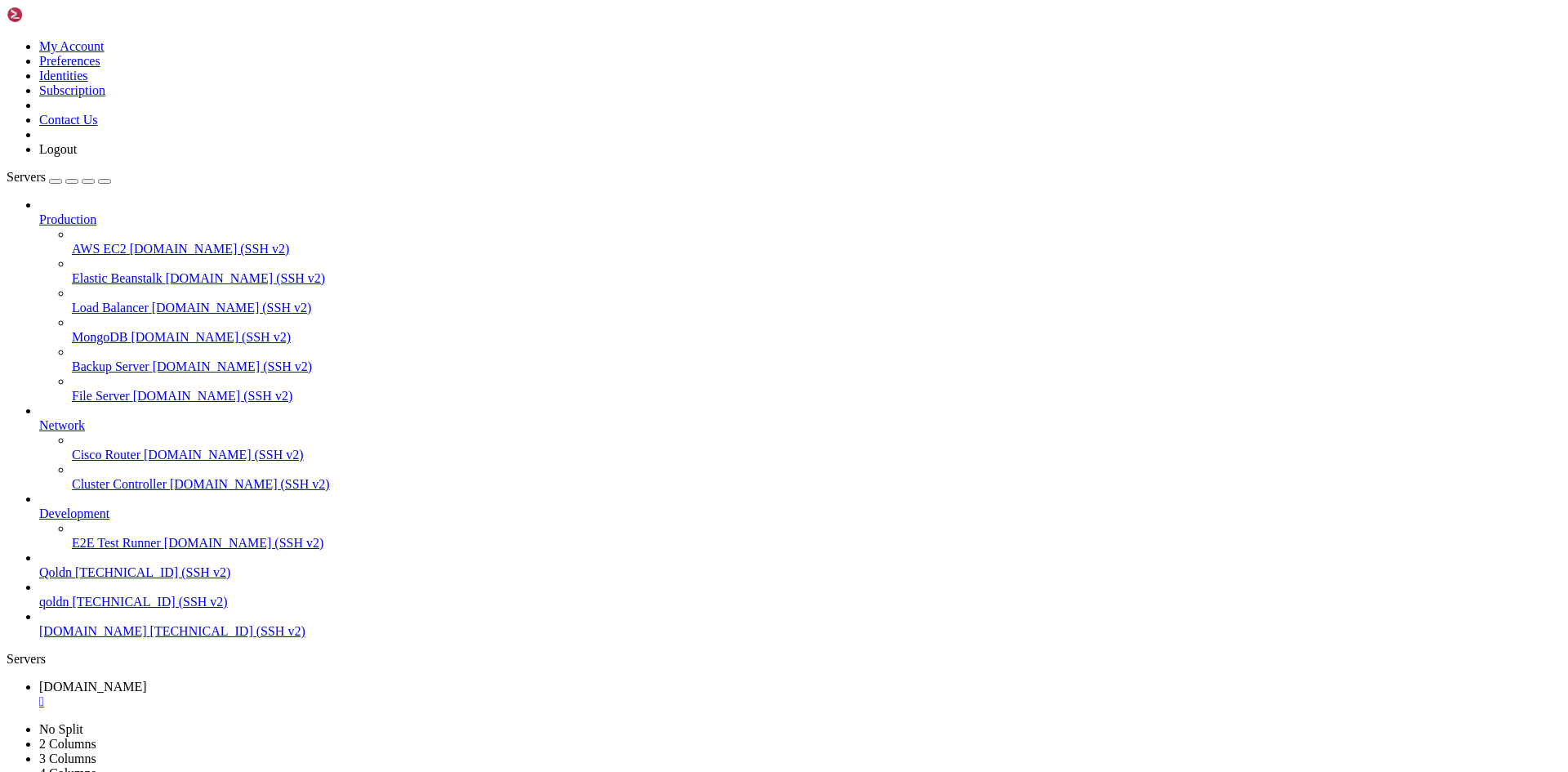
drag, startPoint x: 304, startPoint y: 1621, endPoint x: 810, endPoint y: 1619, distance: 506.0
drag, startPoint x: 363, startPoint y: 1629, endPoint x: 600, endPoint y: 1632, distance: 237.0
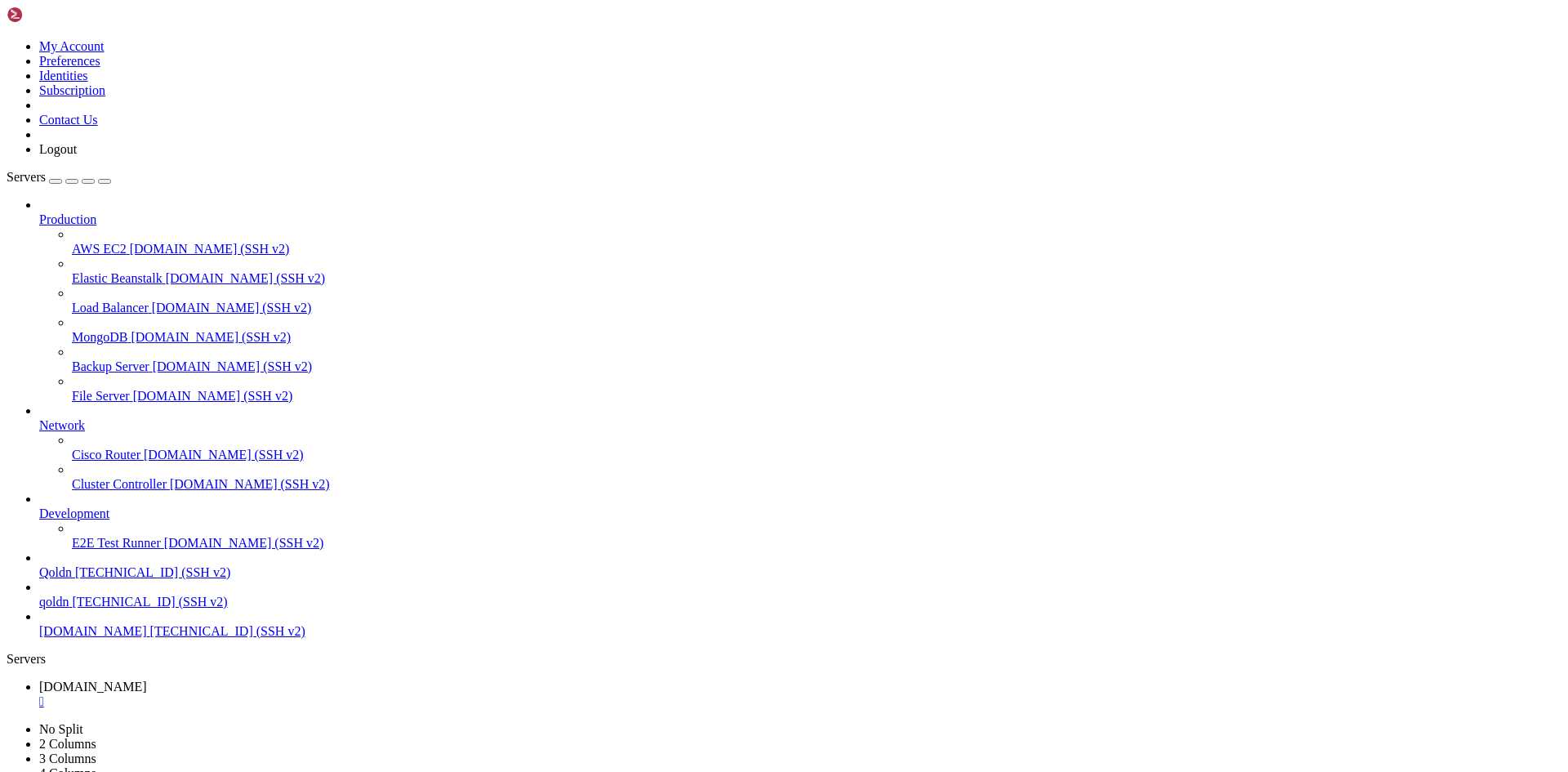
scroll to position [805, 0]
drag, startPoint x: 322, startPoint y: 1619, endPoint x: 544, endPoint y: 1621, distance: 222.0
drag, startPoint x: 318, startPoint y: 1624, endPoint x: 549, endPoint y: 1626, distance: 231.0
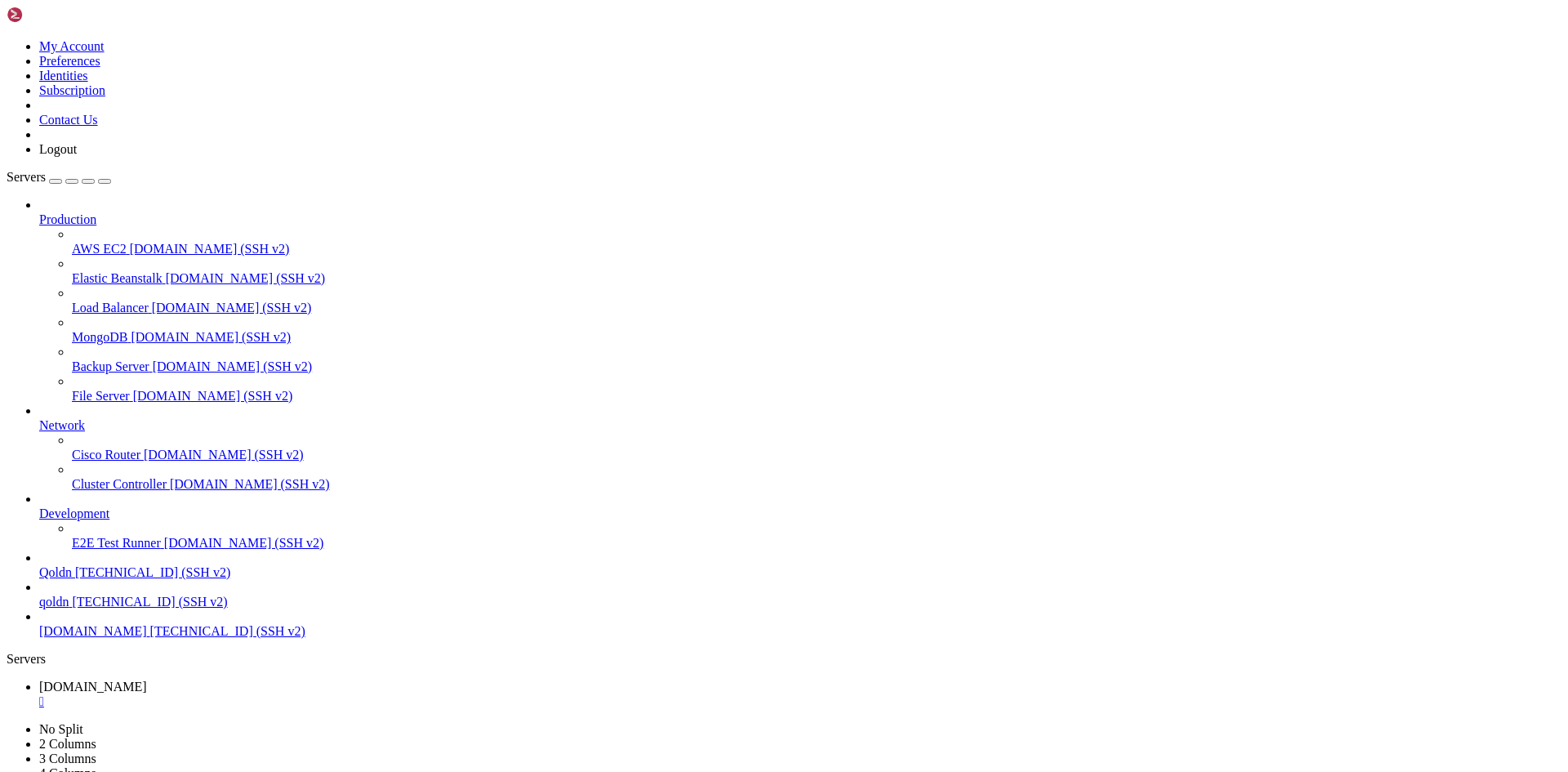
drag, startPoint x: 294, startPoint y: 1619, endPoint x: 423, endPoint y: 1632, distance: 129.7
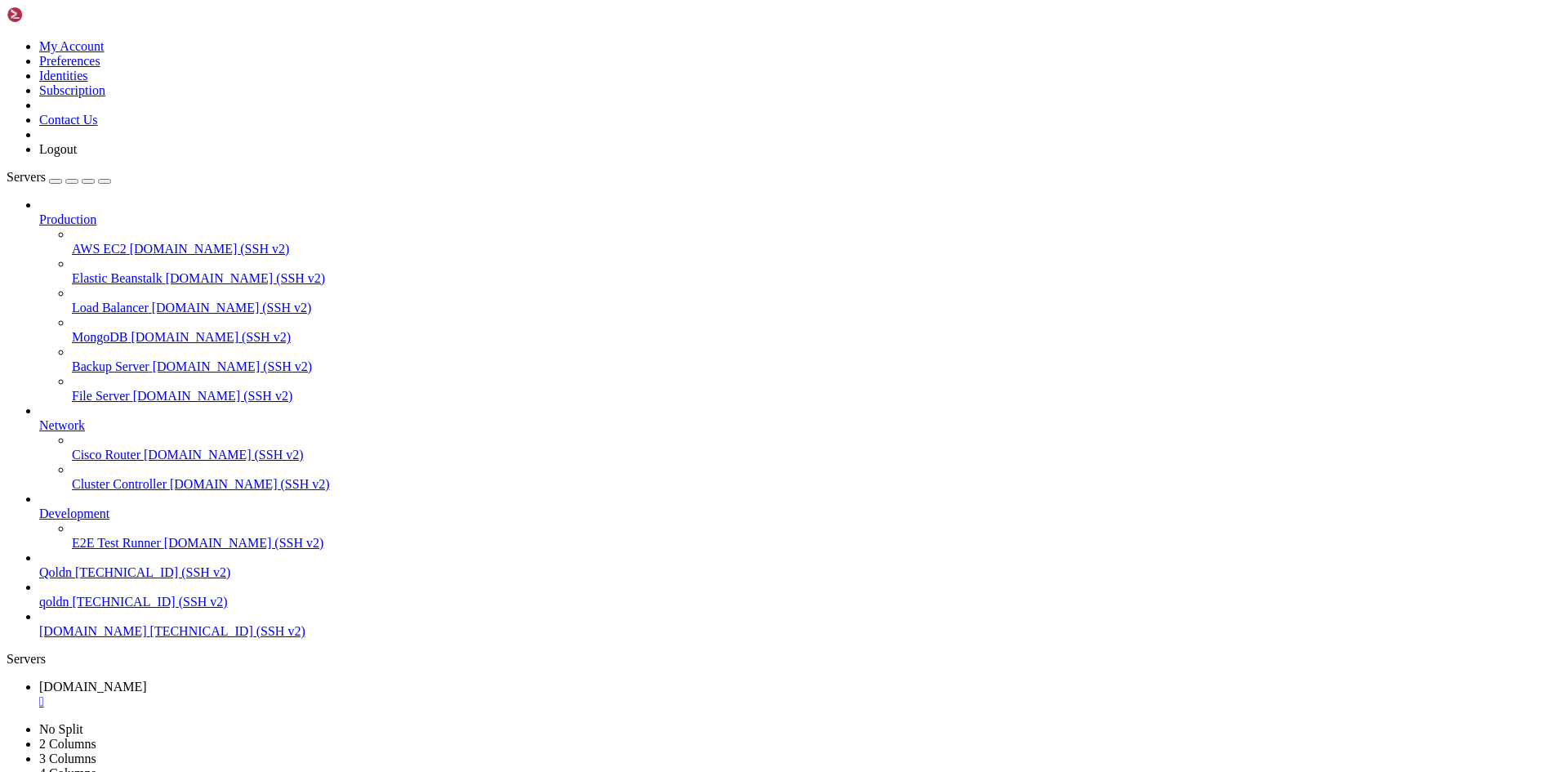
scroll to position [1319, 0]
drag, startPoint x: 10, startPoint y: 1577, endPoint x: 197, endPoint y: 1584, distance: 187.1
drag, startPoint x: 12, startPoint y: 1578, endPoint x: 207, endPoint y: 1581, distance: 195.0
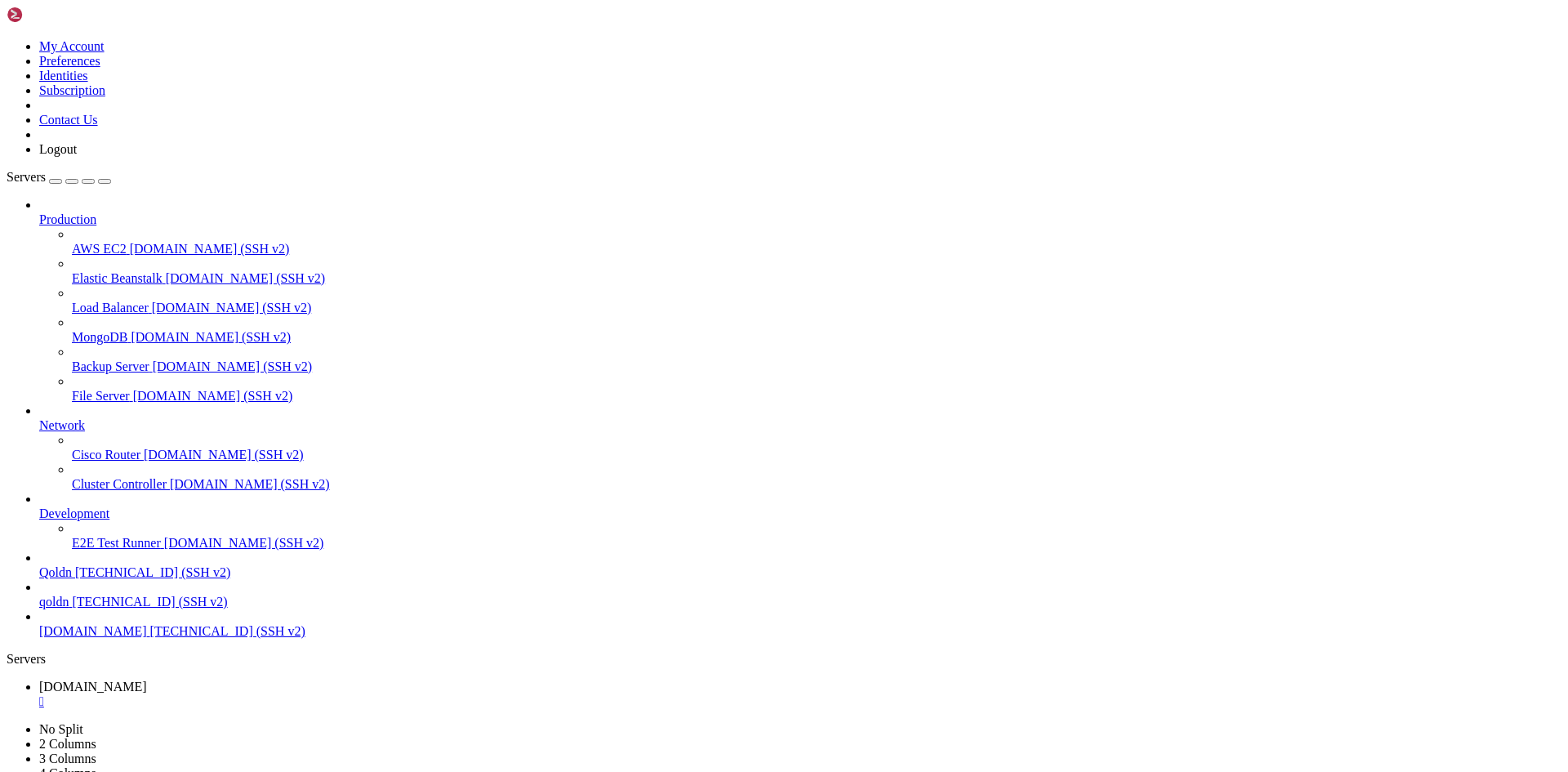
copy span "Some challenges have failed."
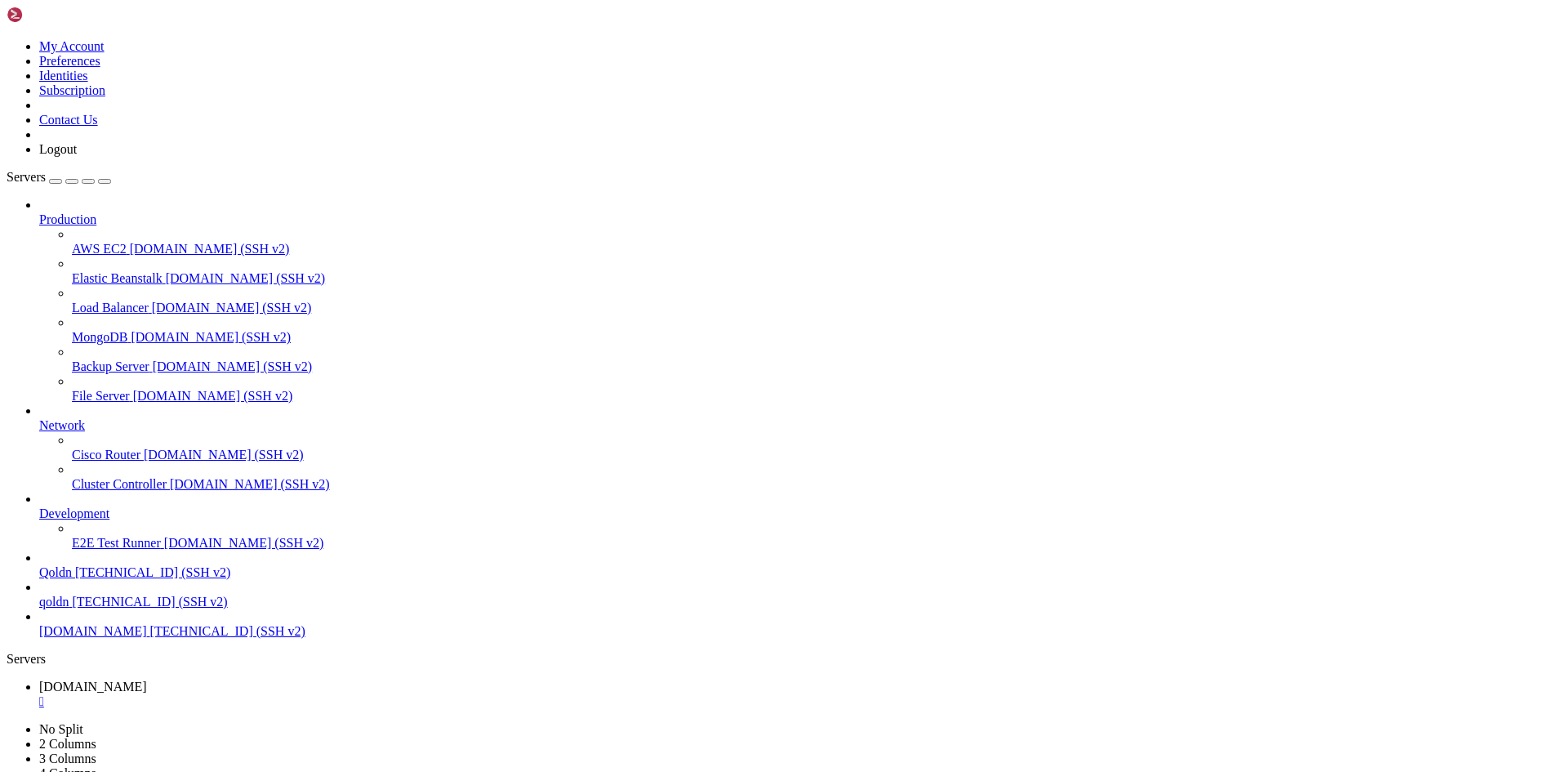
drag, startPoint x: 294, startPoint y: 1621, endPoint x: 151, endPoint y: 1623, distance: 143.0
drag, startPoint x: 308, startPoint y: 1627, endPoint x: 502, endPoint y: 1621, distance: 194.1
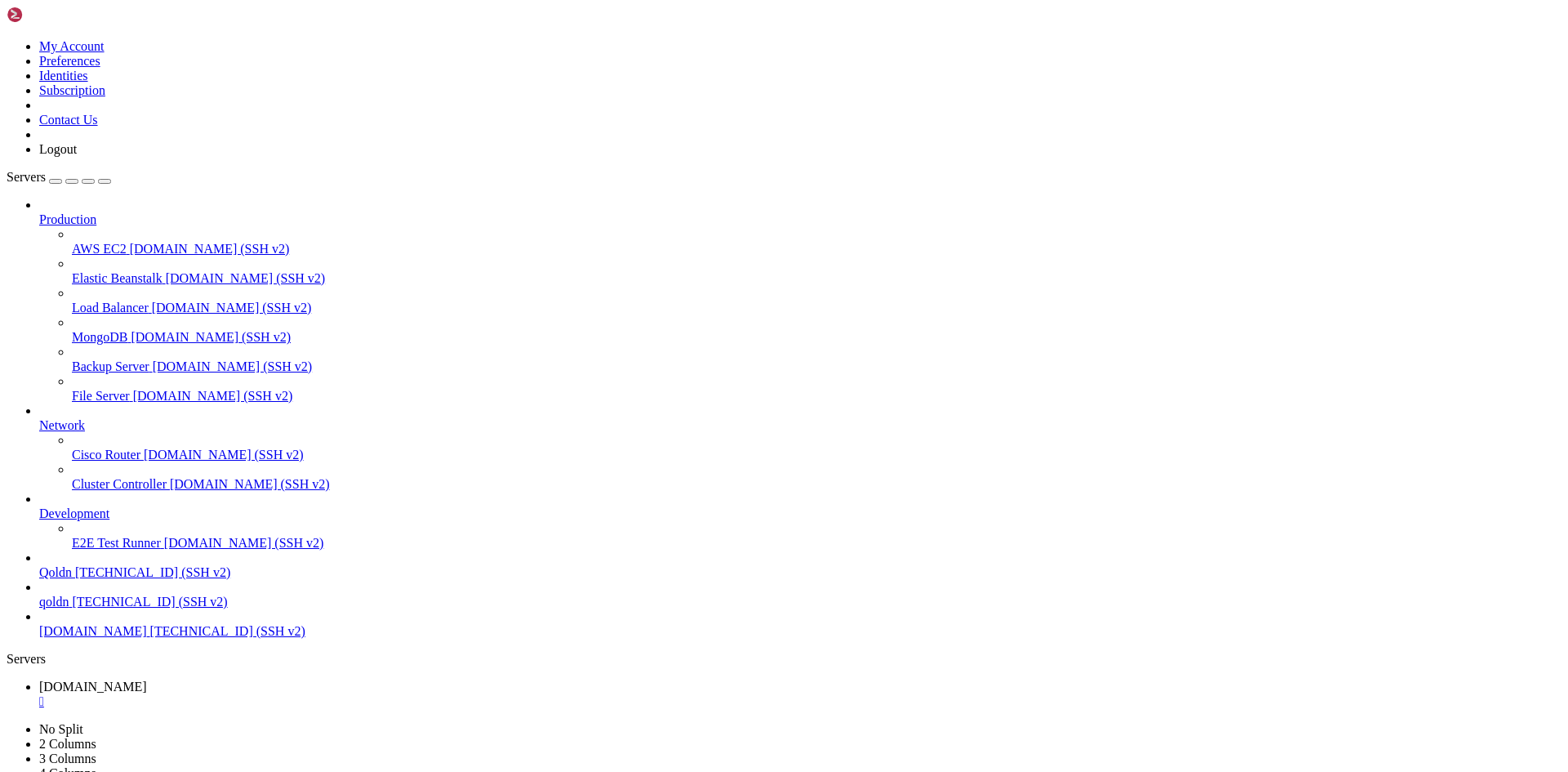
scroll to position [1554, 0]
drag, startPoint x: 306, startPoint y: 1622, endPoint x: 477, endPoint y: 1630, distance: 171.2
drag, startPoint x: 298, startPoint y: 1624, endPoint x: 707, endPoint y: 1614, distance: 409.1
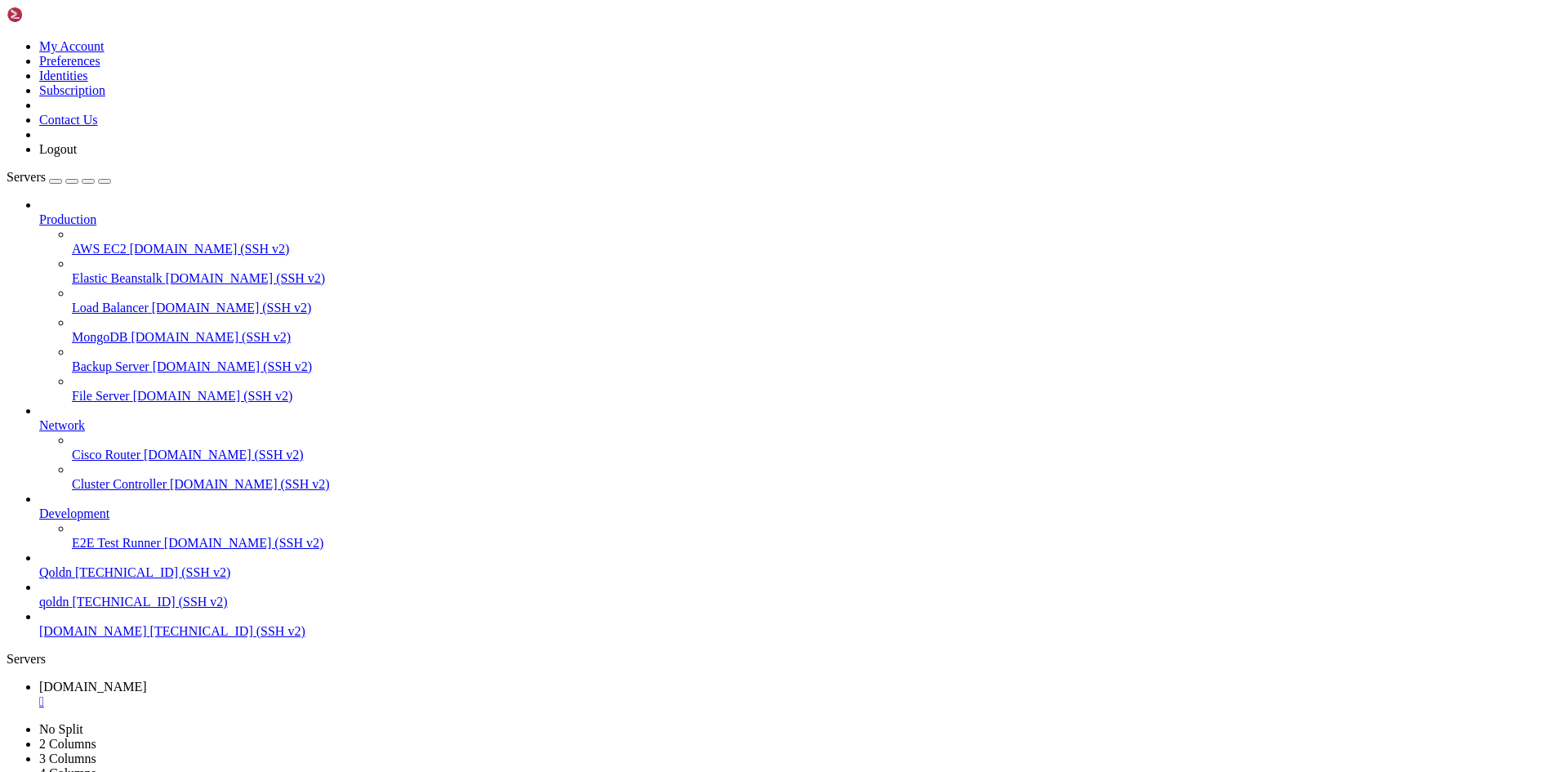
drag, startPoint x: 318, startPoint y: 1631, endPoint x: 750, endPoint y: 1620, distance: 432.1
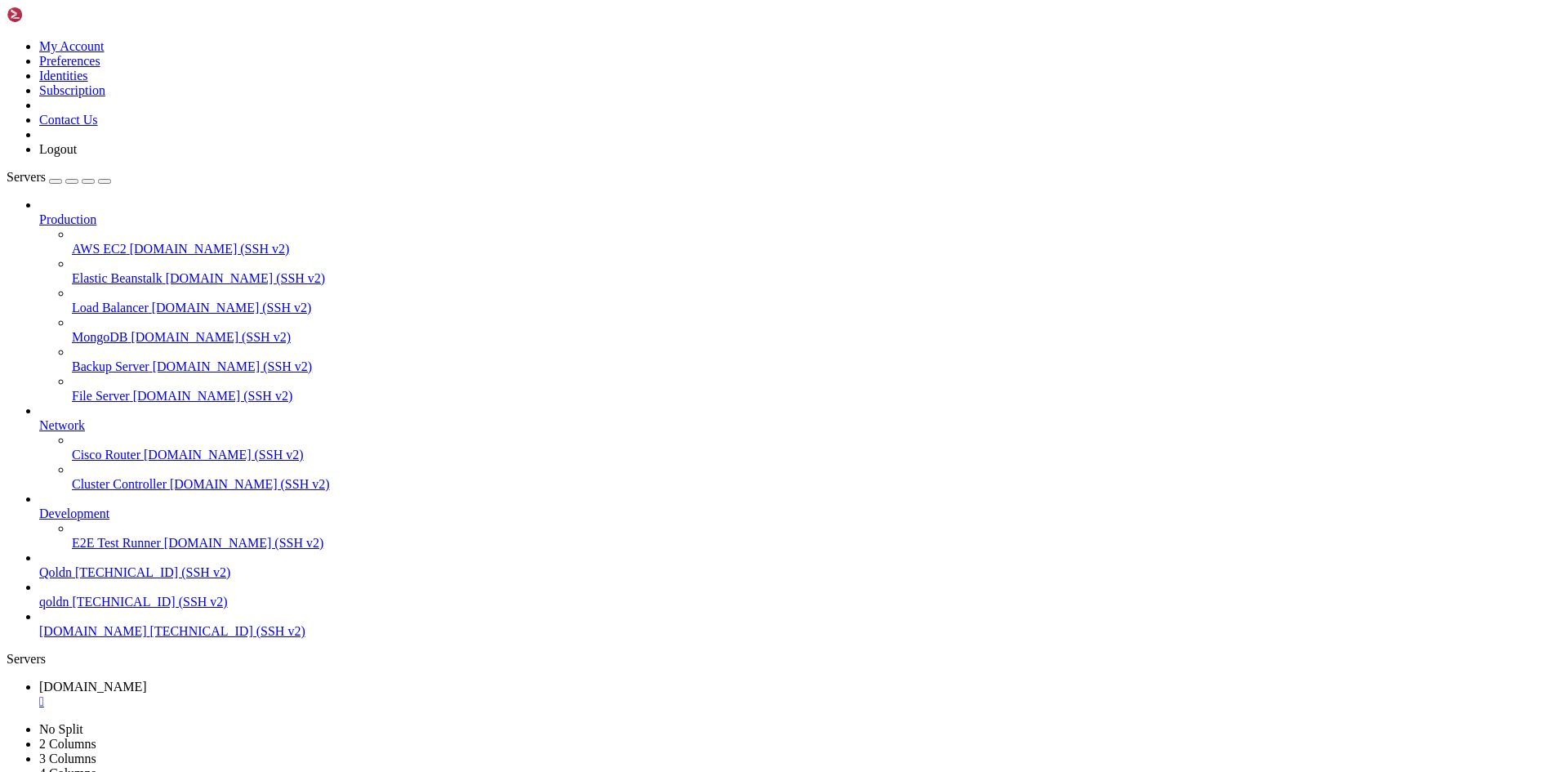
drag, startPoint x: 291, startPoint y: 1622, endPoint x: 70, endPoint y: 1609, distance: 221.4
drag, startPoint x: 293, startPoint y: 1617, endPoint x: 573, endPoint y: 1587, distance: 281.6
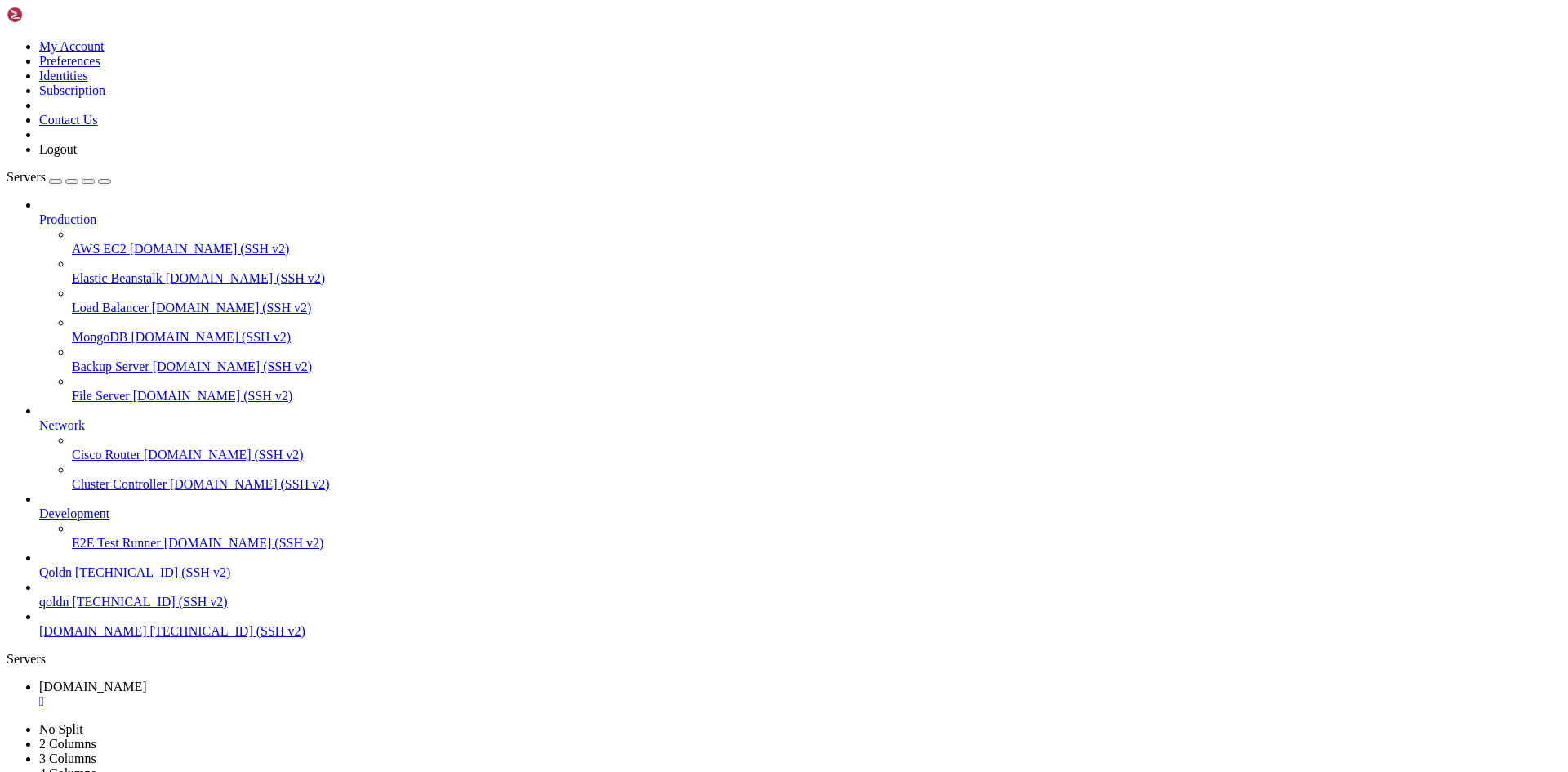
scroll to position [2054, 0]
drag, startPoint x: 297, startPoint y: 1618, endPoint x: 283, endPoint y: 1623, distance: 14.9
drag, startPoint x: 305, startPoint y: 1622, endPoint x: 666, endPoint y: 1618, distance: 361.0
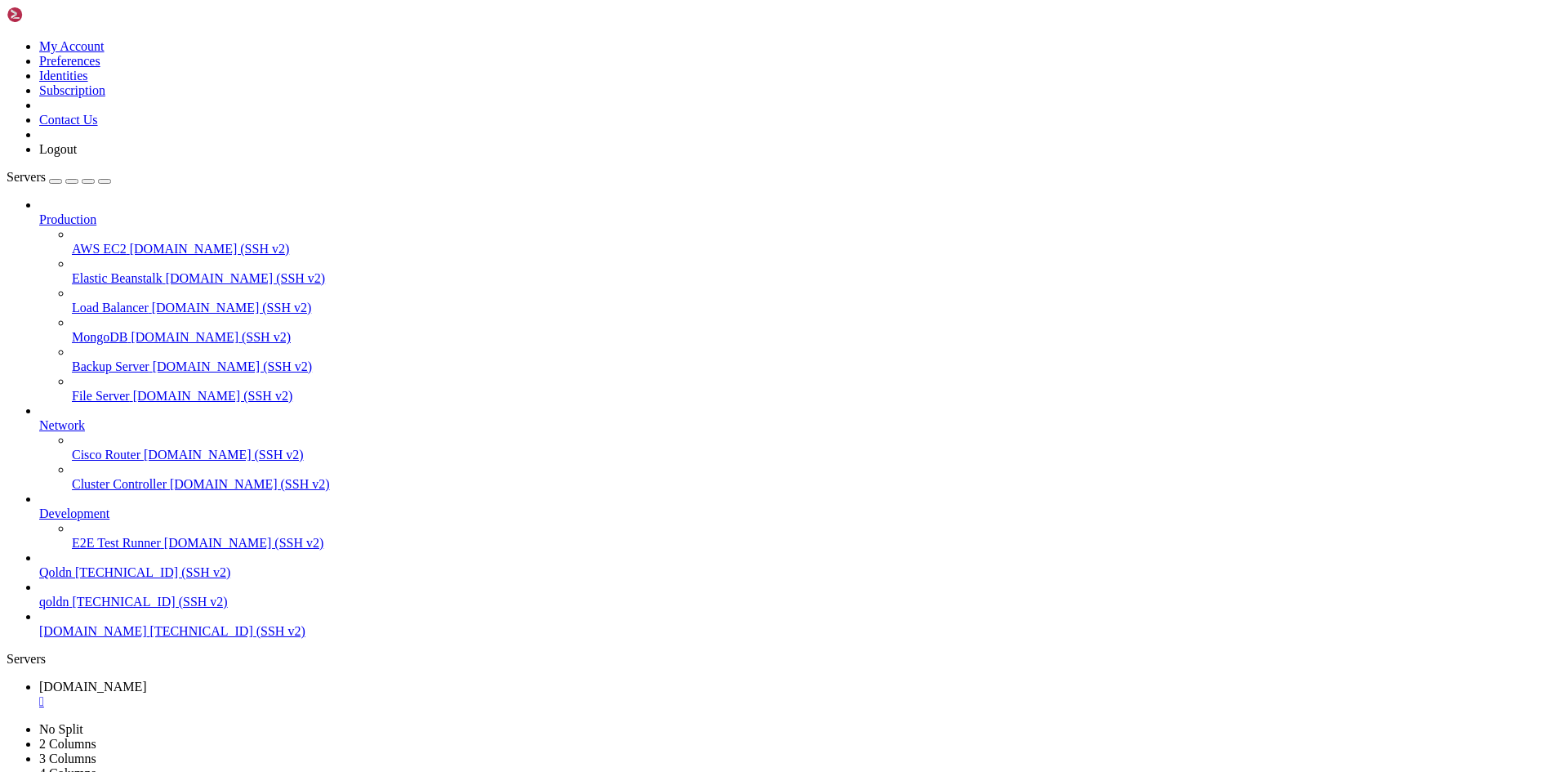
drag, startPoint x: 310, startPoint y: 1618, endPoint x: 692, endPoint y: 1620, distance: 382.0
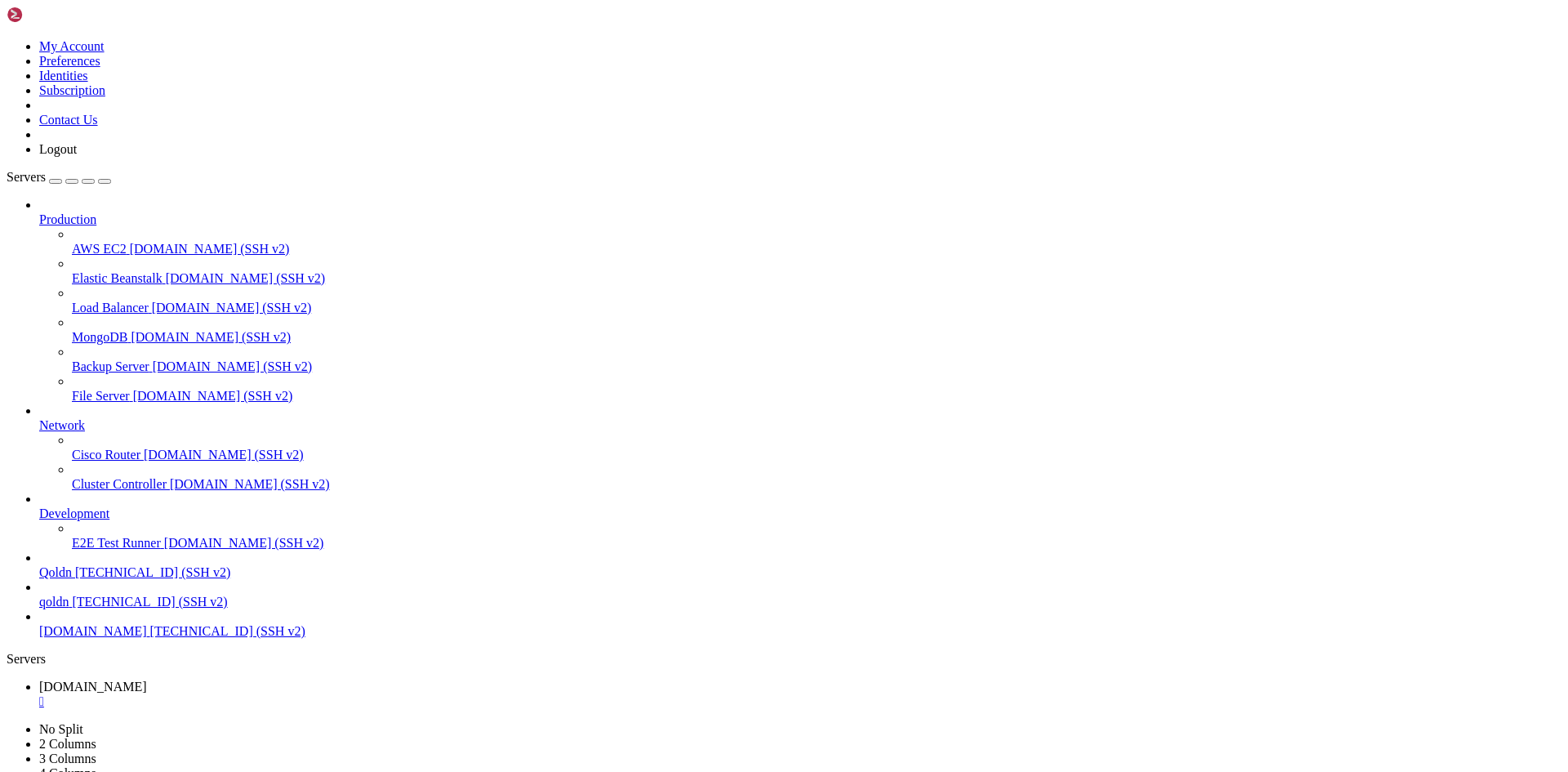
drag, startPoint x: 296, startPoint y: 1617, endPoint x: 503, endPoint y: 1622, distance: 207.1
drag, startPoint x: 292, startPoint y: 1621, endPoint x: 490, endPoint y: 1619, distance: 198.0
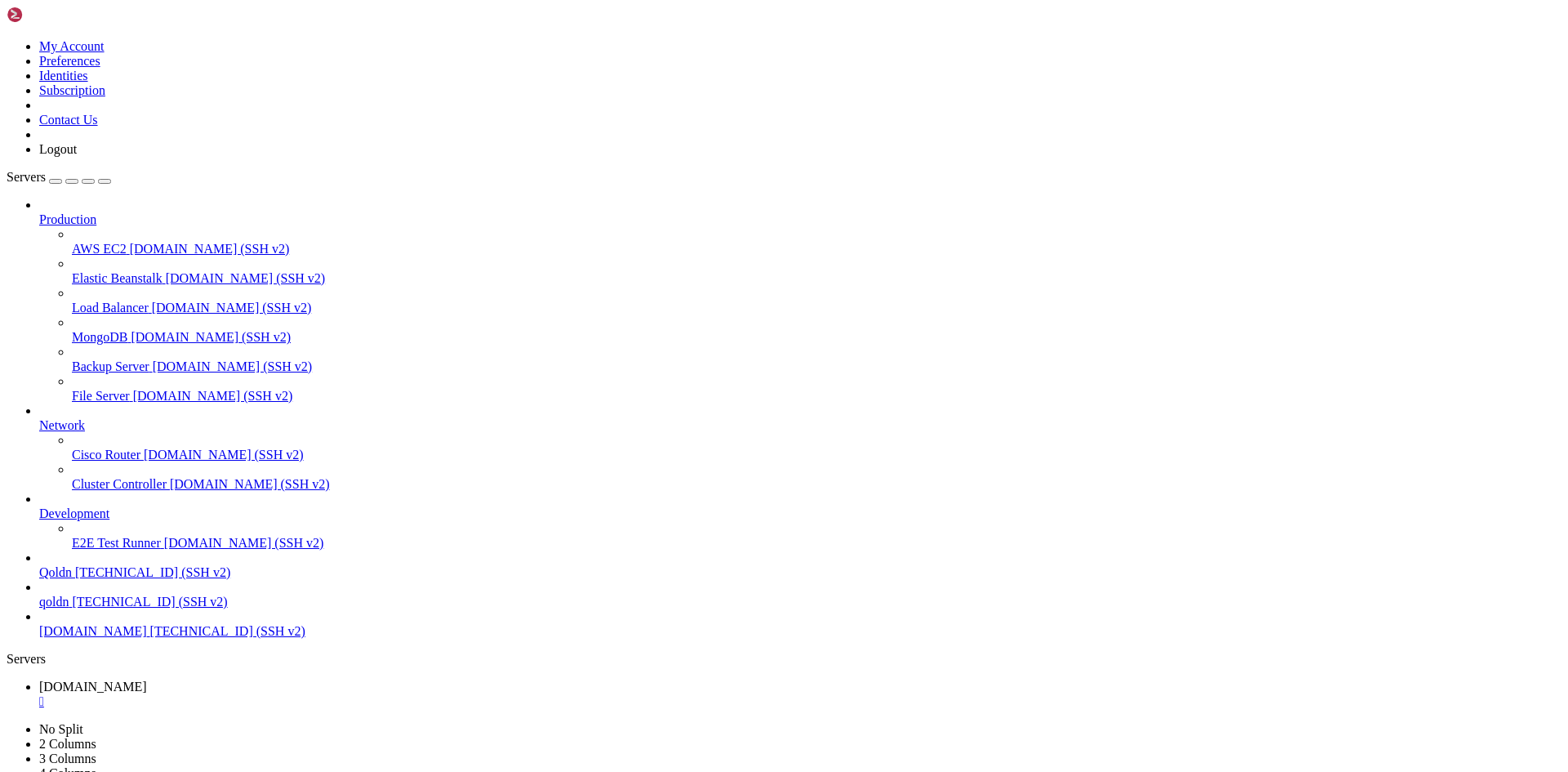
scroll to position [2485, 0]
drag, startPoint x: 298, startPoint y: 1614, endPoint x: 533, endPoint y: 1621, distance: 235.1
drag, startPoint x: 494, startPoint y: 1697, endPoint x: 470, endPoint y: 1612, distance: 88.3
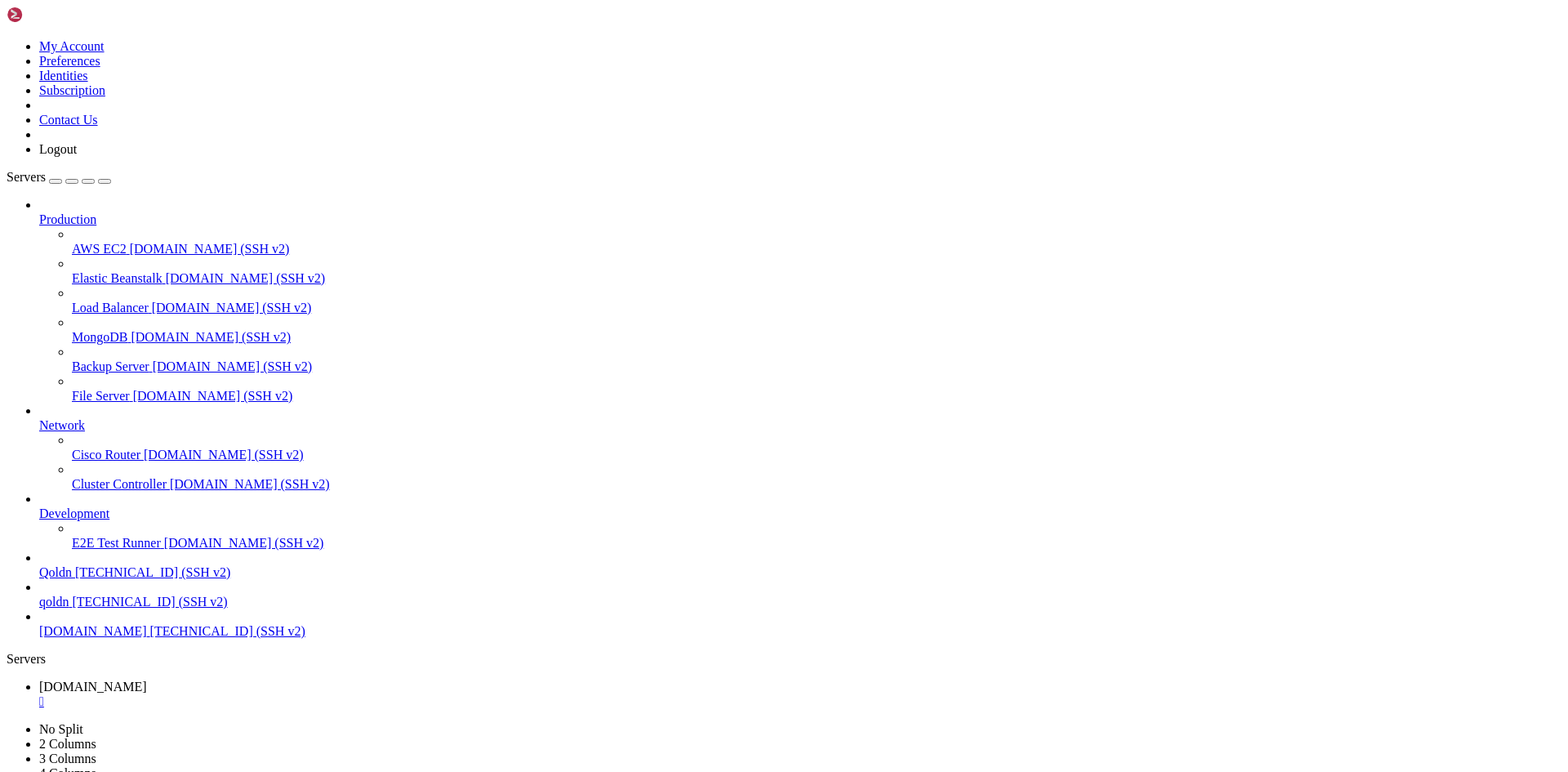
drag, startPoint x: 282, startPoint y: 1618, endPoint x: 297, endPoint y: 1625, distance: 16.6
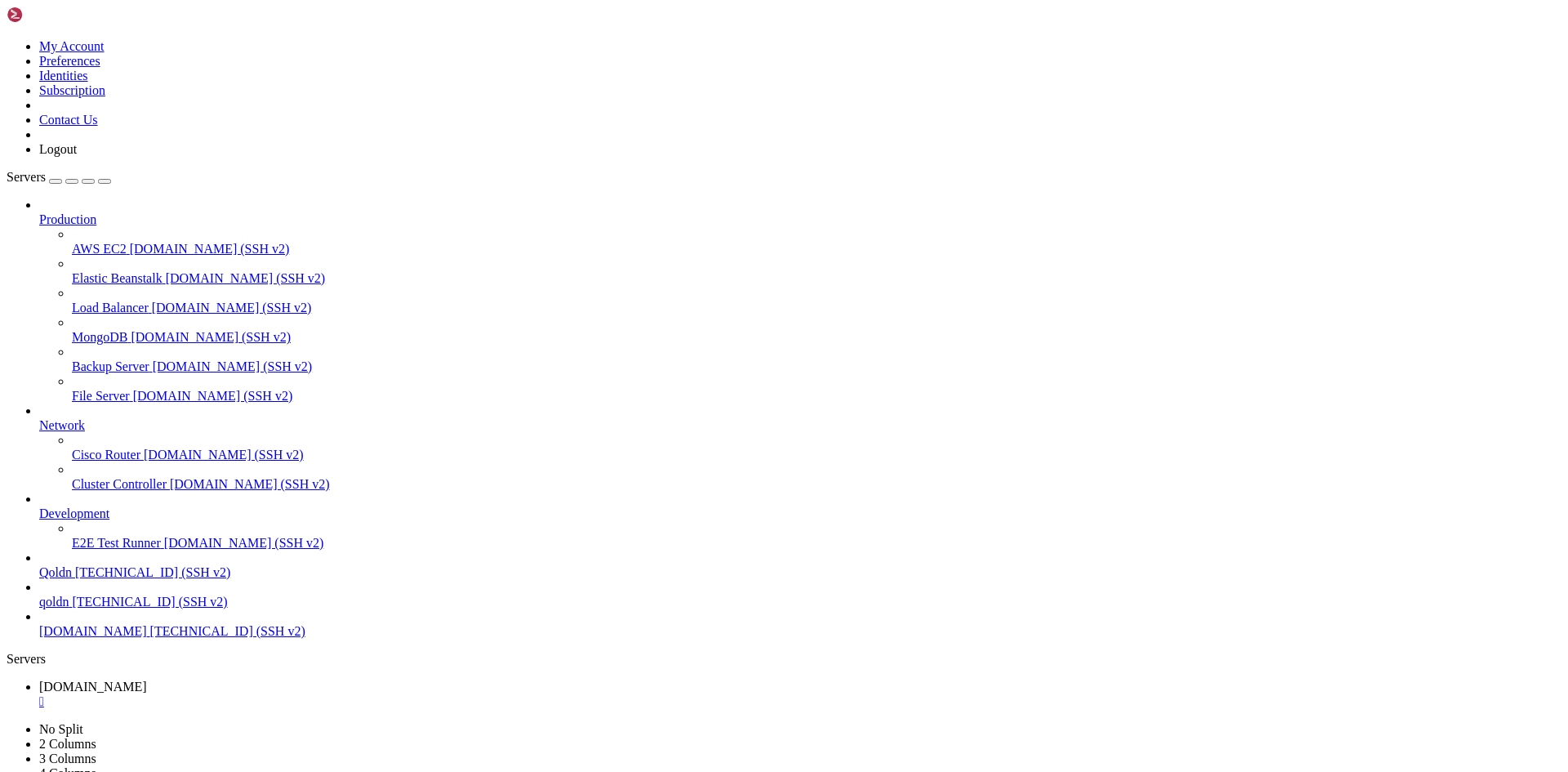
drag, startPoint x: 293, startPoint y: 1619, endPoint x: 512, endPoint y: 1620, distance: 219.0
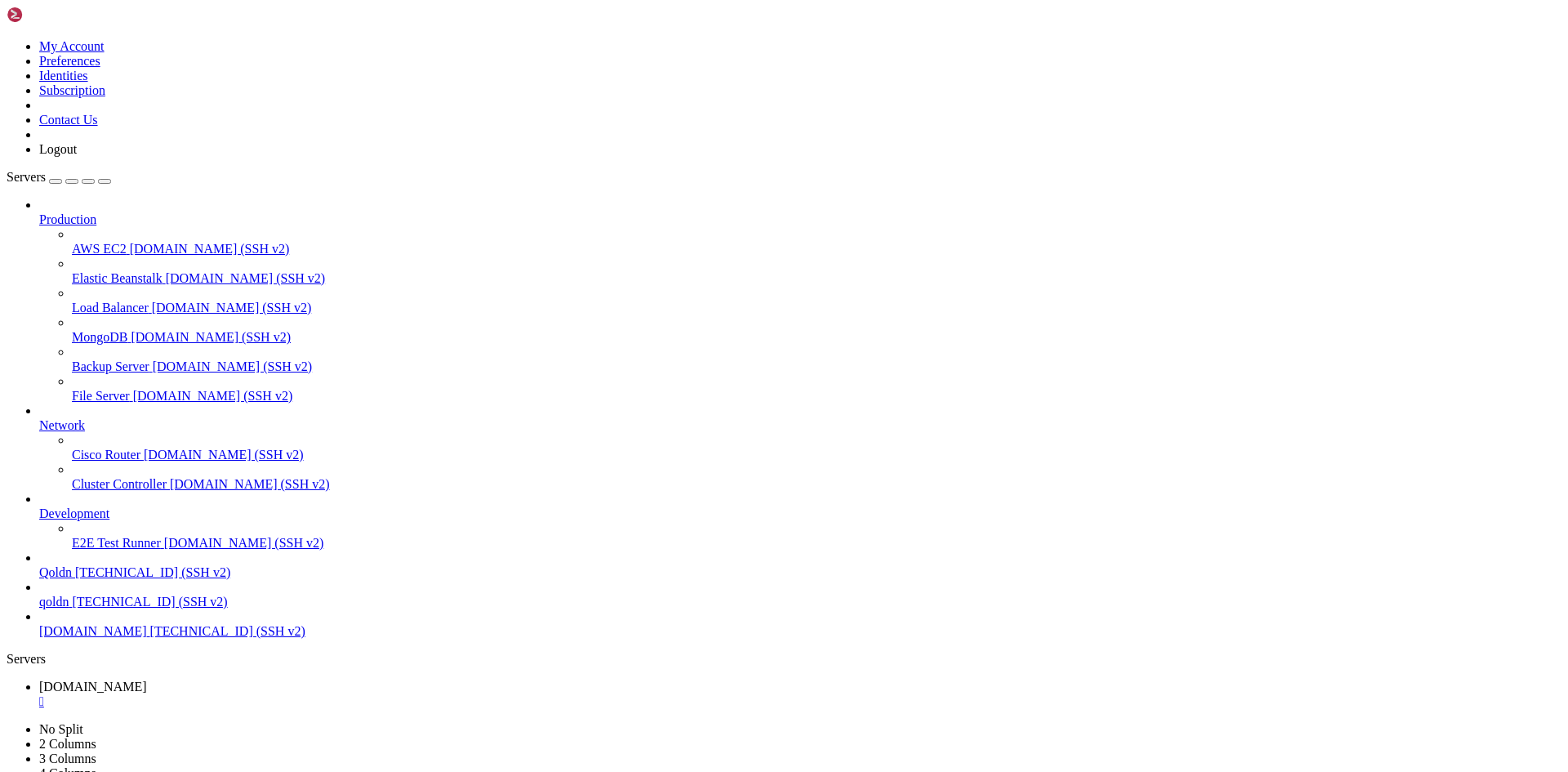
scroll to position [3928, 0]
drag, startPoint x: 302, startPoint y: 1620, endPoint x: 506, endPoint y: 1632, distance: 204.4
drag, startPoint x: 300, startPoint y: 1630, endPoint x: 246, endPoint y: 1634, distance: 54.1
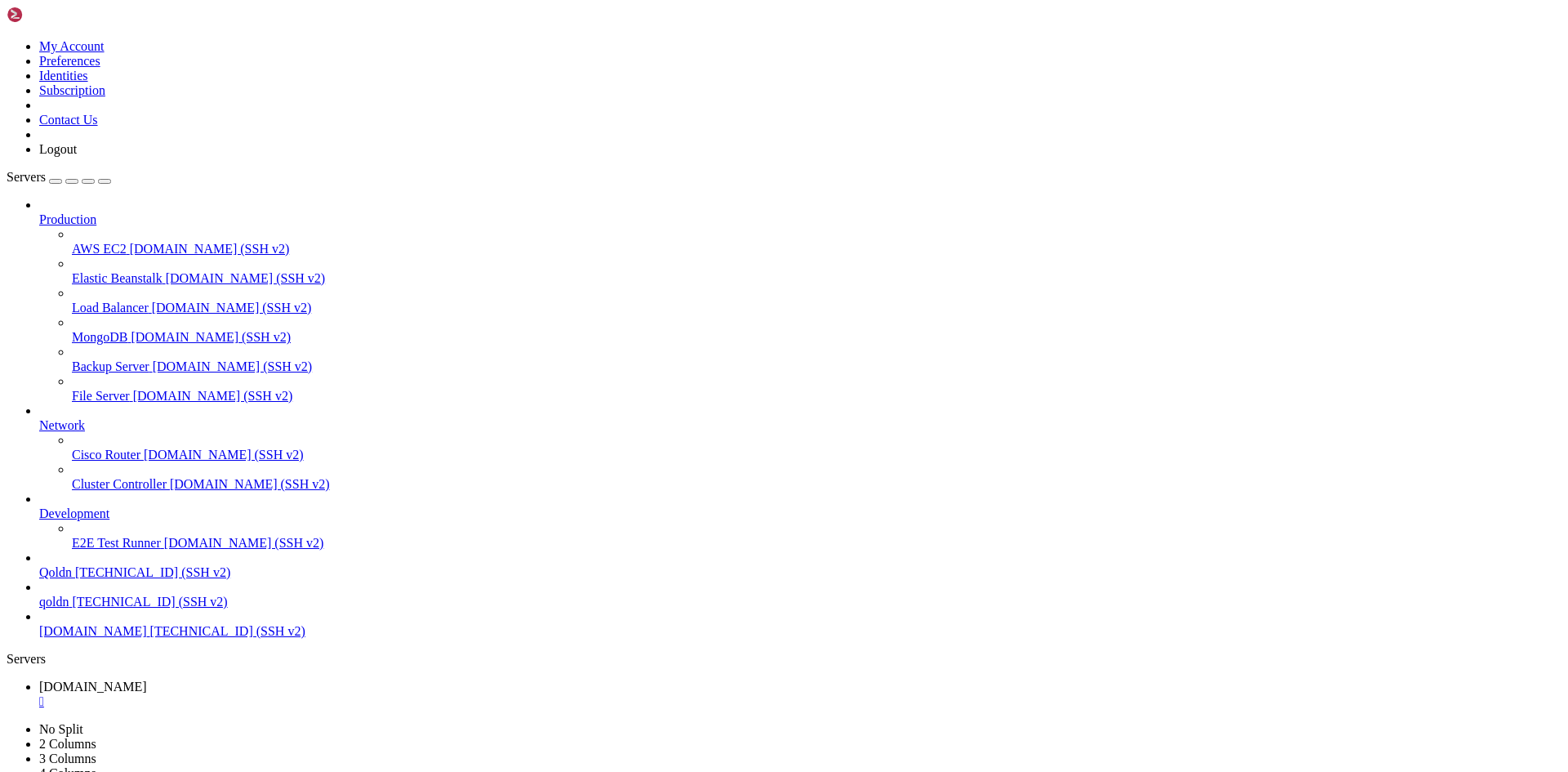
drag, startPoint x: 330, startPoint y: 1625, endPoint x: 249, endPoint y: 1636, distance: 81.7
